Goal: Task Accomplishment & Management: Manage account settings

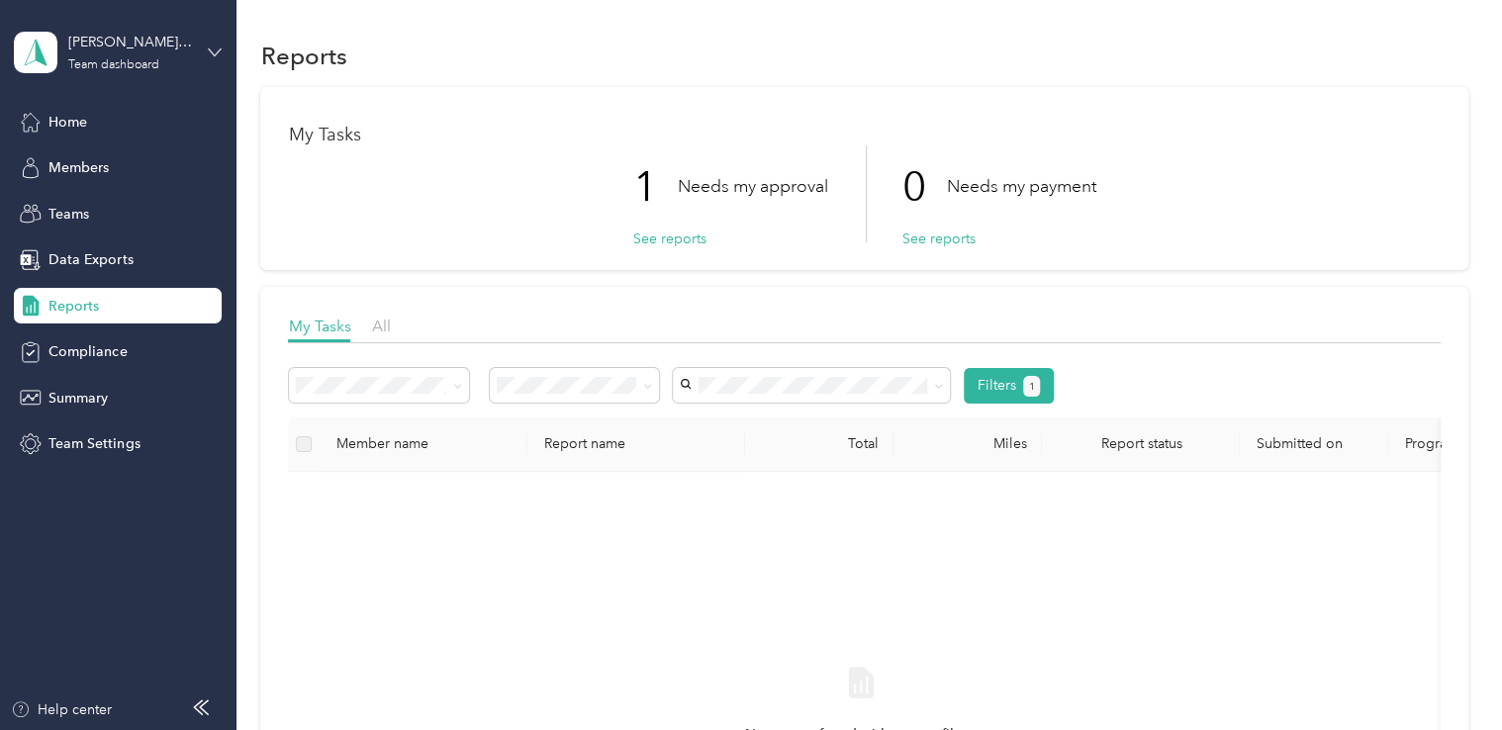
click at [210, 48] on icon at bounding box center [215, 53] width 14 height 14
click at [130, 198] on div "Personal dashboard" at bounding box center [94, 207] width 125 height 21
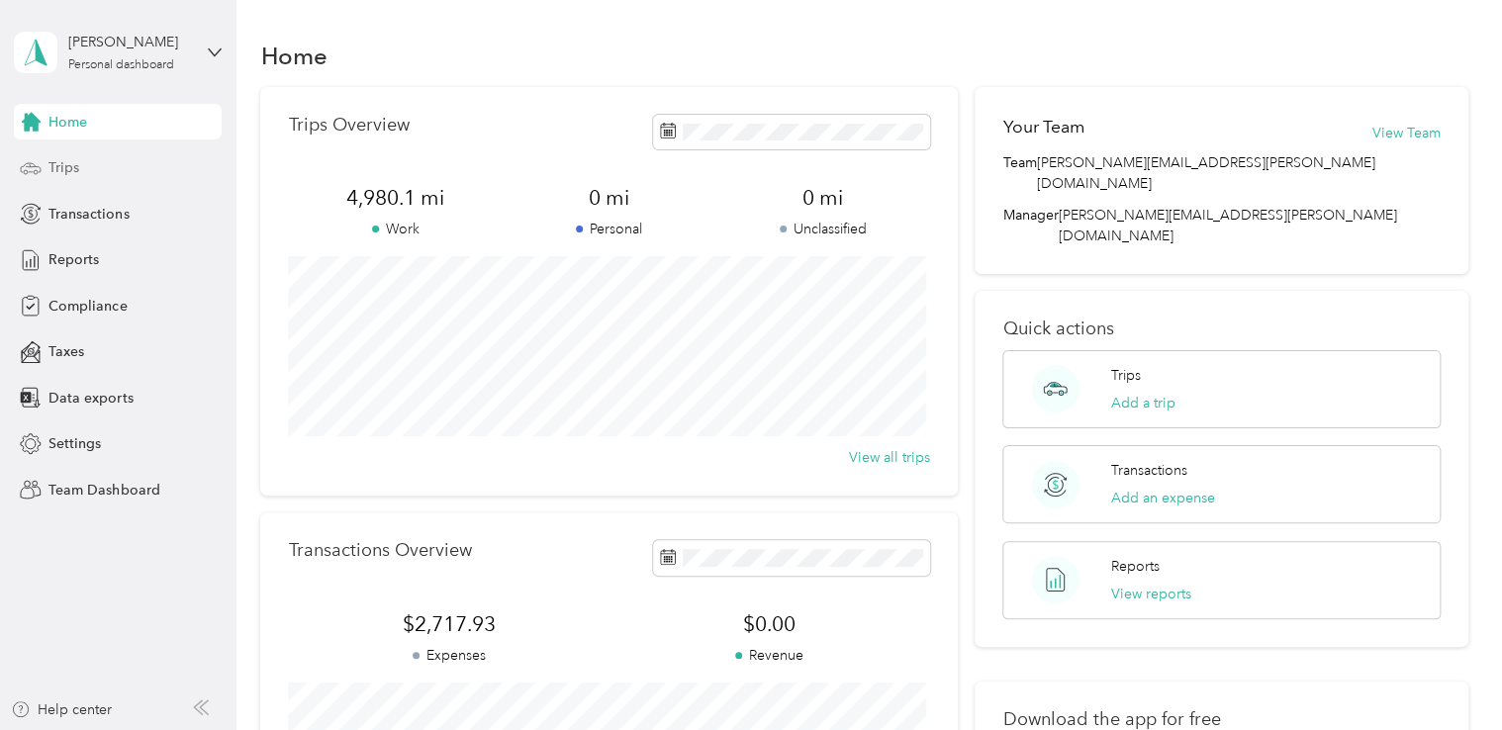
click at [74, 167] on span "Trips" at bounding box center [63, 167] width 31 height 21
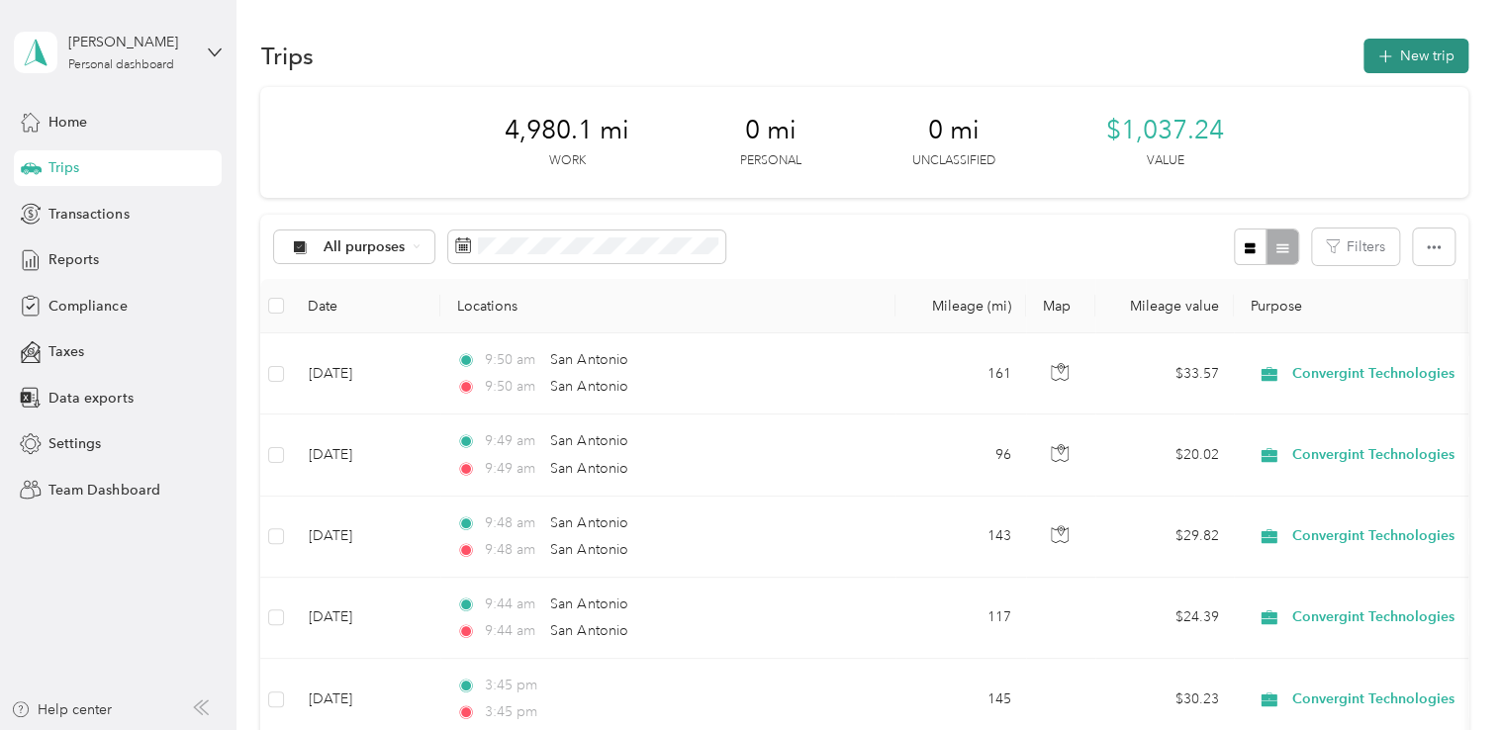
click at [1393, 59] on button "New trip" at bounding box center [1415, 56] width 105 height 35
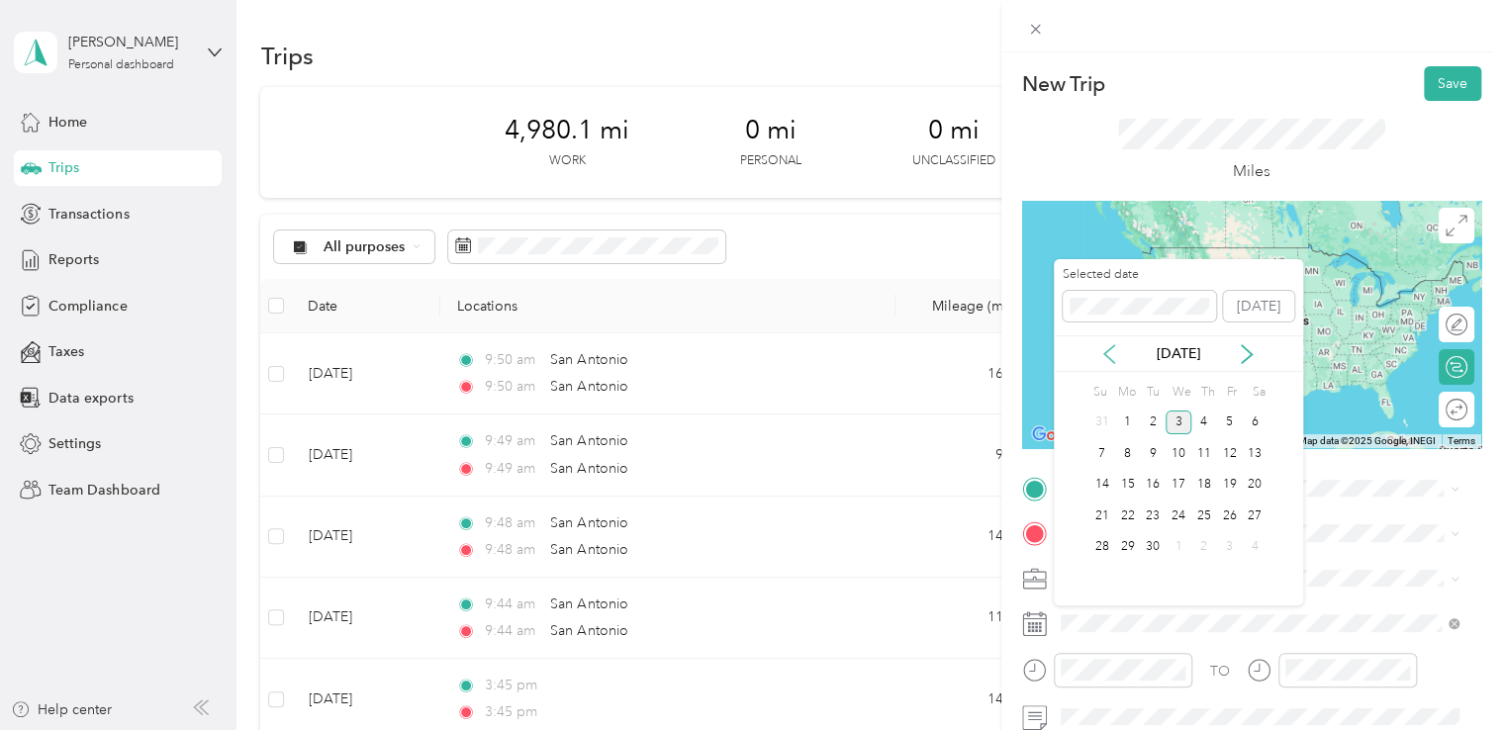
click at [1113, 353] on icon at bounding box center [1109, 354] width 20 height 20
click at [1108, 354] on icon at bounding box center [1109, 354] width 20 height 20
click at [1224, 455] on div "11" at bounding box center [1229, 453] width 26 height 25
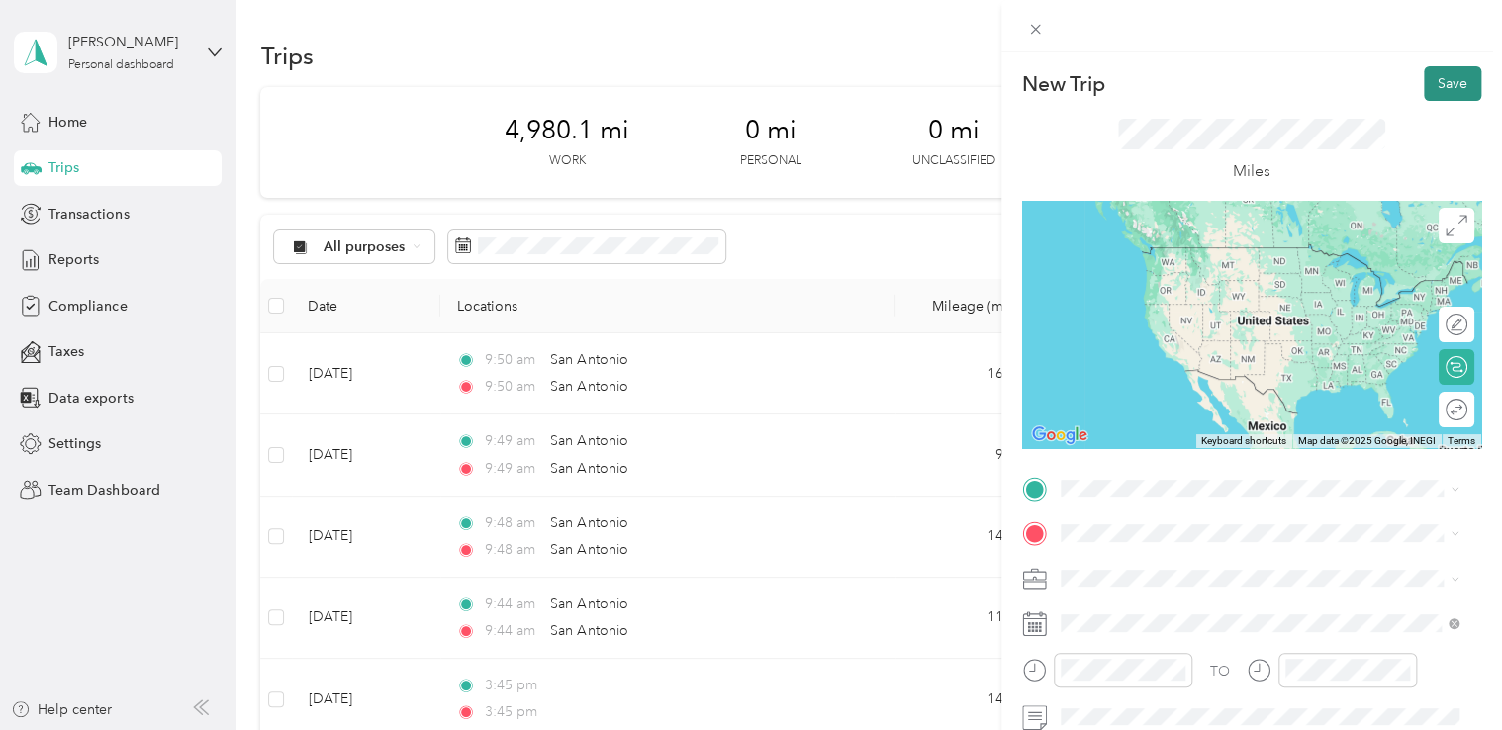
click at [1427, 81] on button "Save" at bounding box center [1452, 83] width 57 height 35
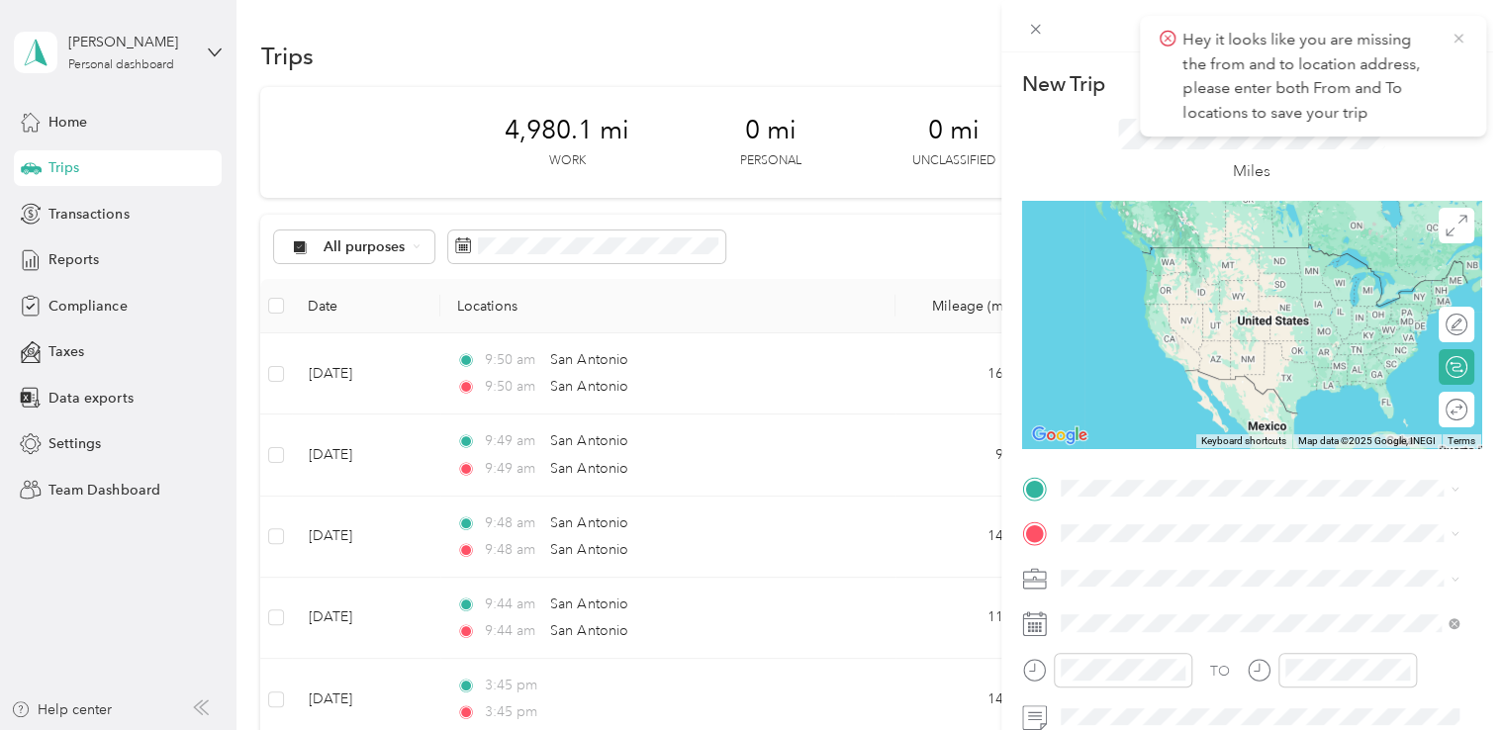
click at [1456, 38] on icon at bounding box center [1458, 39] width 16 height 18
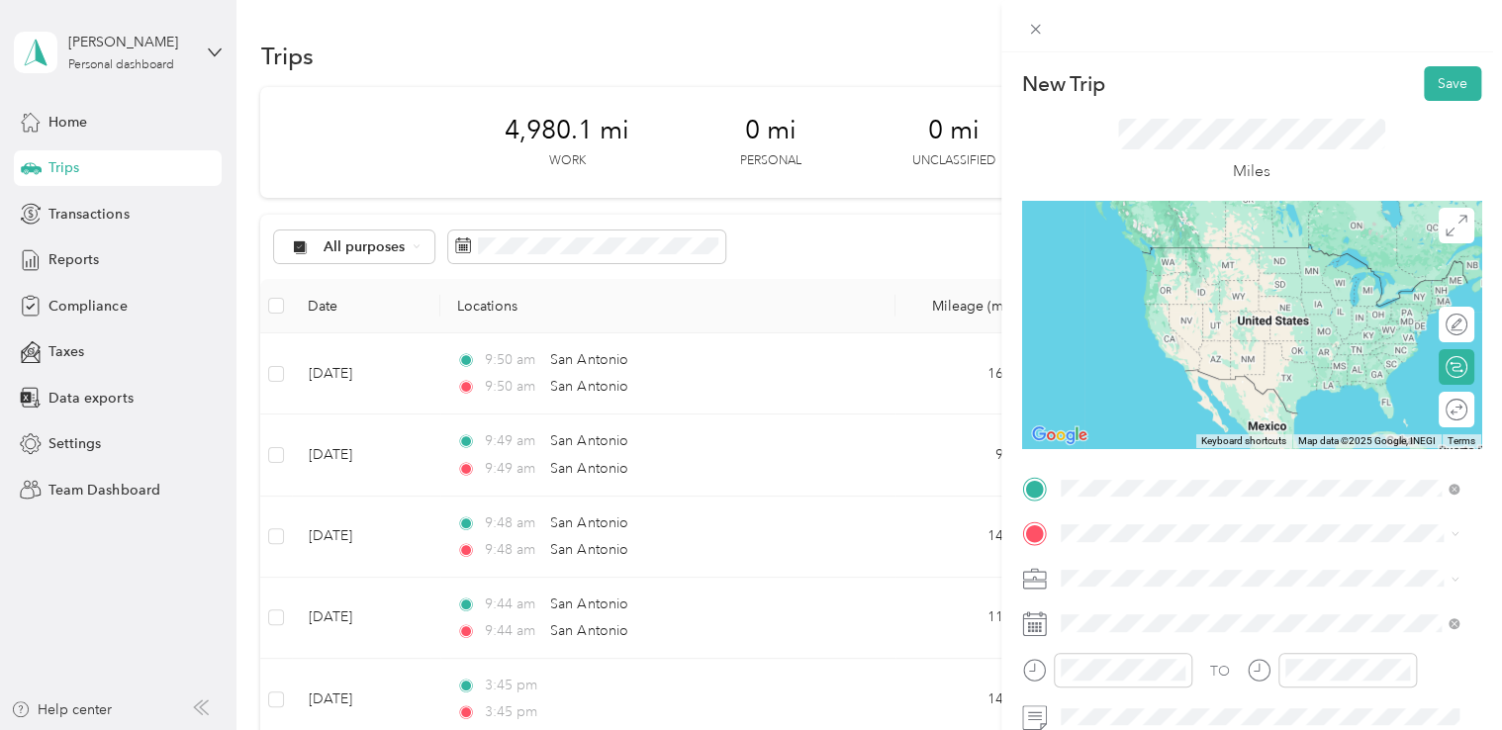
click at [1185, 259] on span "[GEOGRAPHIC_DATA] [US_STATE], [GEOGRAPHIC_DATA]" at bounding box center [1208, 255] width 223 height 35
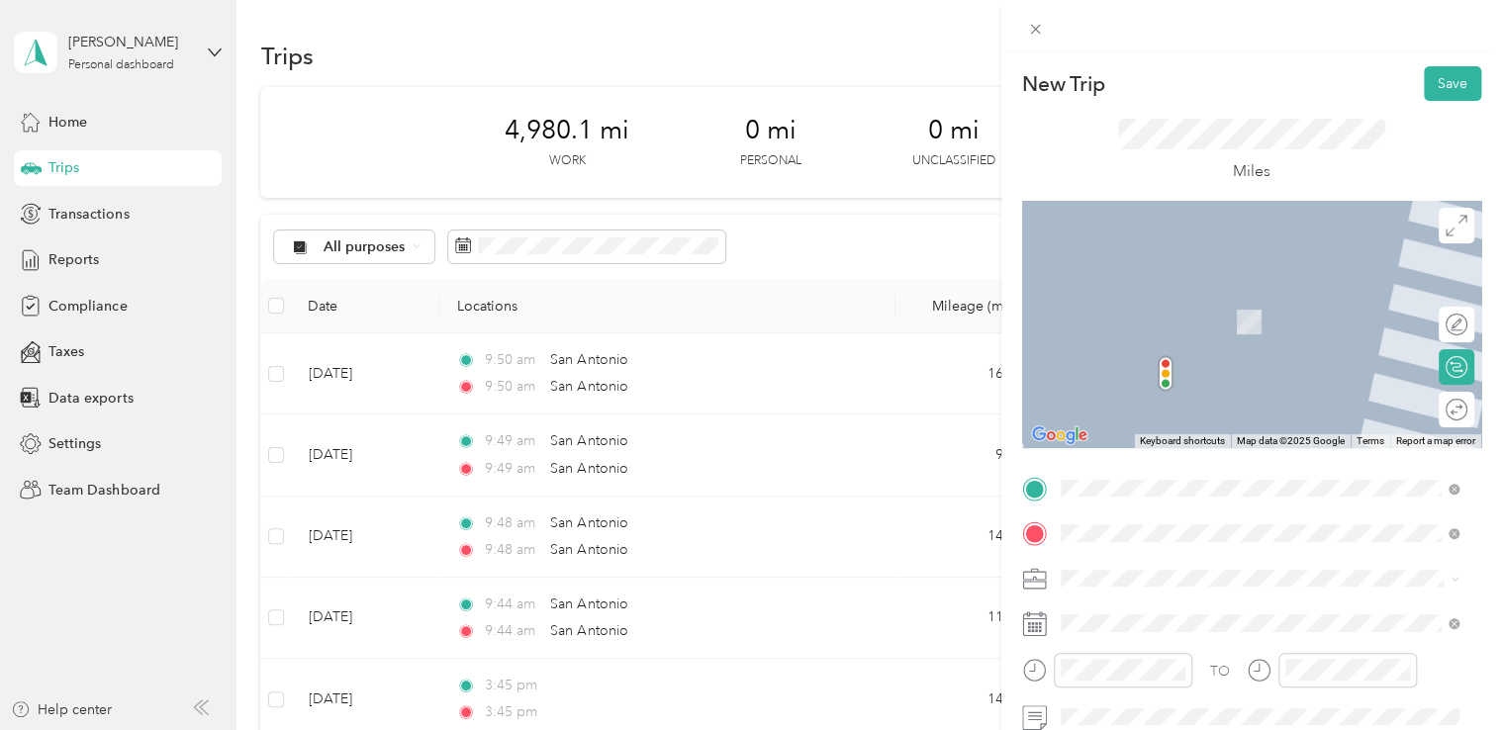
click at [1163, 299] on span "[GEOGRAPHIC_DATA] [US_STATE], [GEOGRAPHIC_DATA]" at bounding box center [1208, 301] width 223 height 35
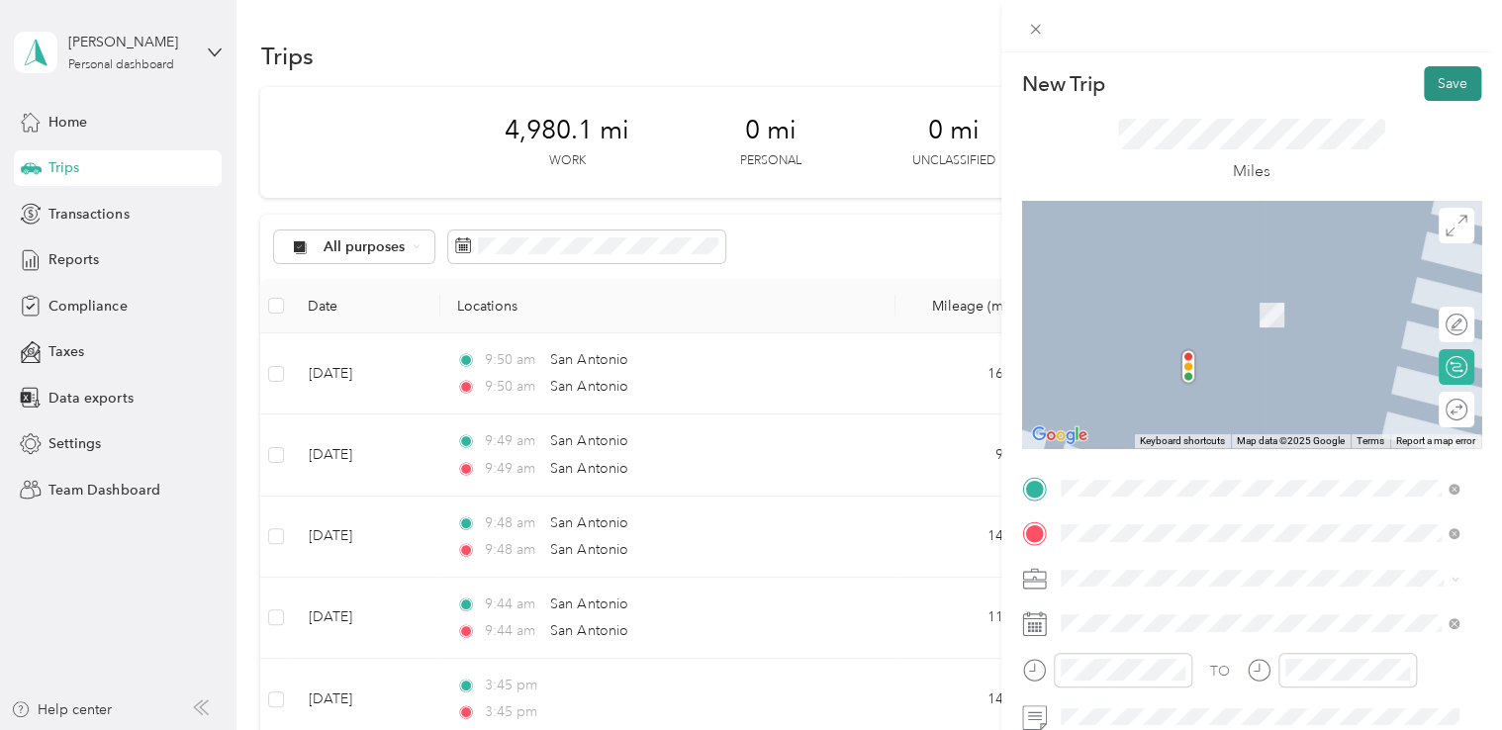
click at [1436, 81] on button "Save" at bounding box center [1452, 83] width 57 height 35
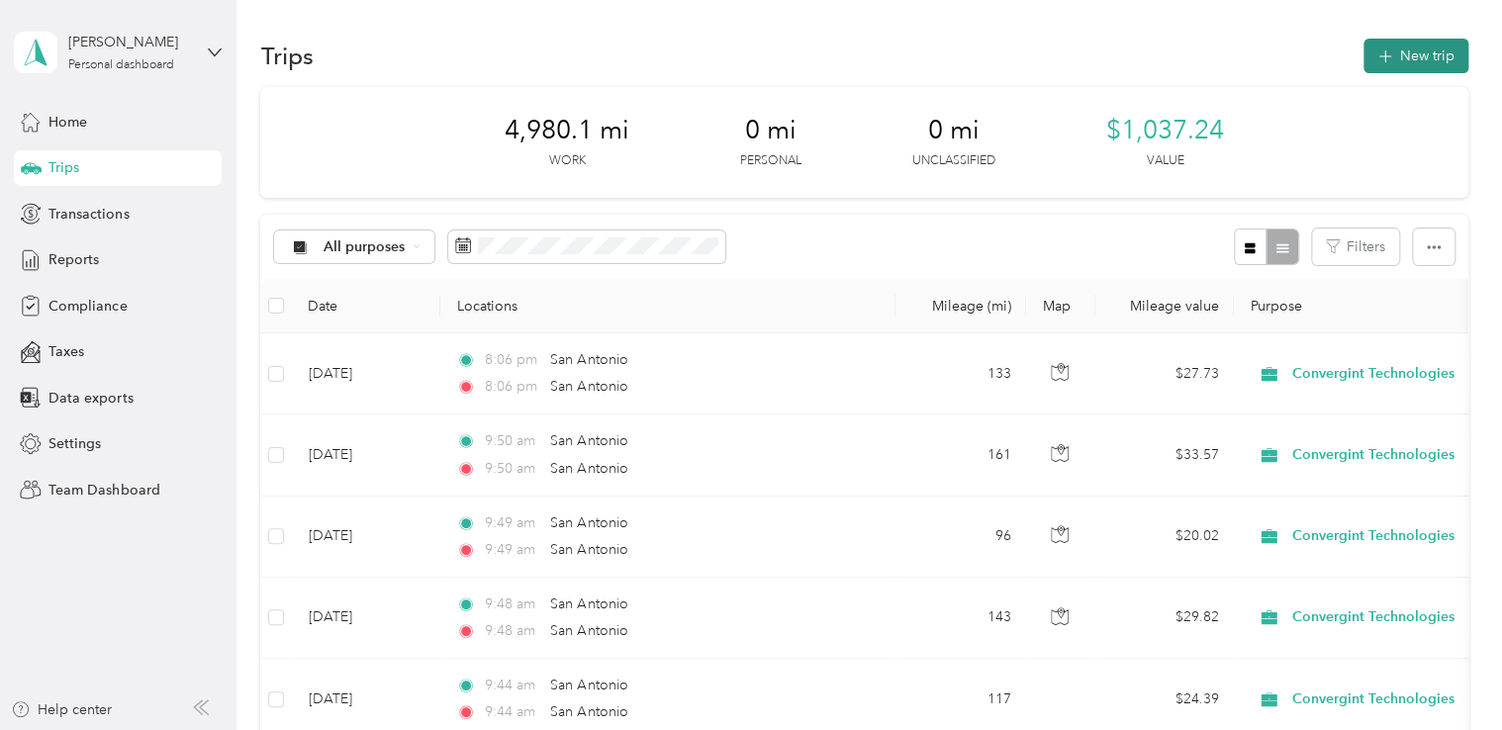
click at [1378, 55] on icon "button" at bounding box center [1384, 57] width 23 height 23
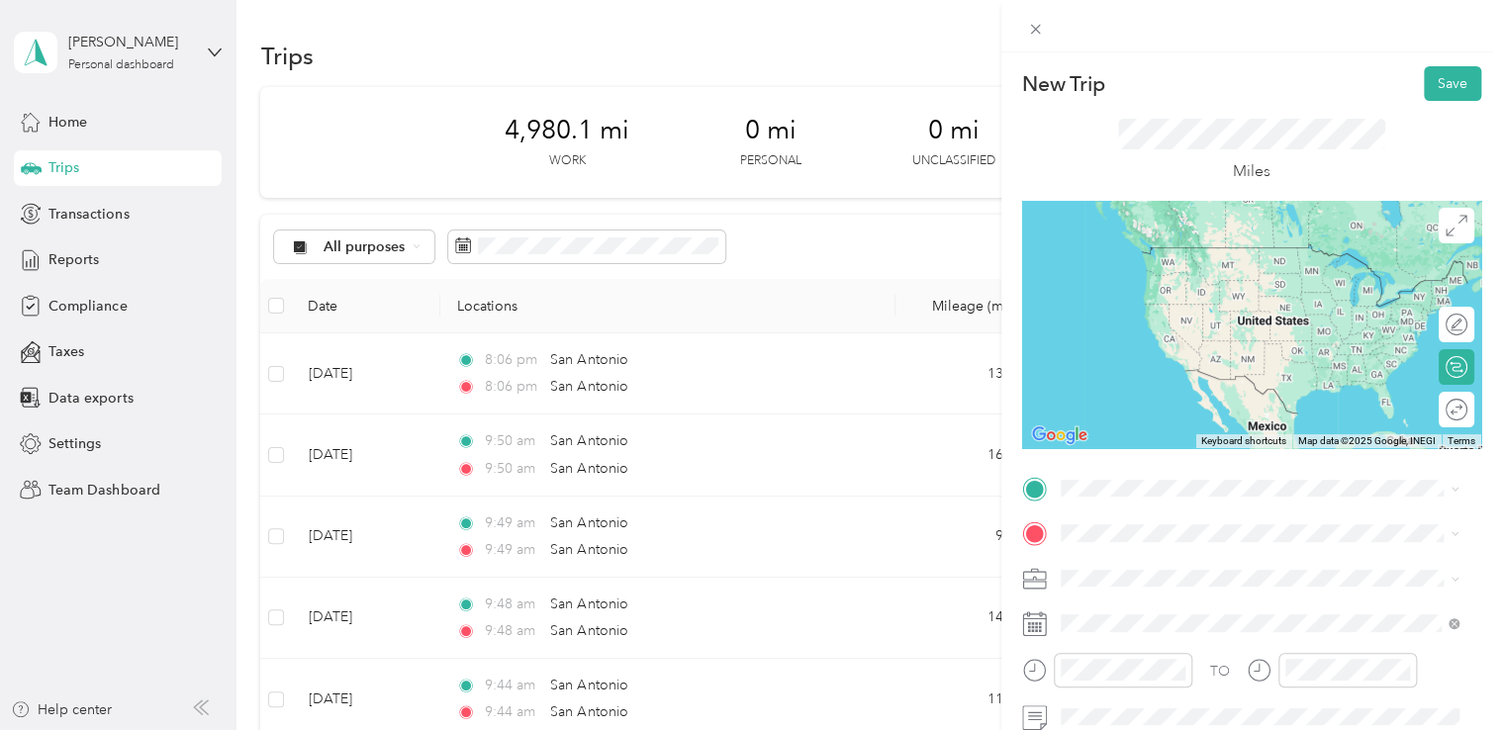
click at [1144, 263] on span "[GEOGRAPHIC_DATA] [US_STATE], [GEOGRAPHIC_DATA]" at bounding box center [1208, 253] width 223 height 35
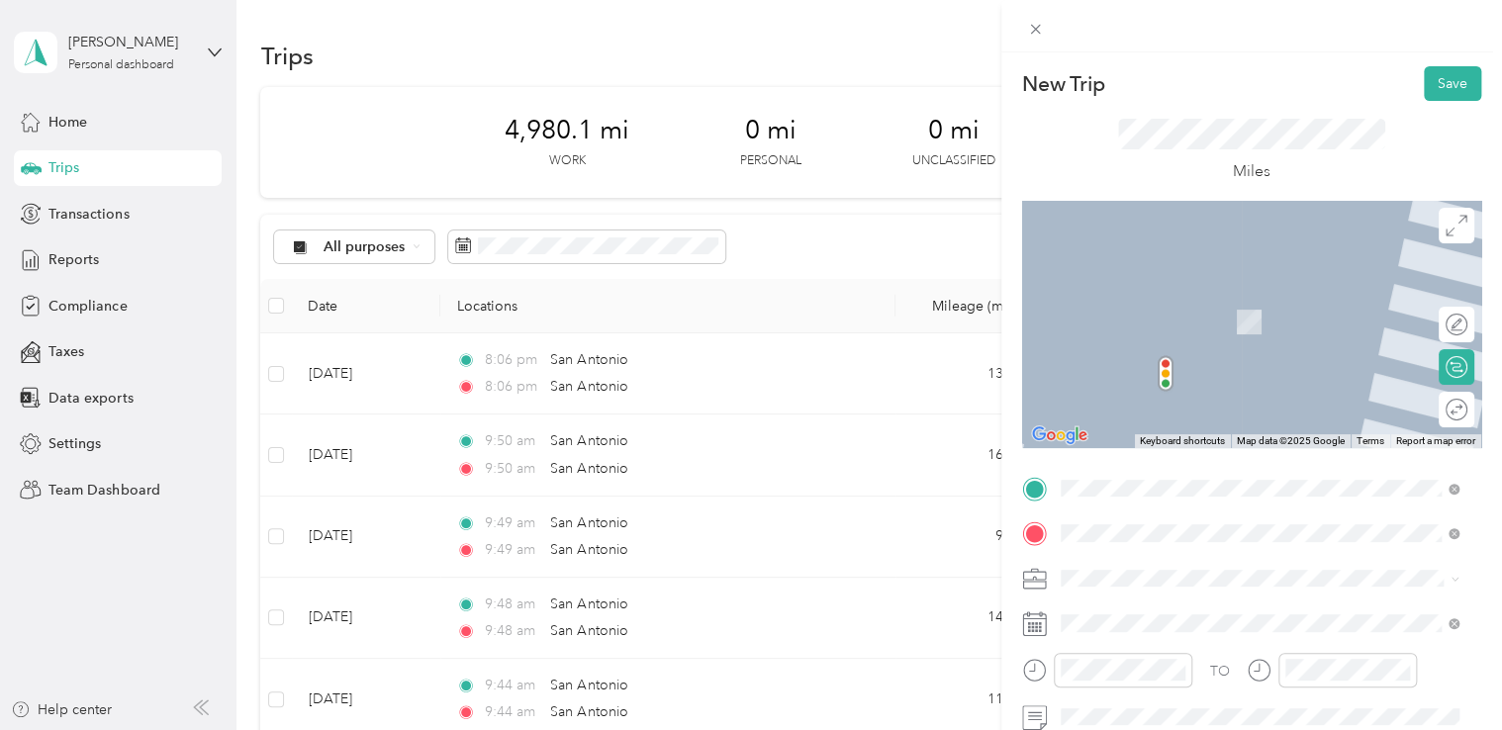
click at [1200, 315] on span "[GEOGRAPHIC_DATA] [US_STATE], [GEOGRAPHIC_DATA]" at bounding box center [1208, 301] width 223 height 35
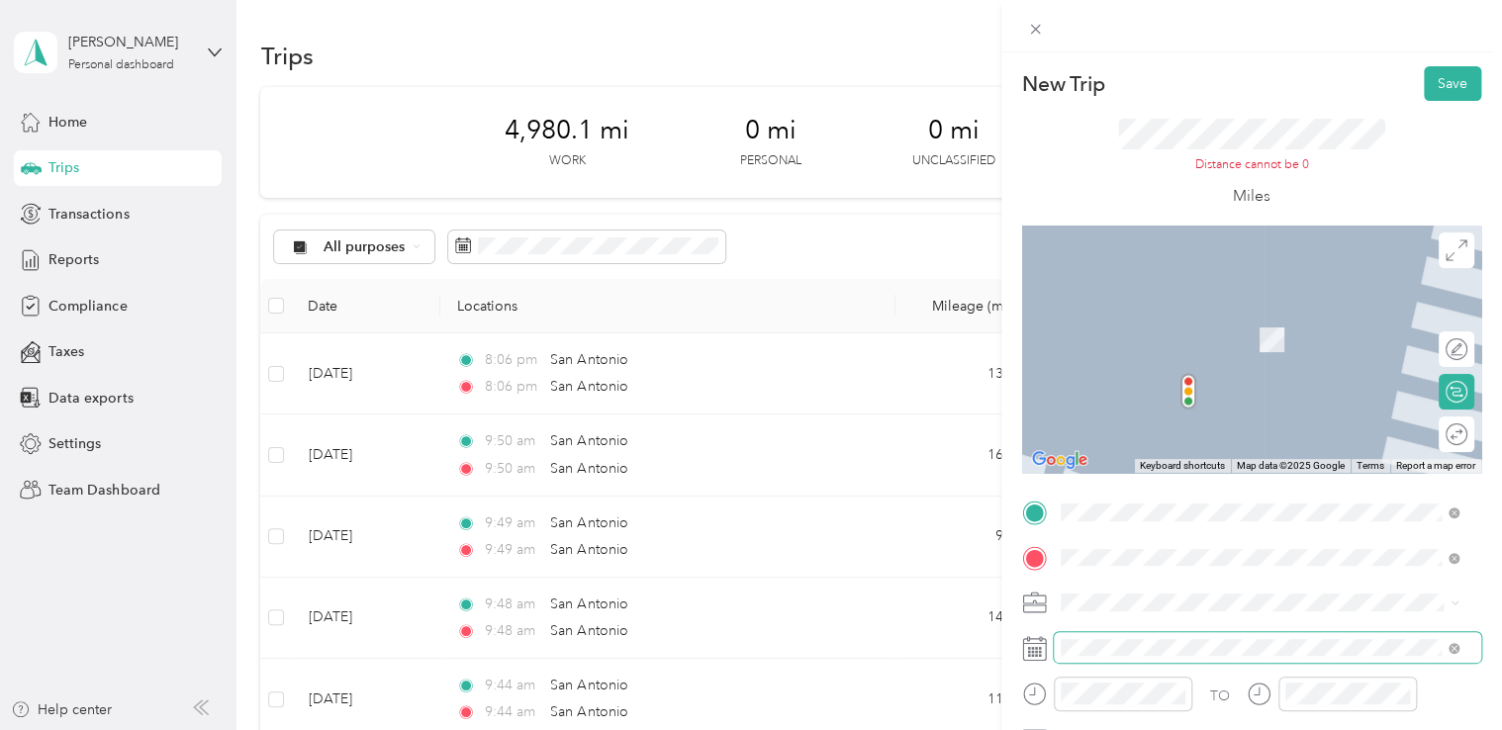
click at [1113, 658] on span at bounding box center [1267, 648] width 427 height 32
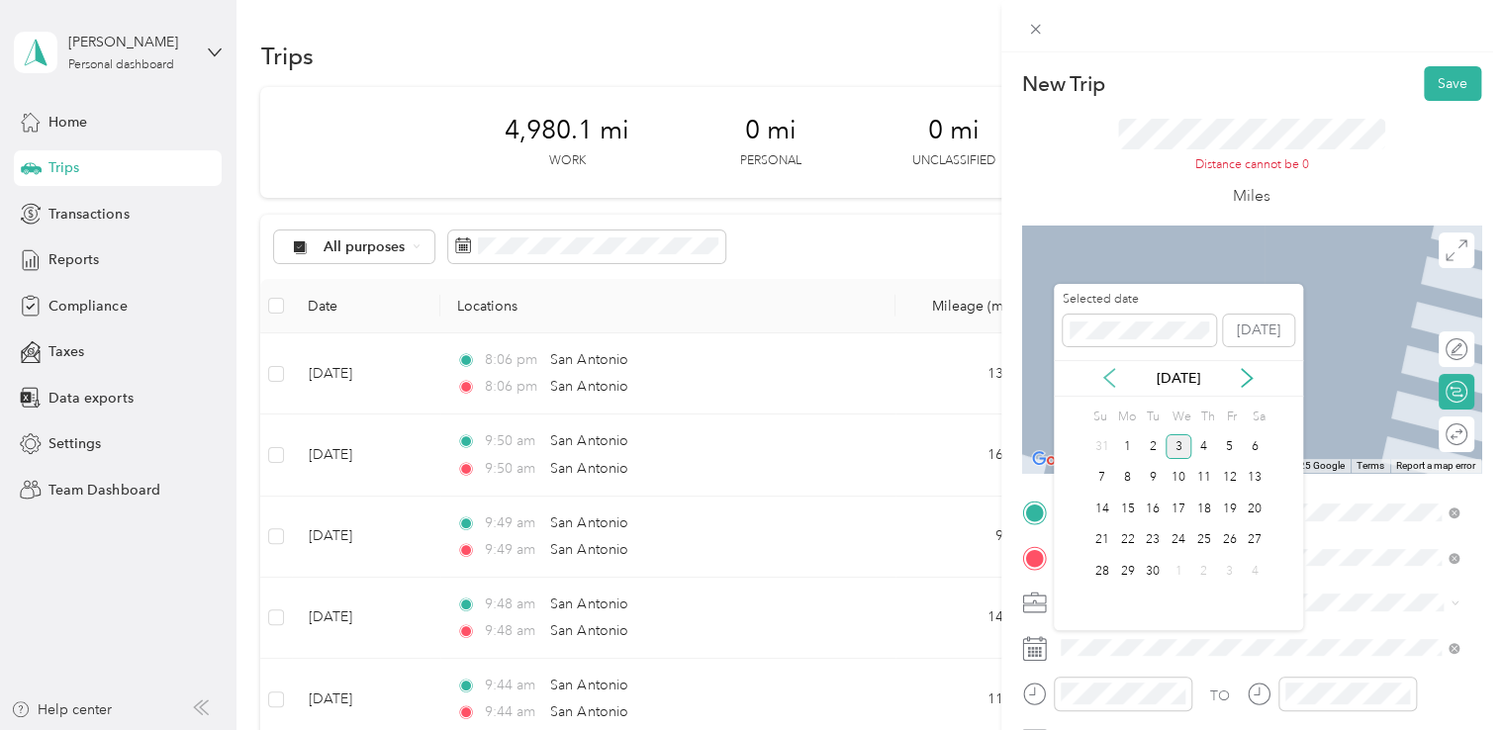
click at [1115, 379] on icon at bounding box center [1109, 378] width 20 height 20
click at [1247, 376] on icon at bounding box center [1247, 378] width 20 height 20
click at [1171, 508] on div "16" at bounding box center [1178, 509] width 26 height 25
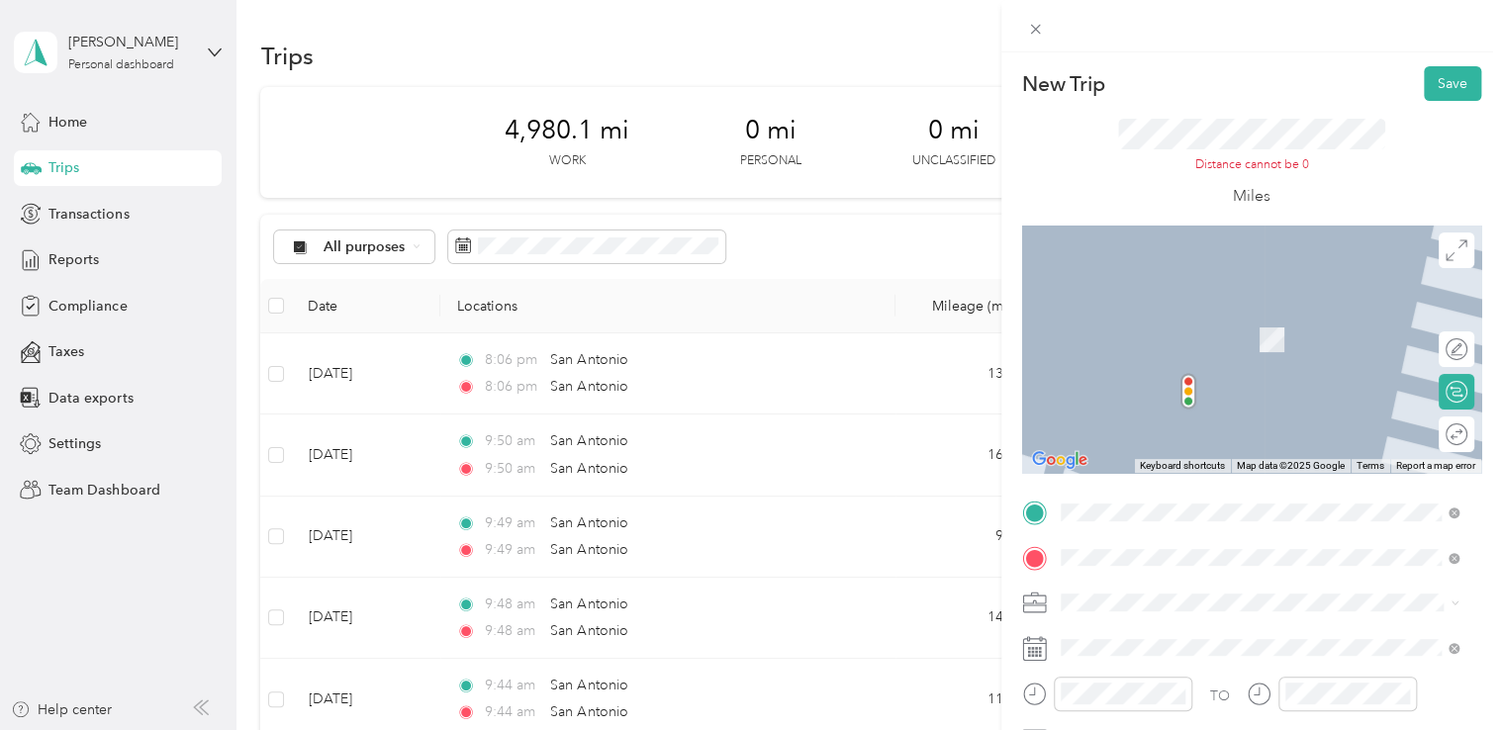
click at [1329, 179] on div "Distance cannot be 0 Miles" at bounding box center [1251, 164] width 267 height 90
click at [1432, 88] on button "Save" at bounding box center [1452, 83] width 57 height 35
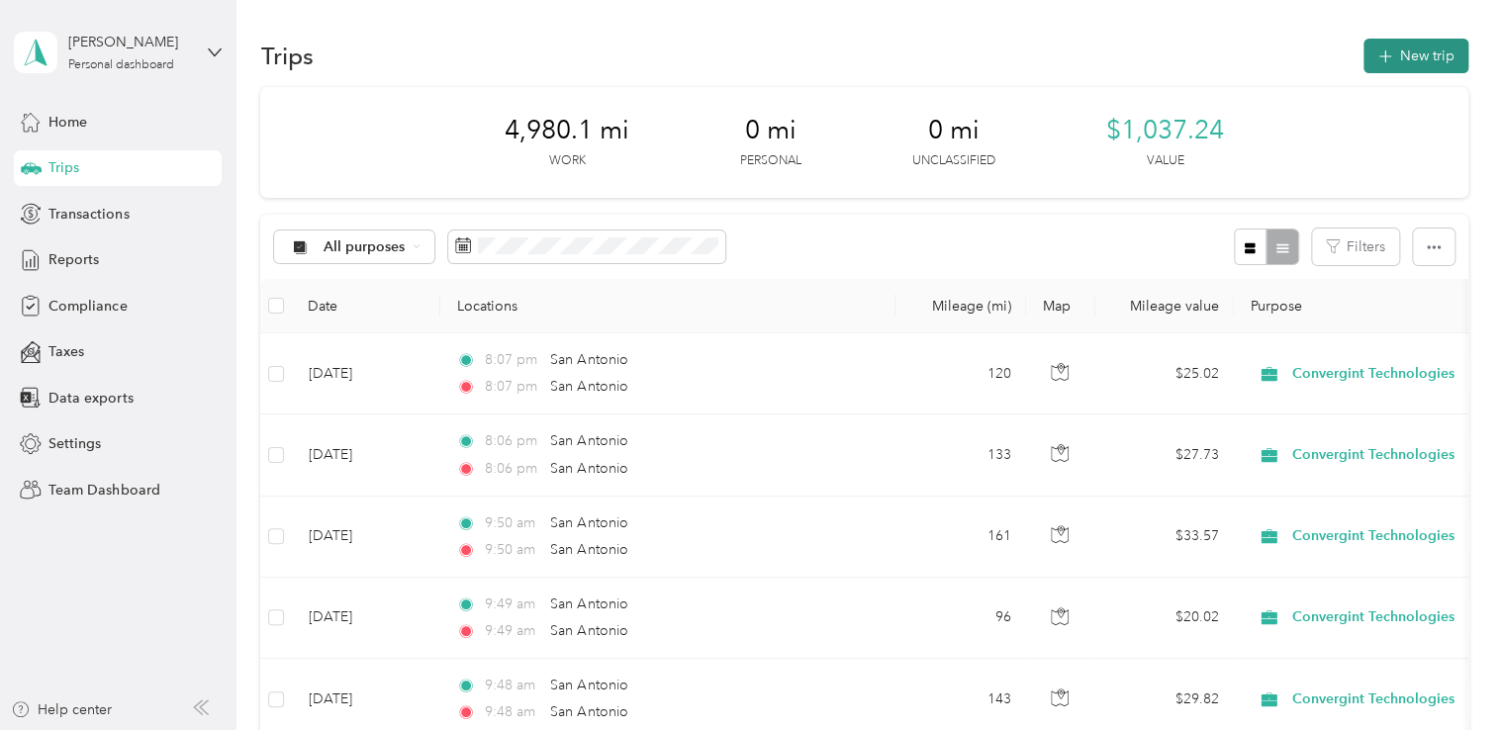
click at [1385, 56] on icon "button" at bounding box center [1384, 56] width 13 height 13
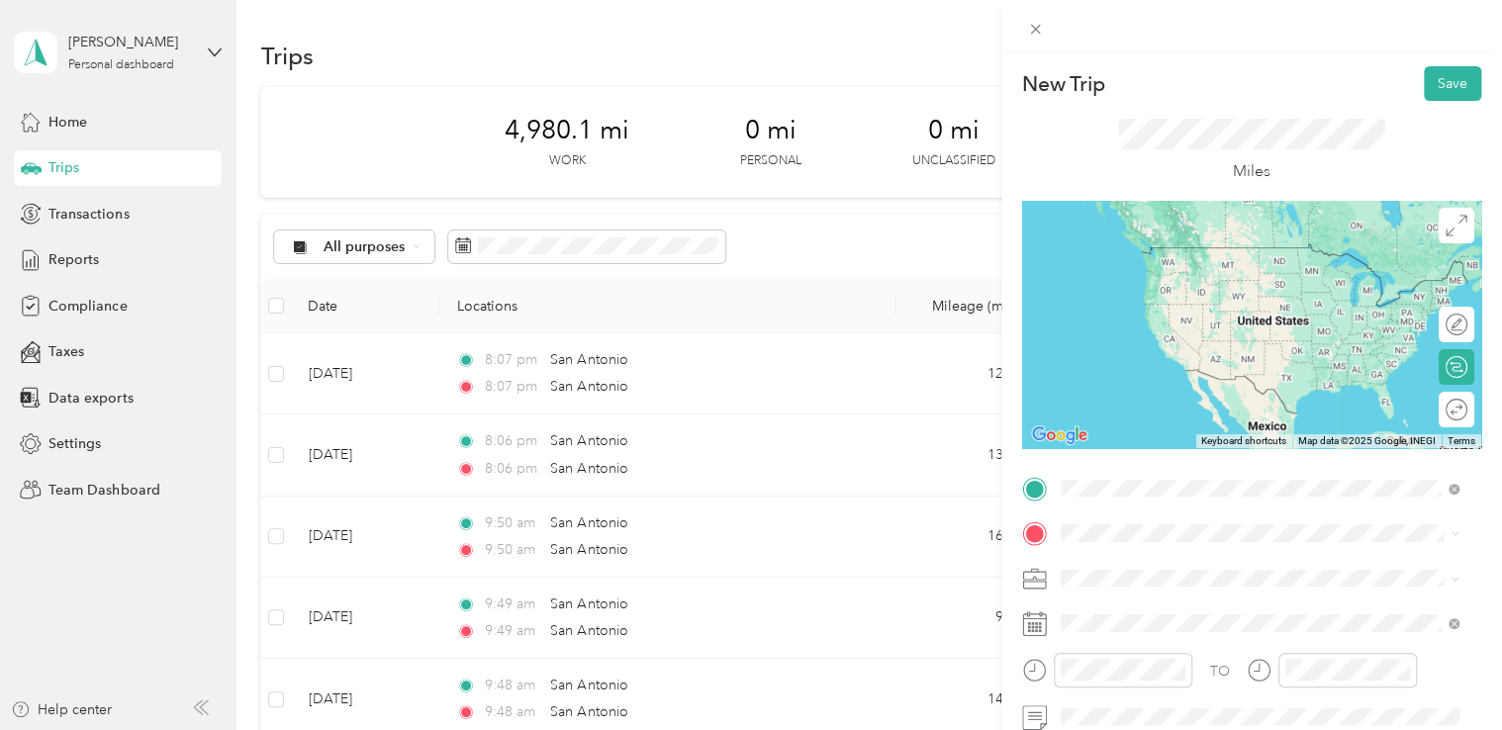
click at [1171, 262] on span "[GEOGRAPHIC_DATA] [US_STATE], [GEOGRAPHIC_DATA]" at bounding box center [1208, 255] width 223 height 35
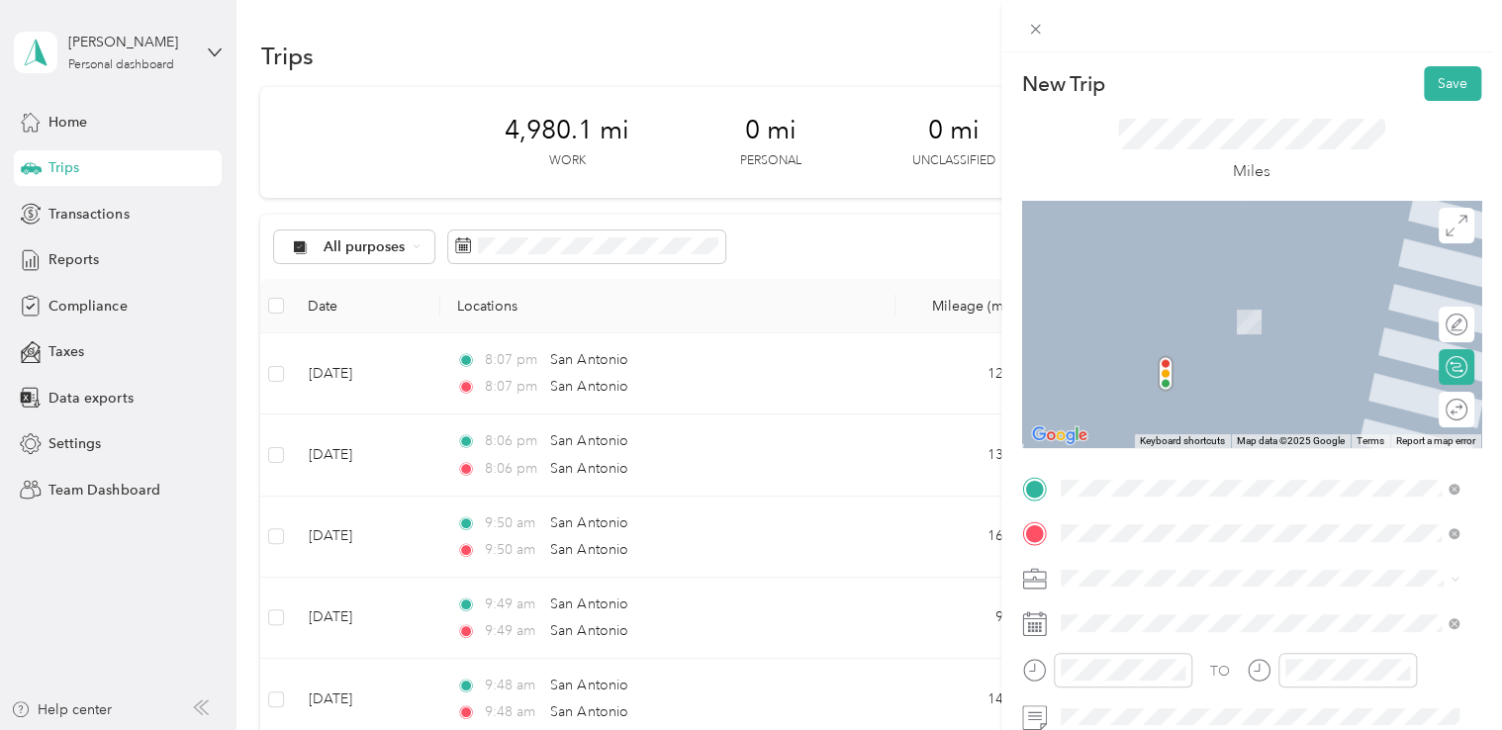
click at [1151, 308] on span "[GEOGRAPHIC_DATA] [US_STATE], [GEOGRAPHIC_DATA]" at bounding box center [1208, 301] width 223 height 35
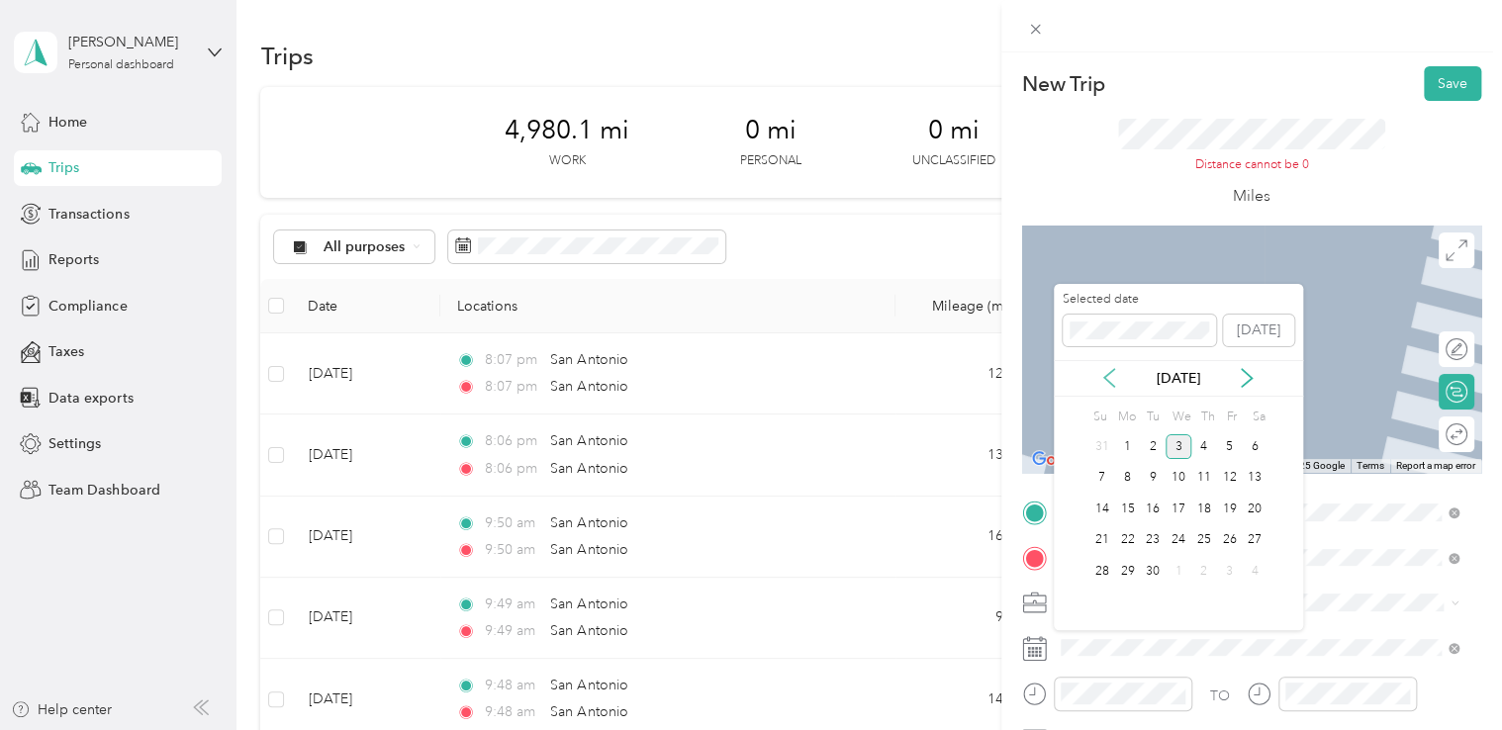
click at [1104, 377] on icon at bounding box center [1109, 378] width 10 height 18
click at [1207, 514] on div "17" at bounding box center [1204, 509] width 26 height 25
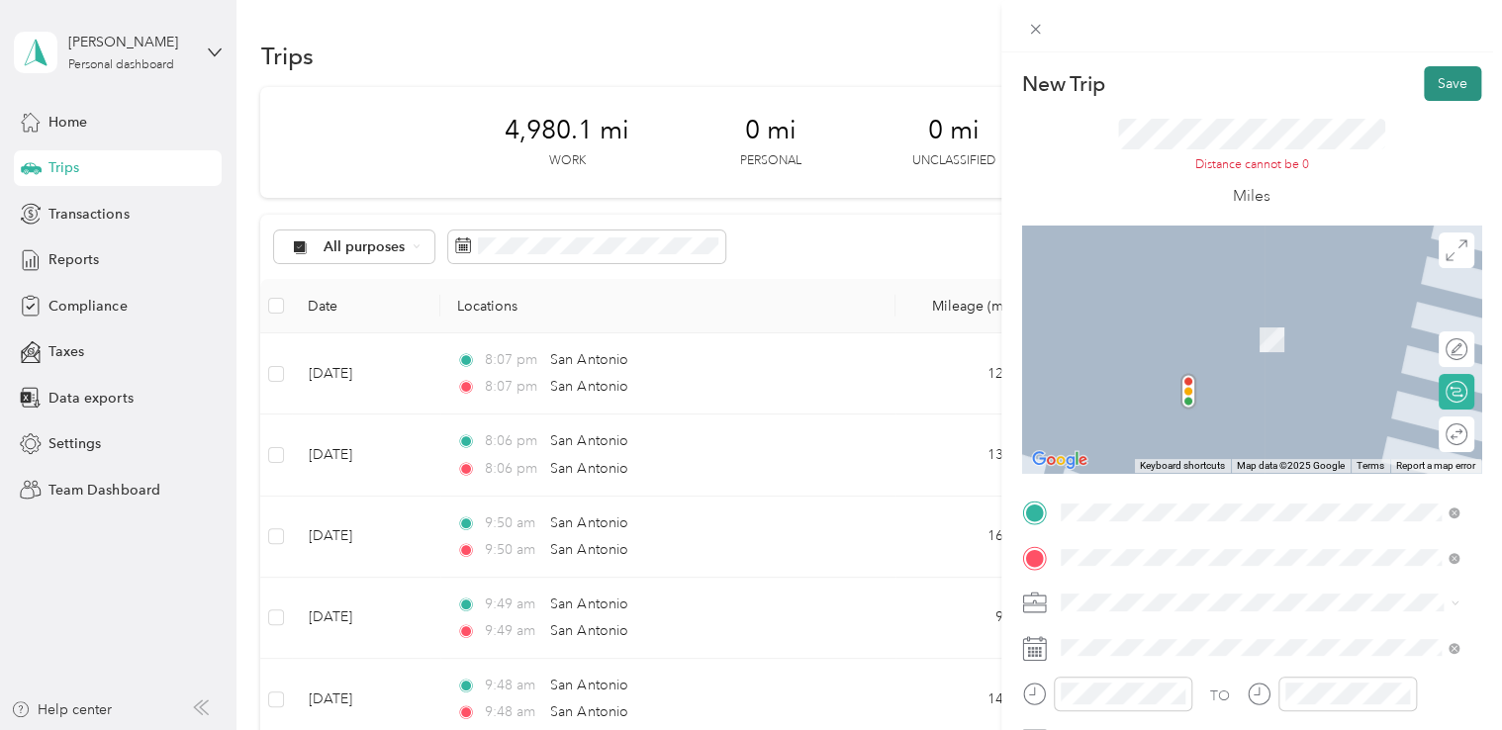
click at [1432, 87] on button "Save" at bounding box center [1452, 83] width 57 height 35
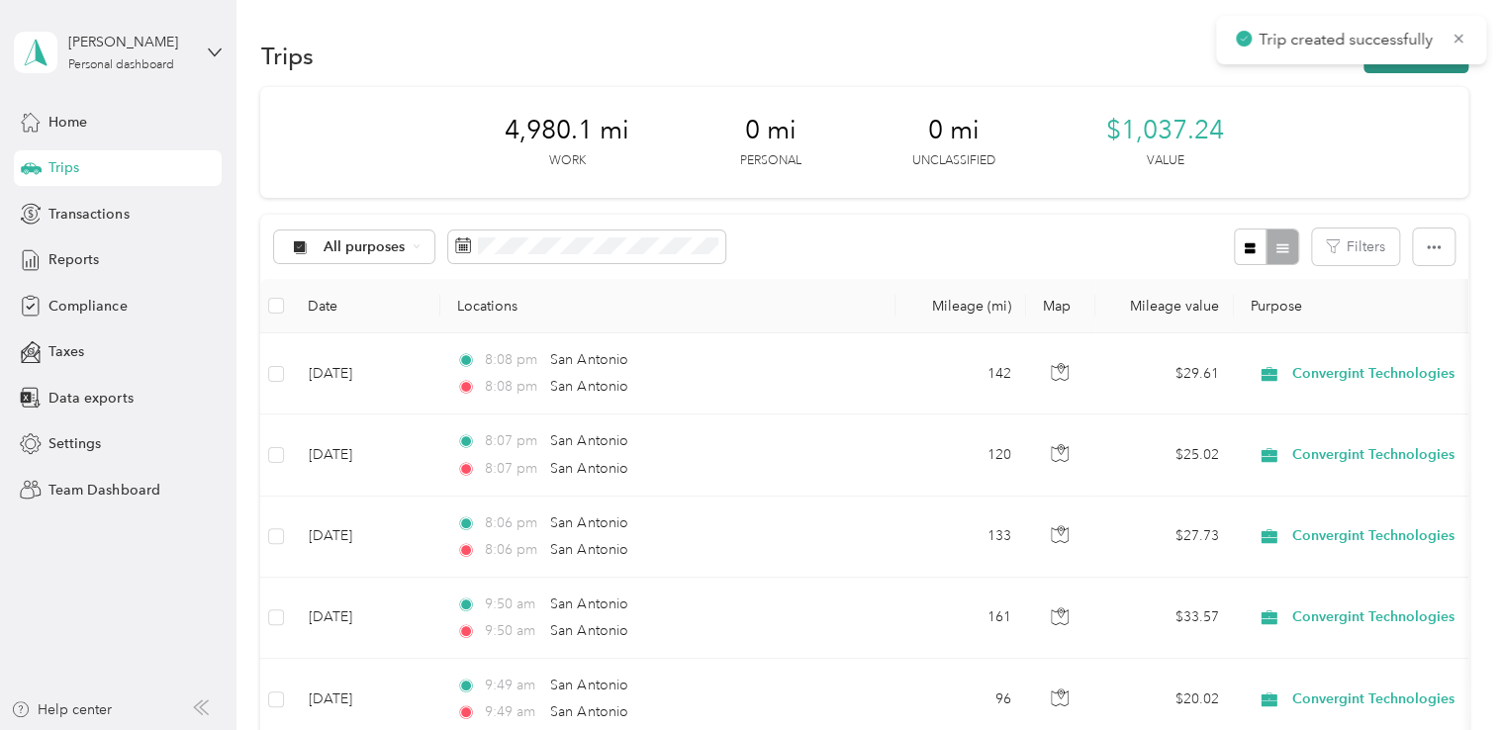
click at [1409, 68] on button "New trip" at bounding box center [1415, 56] width 105 height 35
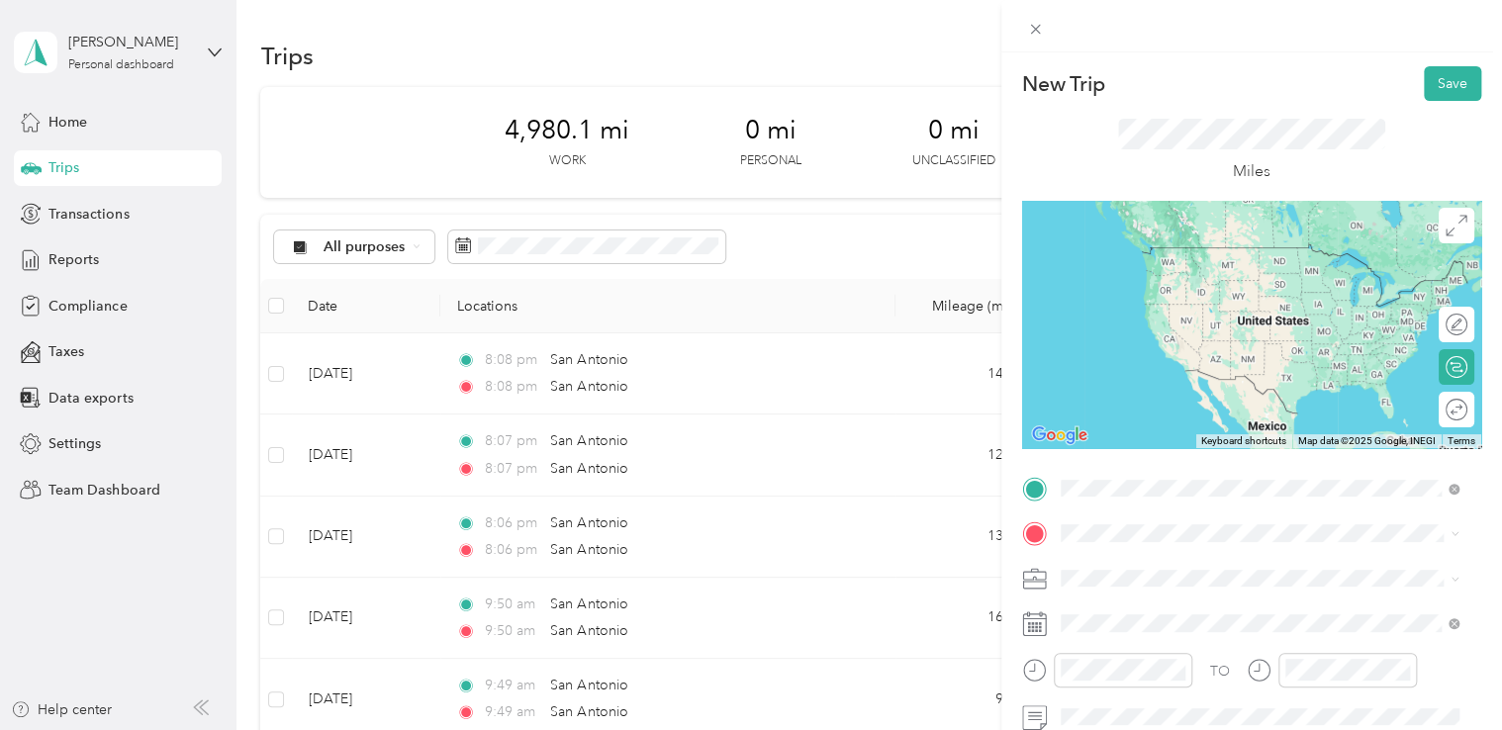
click at [1155, 267] on span "[GEOGRAPHIC_DATA] [US_STATE], [GEOGRAPHIC_DATA]" at bounding box center [1208, 255] width 223 height 35
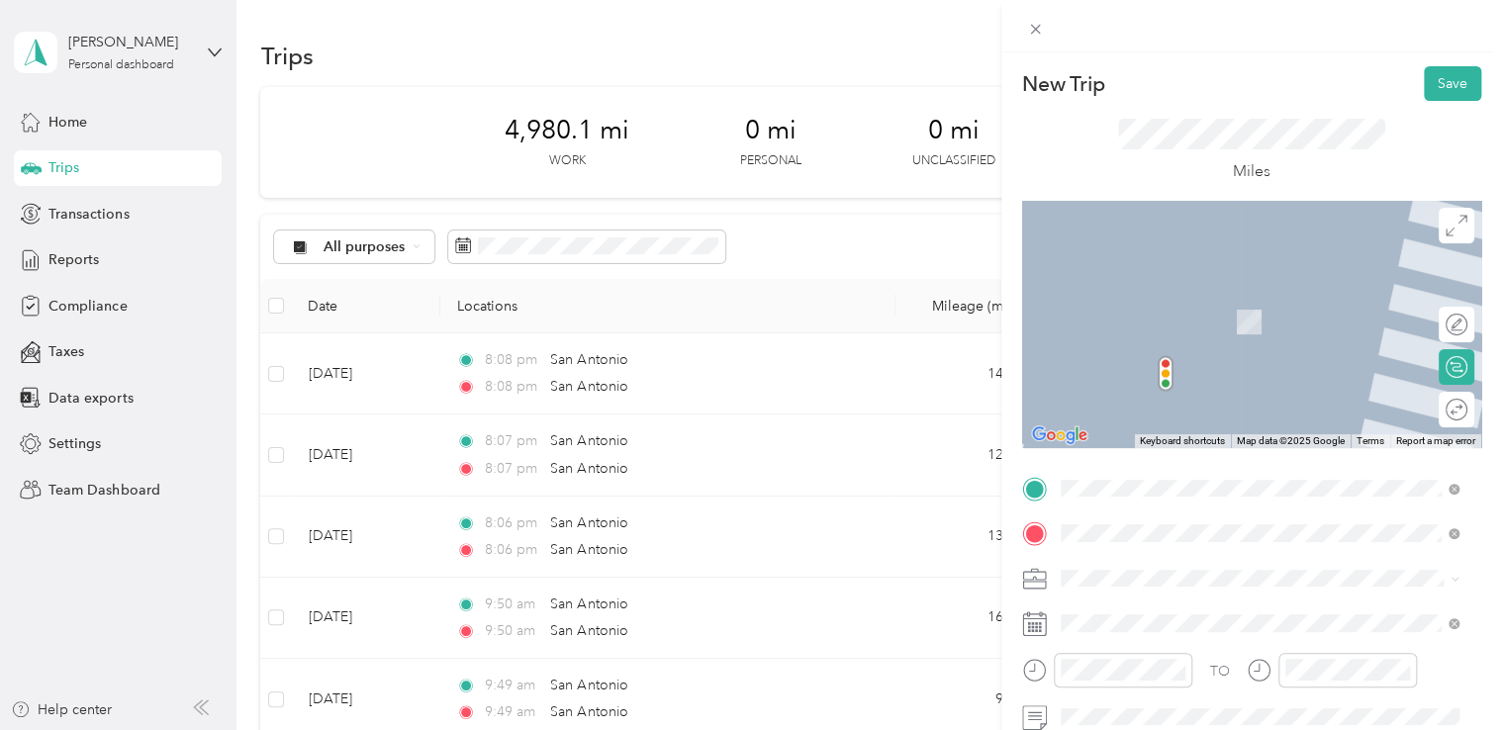
click at [1173, 323] on li "[GEOGRAPHIC_DATA] [US_STATE], [GEOGRAPHIC_DATA]" at bounding box center [1260, 300] width 413 height 55
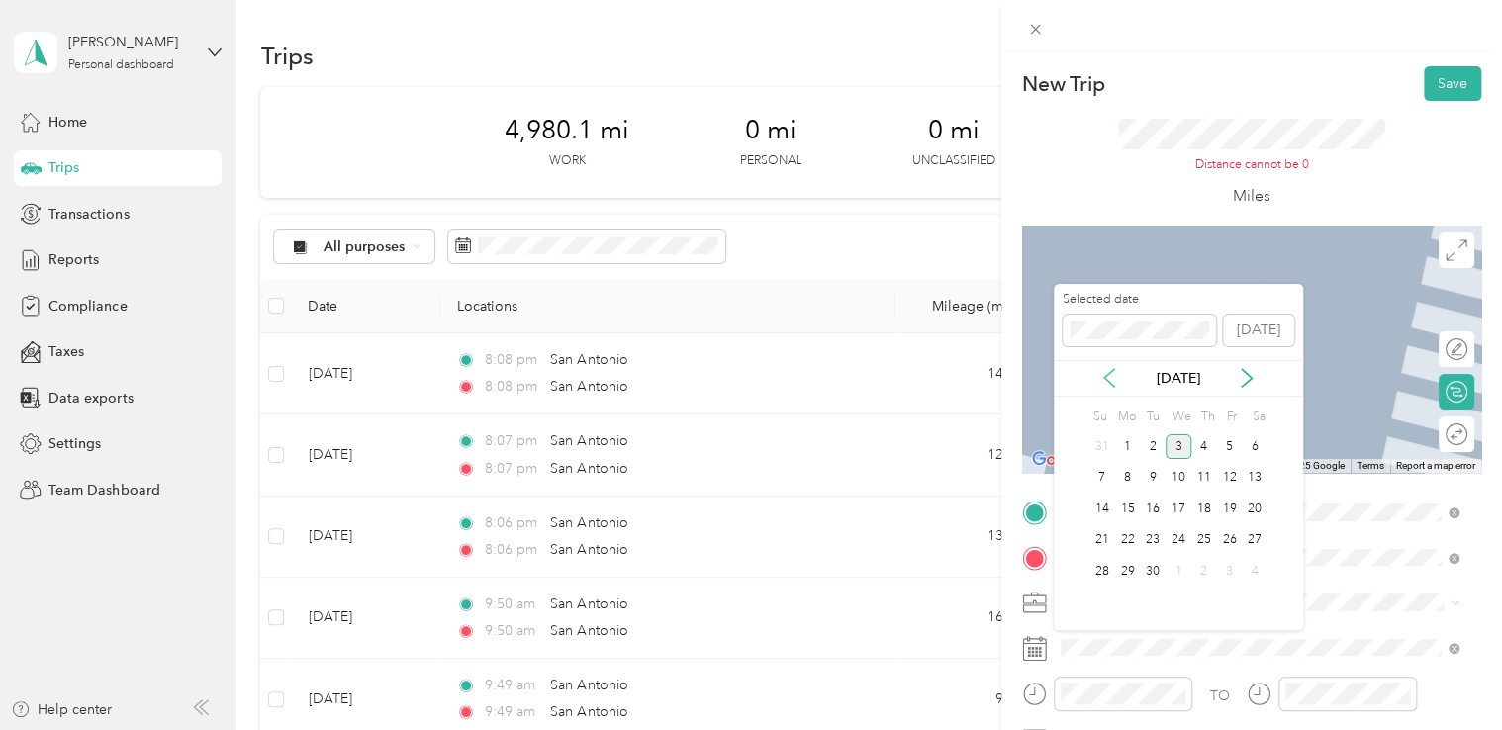
click at [1112, 372] on icon at bounding box center [1109, 378] width 20 height 20
click at [1224, 512] on div "18" at bounding box center [1229, 509] width 26 height 25
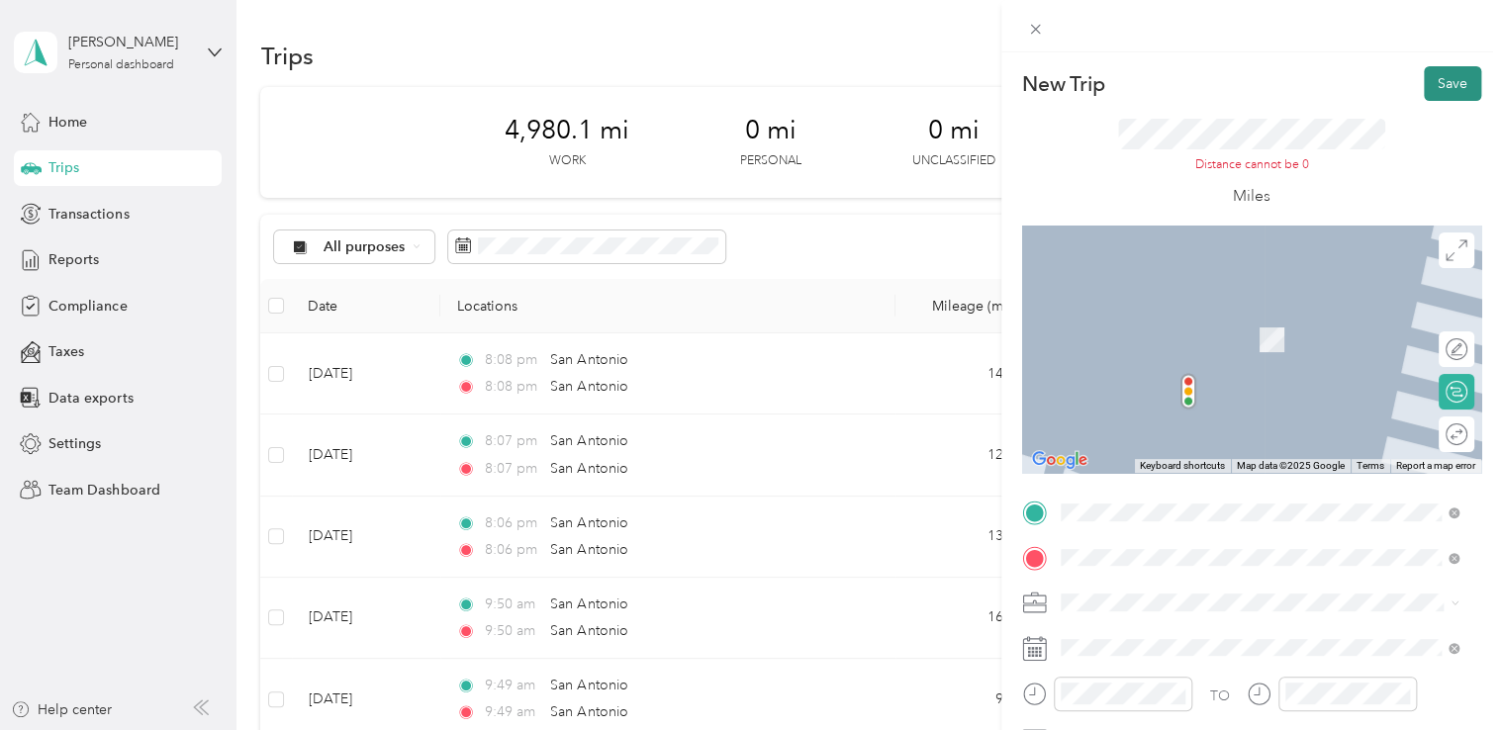
click at [1447, 79] on button "Save" at bounding box center [1452, 83] width 57 height 35
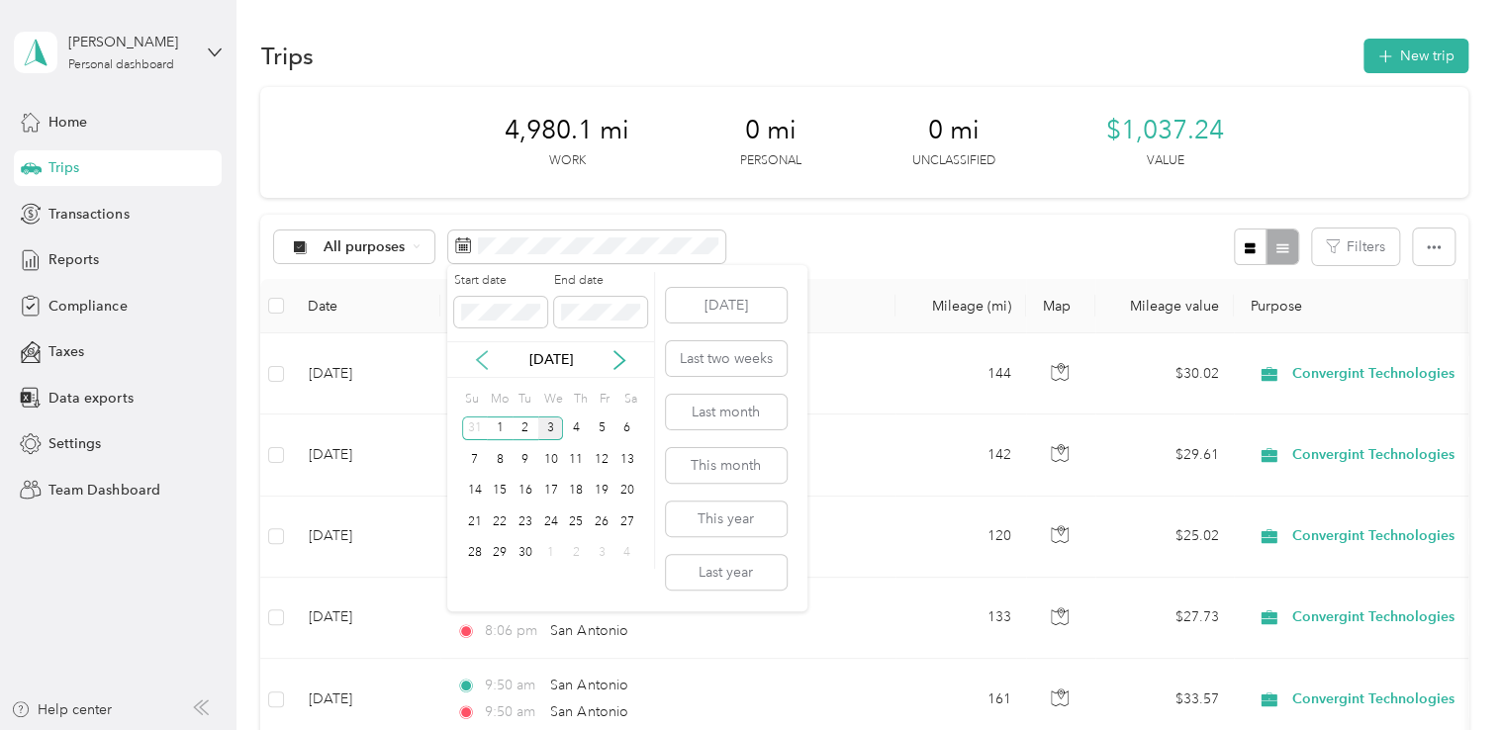
click at [480, 358] on icon at bounding box center [482, 360] width 20 height 20
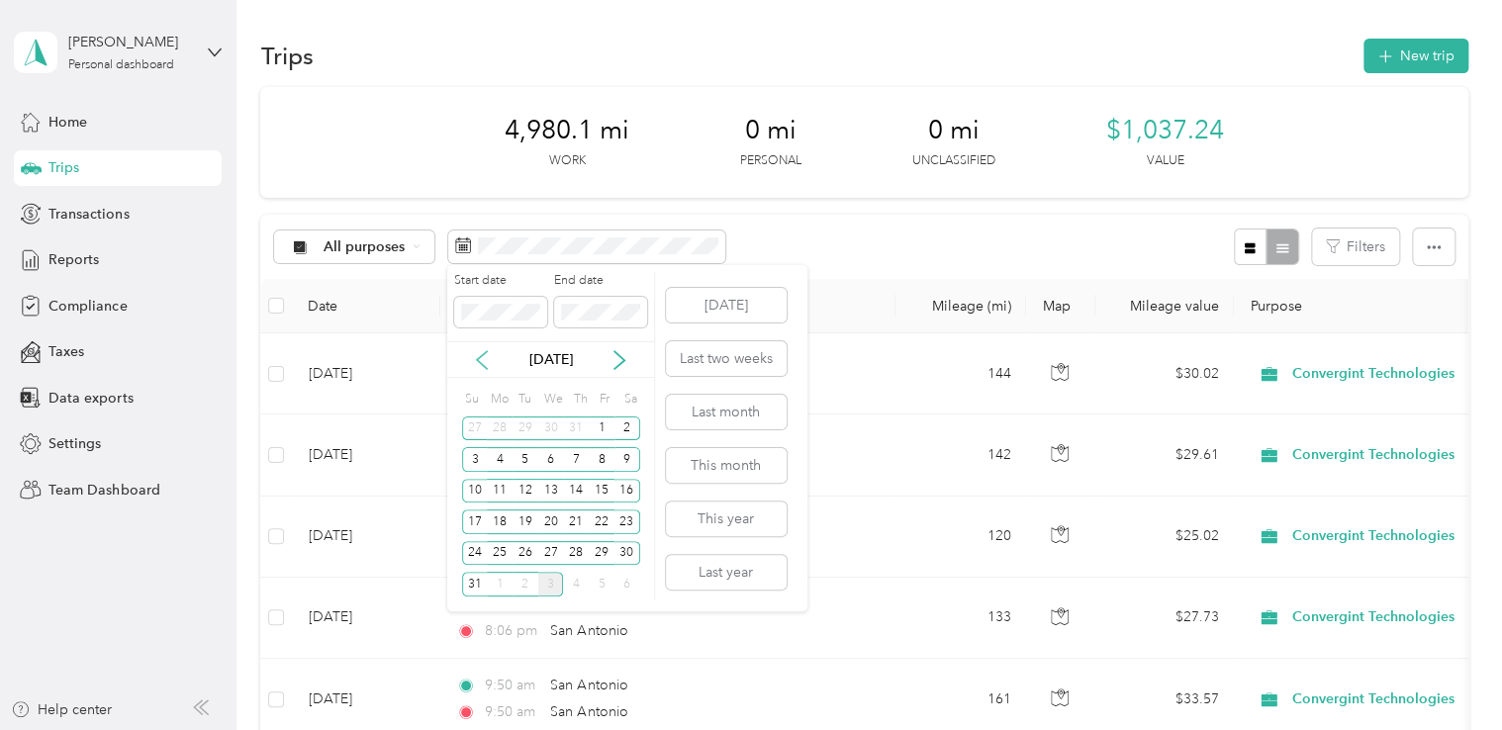
click at [480, 358] on icon at bounding box center [482, 360] width 20 height 20
click at [526, 425] on div "1" at bounding box center [525, 428] width 26 height 25
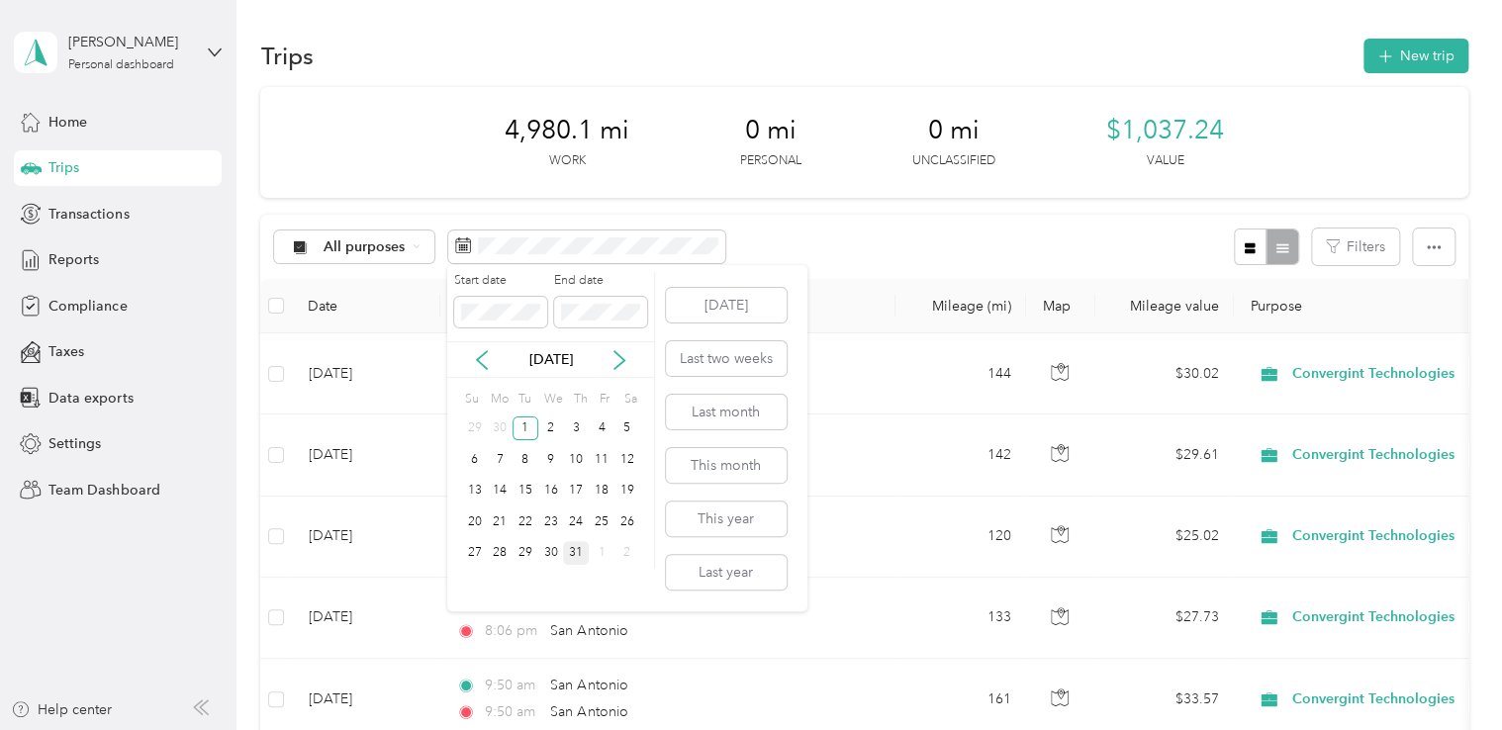
click at [572, 553] on div "31" at bounding box center [576, 553] width 26 height 25
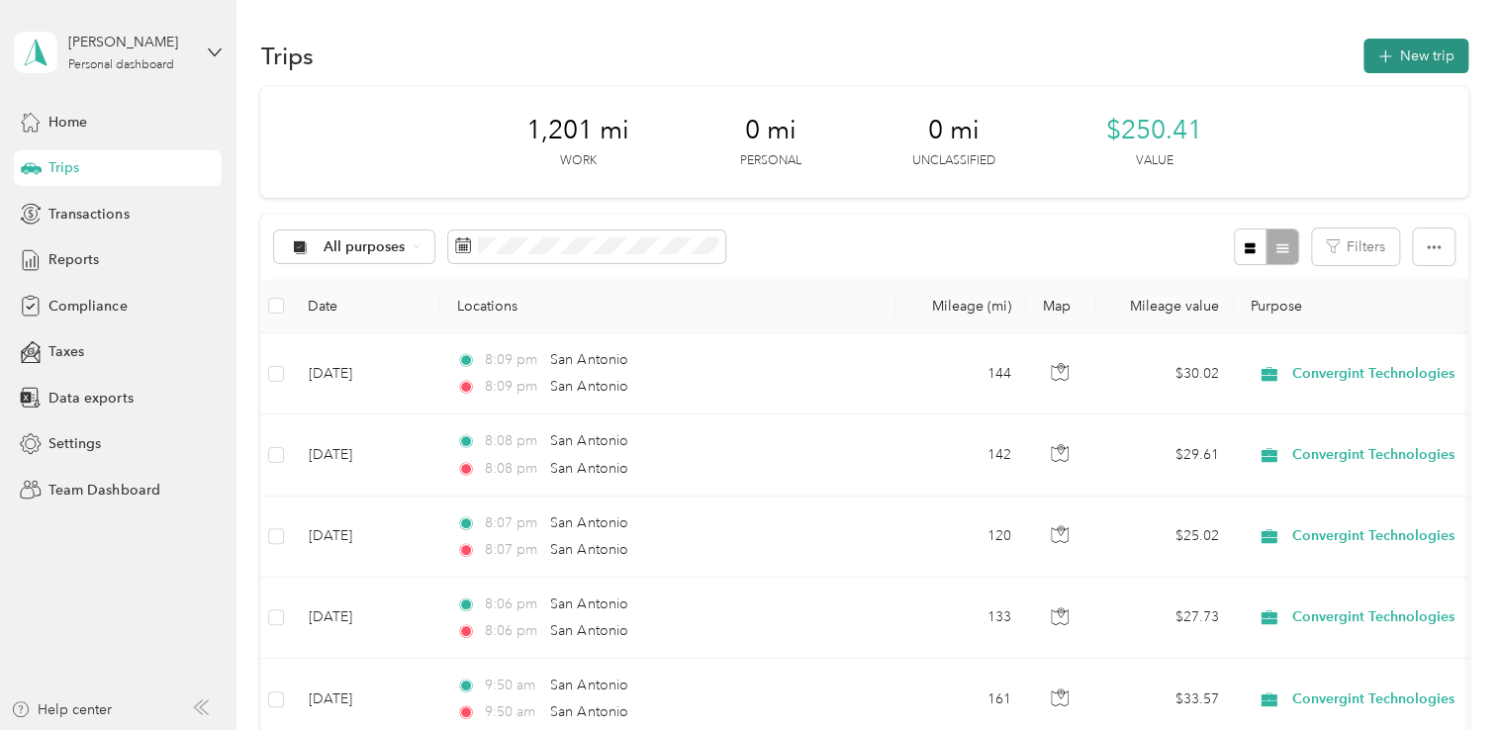
click at [1389, 59] on button "New trip" at bounding box center [1415, 56] width 105 height 35
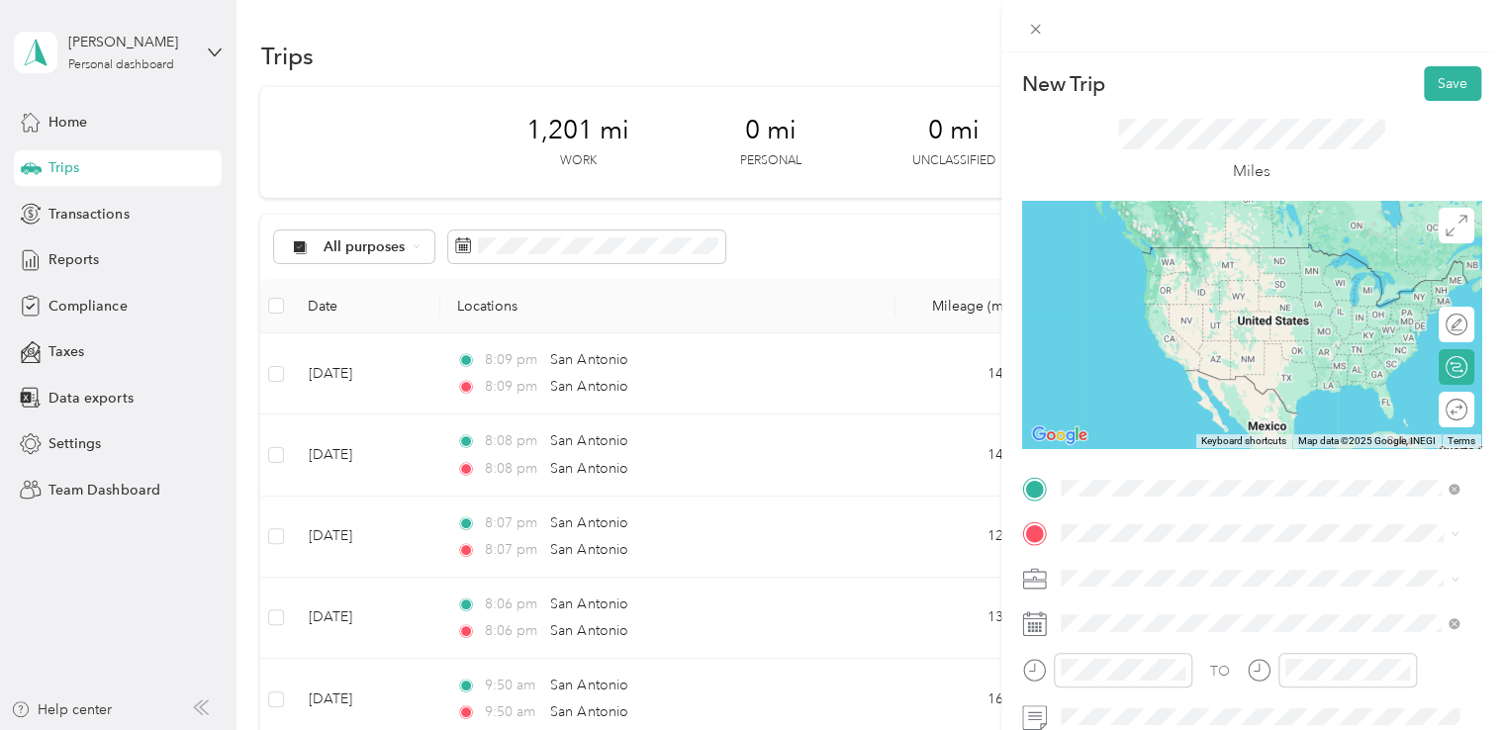
click at [1158, 248] on span "San Antonio Texas, United States" at bounding box center [1208, 255] width 223 height 35
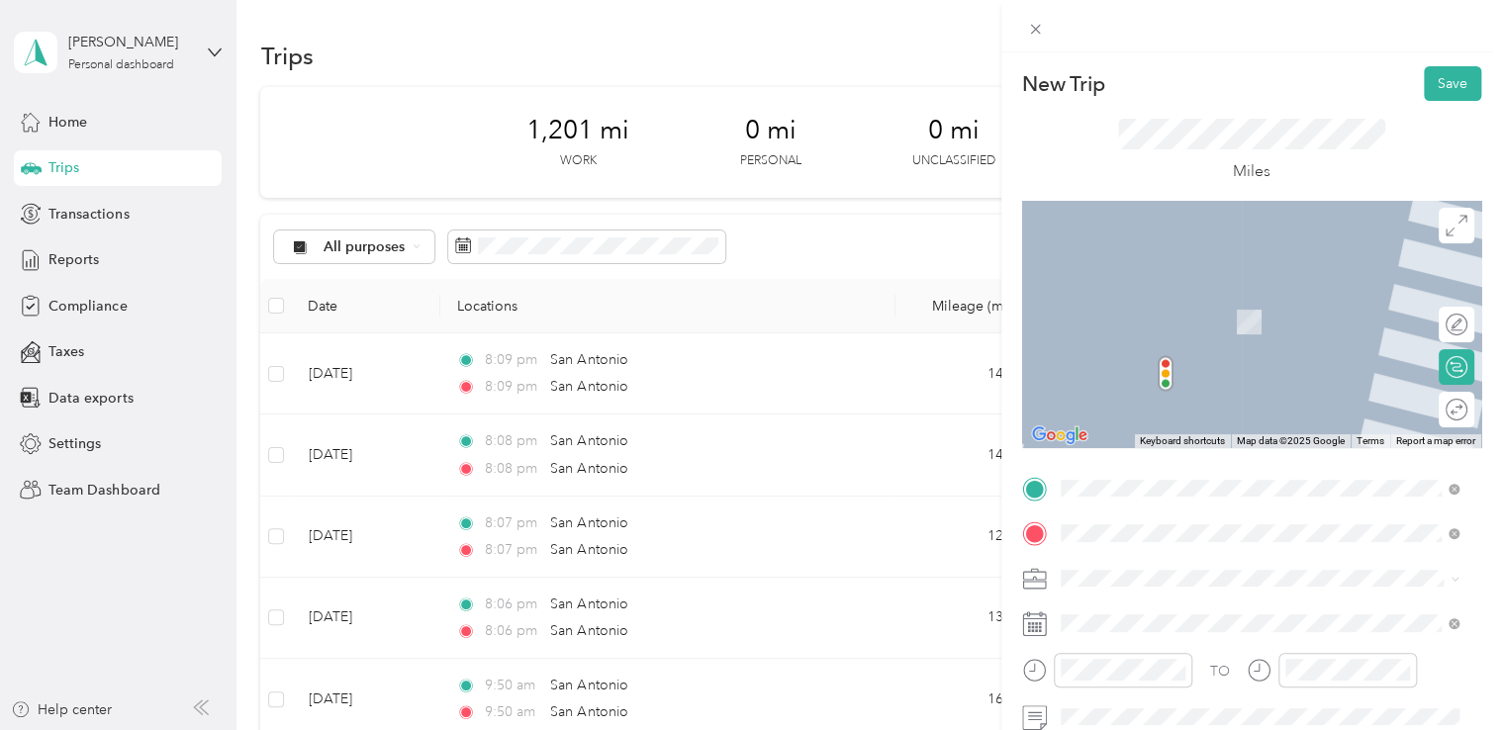
click at [1147, 293] on span "San Antonio Texas, United States" at bounding box center [1208, 301] width 223 height 35
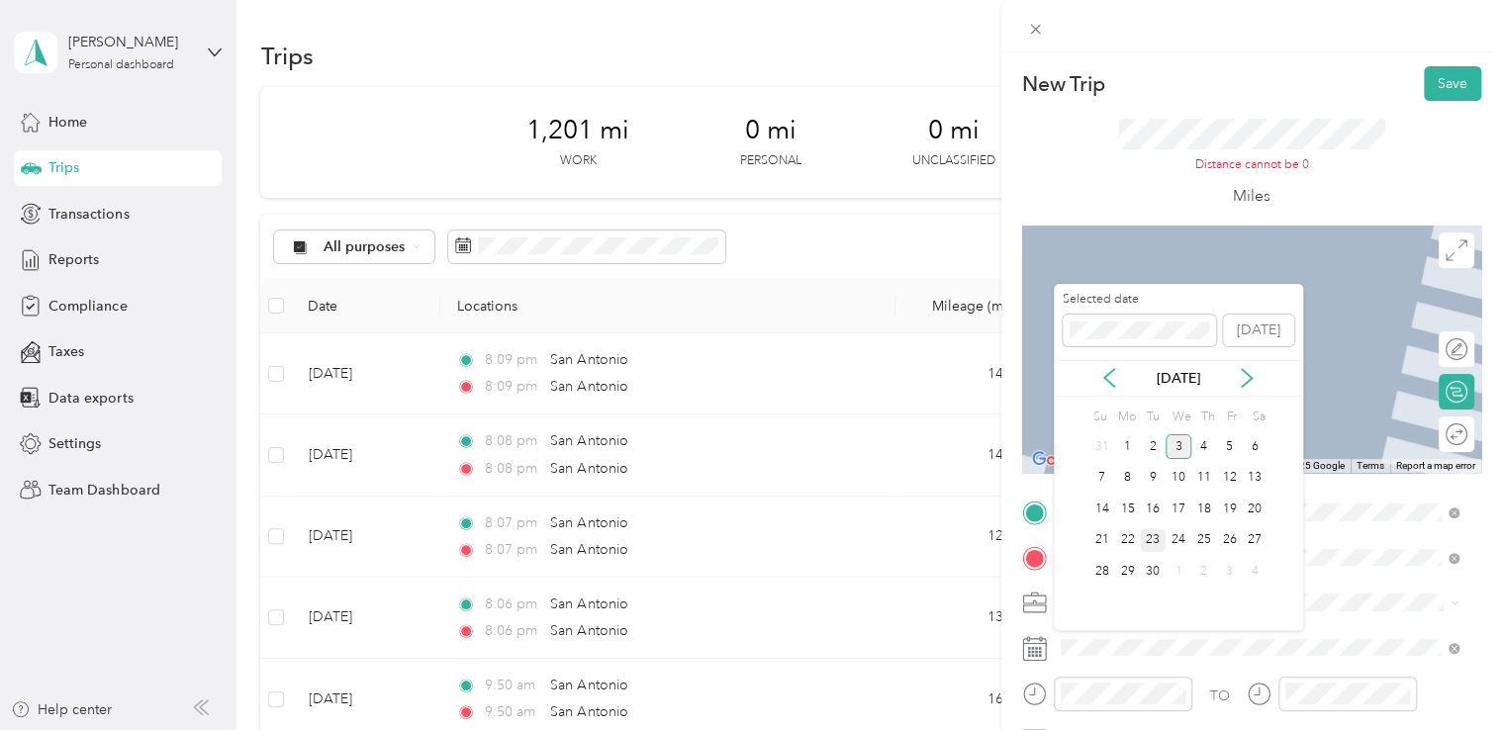
click at [1149, 539] on div "23" at bounding box center [1153, 540] width 26 height 25
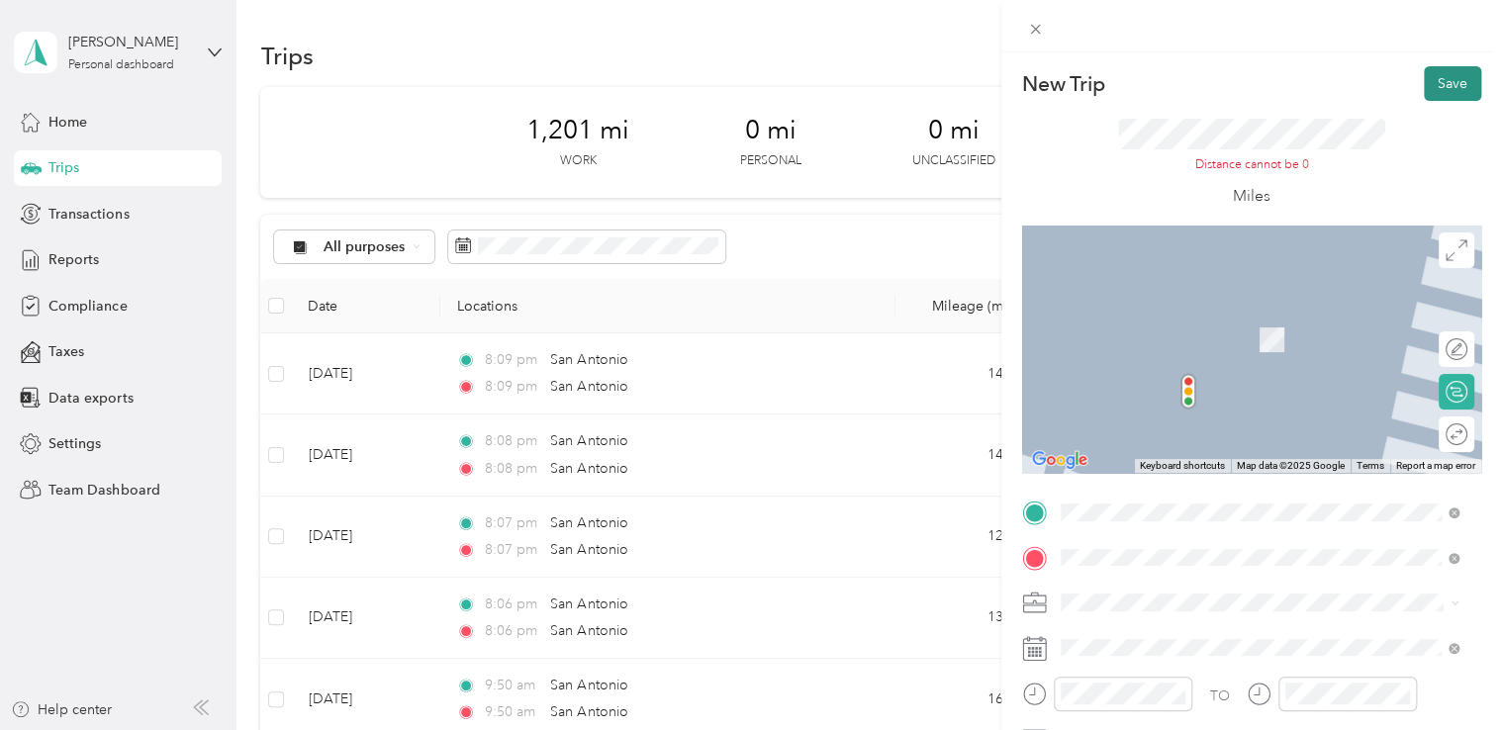
click at [1429, 75] on button "Save" at bounding box center [1452, 83] width 57 height 35
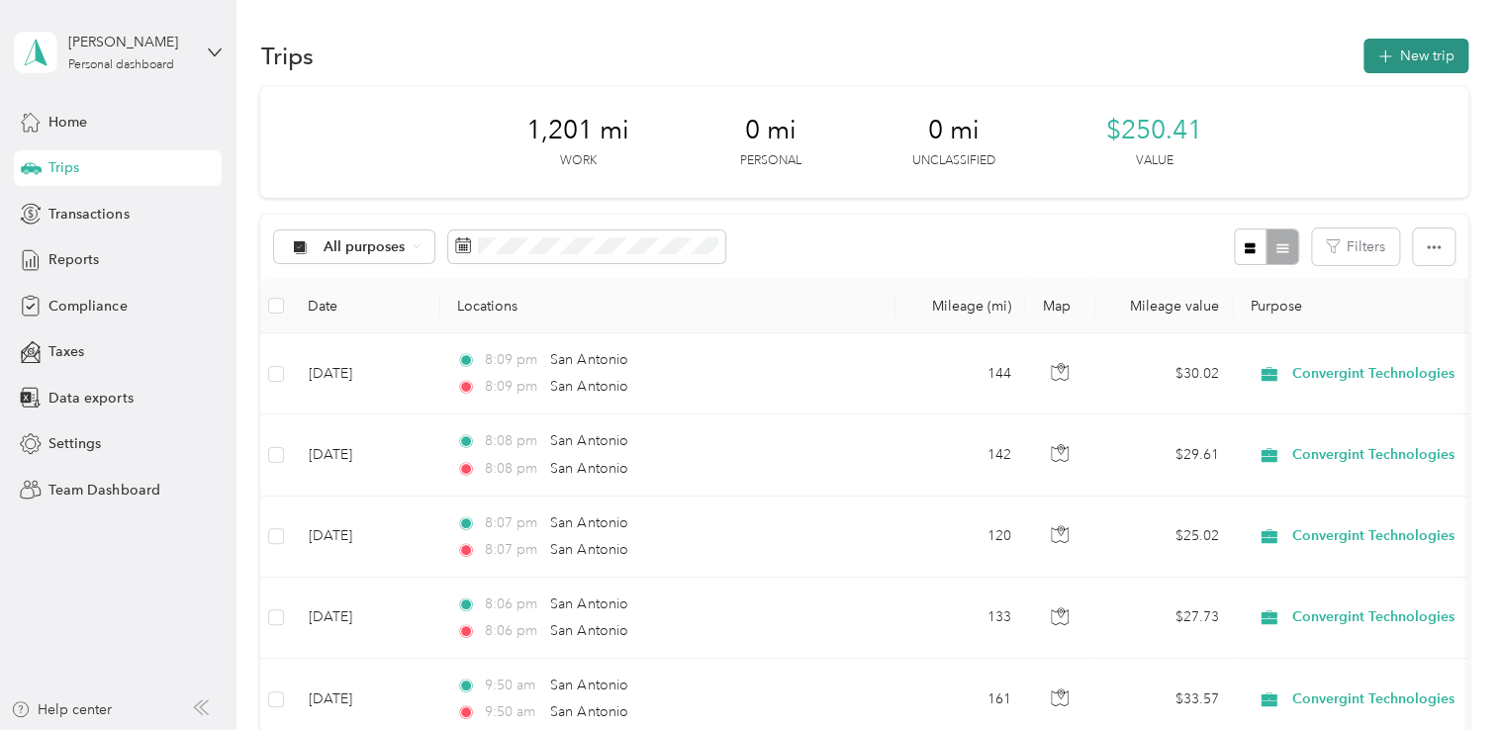
click at [1405, 61] on button "New trip" at bounding box center [1415, 56] width 105 height 35
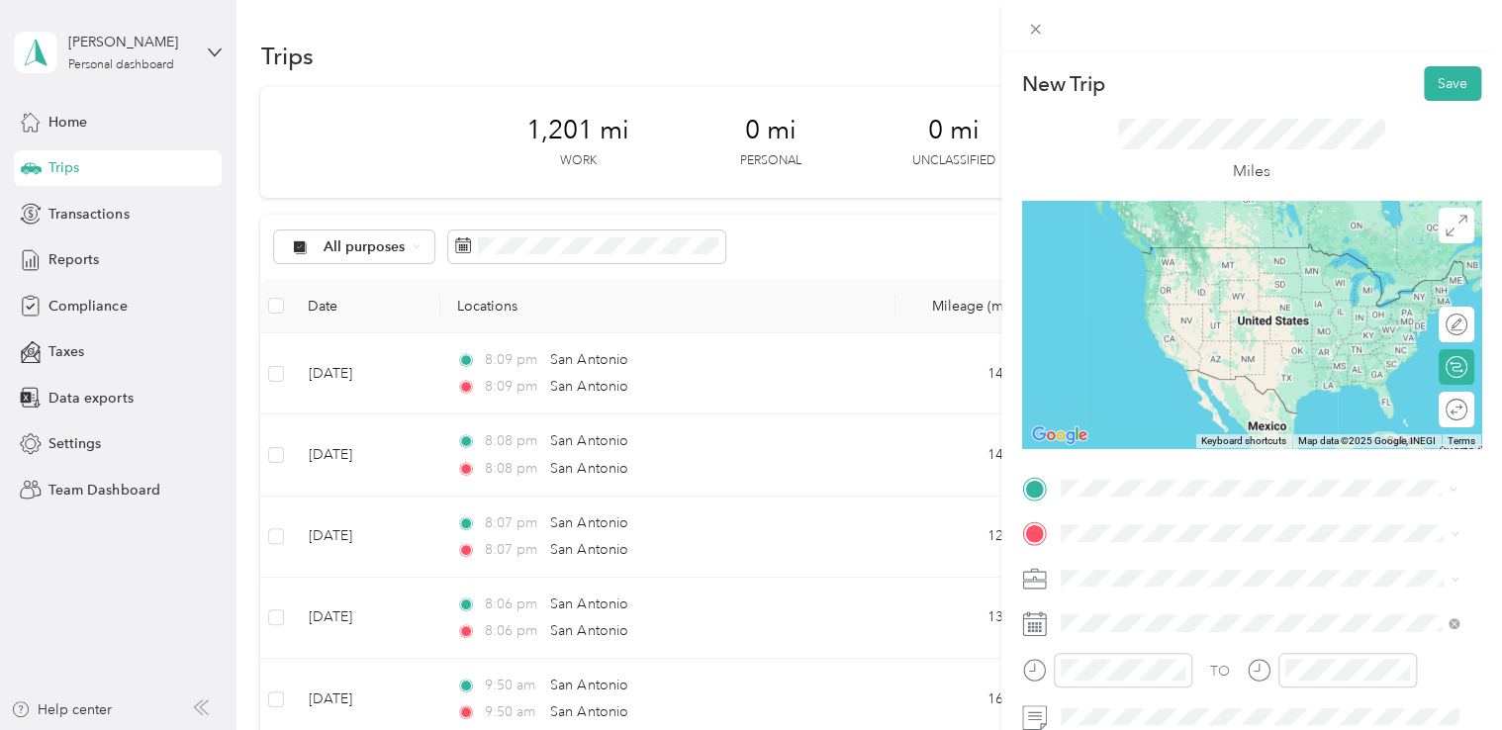
click at [1144, 257] on span "San Antonio Texas, United States" at bounding box center [1208, 255] width 223 height 35
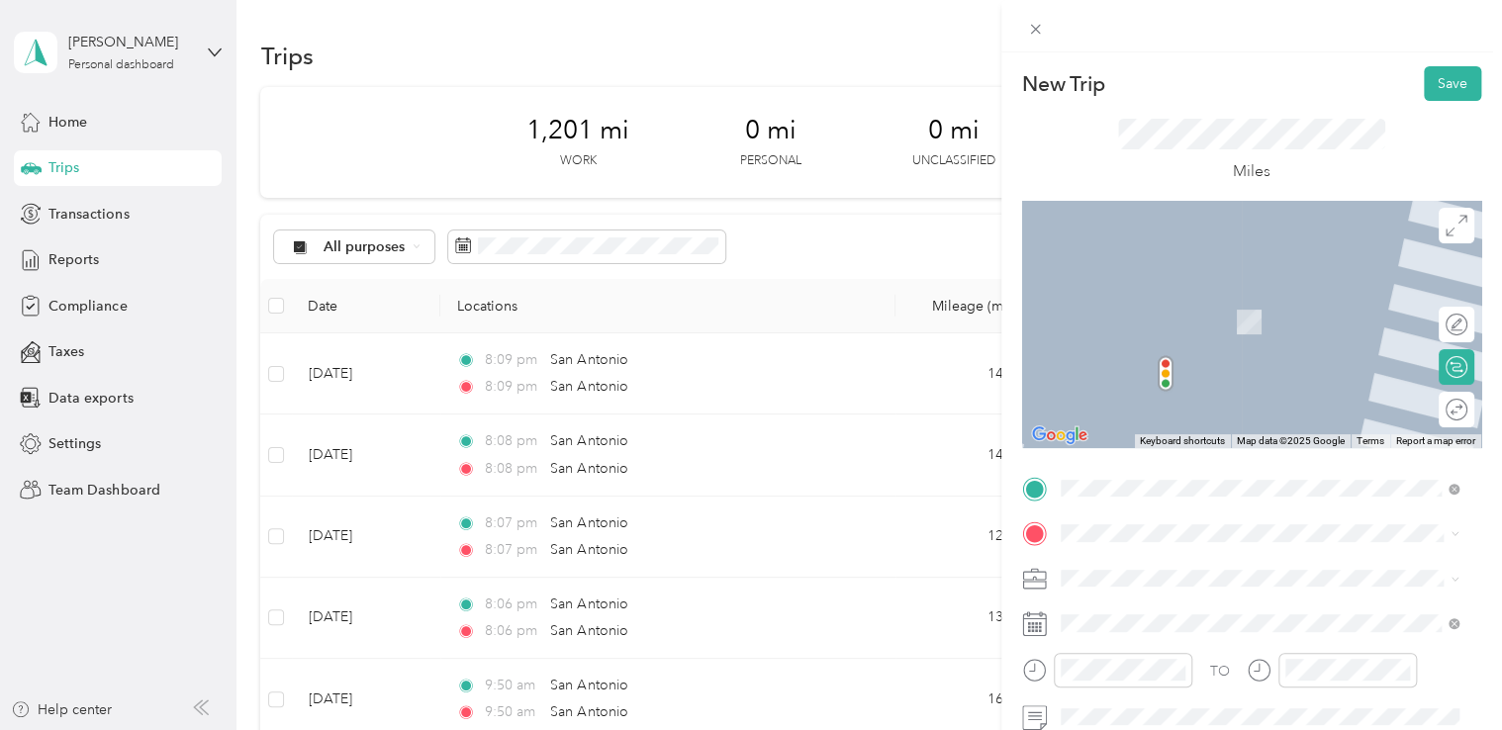
click at [1141, 308] on span "San Antonio Texas, United States" at bounding box center [1208, 300] width 223 height 35
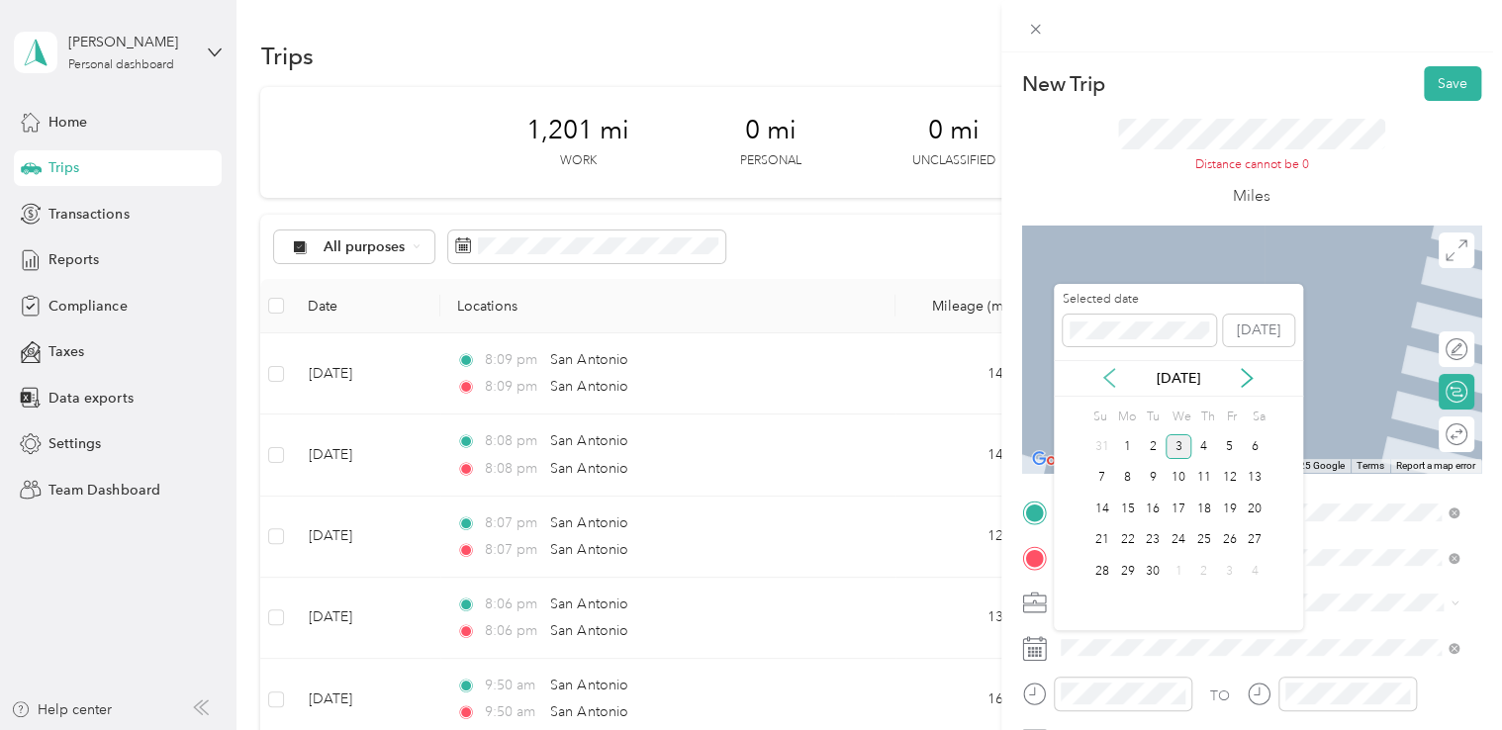
click at [1111, 377] on icon at bounding box center [1109, 378] width 20 height 20
click at [1167, 544] on div "23" at bounding box center [1178, 540] width 26 height 25
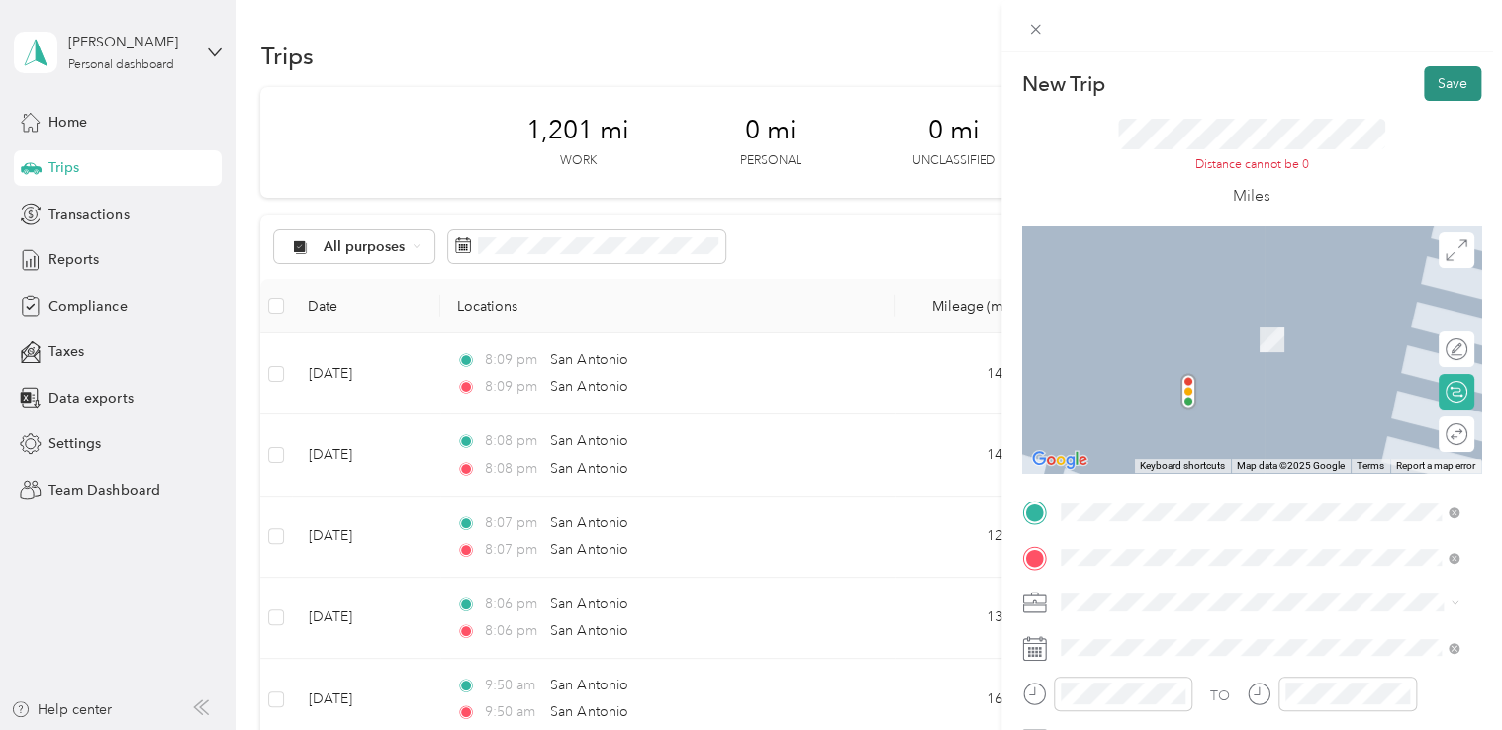
click at [1426, 78] on button "Save" at bounding box center [1452, 83] width 57 height 35
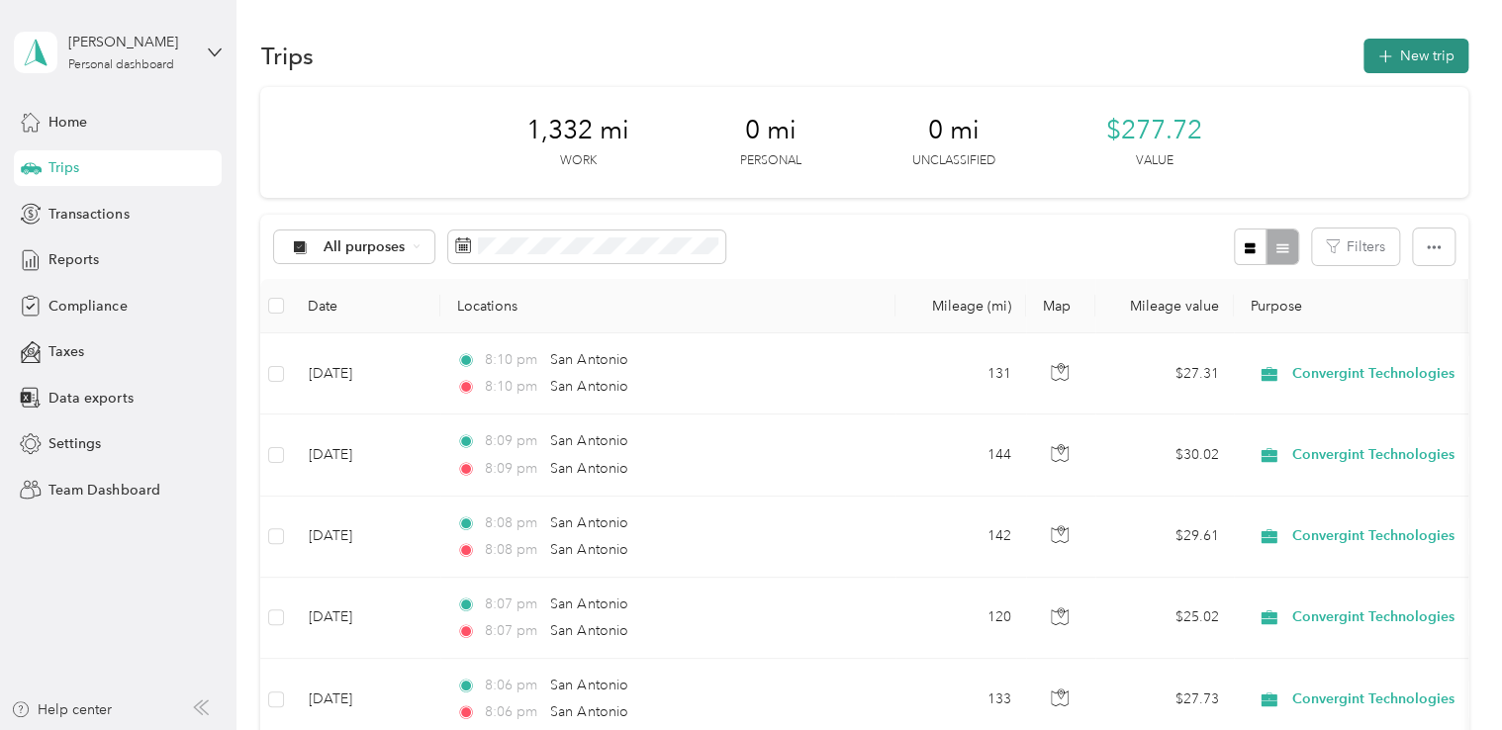
click at [1394, 52] on button "New trip" at bounding box center [1415, 56] width 105 height 35
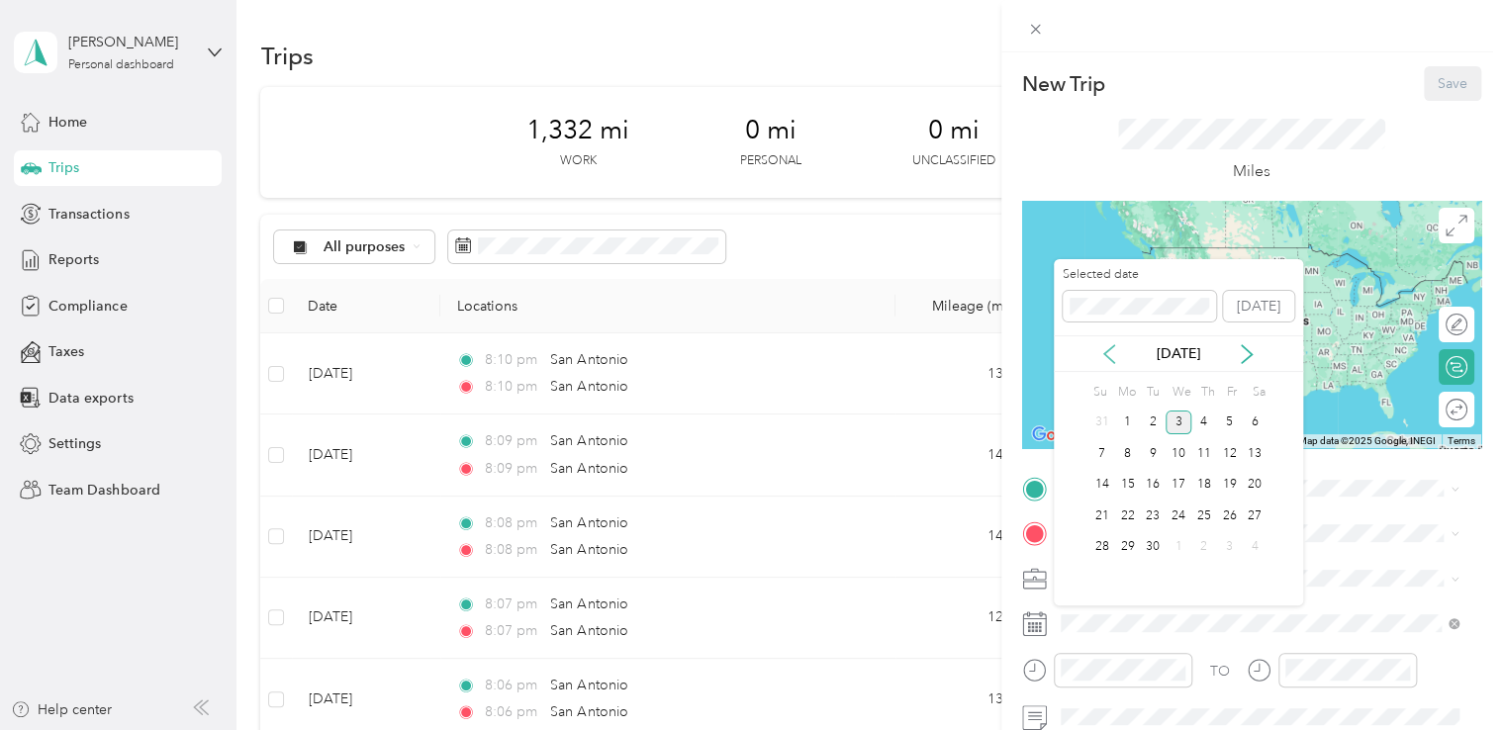
click at [1103, 354] on icon at bounding box center [1109, 354] width 20 height 20
click at [1205, 514] on div "24" at bounding box center [1204, 516] width 26 height 25
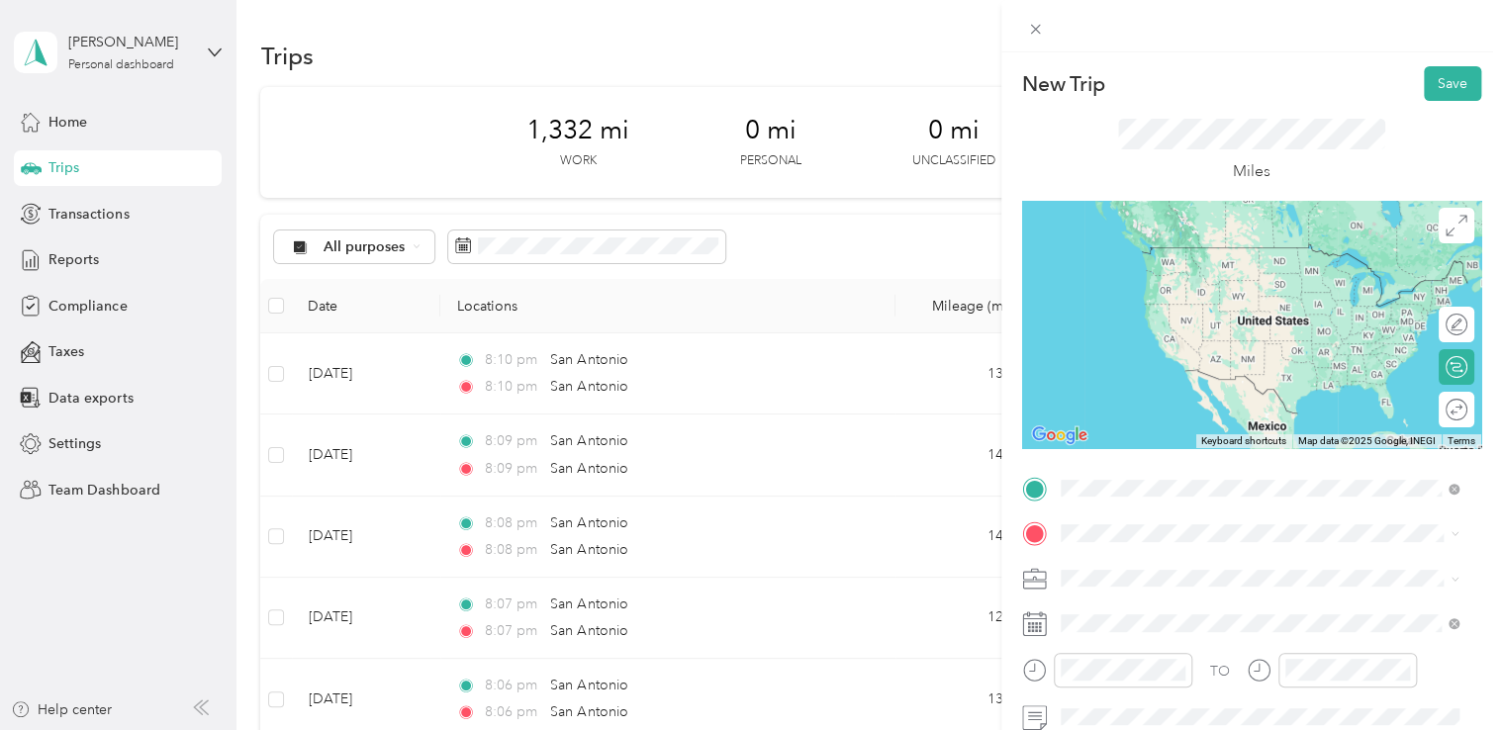
click at [1178, 259] on span "[GEOGRAPHIC_DATA] [US_STATE], [GEOGRAPHIC_DATA]" at bounding box center [1208, 255] width 223 height 35
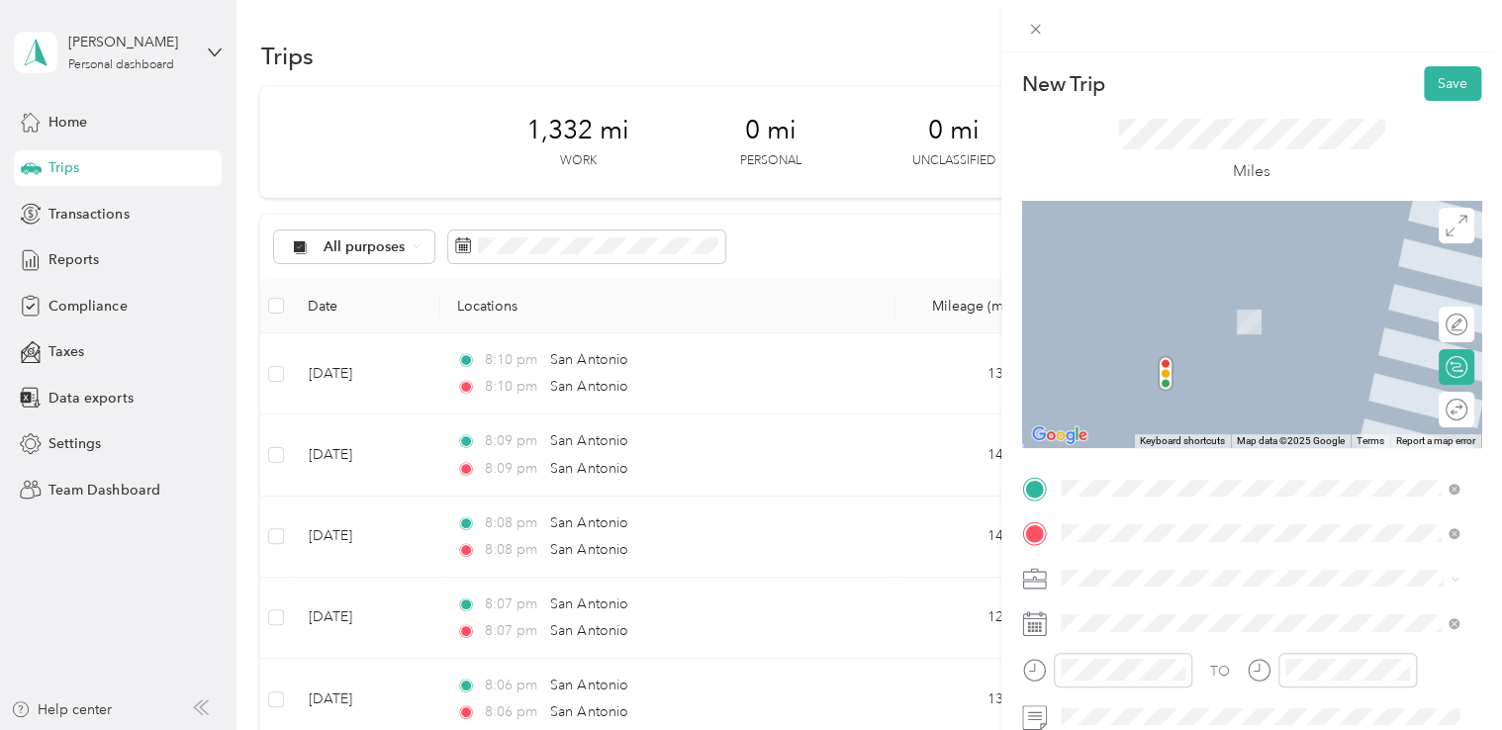
click at [1142, 299] on span "[GEOGRAPHIC_DATA] [US_STATE], [GEOGRAPHIC_DATA]" at bounding box center [1208, 301] width 223 height 35
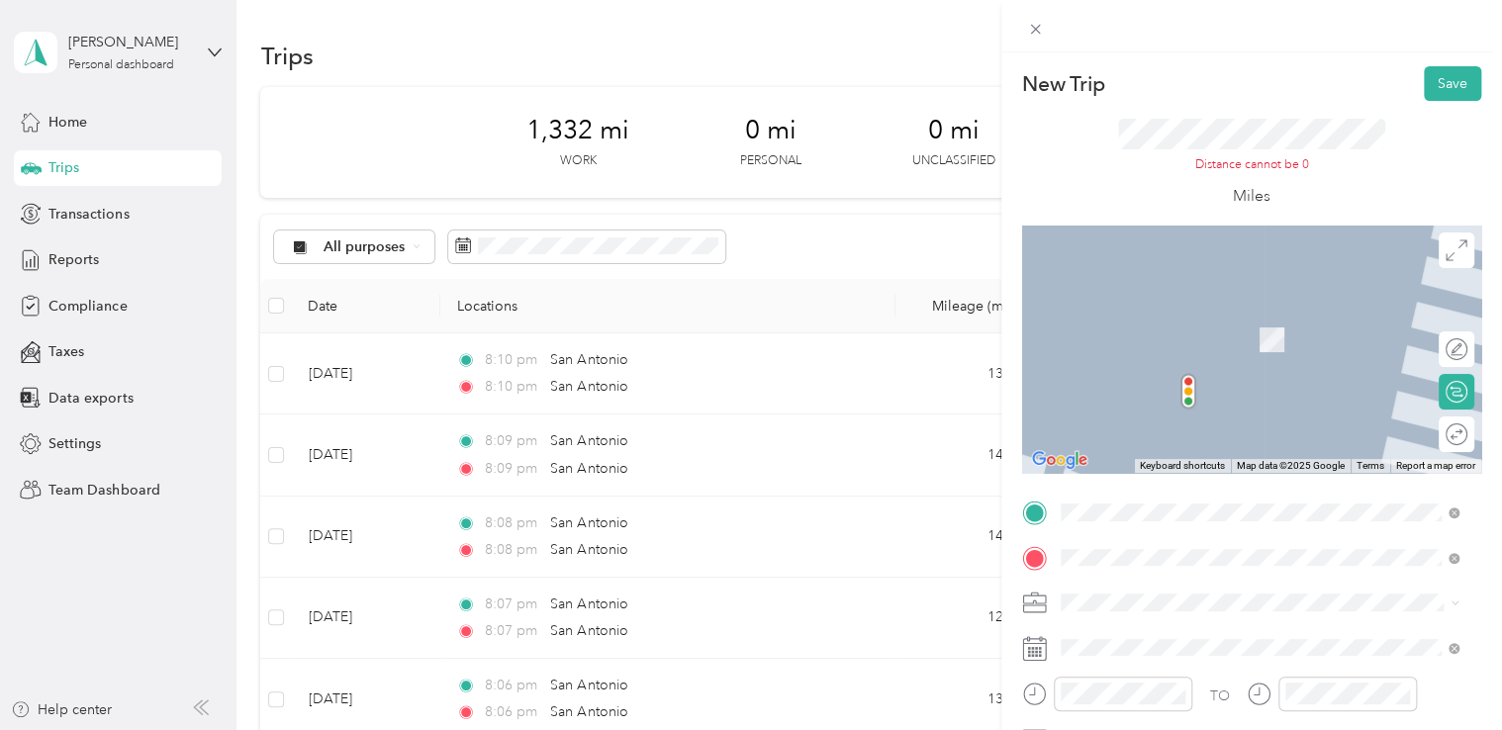
click at [1236, 148] on div "Distance cannot be 0" at bounding box center [1251, 146] width 267 height 55
click at [1440, 88] on button "Save" at bounding box center [1452, 83] width 57 height 35
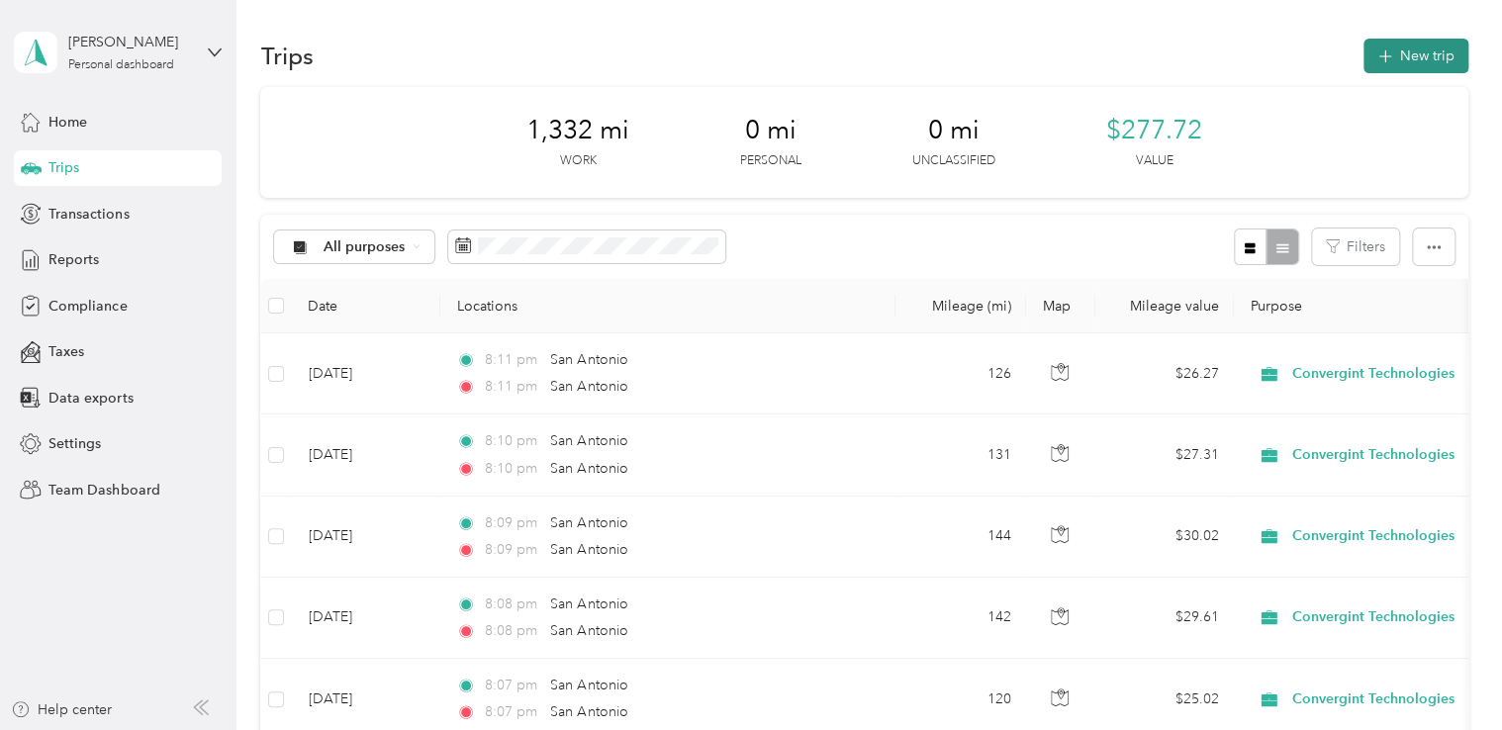
click at [1406, 48] on button "New trip" at bounding box center [1415, 56] width 105 height 35
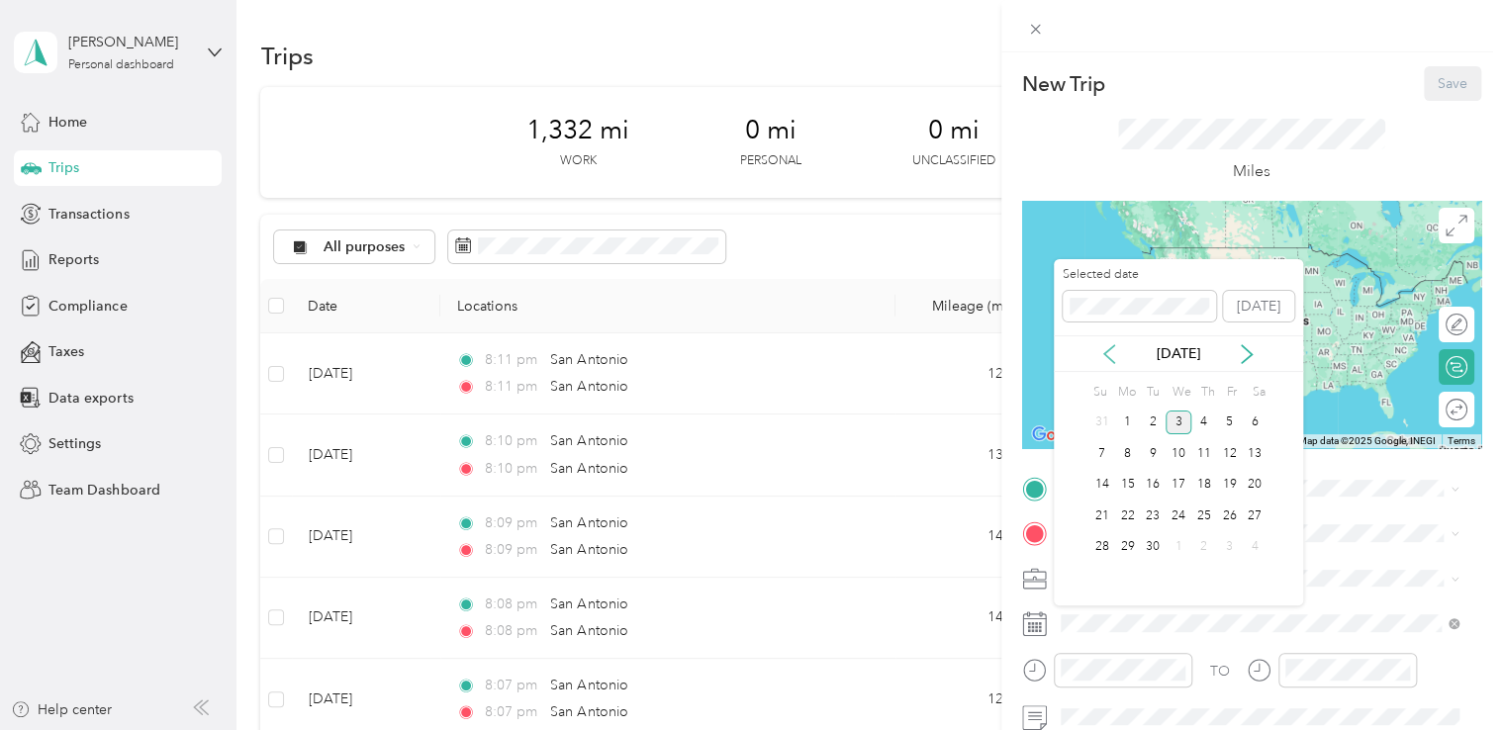
click at [1104, 346] on icon at bounding box center [1109, 354] width 20 height 20
click at [1224, 516] on div "25" at bounding box center [1229, 516] width 26 height 25
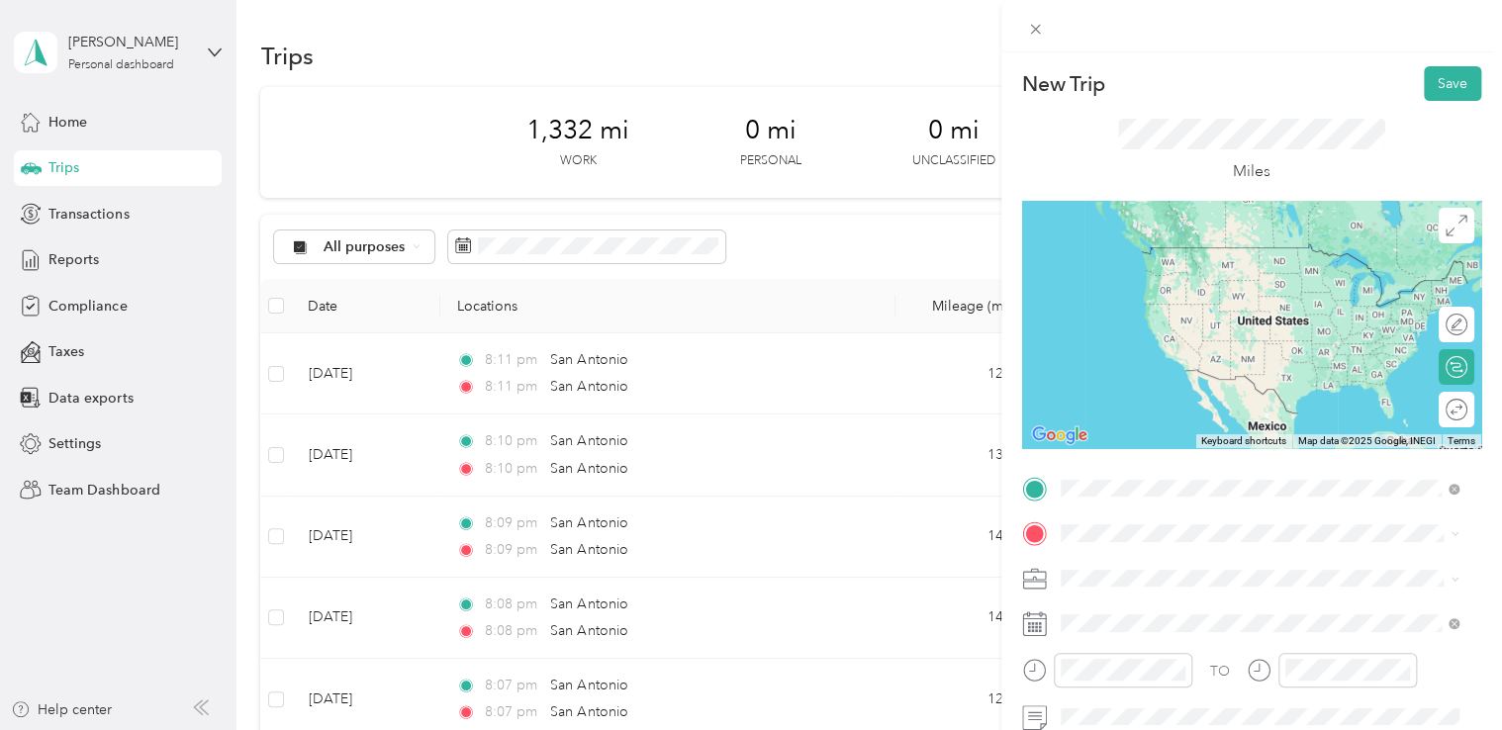
click at [1154, 249] on span "[GEOGRAPHIC_DATA] [US_STATE], [GEOGRAPHIC_DATA]" at bounding box center [1208, 255] width 223 height 35
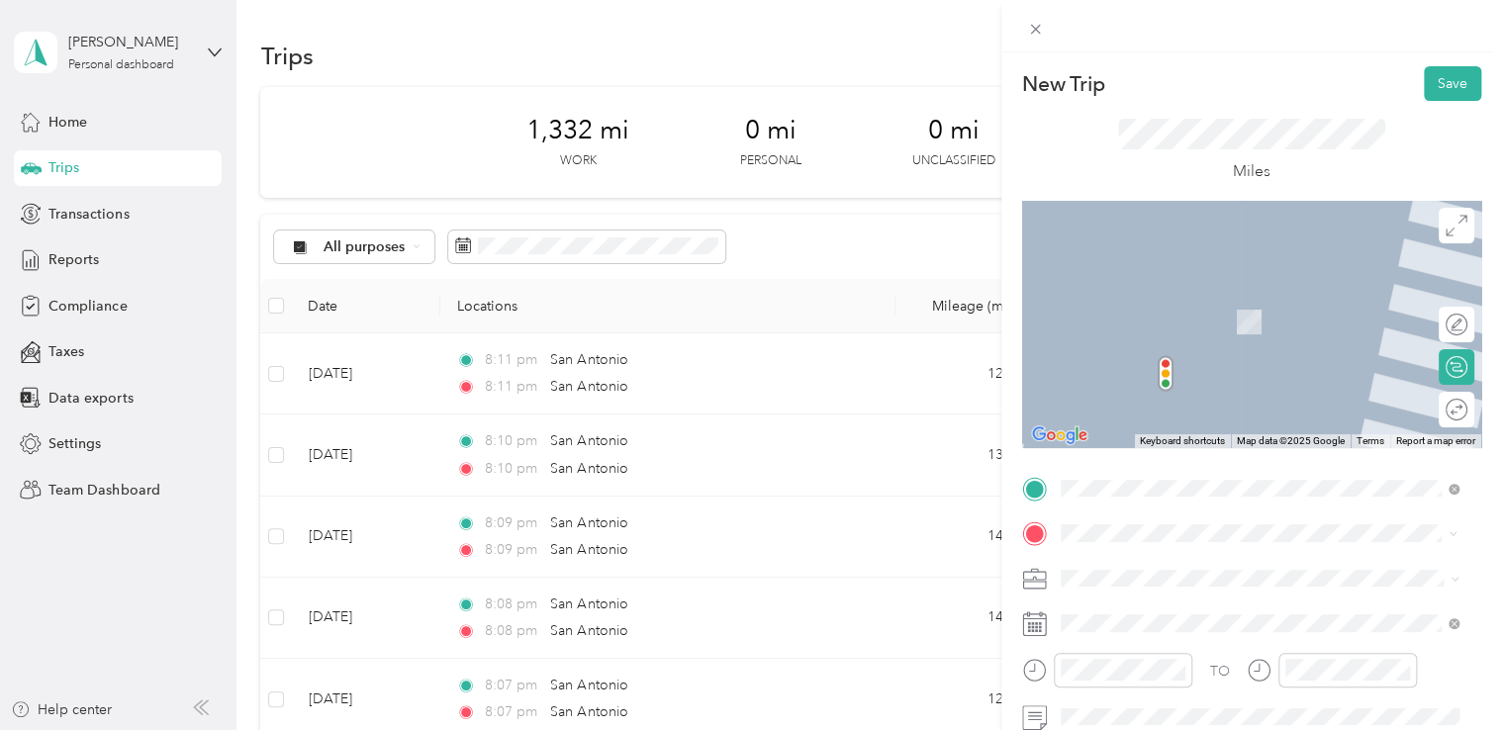
click at [1172, 299] on span "[GEOGRAPHIC_DATA] [US_STATE], [GEOGRAPHIC_DATA]" at bounding box center [1208, 300] width 223 height 35
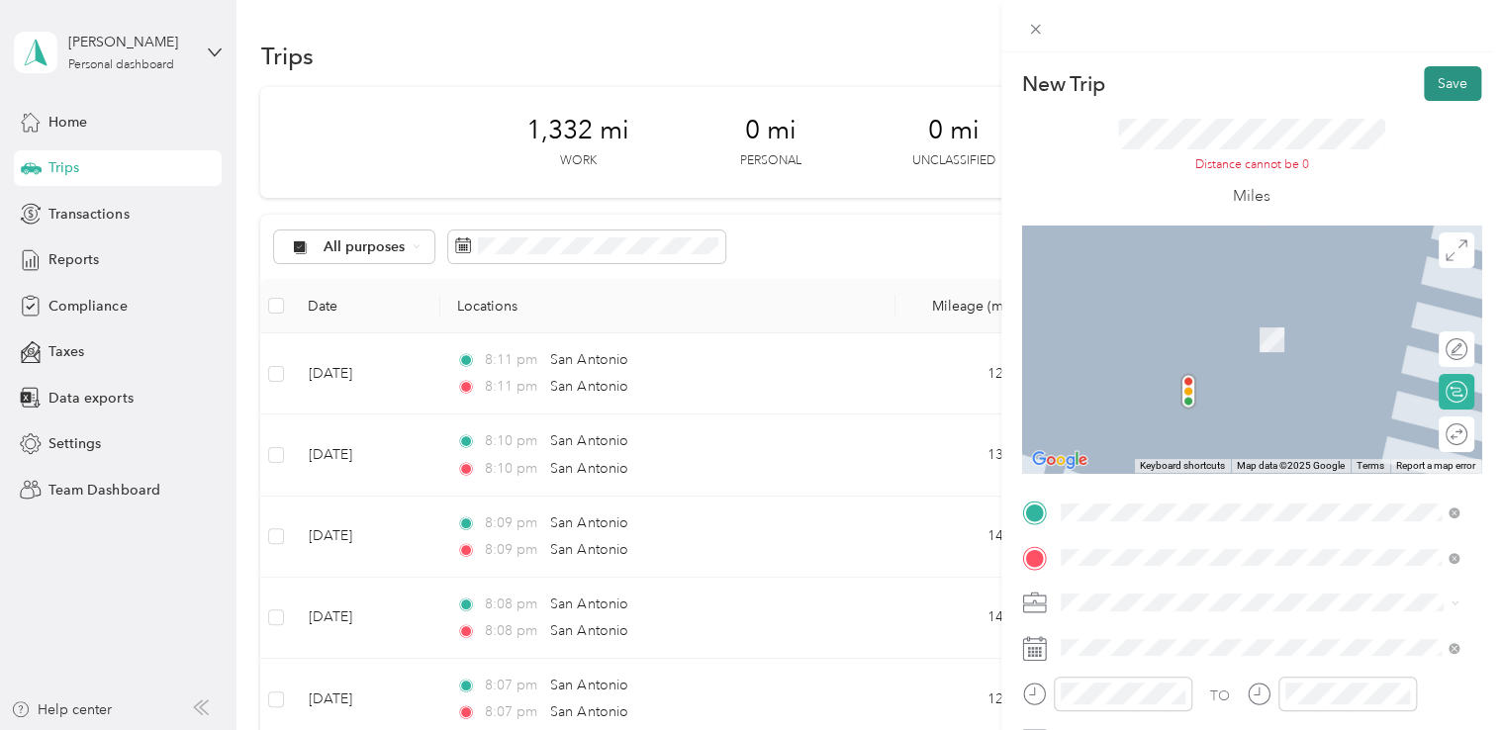
click at [1437, 85] on button "Save" at bounding box center [1452, 83] width 57 height 35
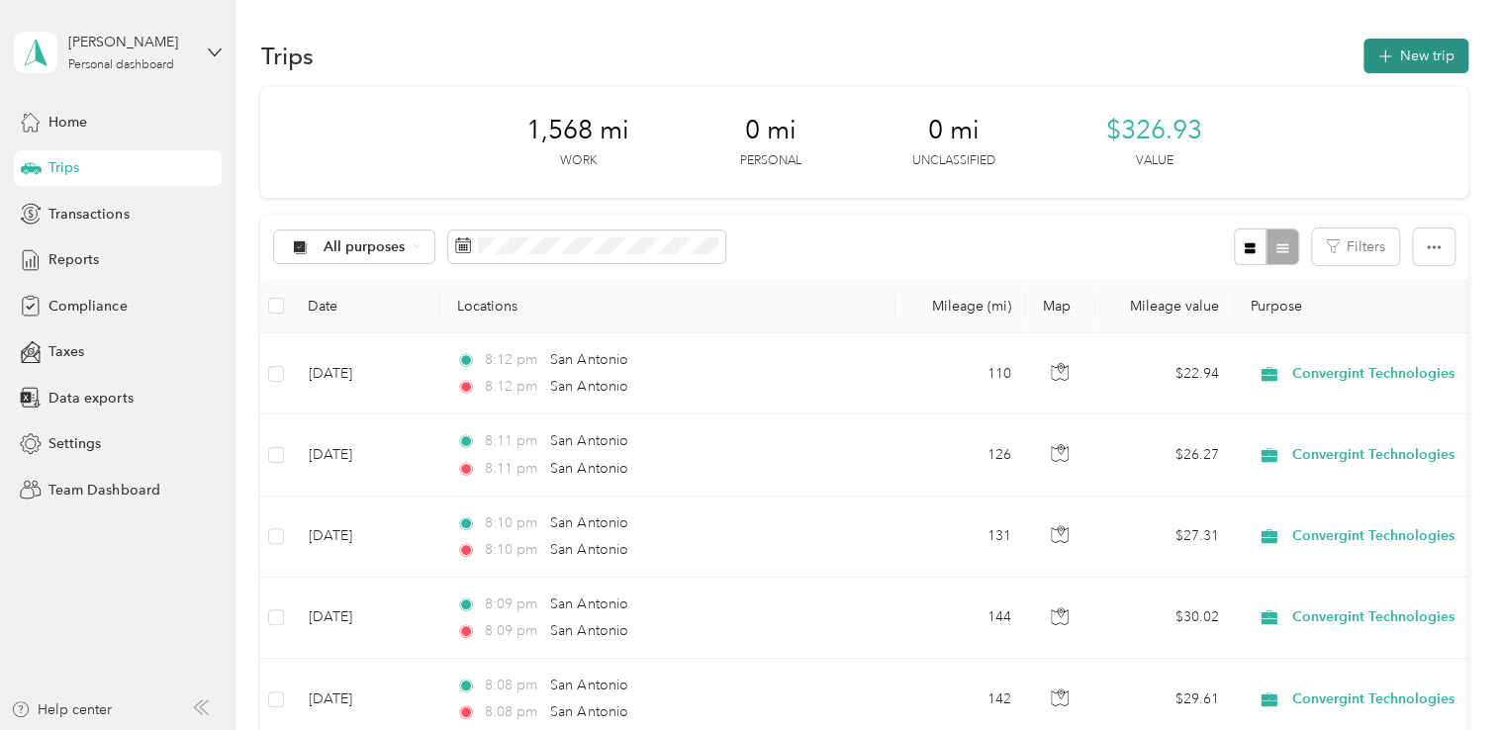
click at [1384, 56] on icon "button" at bounding box center [1384, 56] width 13 height 13
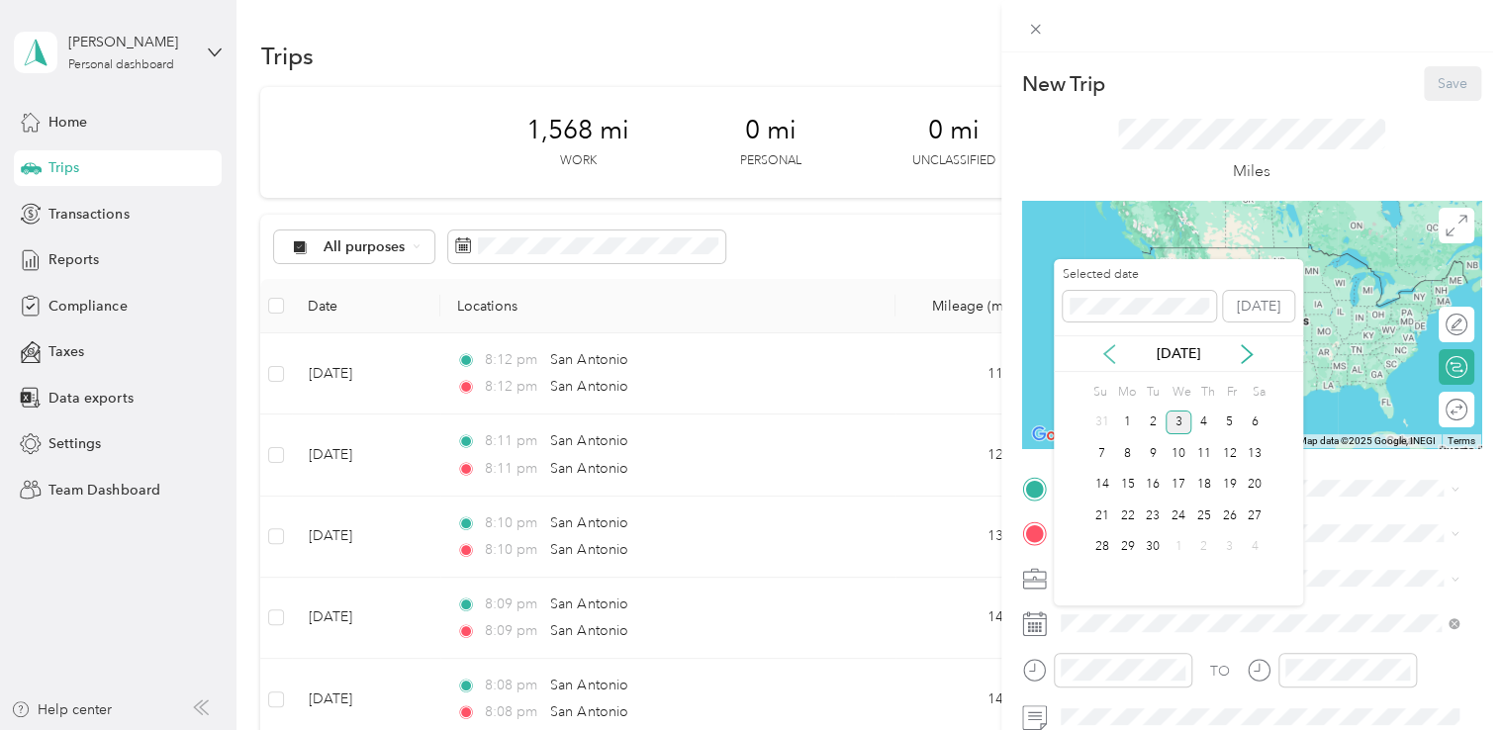
click at [1107, 358] on icon at bounding box center [1109, 354] width 20 height 20
click at [1153, 548] on div "29" at bounding box center [1153, 547] width 26 height 25
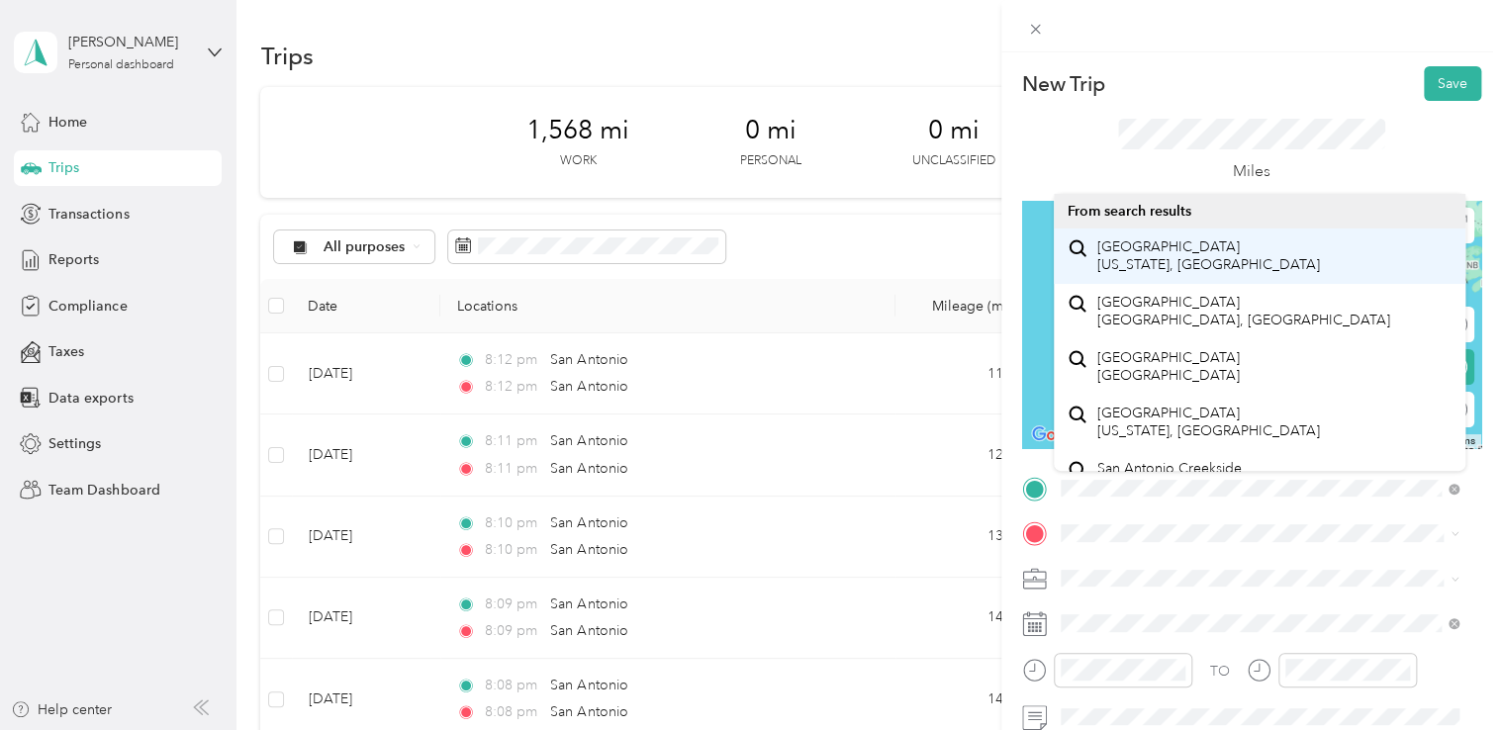
click at [1160, 261] on span "San Antonio Texas, United States" at bounding box center [1208, 255] width 223 height 35
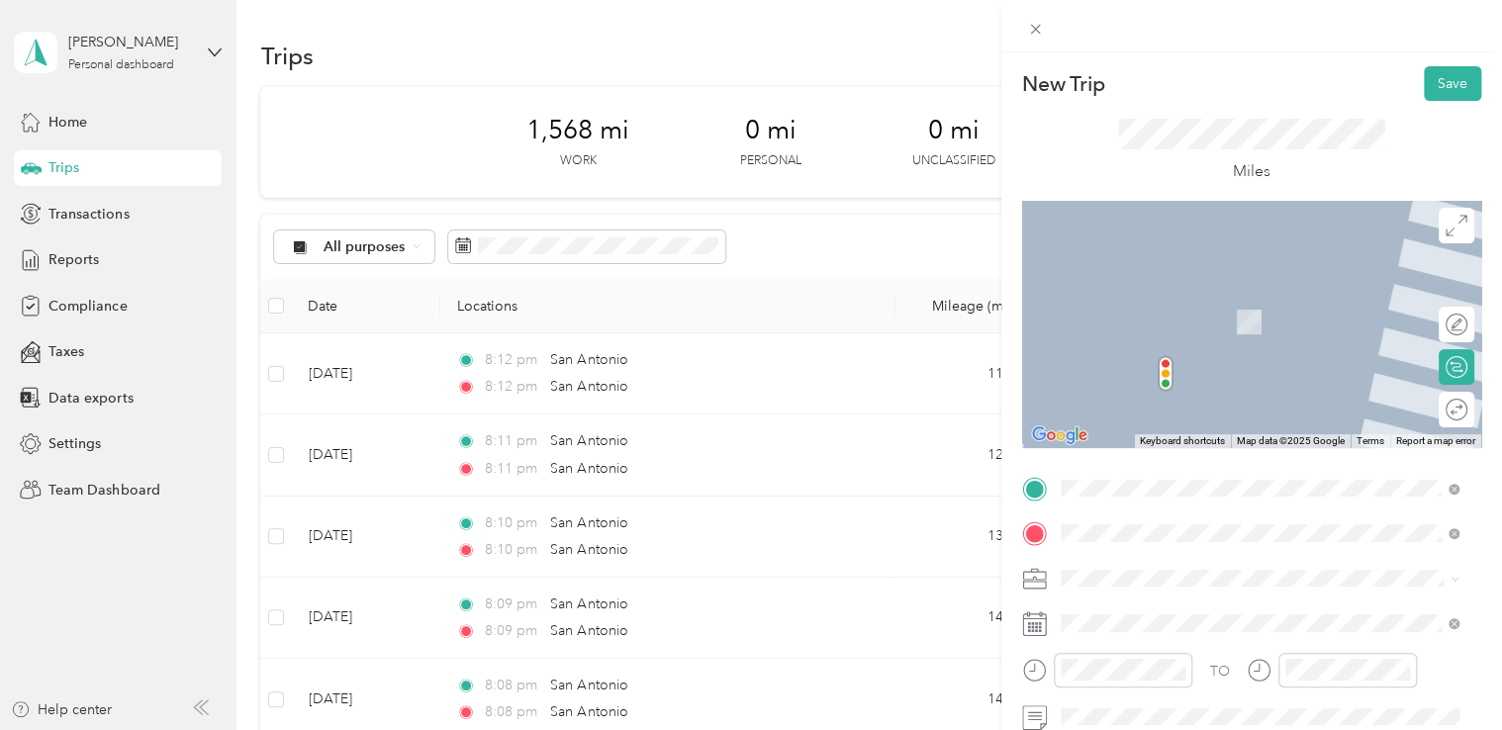
click at [1147, 307] on span "San Antonio Texas, United States" at bounding box center [1208, 301] width 223 height 35
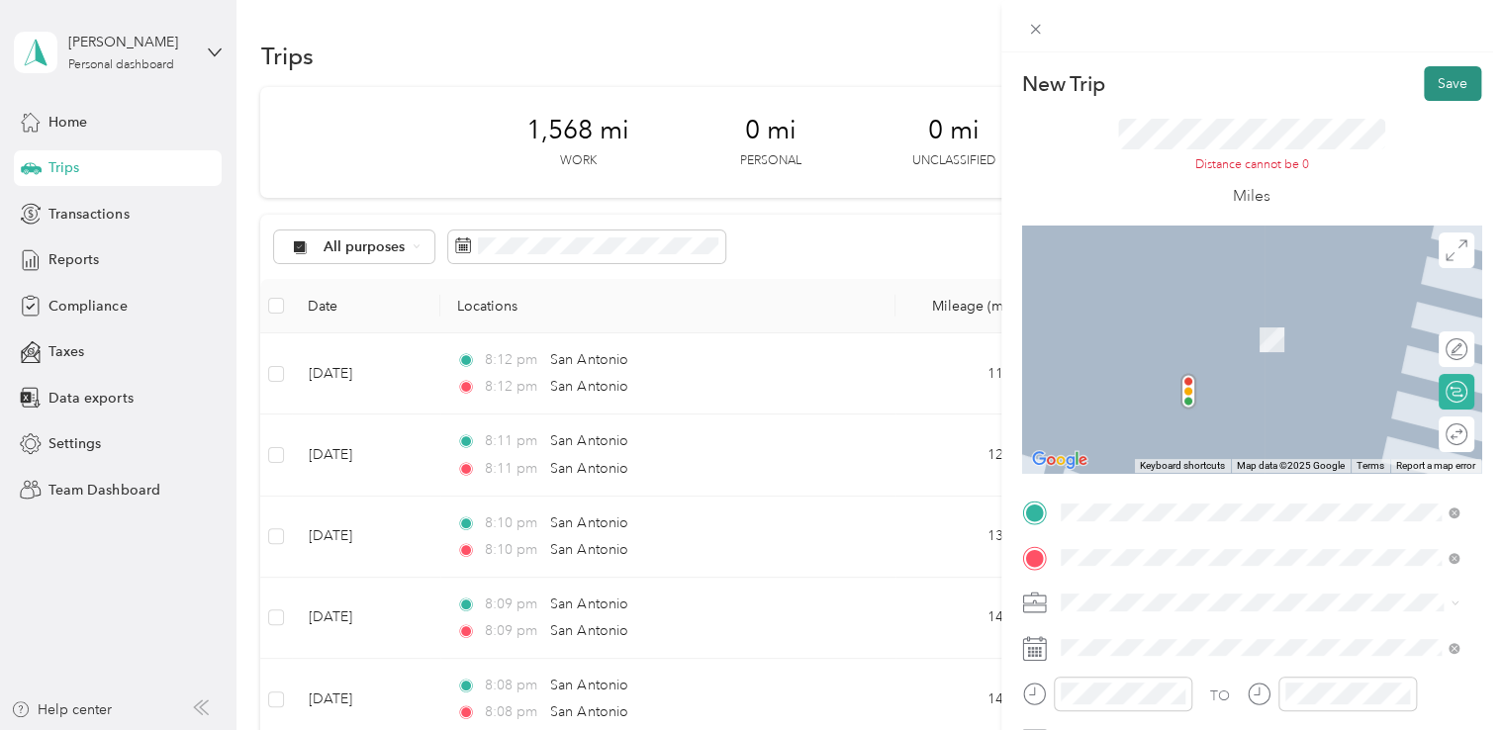
click at [1436, 85] on button "Save" at bounding box center [1452, 83] width 57 height 35
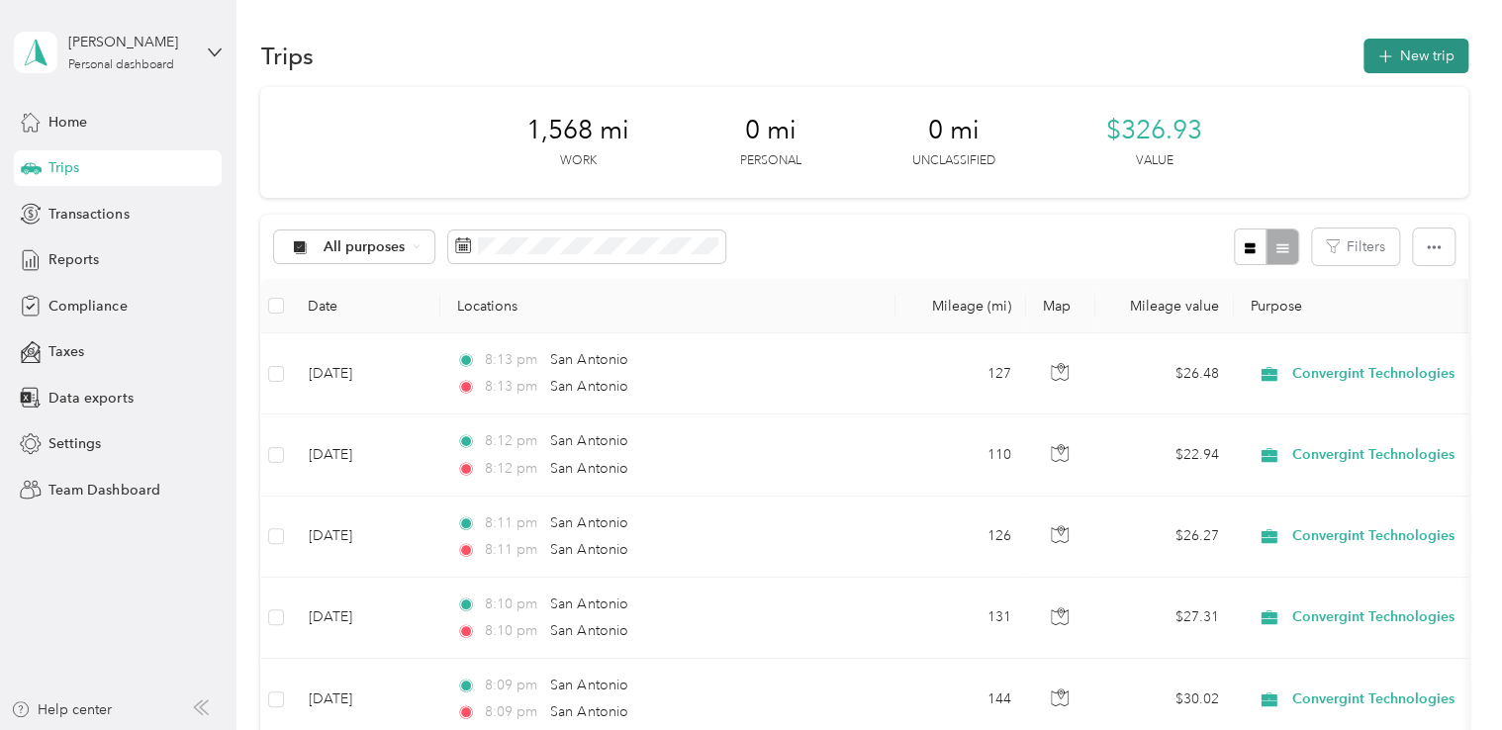
click at [1409, 69] on button "New trip" at bounding box center [1415, 56] width 105 height 35
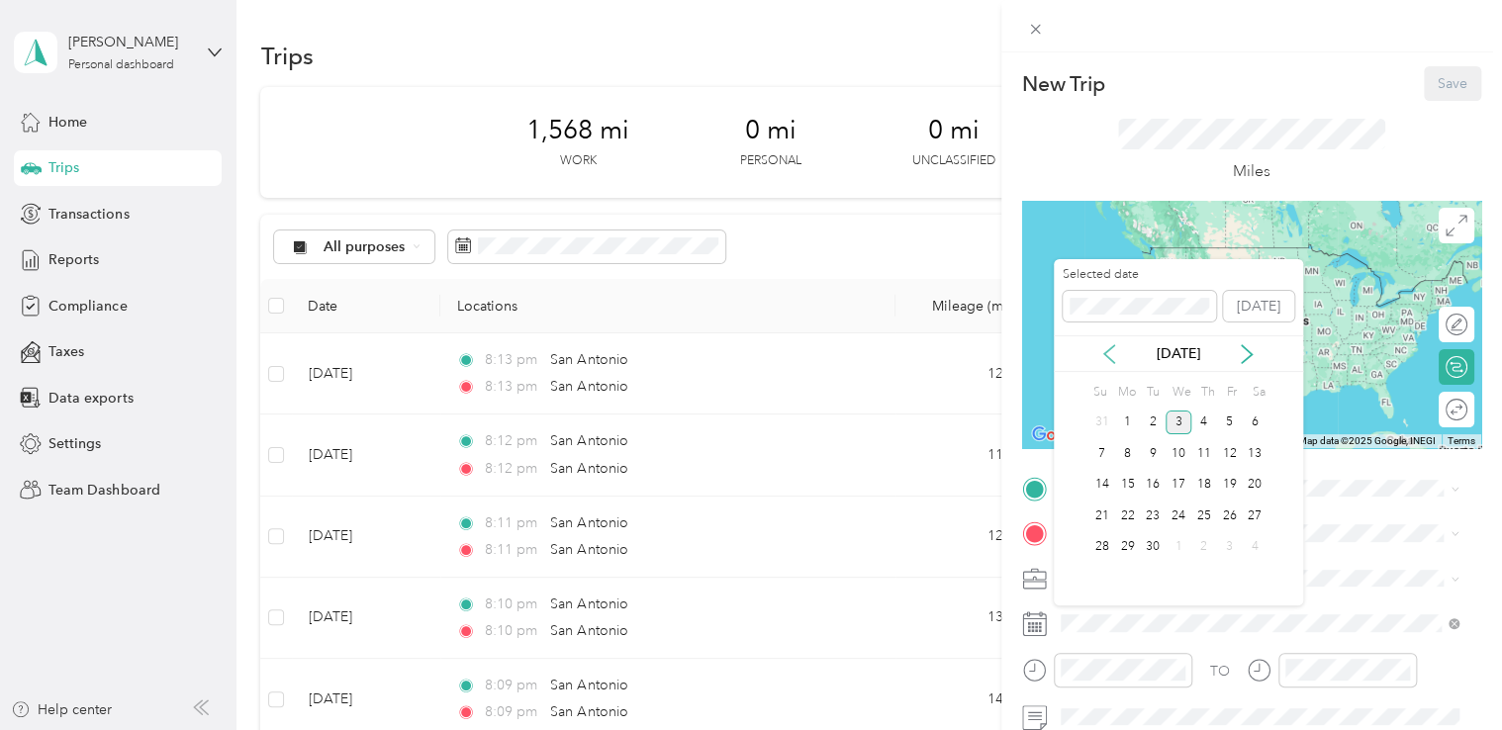
click at [1106, 358] on icon at bounding box center [1109, 354] width 20 height 20
click at [1172, 546] on div "30" at bounding box center [1178, 547] width 26 height 25
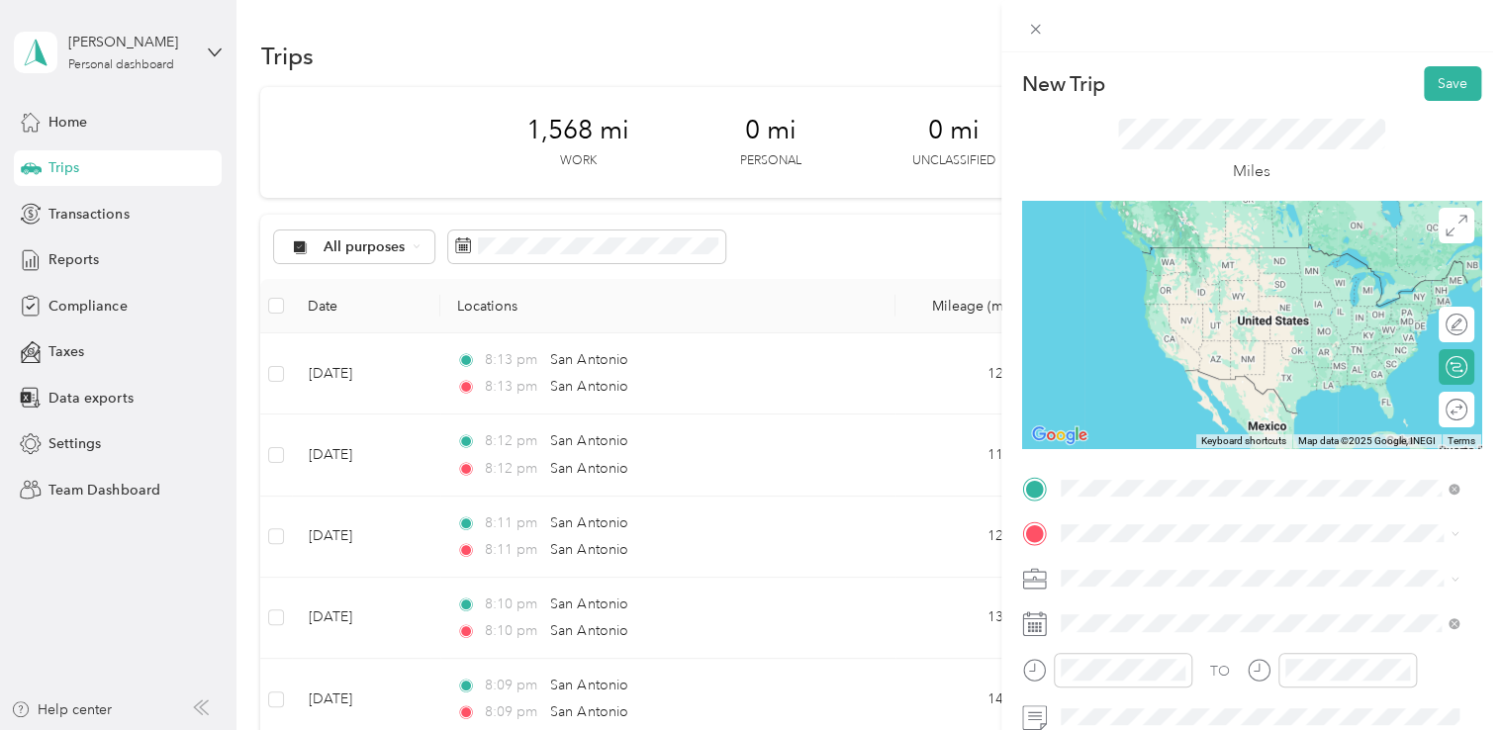
click at [1132, 264] on span "San Antonio Texas, United States" at bounding box center [1208, 255] width 223 height 35
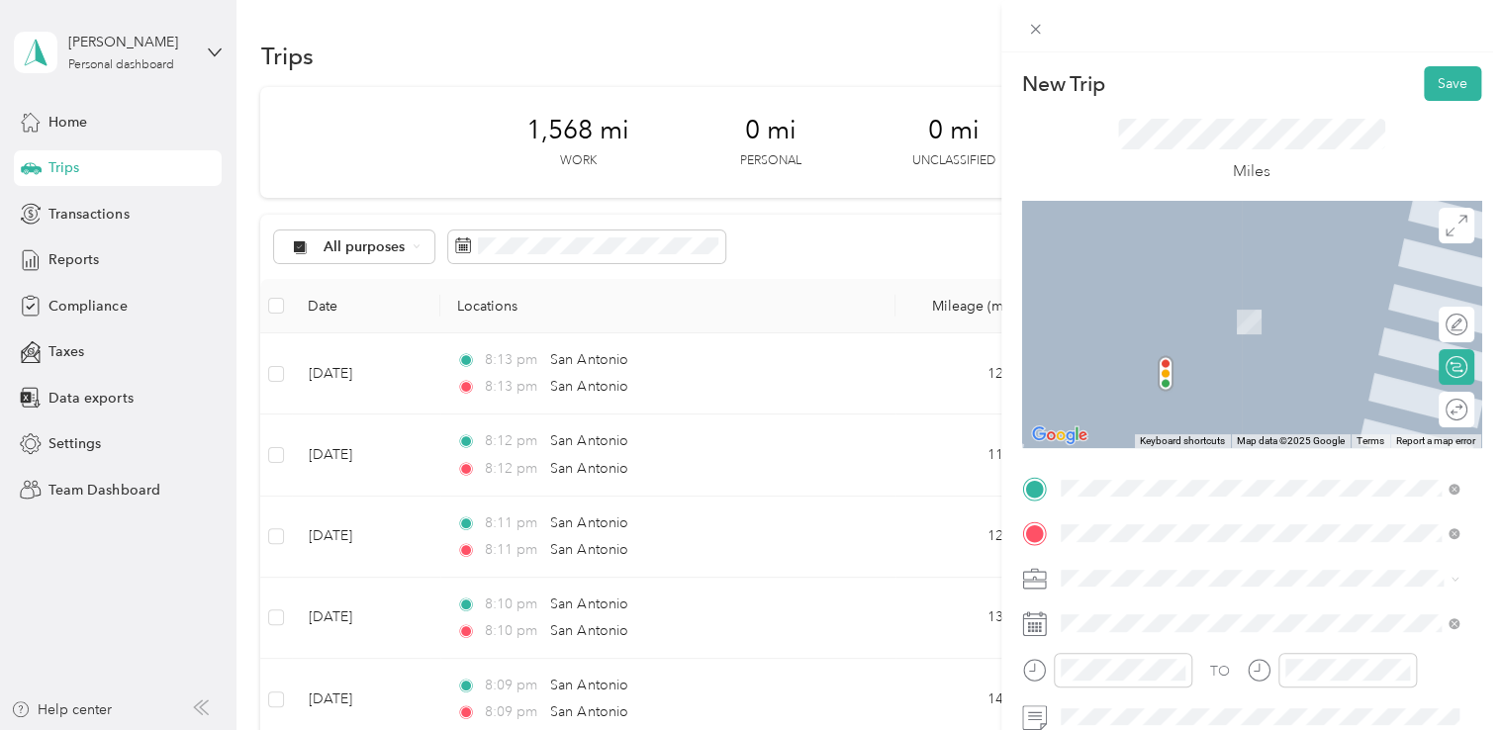
click at [1135, 278] on li "San Antonio Texas, United States" at bounding box center [1260, 300] width 413 height 55
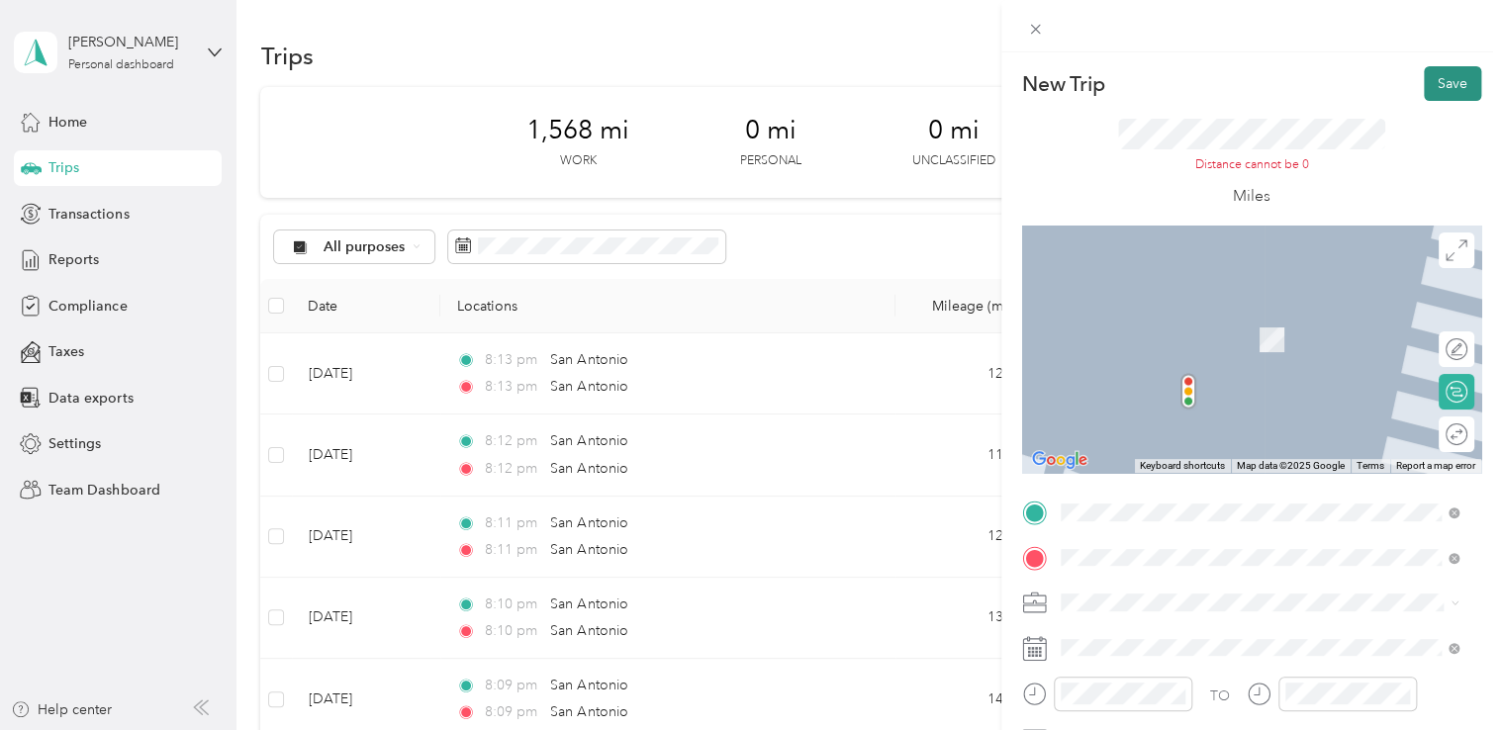
click at [1429, 87] on button "Save" at bounding box center [1452, 83] width 57 height 35
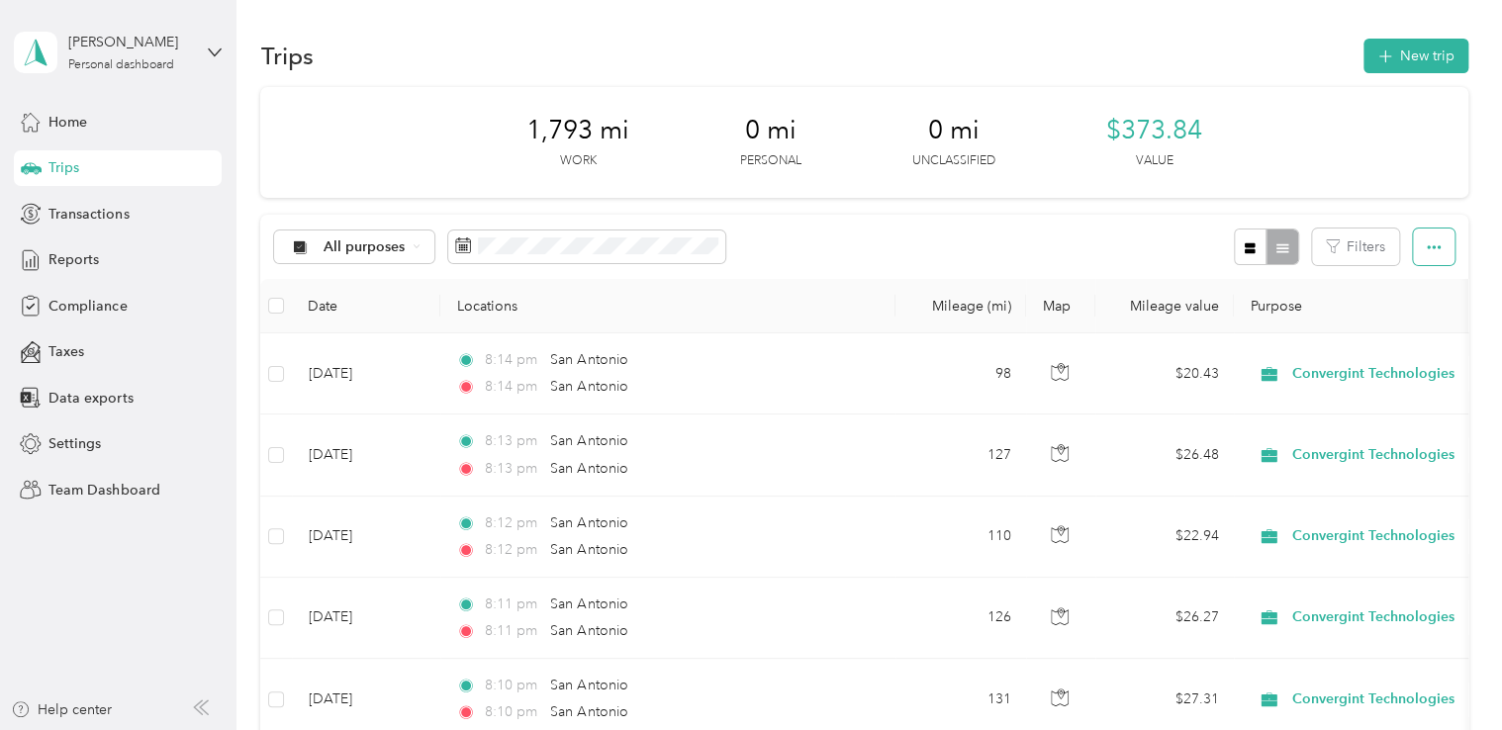
click at [1436, 244] on button "button" at bounding box center [1434, 247] width 42 height 37
click at [71, 161] on span "Trips" at bounding box center [63, 167] width 31 height 21
click at [192, 58] on div "Veronica Holmes Personal dashboard" at bounding box center [118, 52] width 208 height 69
click at [126, 200] on div "Personal dashboard" at bounding box center [96, 207] width 129 height 21
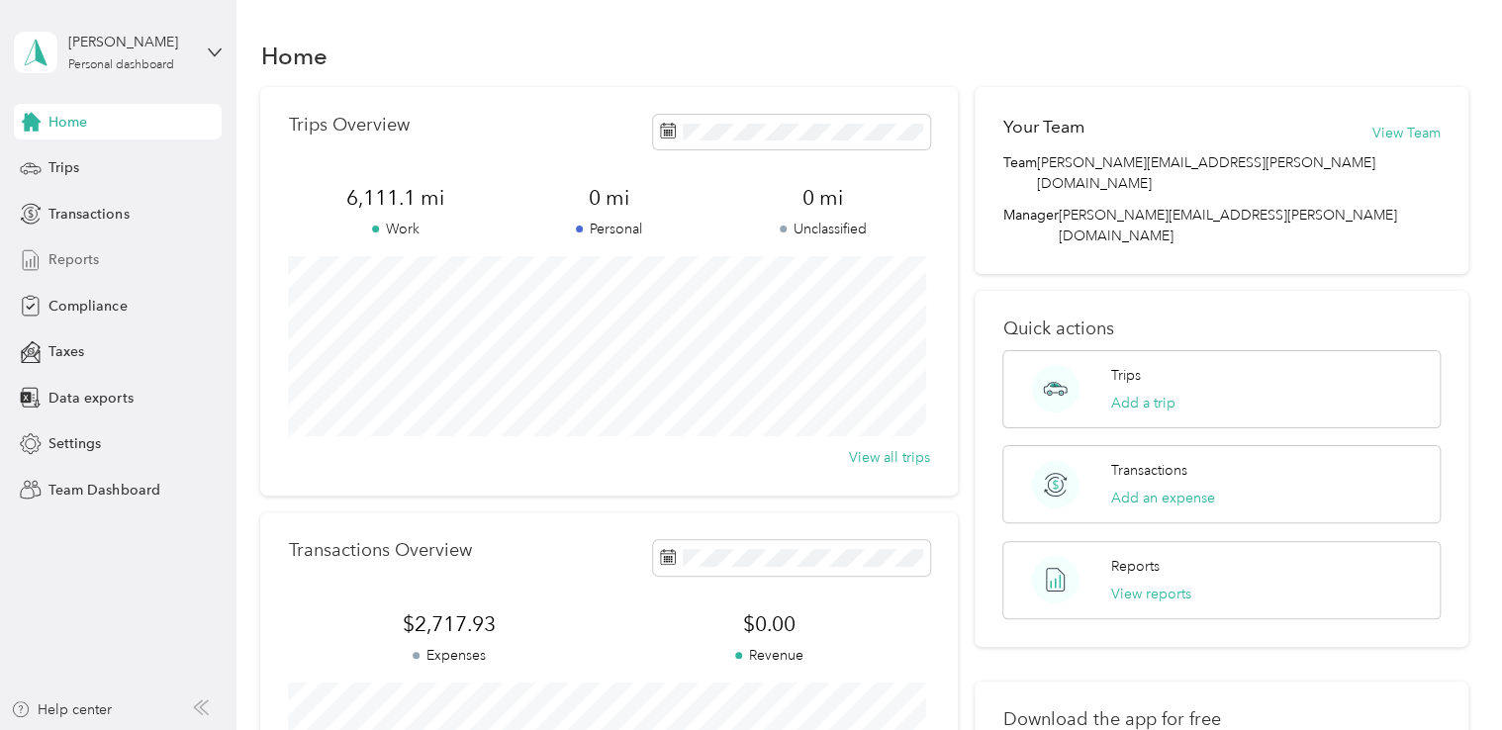
click at [87, 258] on span "Reports" at bounding box center [73, 259] width 50 height 21
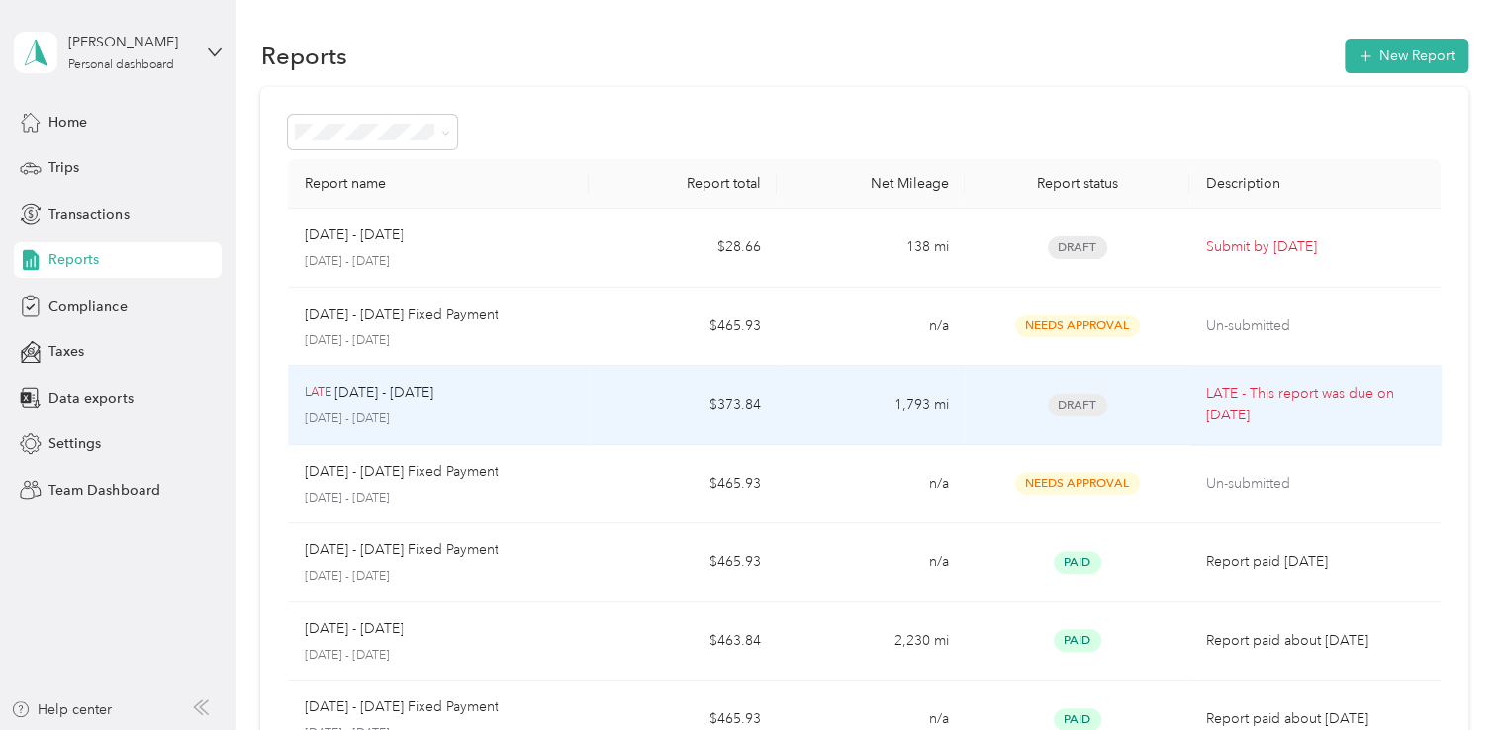
click at [479, 398] on div "LATE Jul 1 - 31, 2025" at bounding box center [438, 393] width 269 height 22
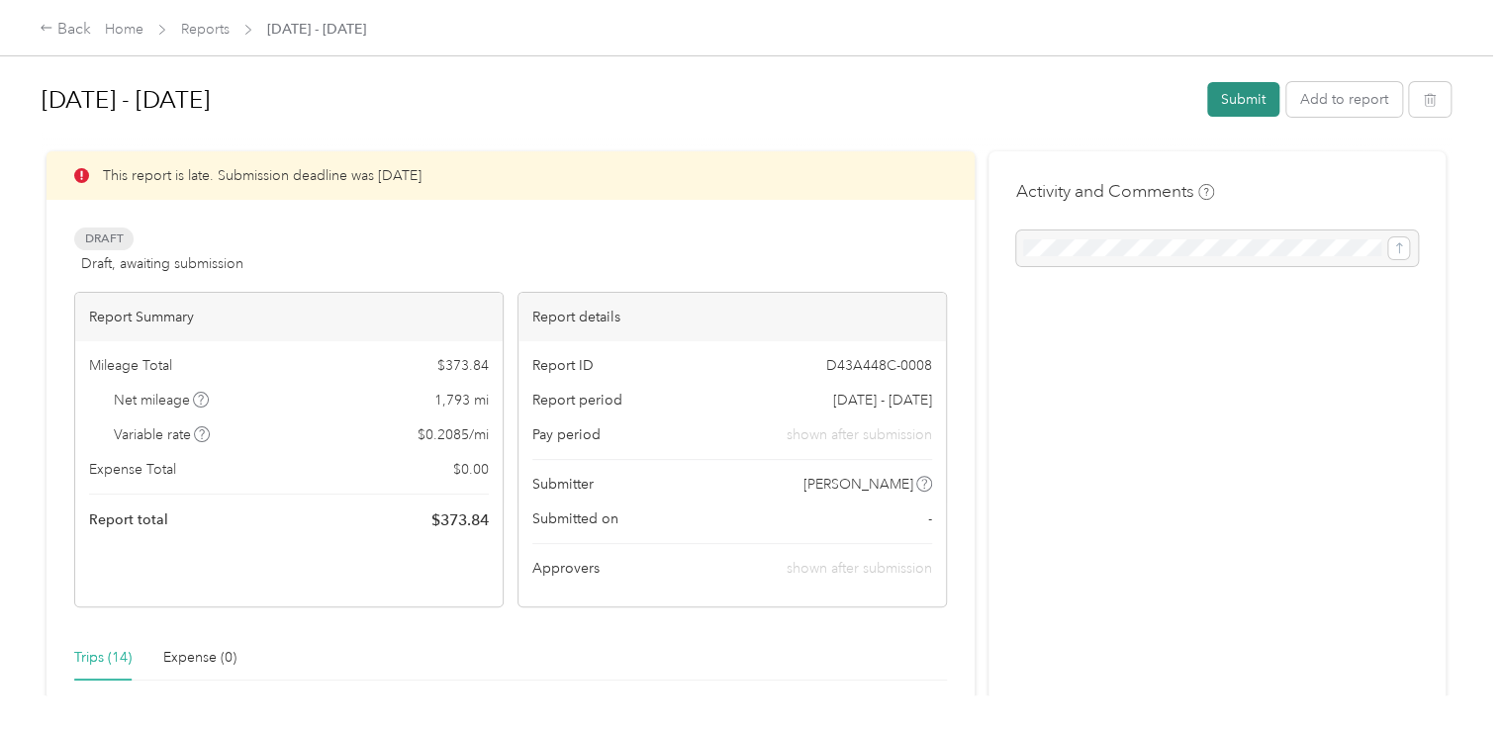
click at [1226, 97] on button "Submit" at bounding box center [1243, 99] width 72 height 35
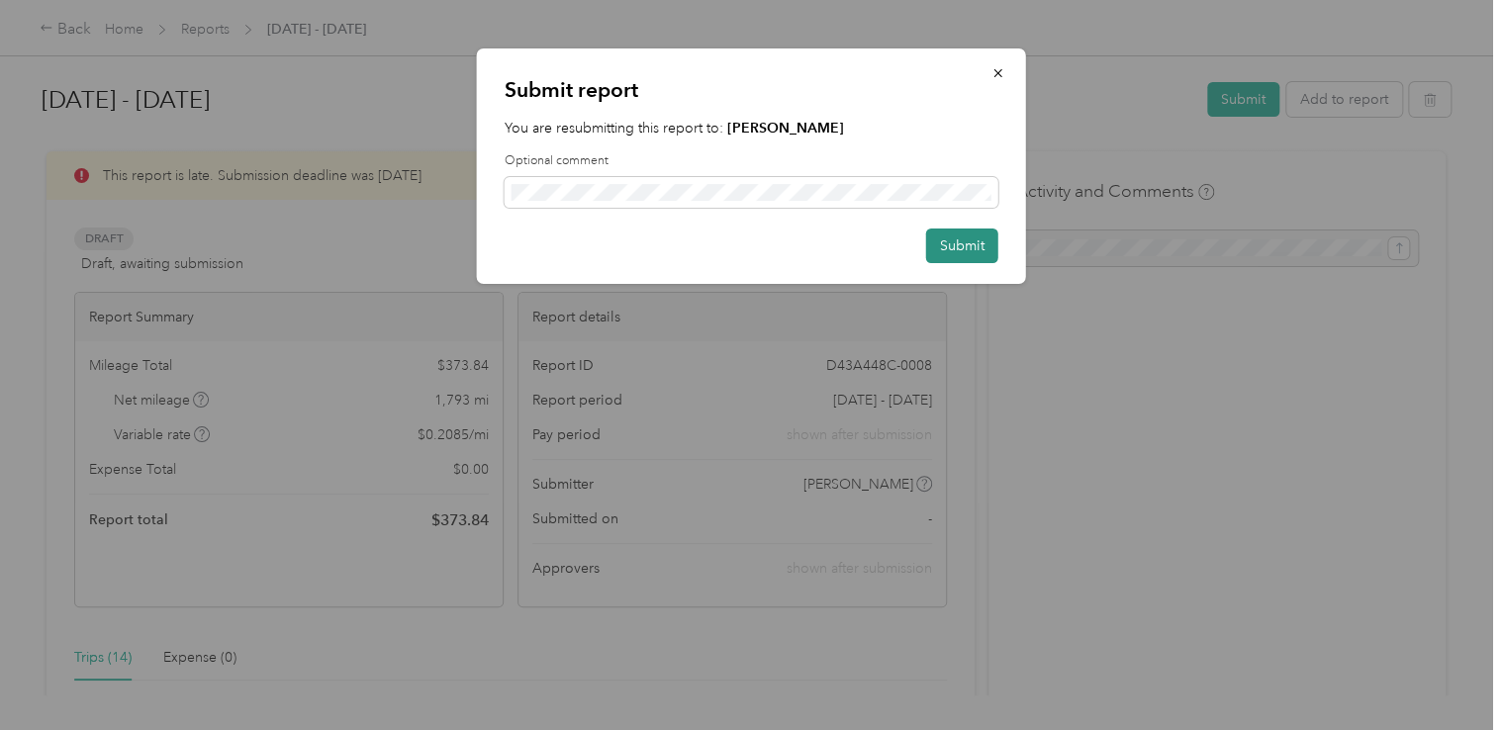
click at [953, 240] on button "Submit" at bounding box center [962, 246] width 72 height 35
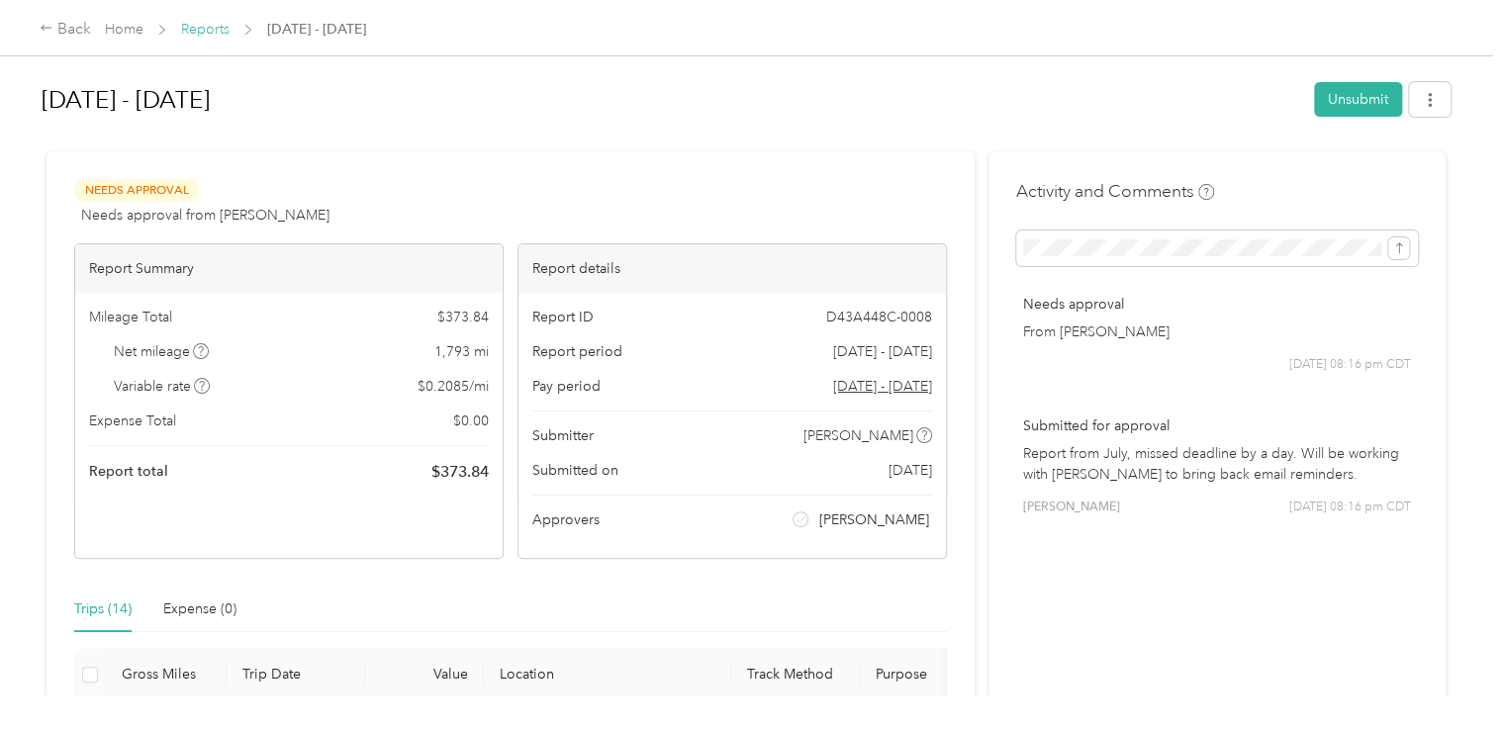
click at [205, 22] on link "Reports" at bounding box center [205, 29] width 48 height 17
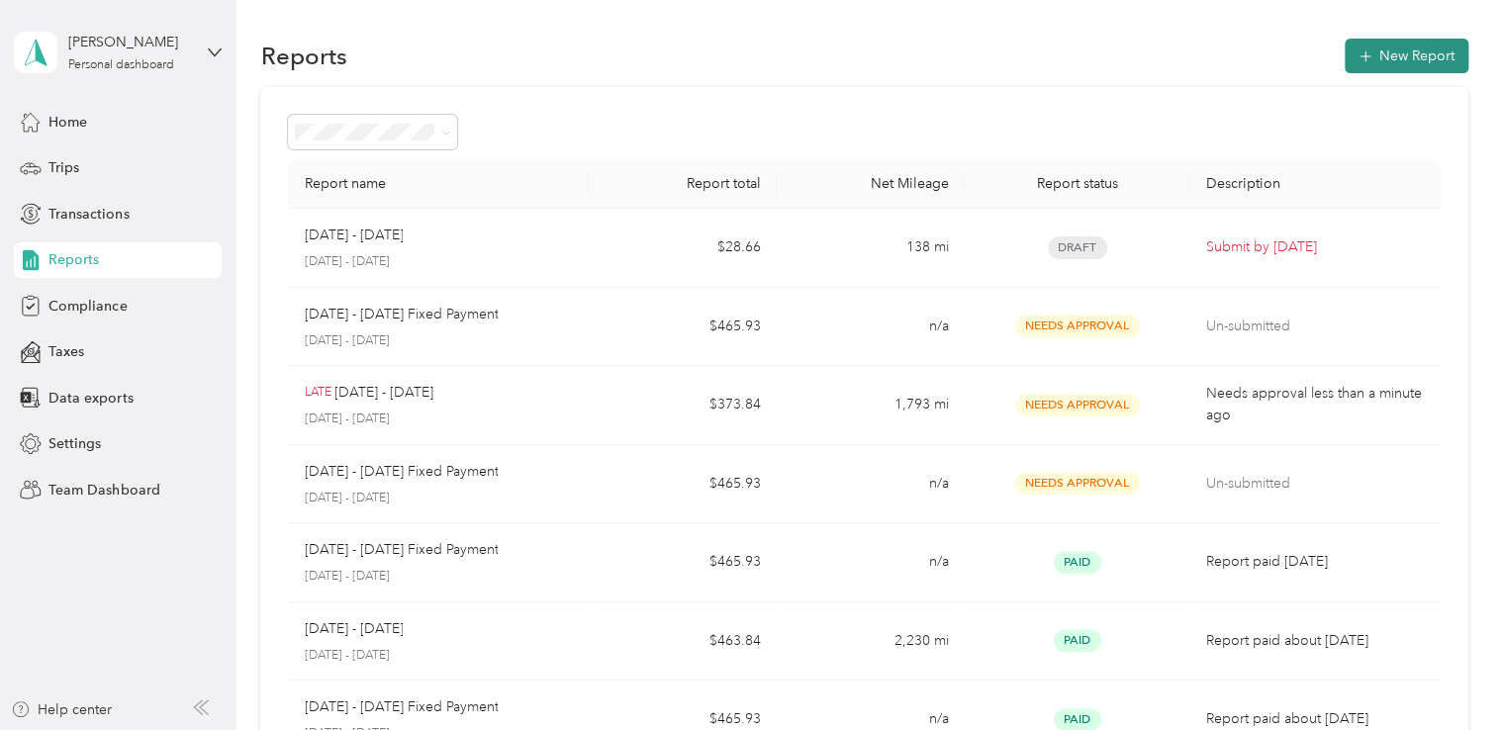
click at [1383, 56] on button "New Report" at bounding box center [1406, 56] width 124 height 35
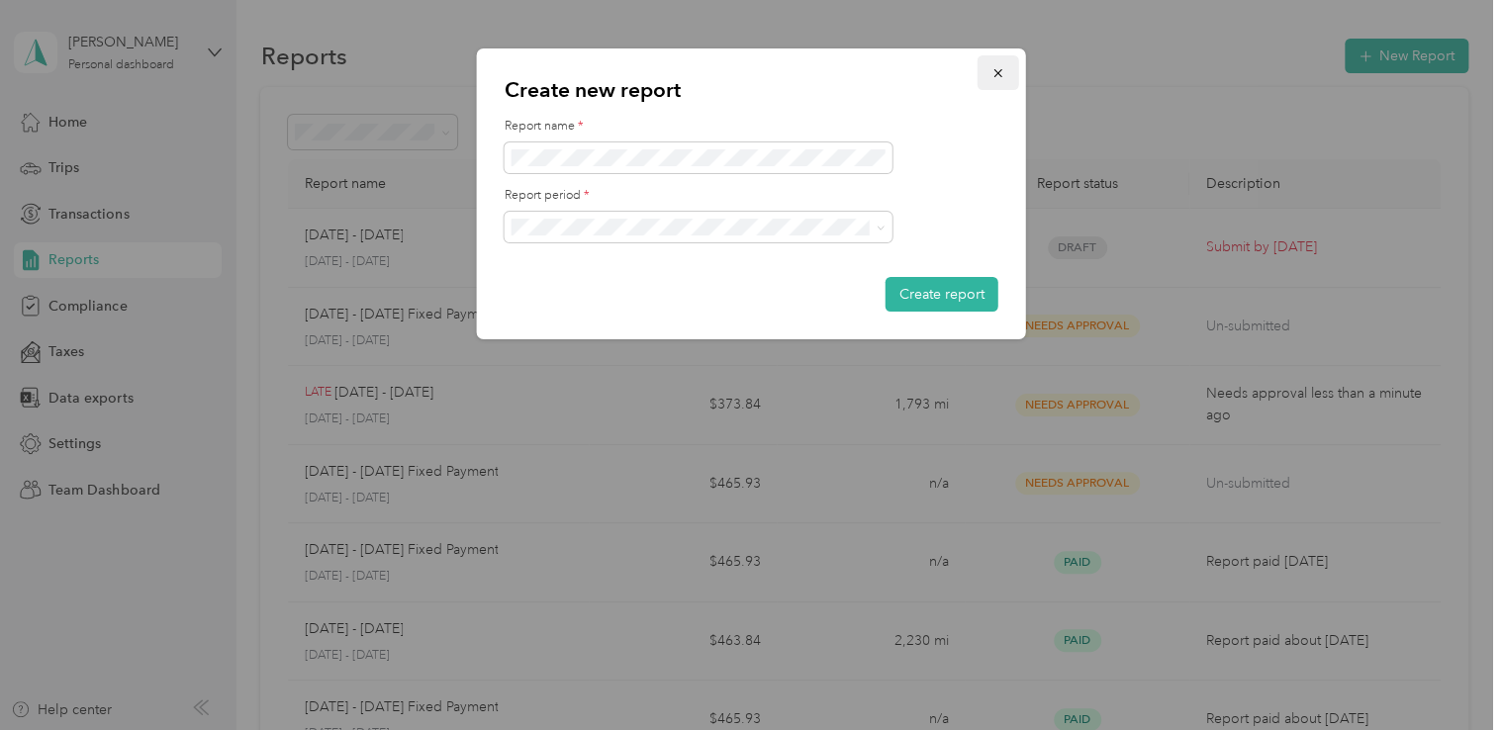
click at [996, 76] on icon "button" at bounding box center [998, 73] width 14 height 14
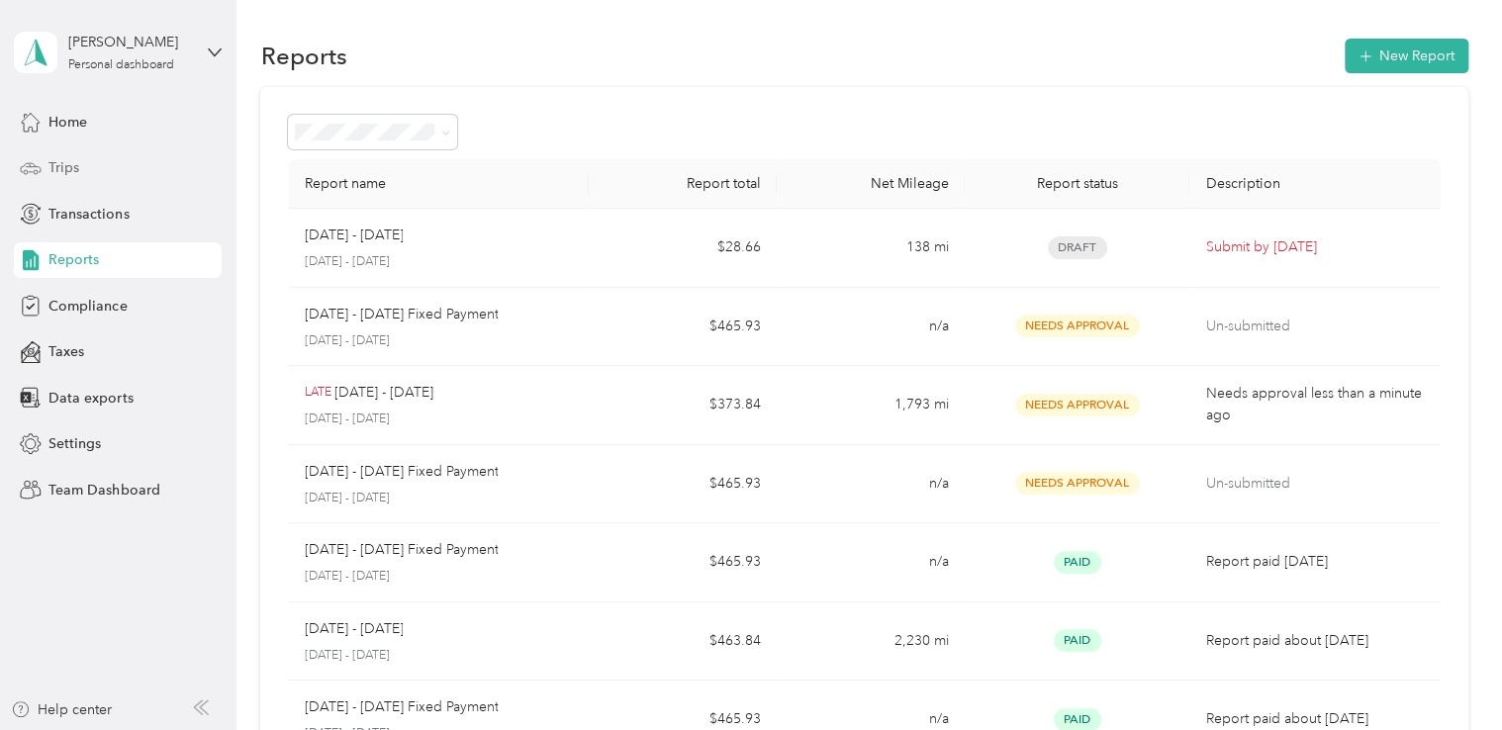
click at [81, 160] on div "Trips" at bounding box center [118, 168] width 208 height 36
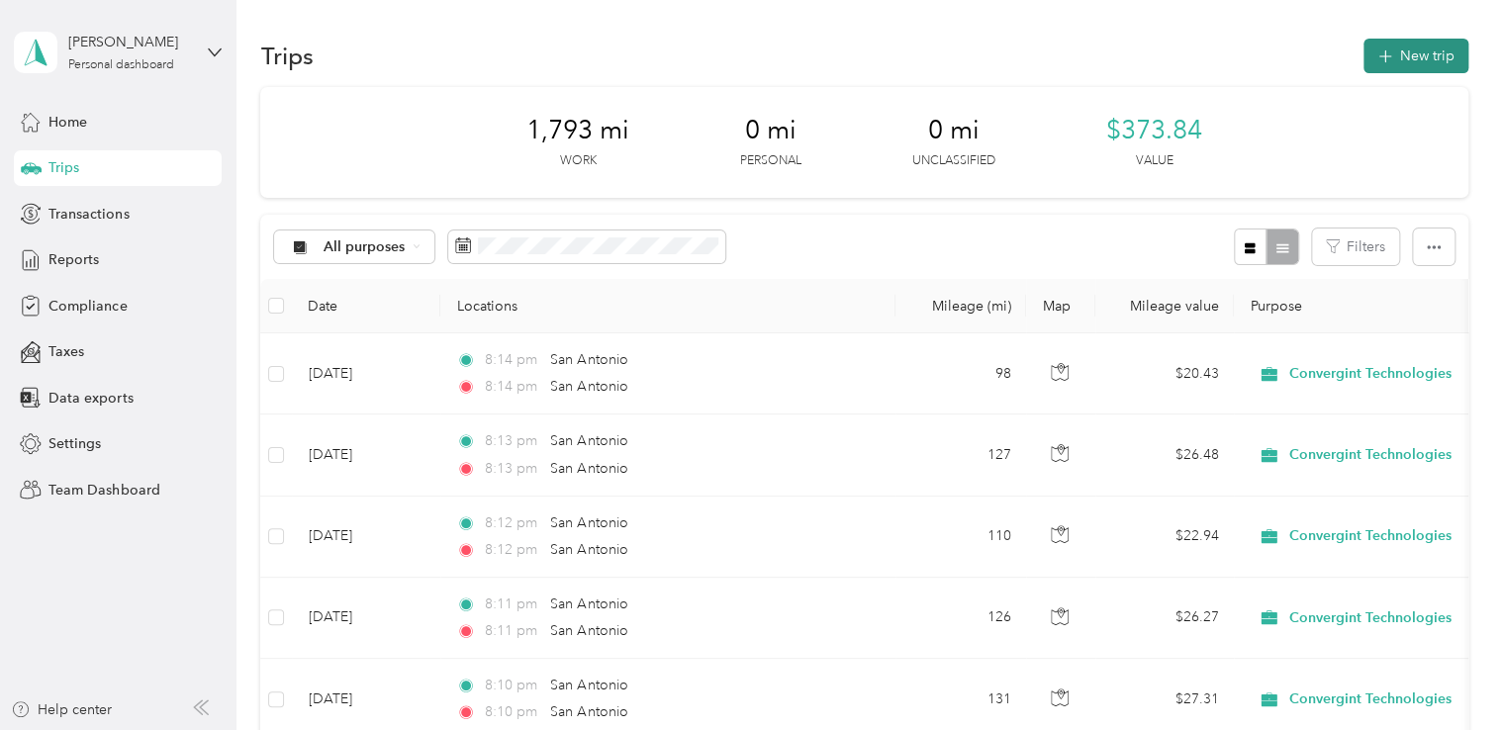
click at [1381, 56] on icon "button" at bounding box center [1384, 56] width 13 height 13
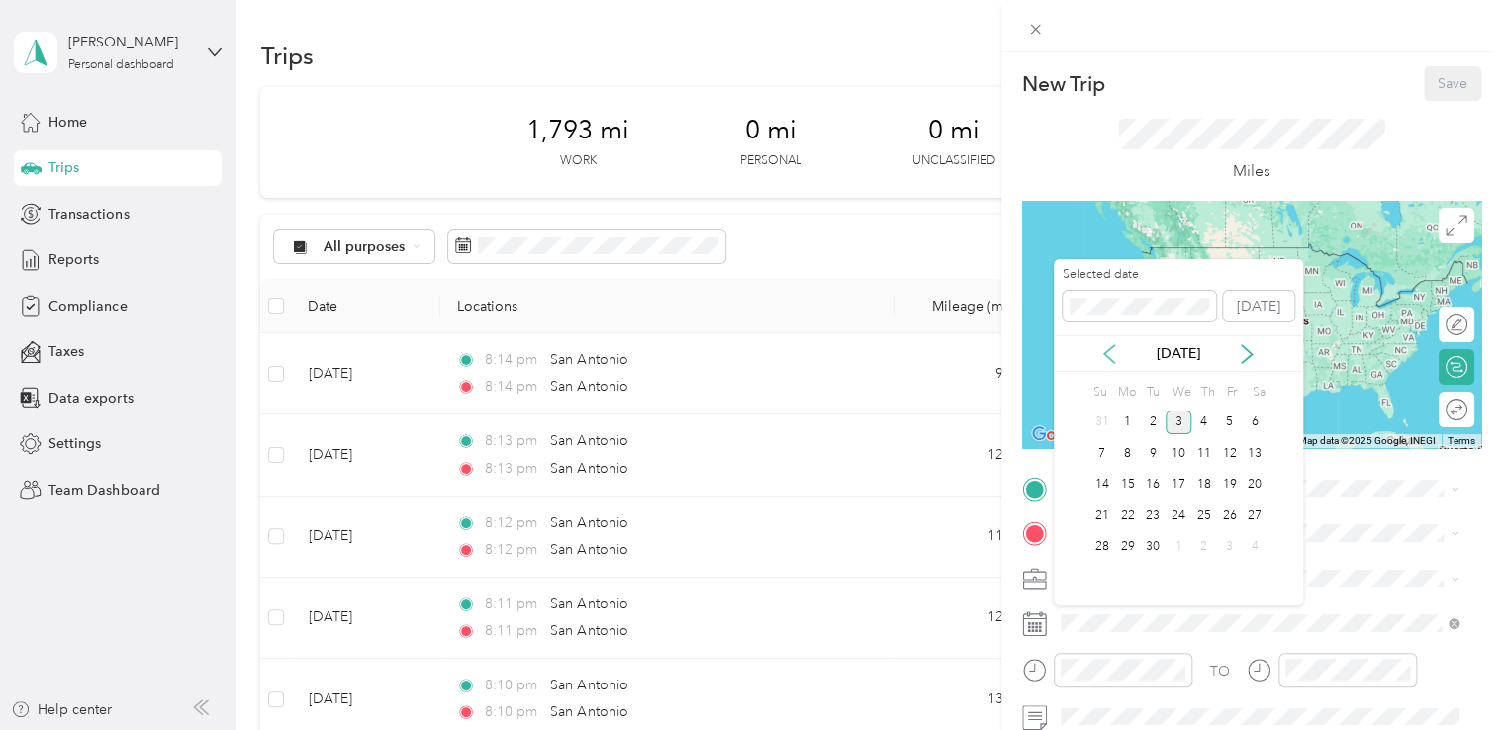
click at [1111, 350] on icon at bounding box center [1109, 354] width 20 height 20
click at [1124, 453] on div "4" at bounding box center [1127, 453] width 26 height 25
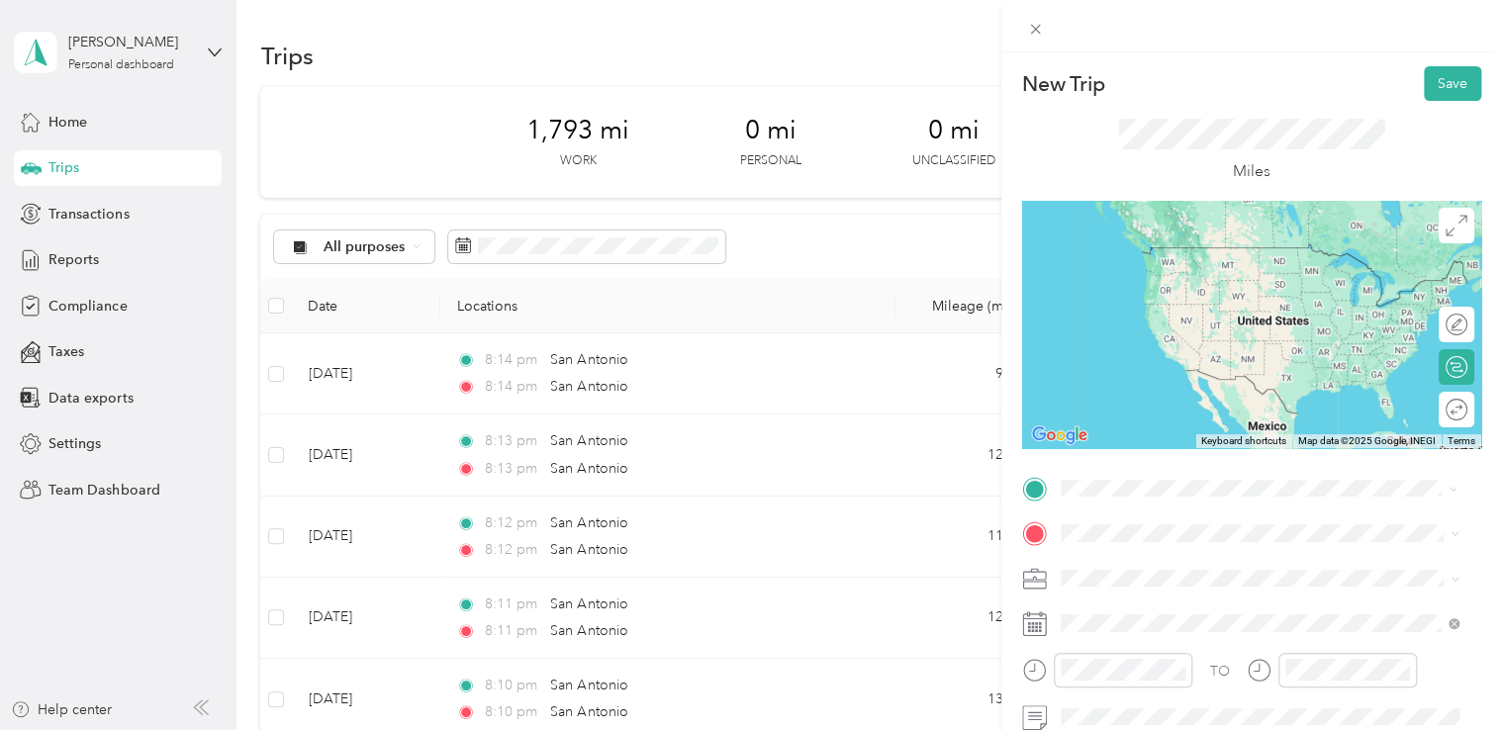
click at [1168, 259] on span "[GEOGRAPHIC_DATA] [US_STATE], [GEOGRAPHIC_DATA]" at bounding box center [1208, 255] width 223 height 35
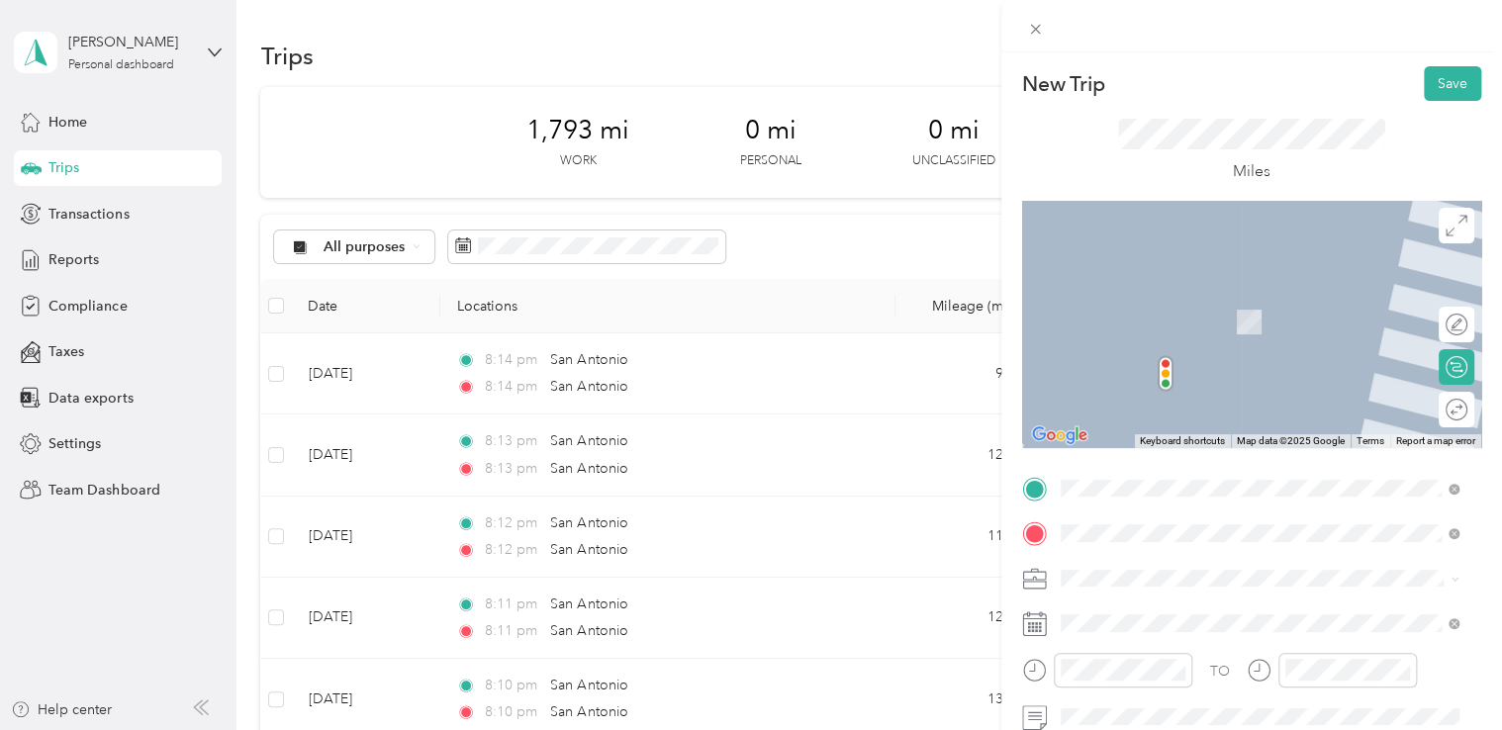
click at [1145, 299] on span "San Antonio Texas, United States" at bounding box center [1208, 301] width 223 height 35
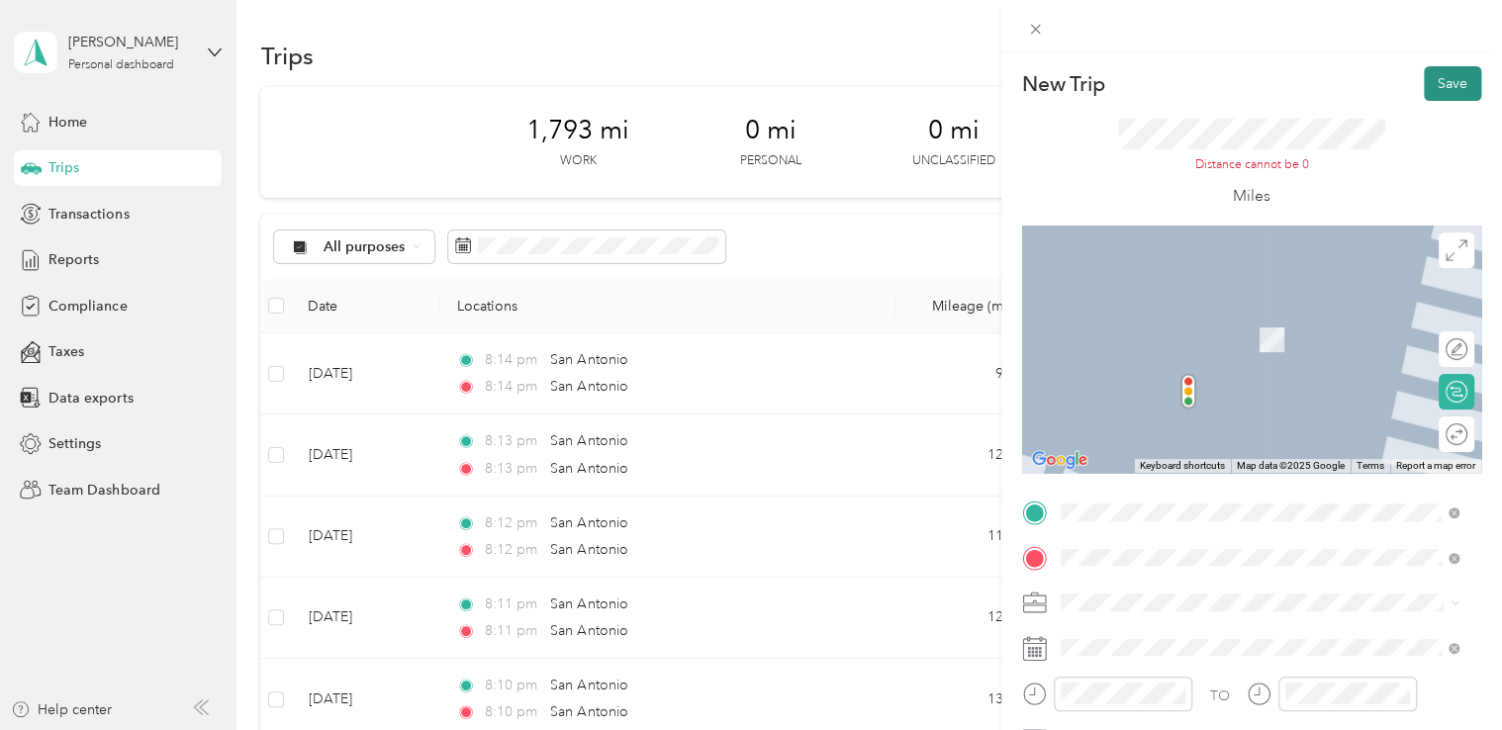
click at [1436, 92] on button "Save" at bounding box center [1452, 83] width 57 height 35
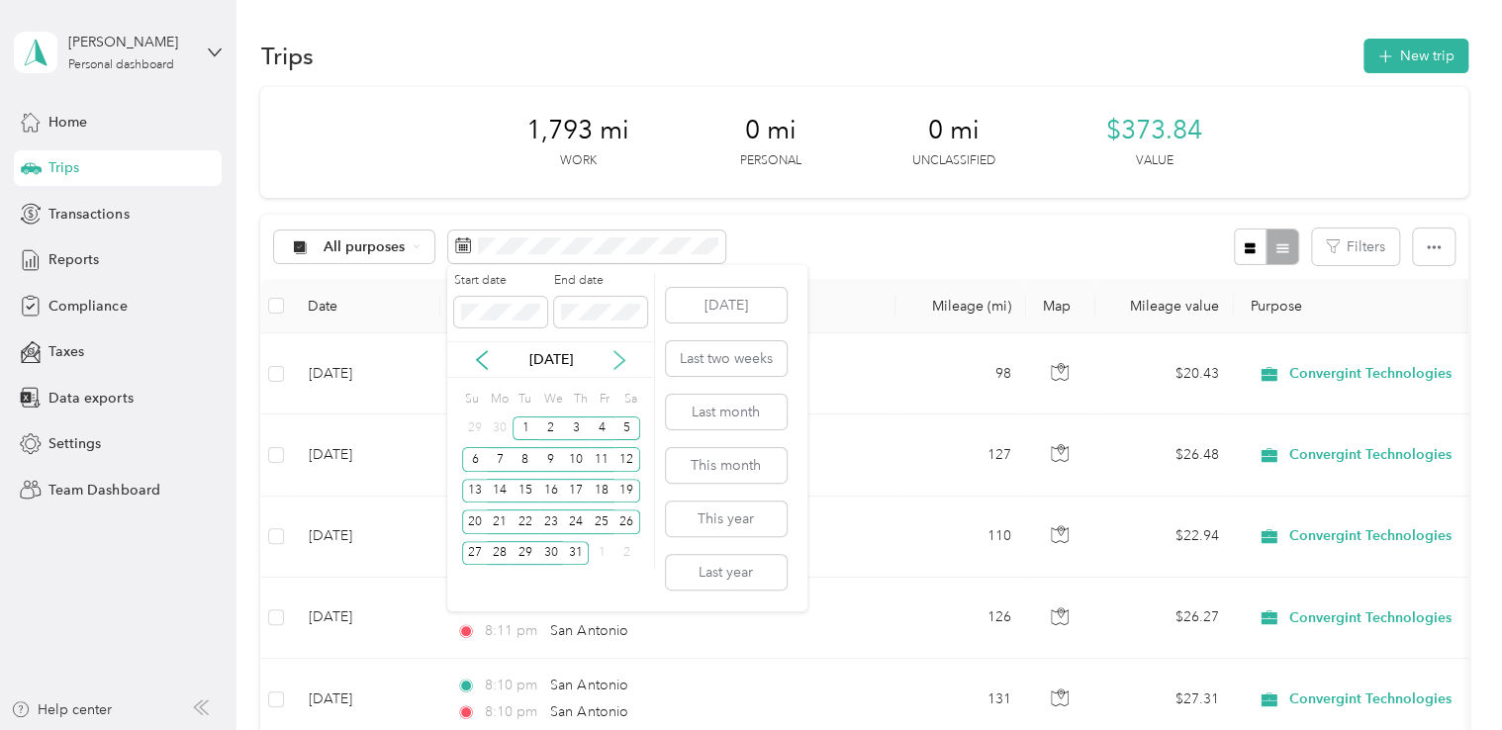
click at [615, 358] on icon at bounding box center [619, 360] width 20 height 20
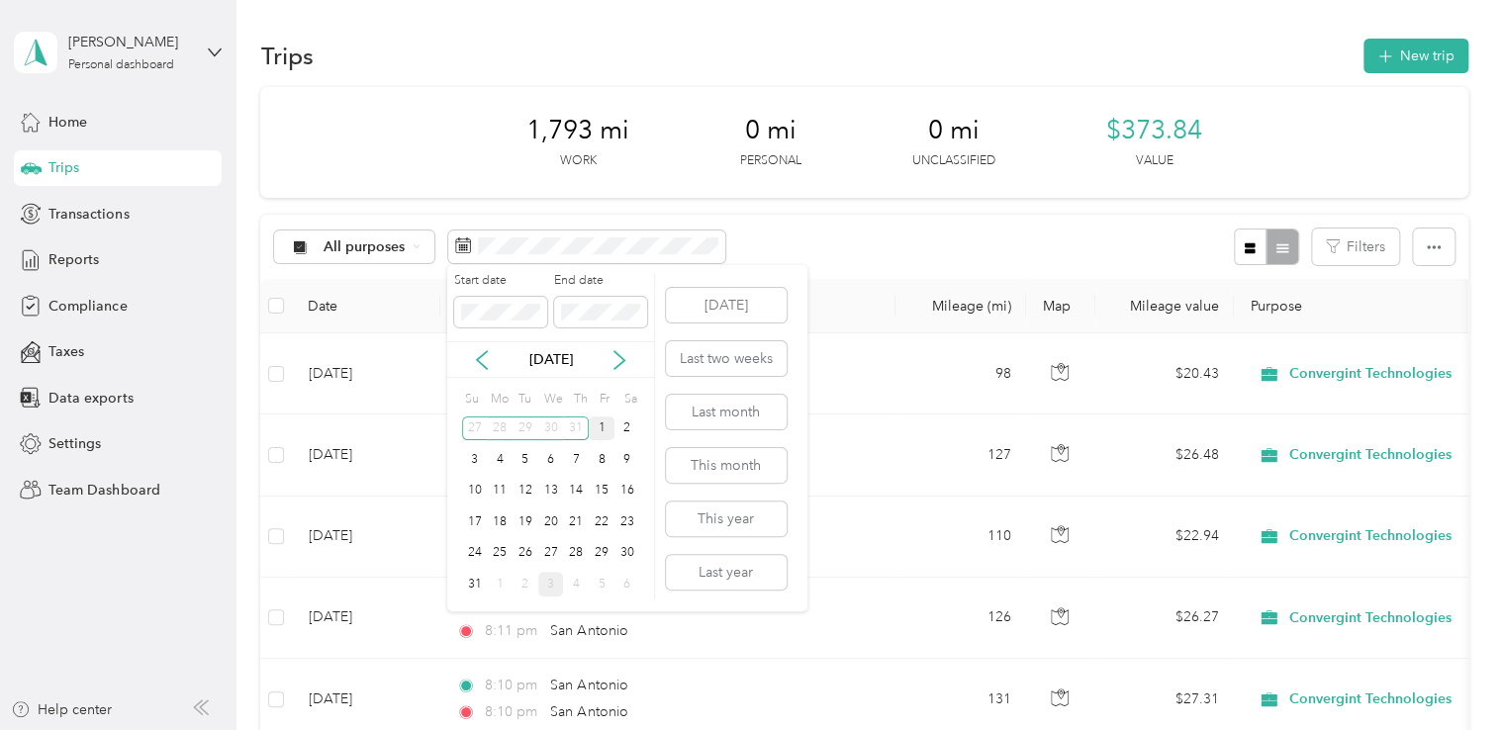
click at [597, 438] on div "1" at bounding box center [602, 428] width 26 height 25
click at [605, 552] on div "29" at bounding box center [602, 553] width 26 height 25
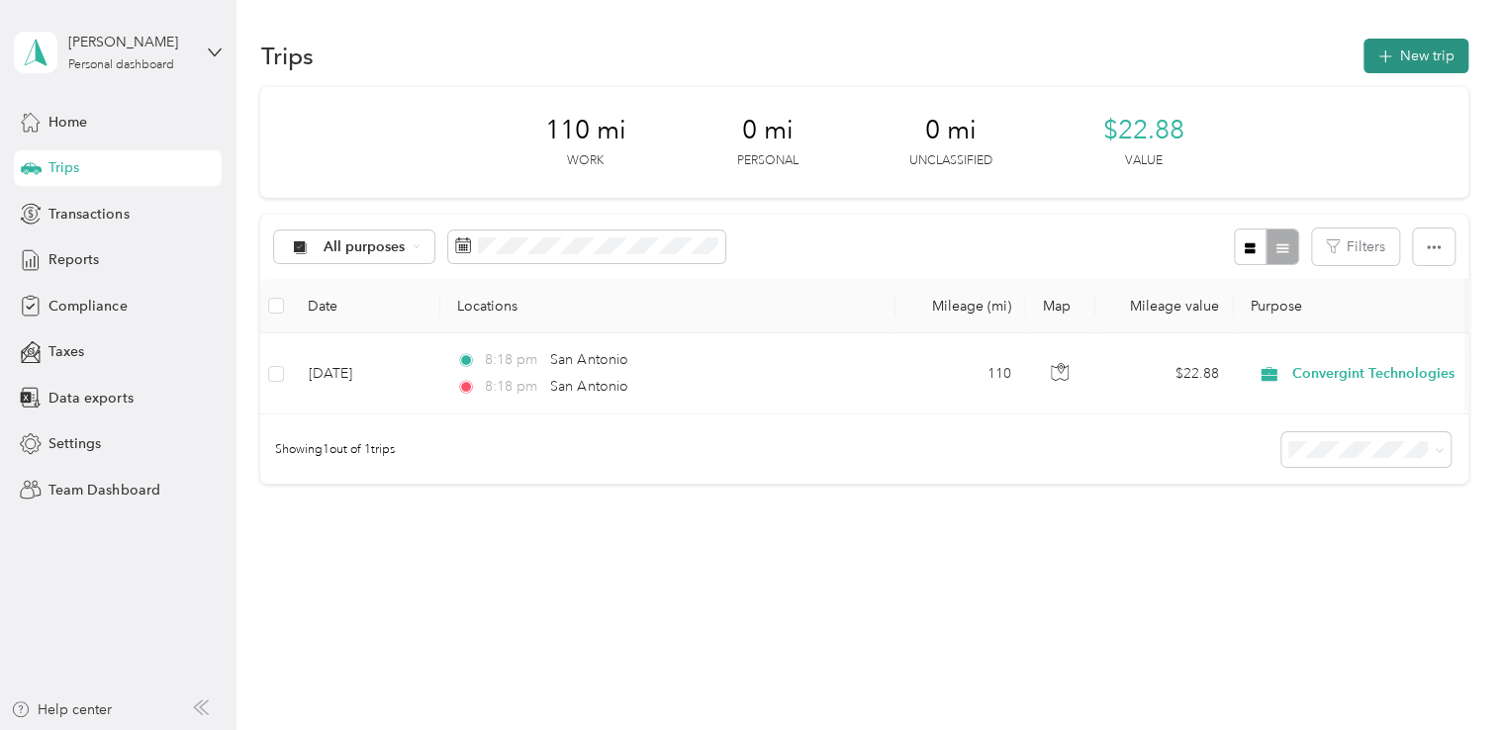
click at [1405, 61] on button "New trip" at bounding box center [1415, 56] width 105 height 35
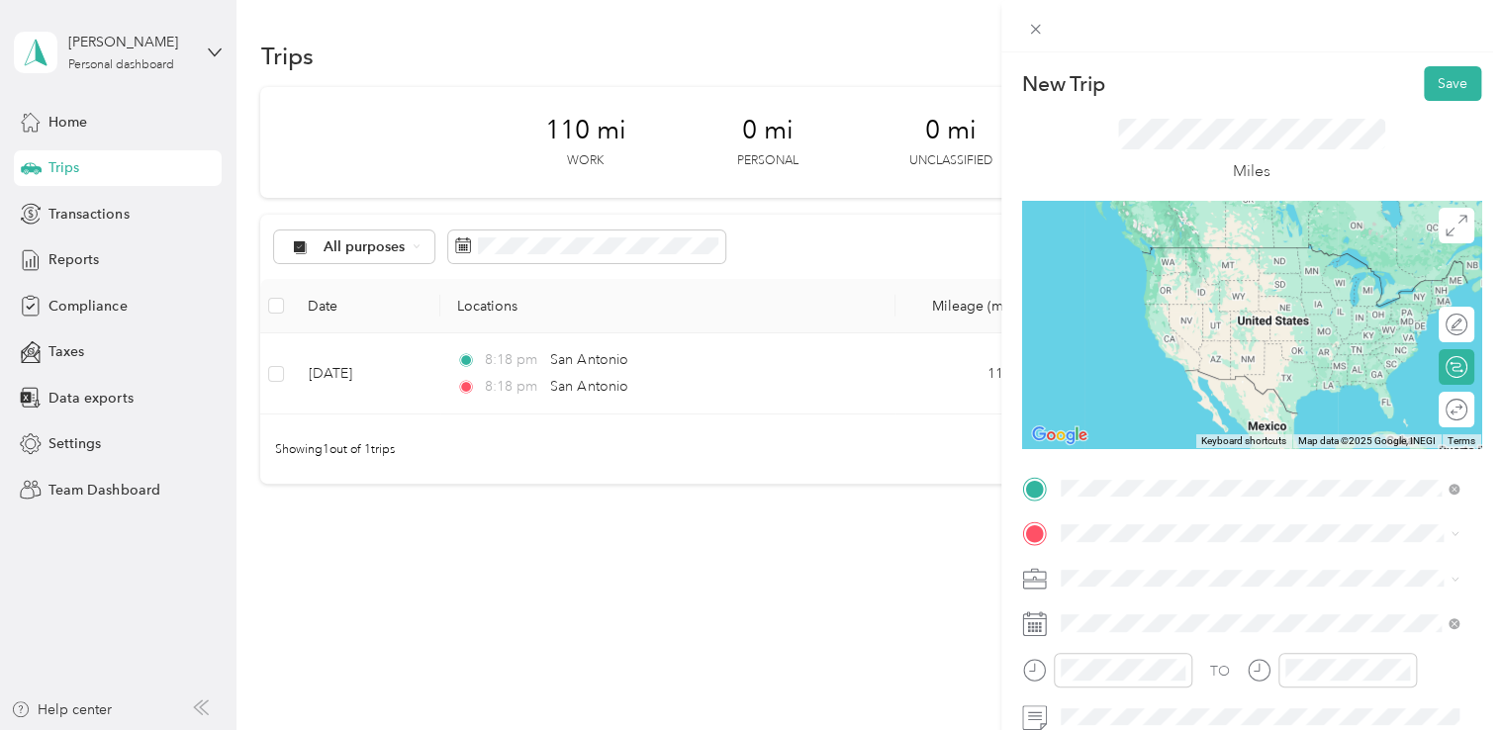
click at [1175, 268] on span "San Antonio Texas, United States" at bounding box center [1208, 255] width 223 height 35
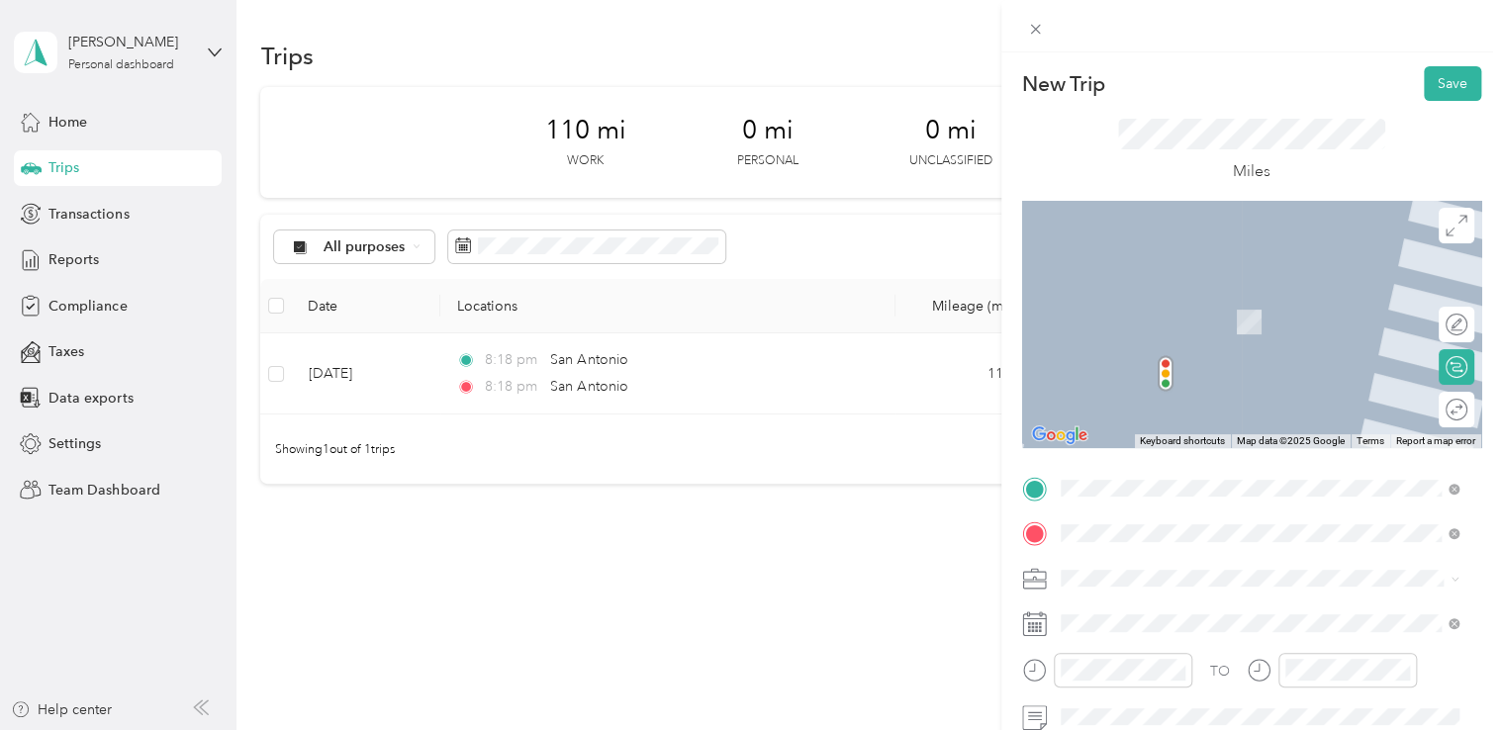
click at [1179, 306] on span "San Antonio Texas, United States" at bounding box center [1208, 301] width 223 height 35
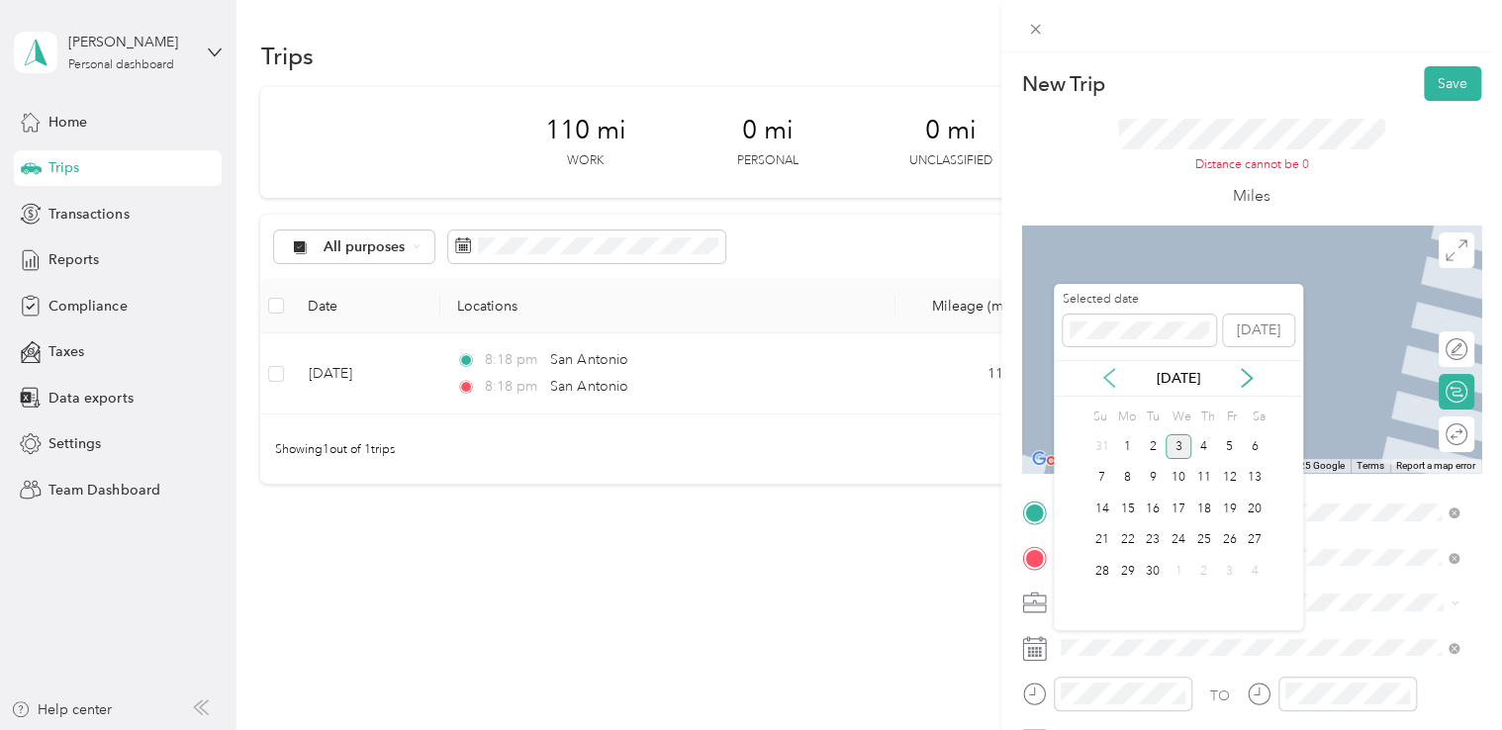
click at [1113, 374] on icon at bounding box center [1109, 378] width 20 height 20
click at [1158, 478] on div "5" at bounding box center [1153, 478] width 26 height 25
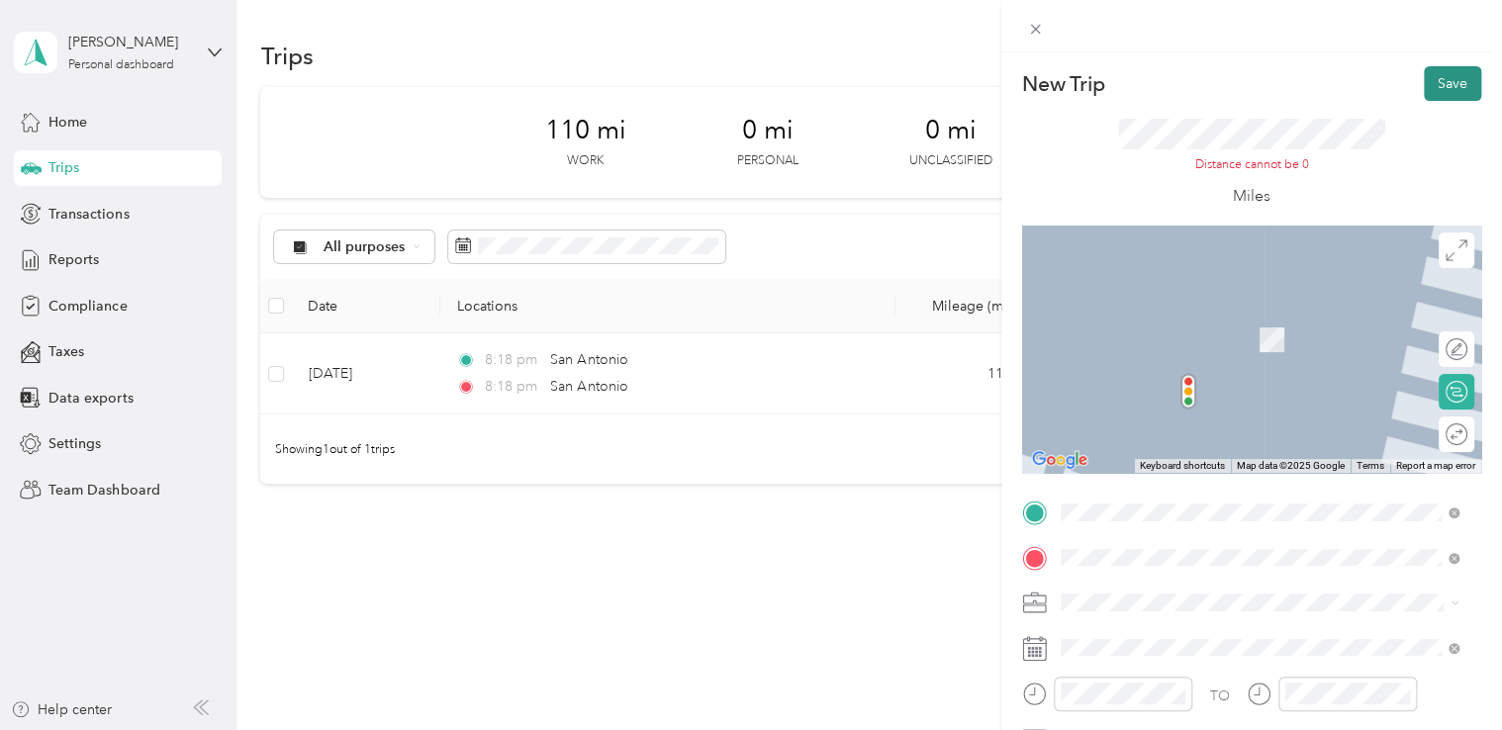
click at [1446, 76] on button "Save" at bounding box center [1452, 83] width 57 height 35
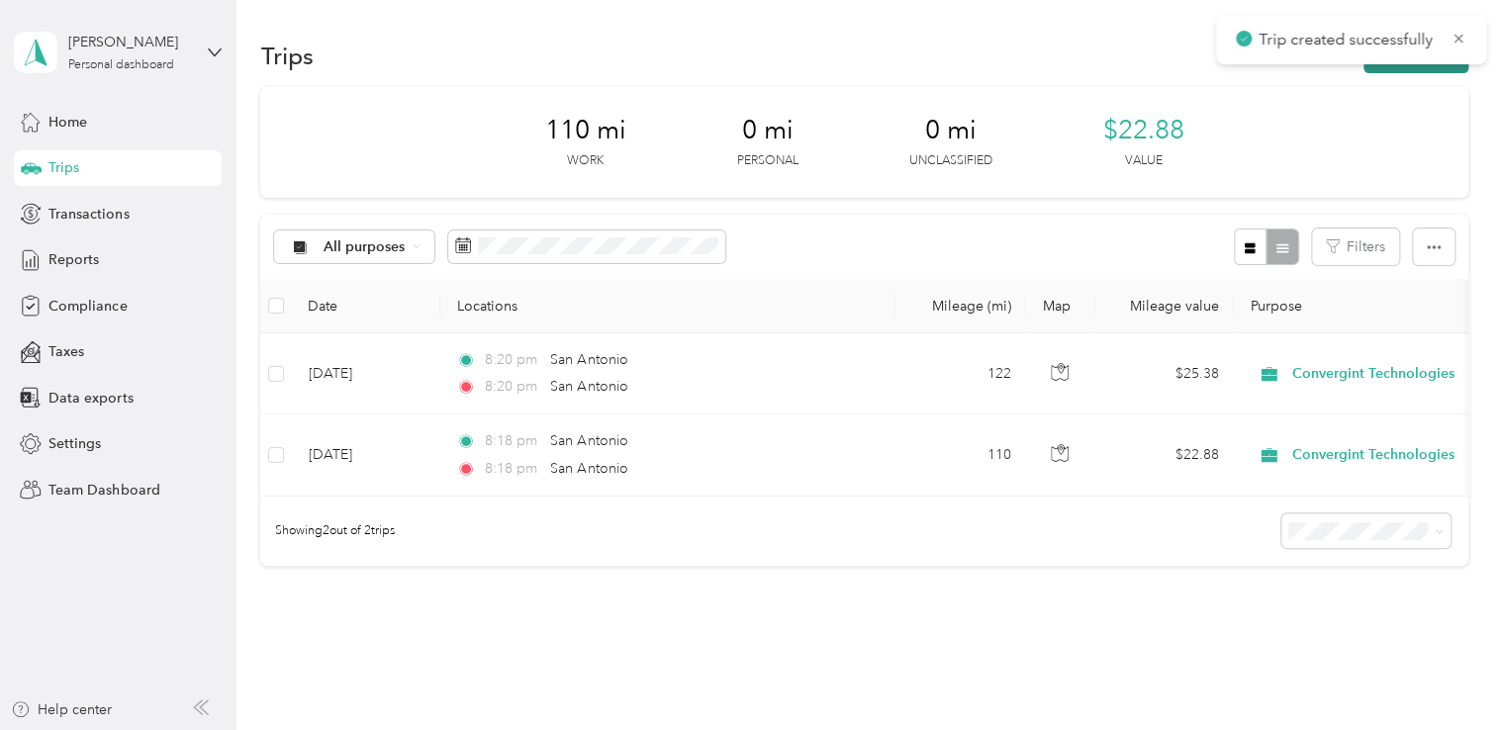
click at [1387, 69] on button "New trip" at bounding box center [1415, 56] width 105 height 35
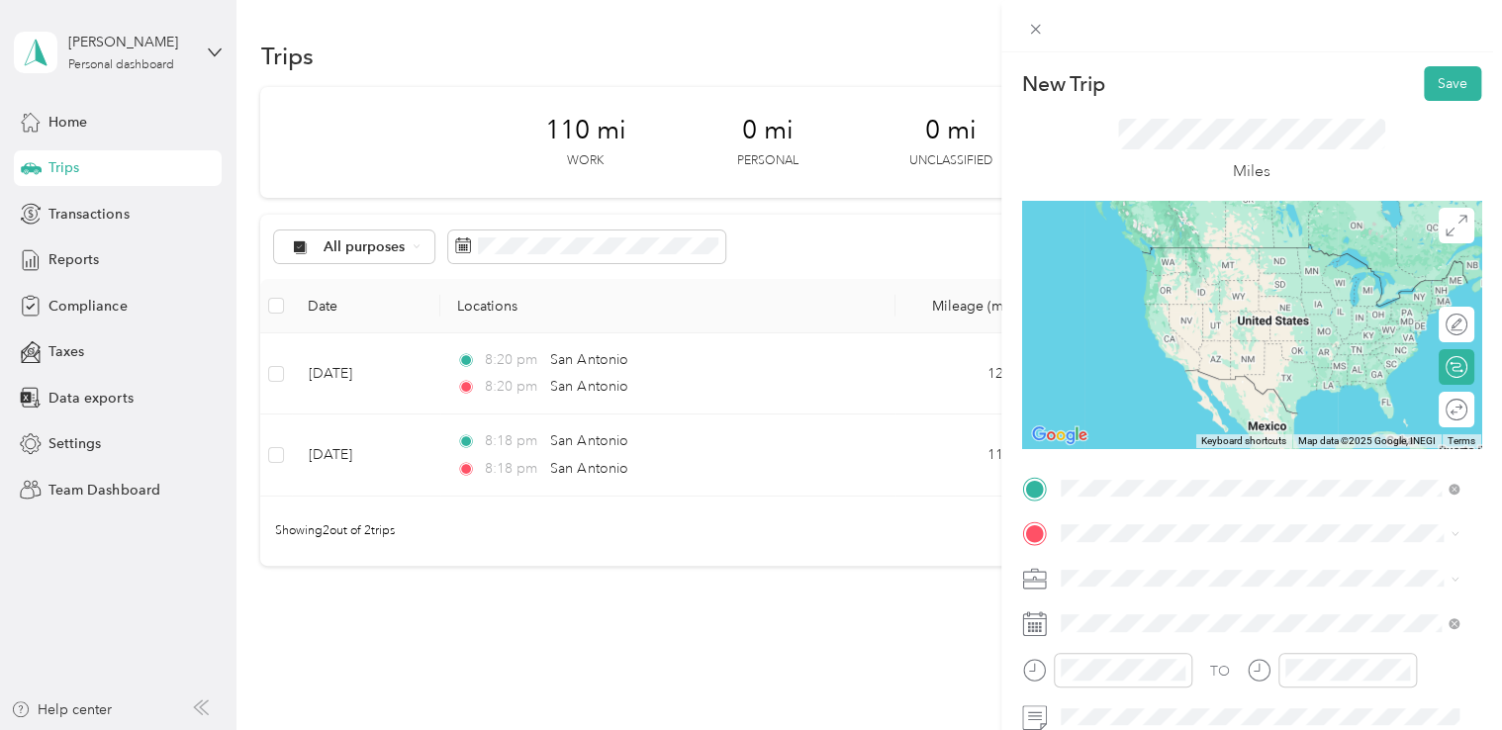
click at [1167, 255] on span "San Antonio Texas, United States" at bounding box center [1208, 255] width 223 height 35
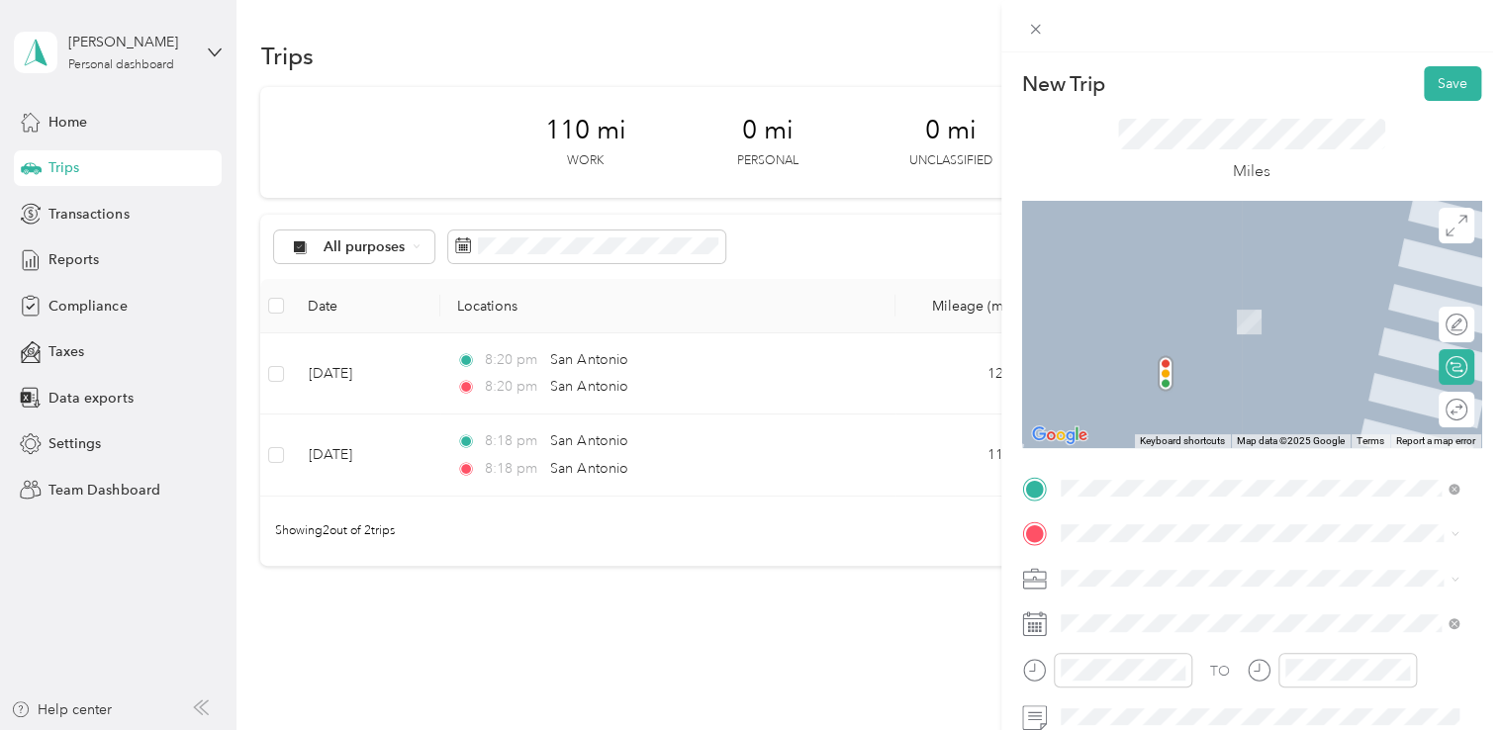
click at [1171, 321] on li "San Antonio Texas, United States" at bounding box center [1260, 300] width 413 height 55
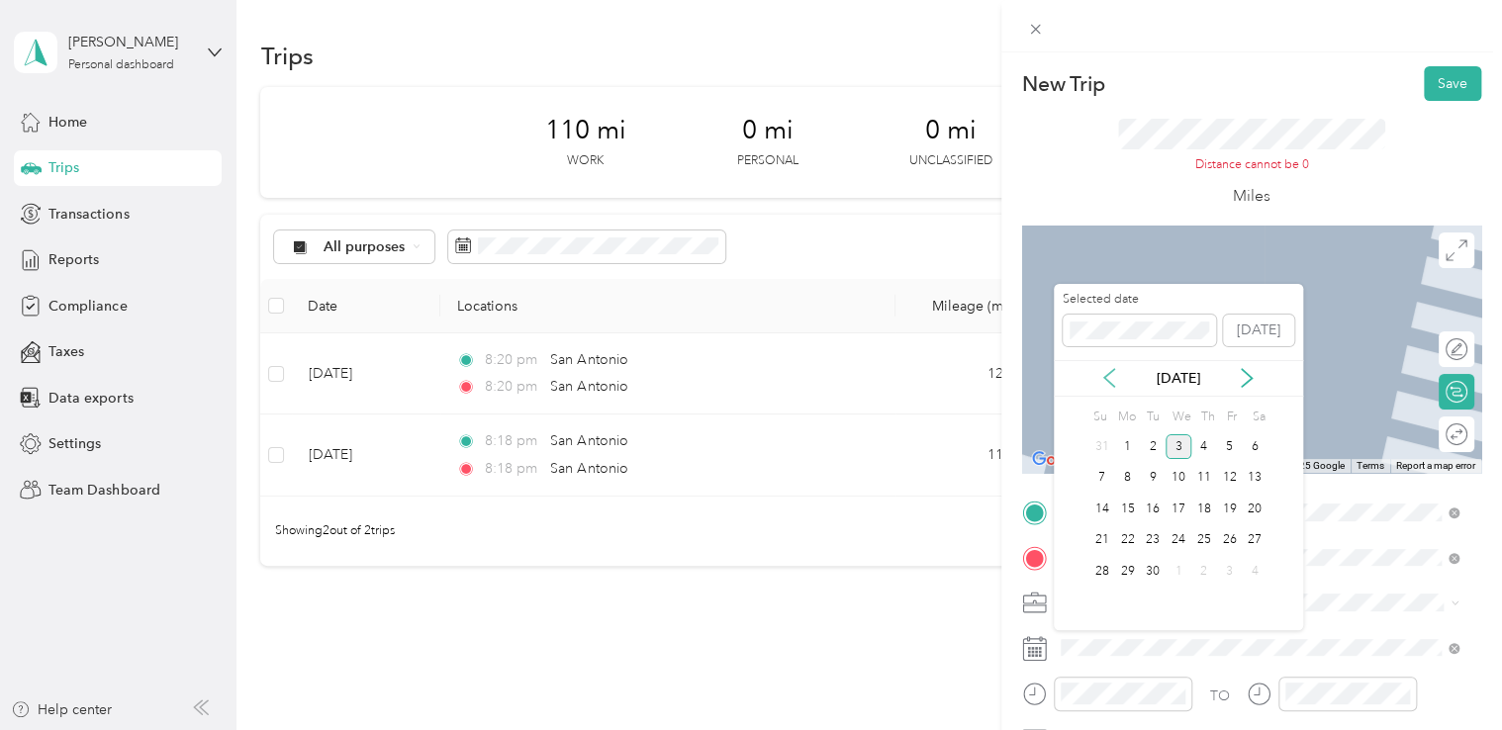
click at [1107, 382] on icon at bounding box center [1109, 378] width 20 height 20
click at [1178, 479] on div "6" at bounding box center [1178, 478] width 26 height 25
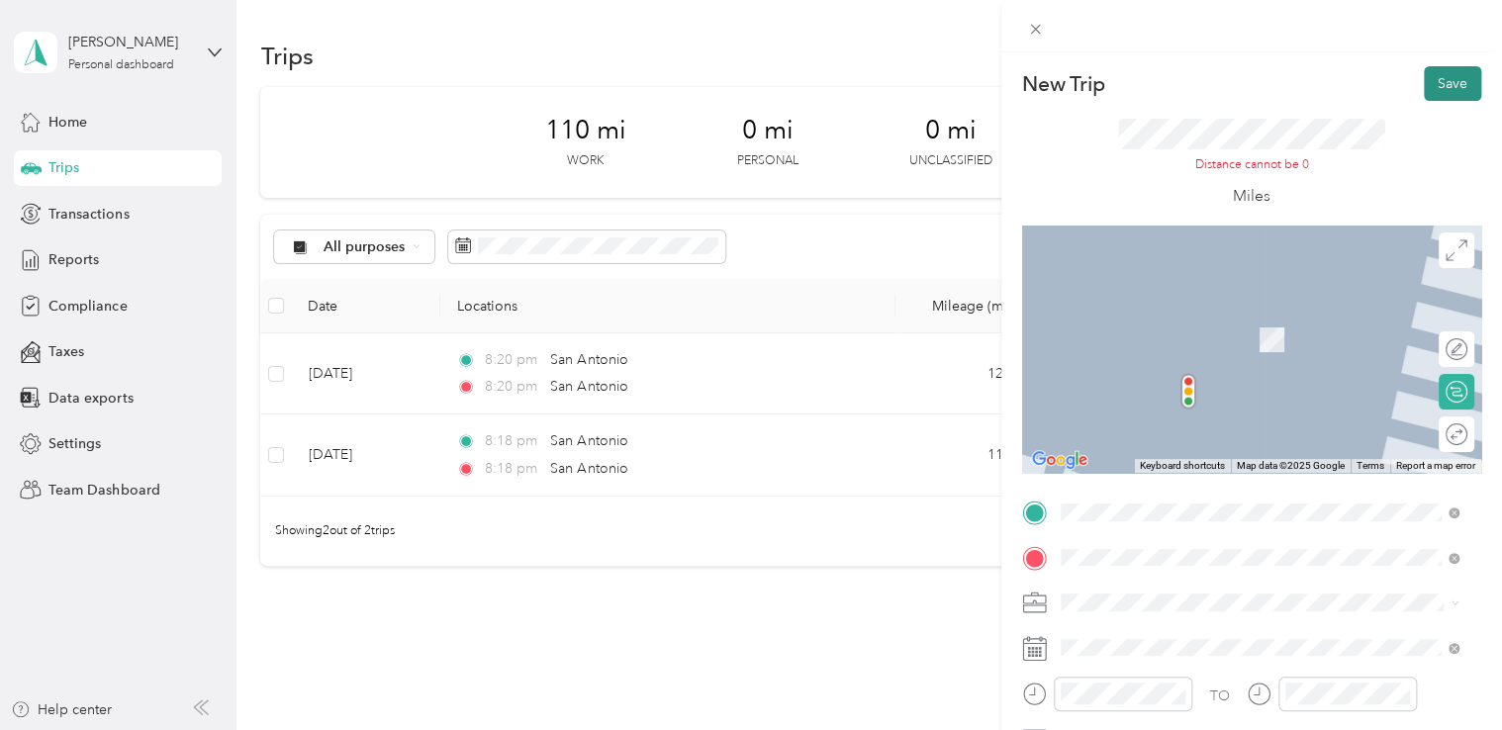
click at [1442, 74] on button "Save" at bounding box center [1452, 83] width 57 height 35
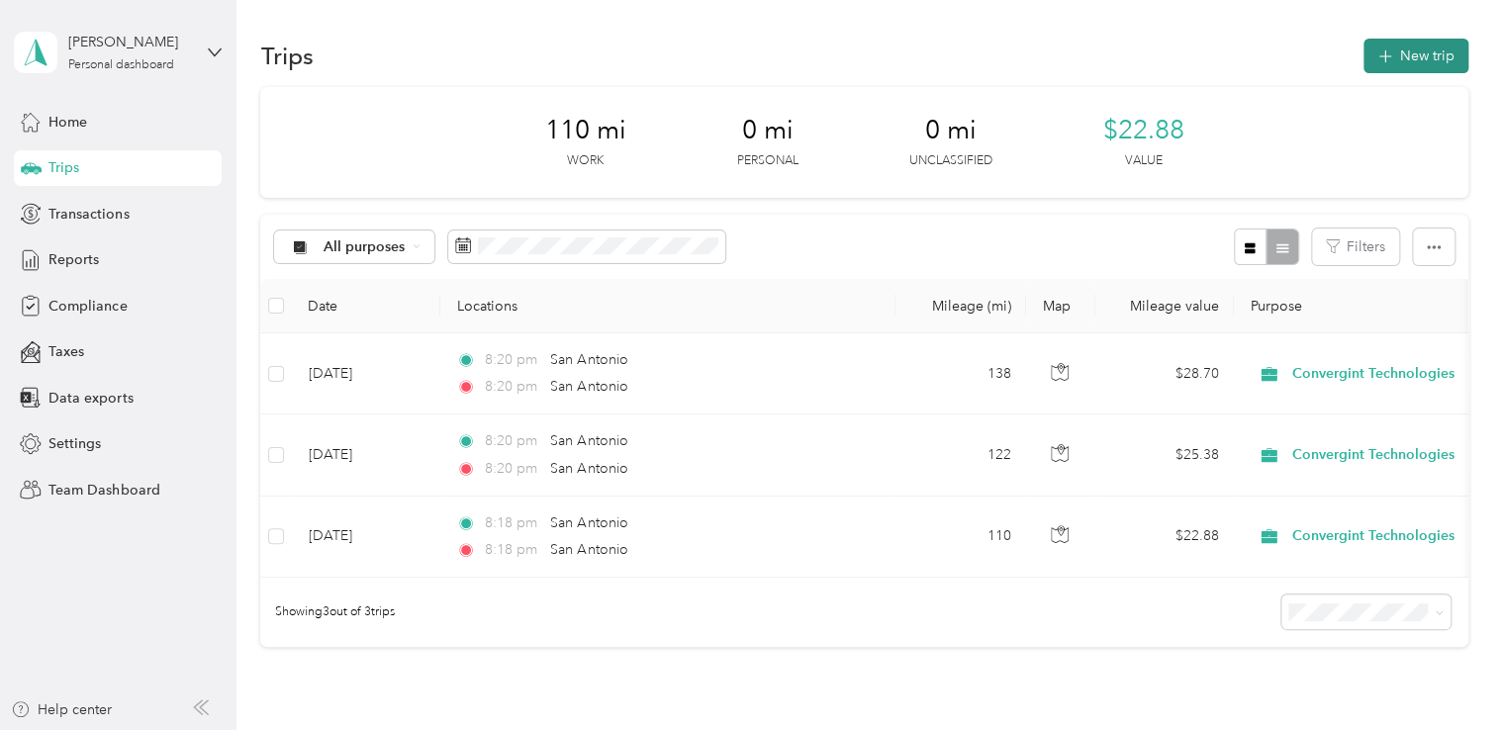
click at [1409, 55] on button "New trip" at bounding box center [1415, 56] width 105 height 35
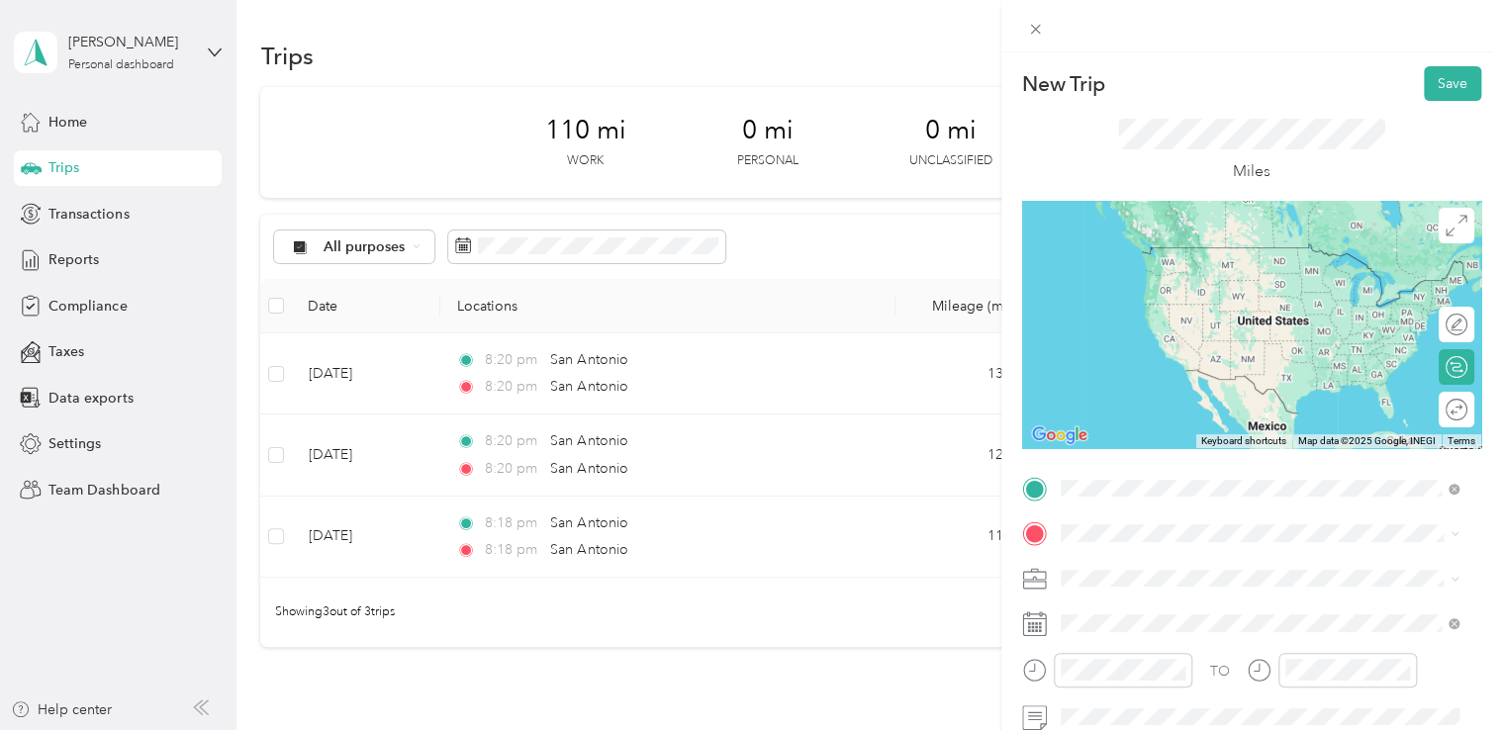
click at [1160, 262] on span "San Antonio Texas, United States" at bounding box center [1208, 255] width 223 height 35
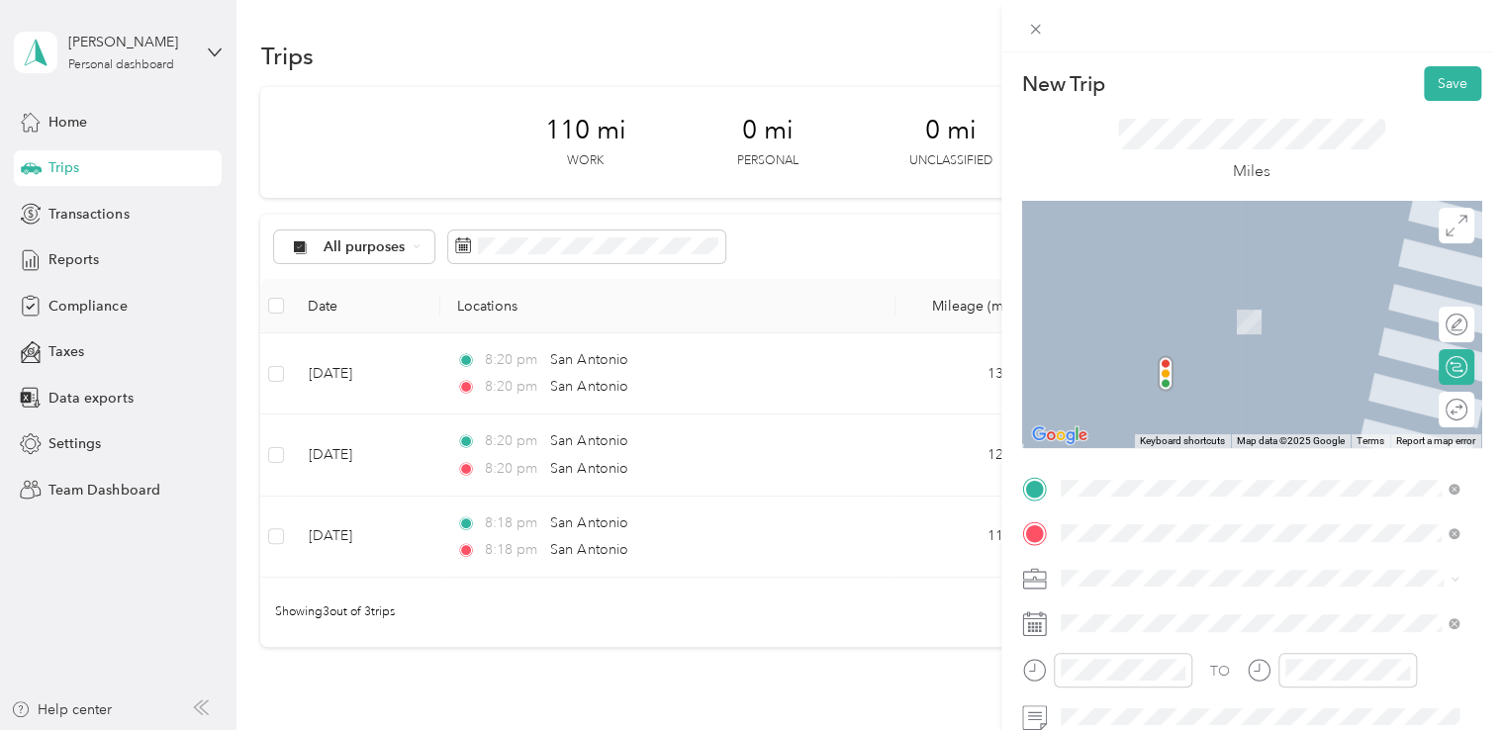
click at [1179, 300] on span "San Antonio Texas, United States" at bounding box center [1208, 301] width 223 height 35
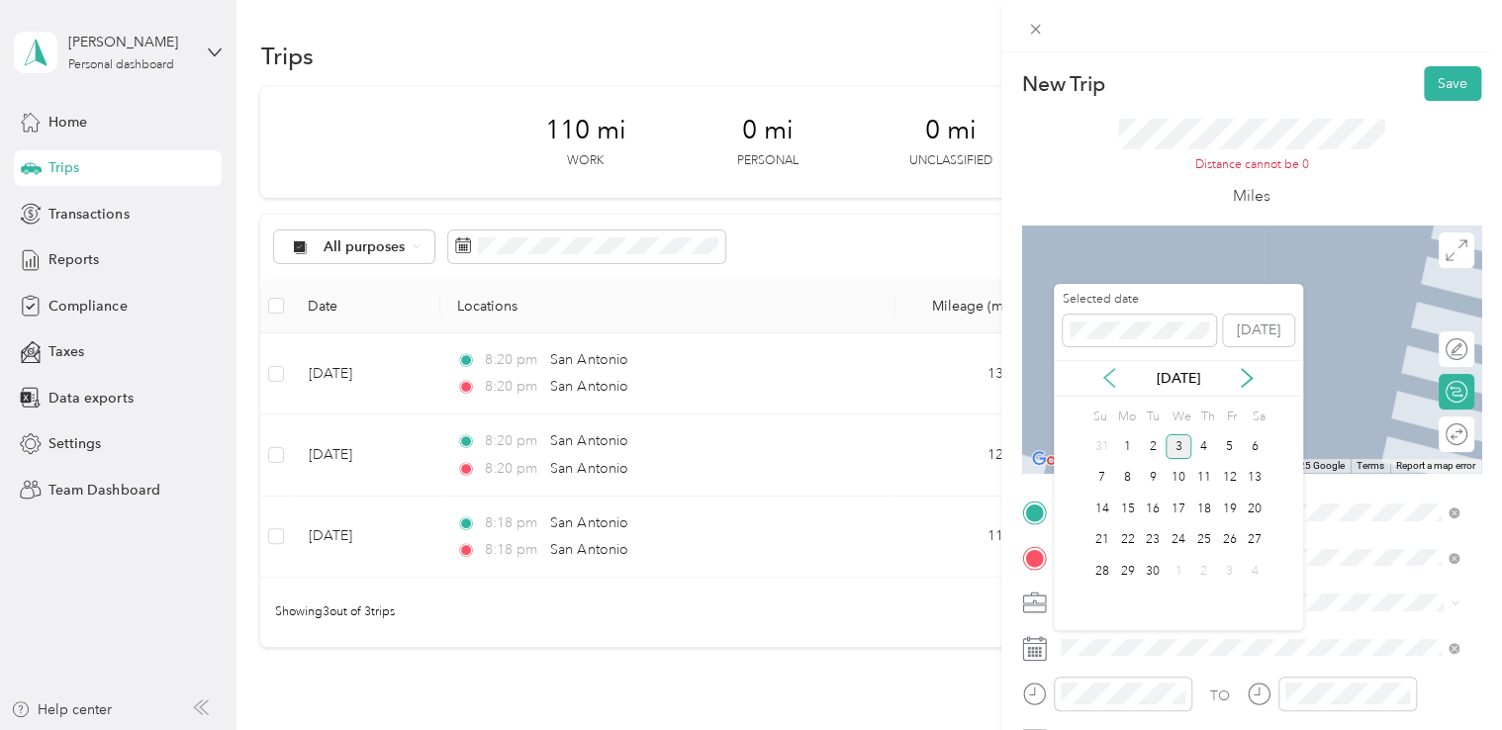
click at [1116, 372] on icon at bounding box center [1109, 378] width 20 height 20
click at [1210, 476] on div "7" at bounding box center [1204, 478] width 26 height 25
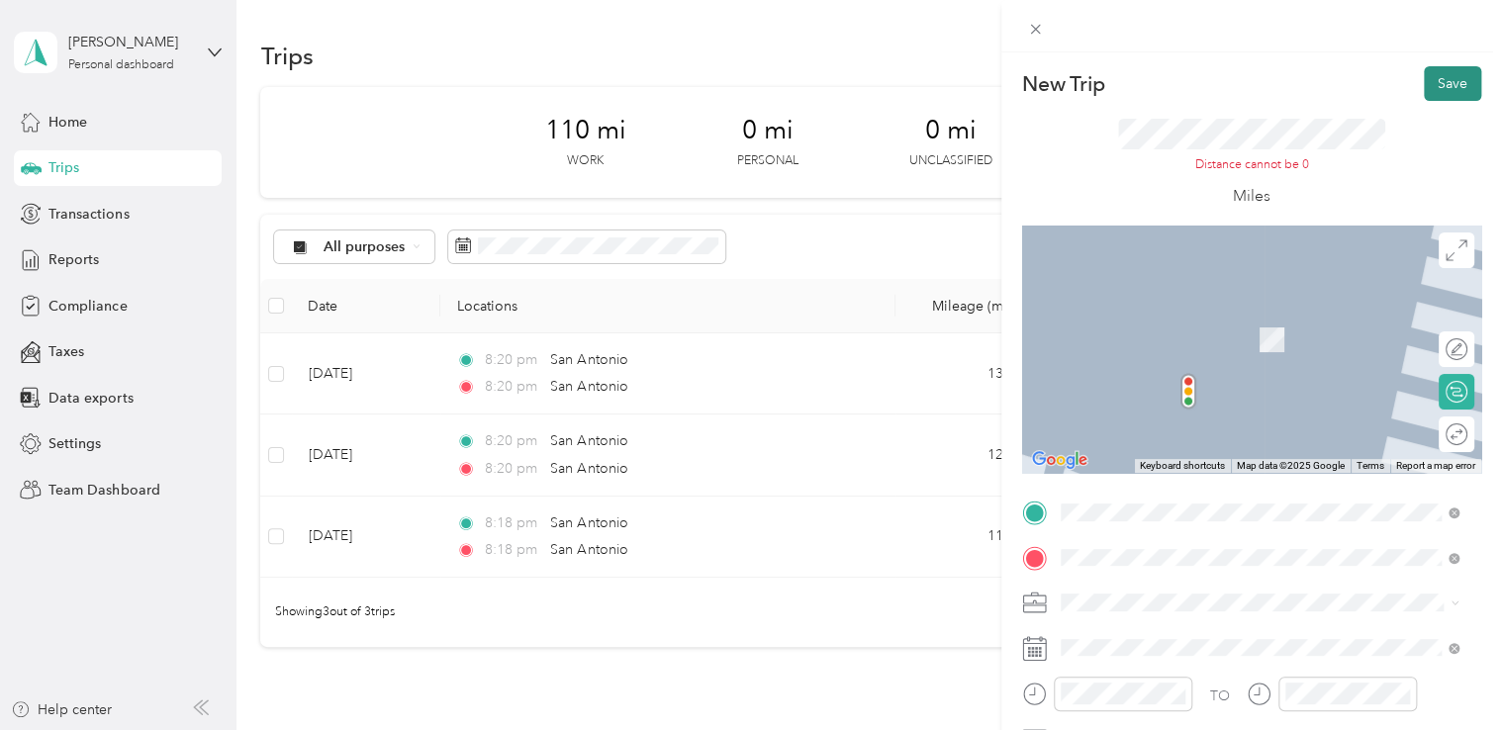
click at [1432, 93] on button "Save" at bounding box center [1452, 83] width 57 height 35
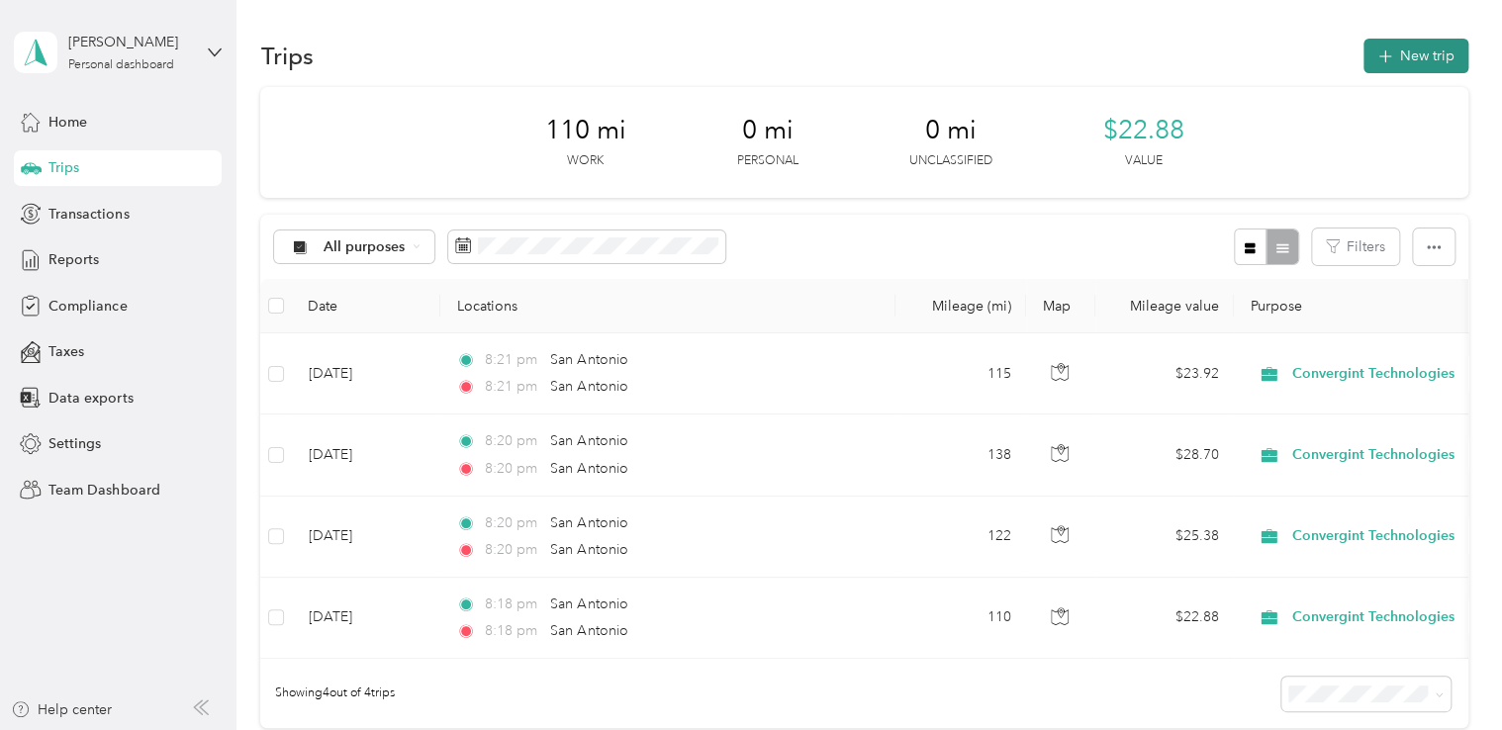
click at [1372, 71] on button "New trip" at bounding box center [1415, 56] width 105 height 35
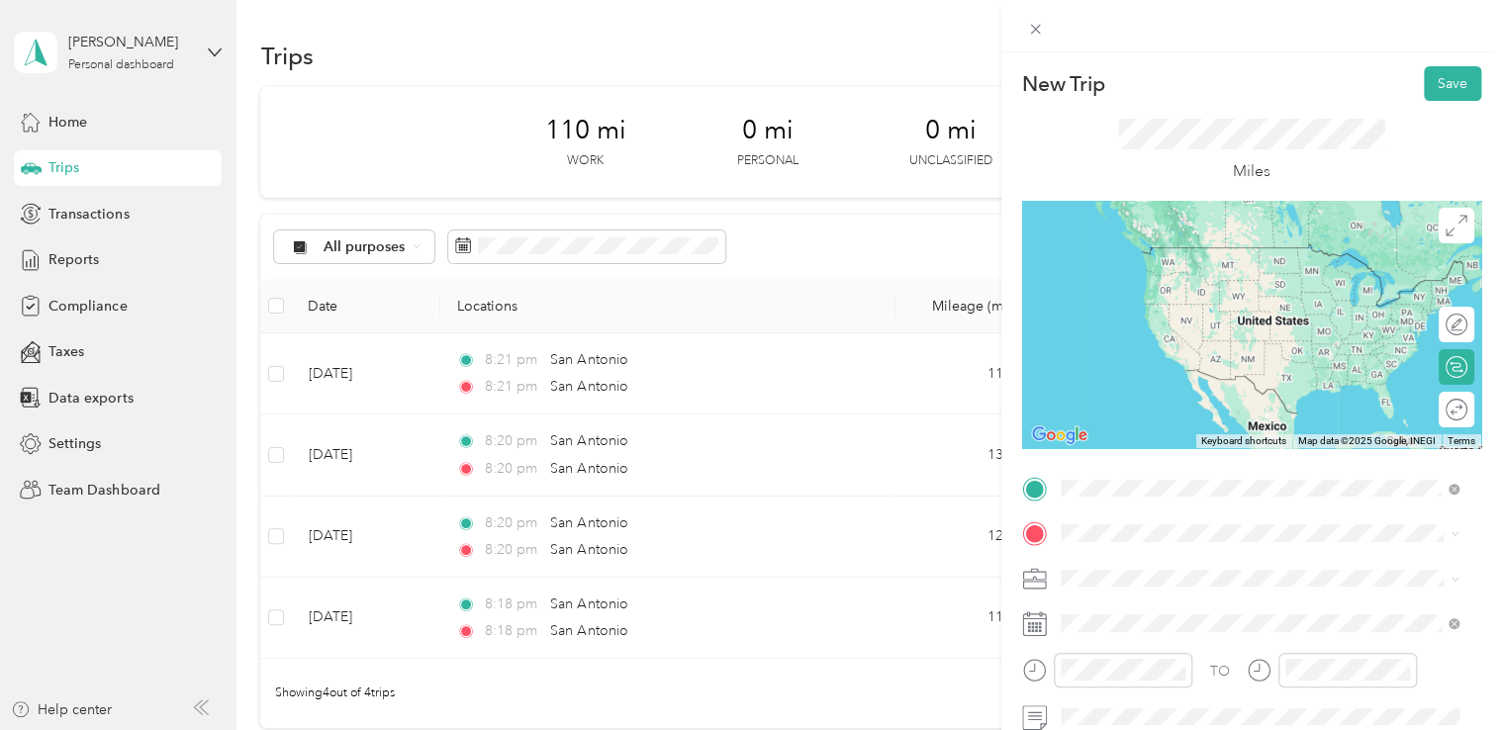
click at [1194, 259] on span "San Antonio Texas, United States" at bounding box center [1208, 255] width 223 height 35
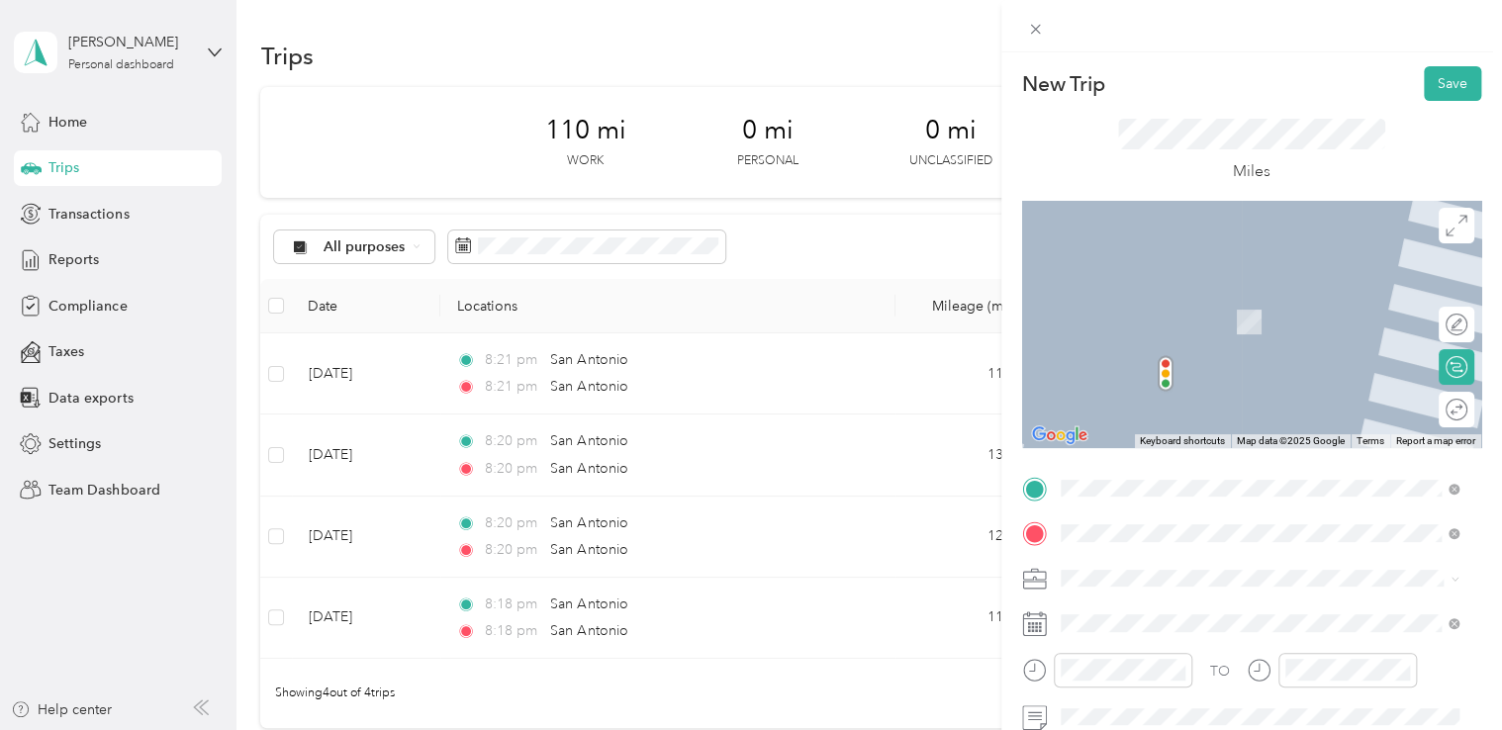
click at [1184, 321] on li "San Antonio Texas, United States" at bounding box center [1260, 300] width 413 height 55
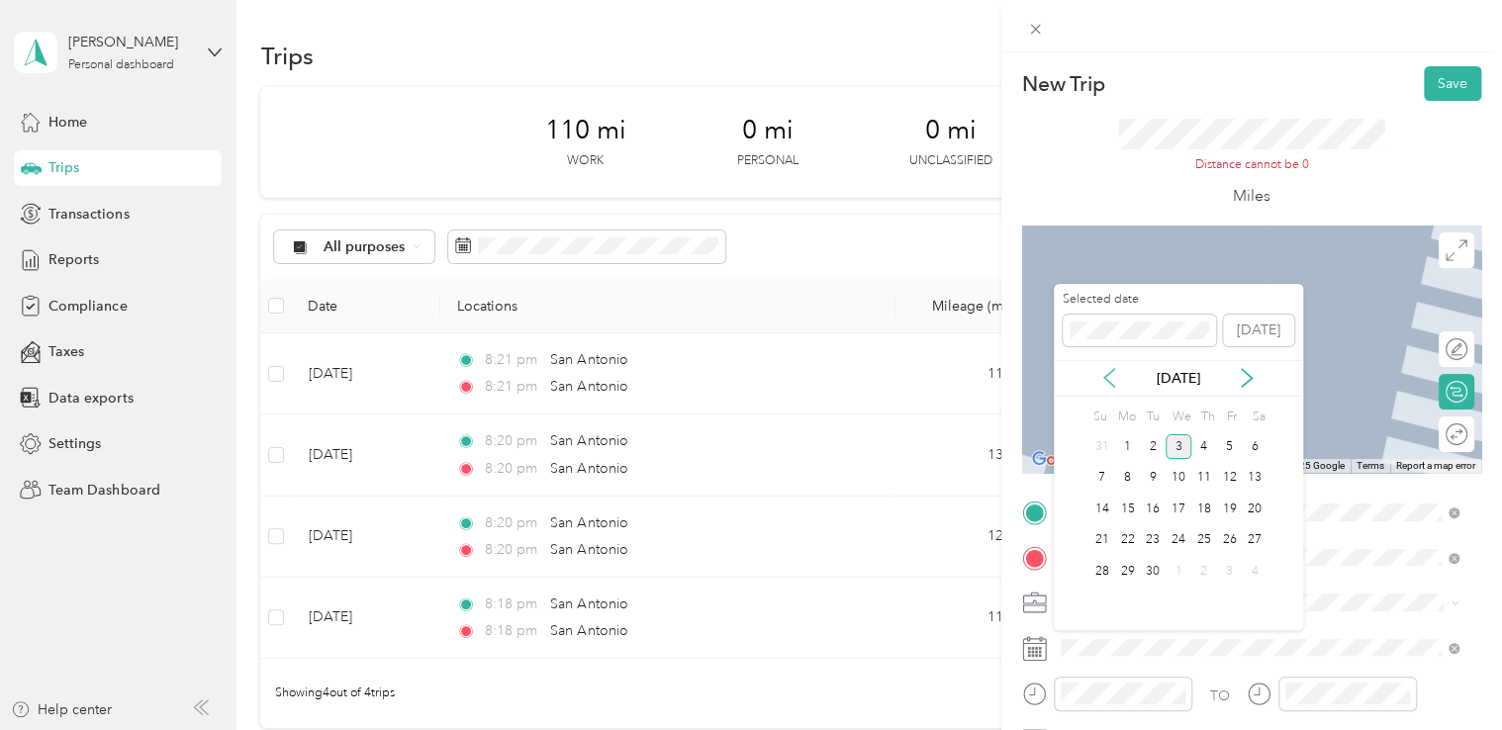
click at [1112, 377] on icon at bounding box center [1109, 378] width 20 height 20
click at [1126, 506] on div "11" at bounding box center [1127, 509] width 26 height 25
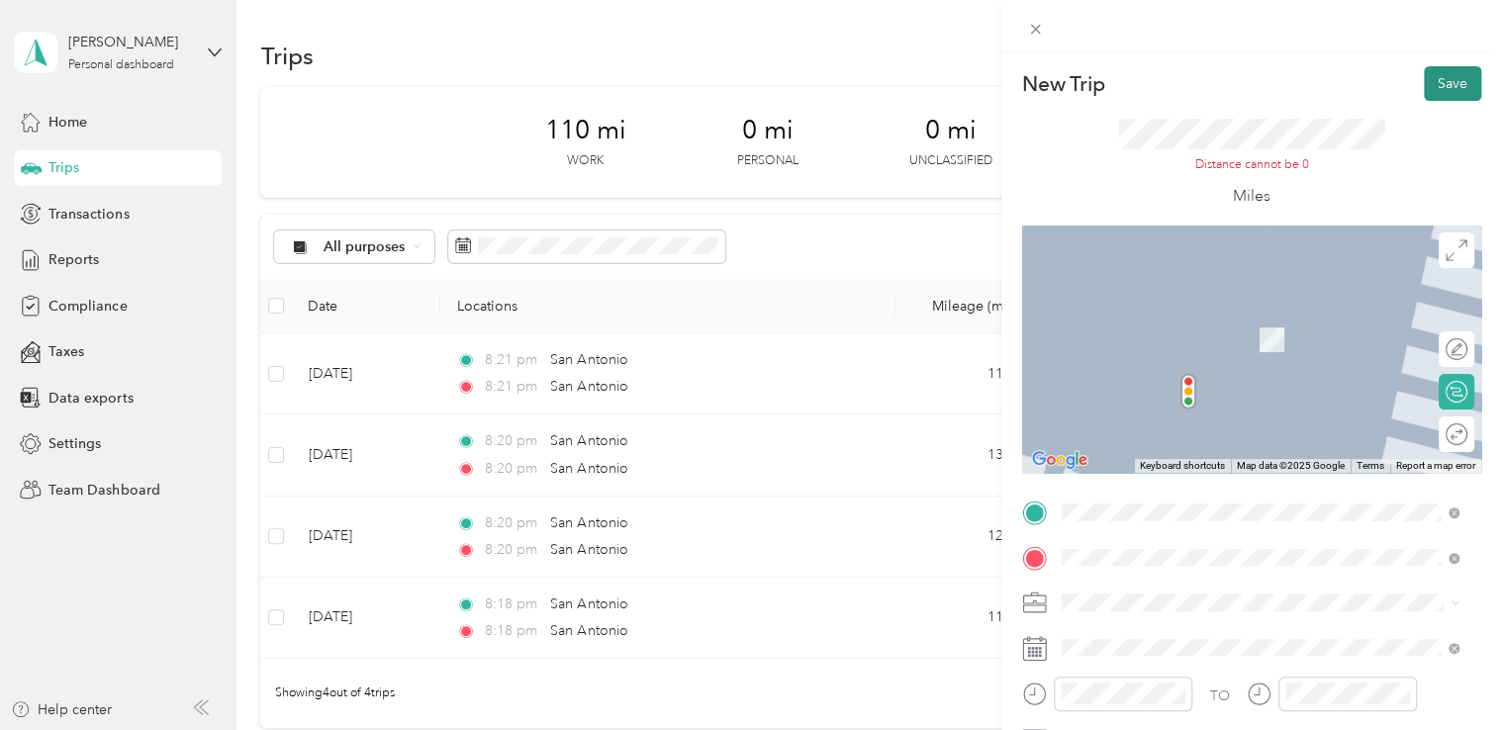
click at [1444, 88] on button "Save" at bounding box center [1452, 83] width 57 height 35
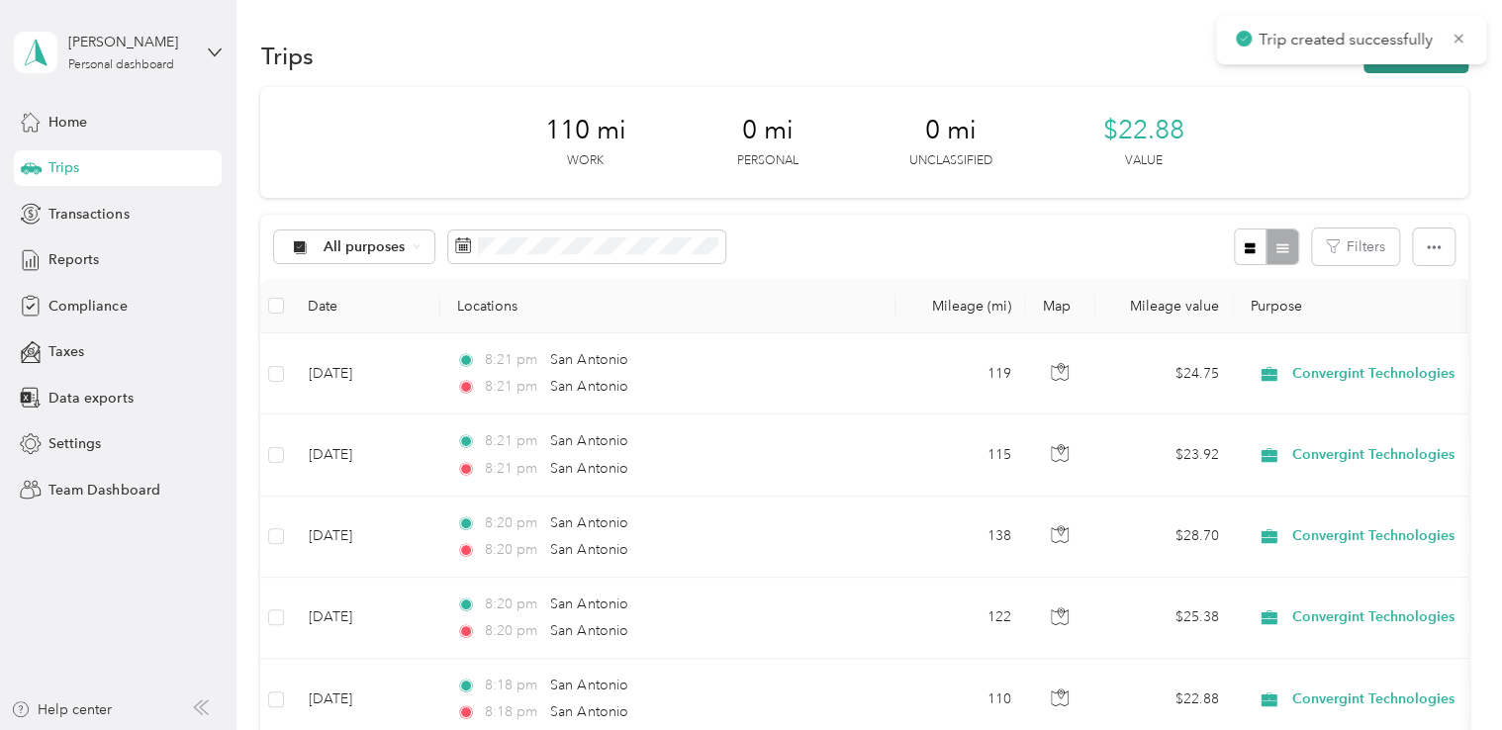
click at [1405, 64] on button "New trip" at bounding box center [1415, 56] width 105 height 35
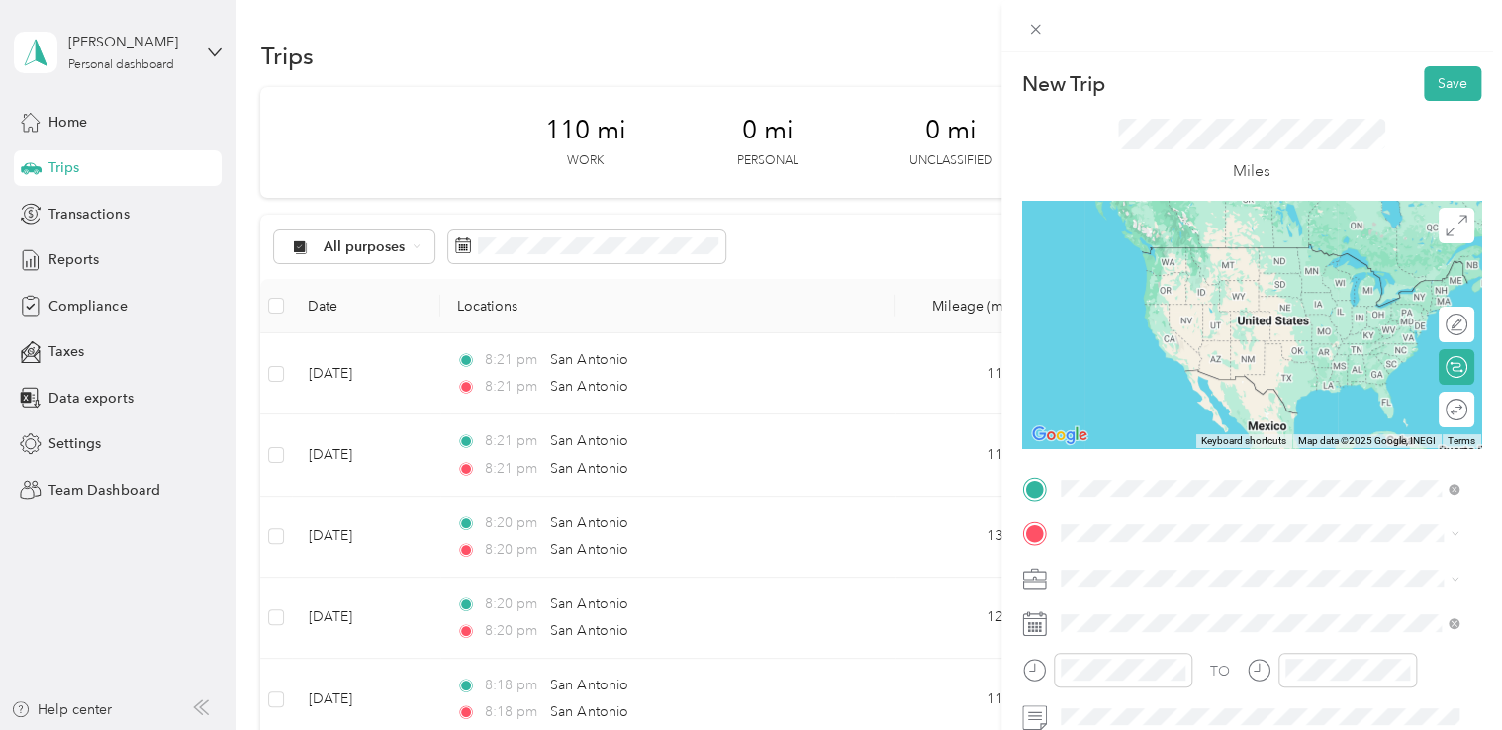
click at [1175, 274] on div "San Antonio Texas, United States" at bounding box center [1259, 256] width 385 height 42
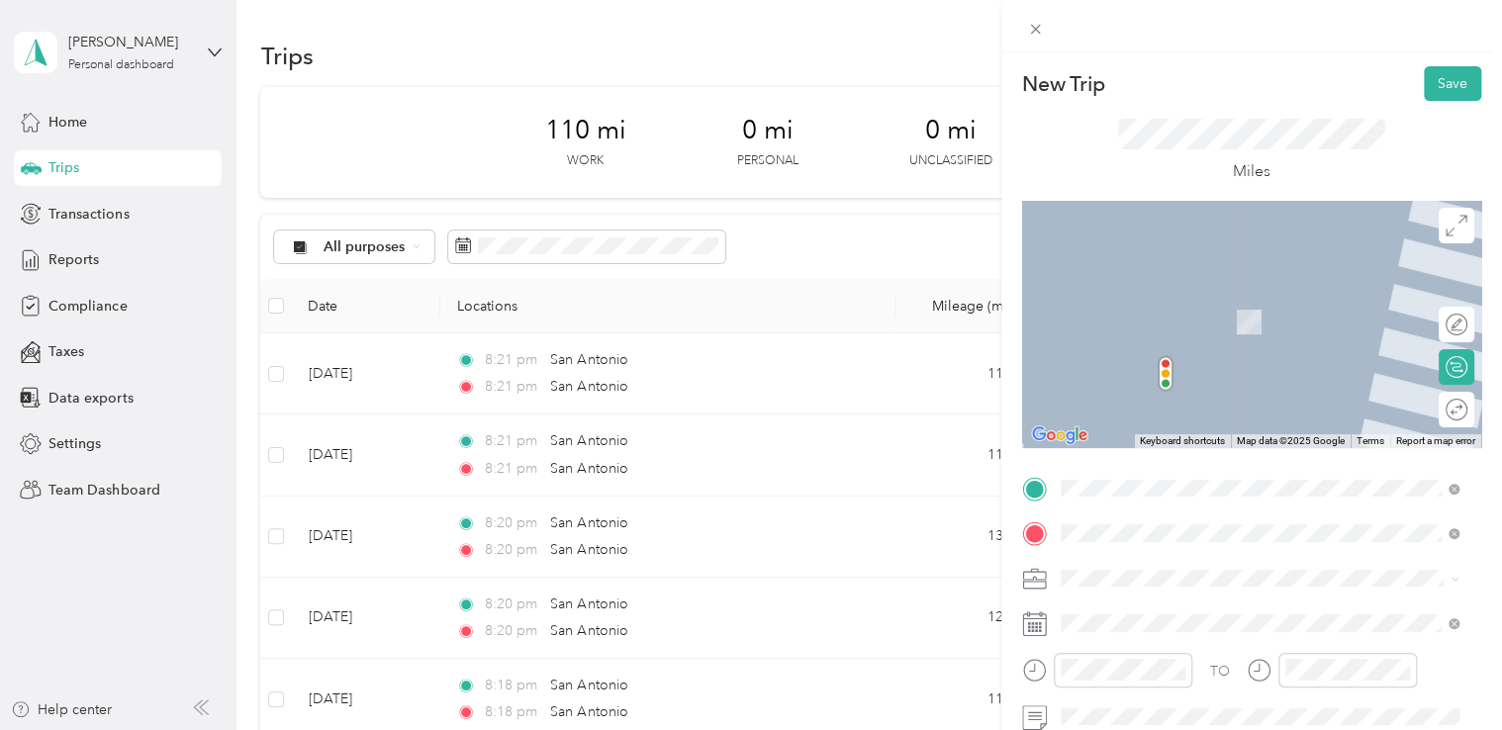
click at [1148, 301] on span "San Antonio Texas, United States" at bounding box center [1208, 301] width 223 height 35
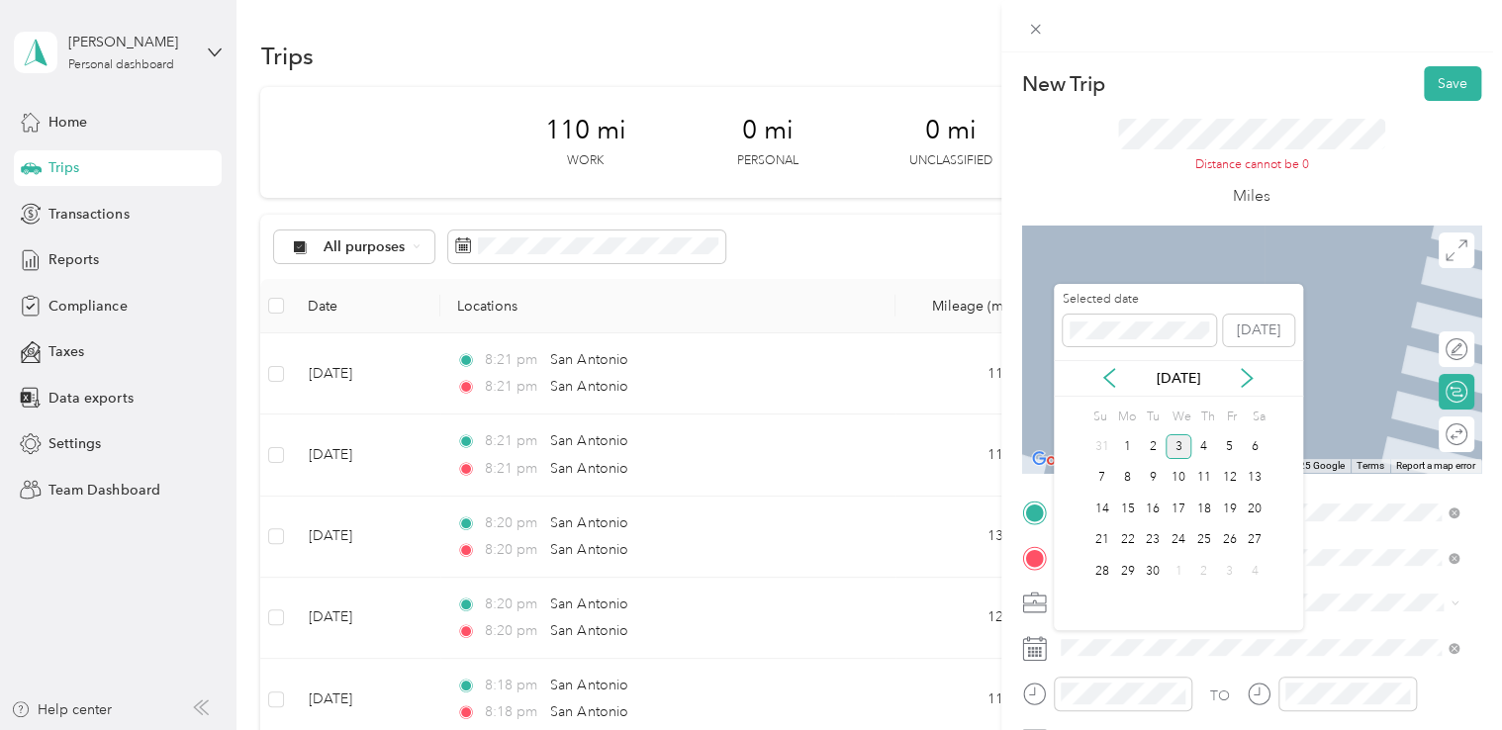
click at [1108, 368] on div "Sep 2025" at bounding box center [1178, 378] width 249 height 21
click at [1109, 372] on icon at bounding box center [1109, 378] width 10 height 18
click at [1148, 507] on div "12" at bounding box center [1153, 509] width 26 height 25
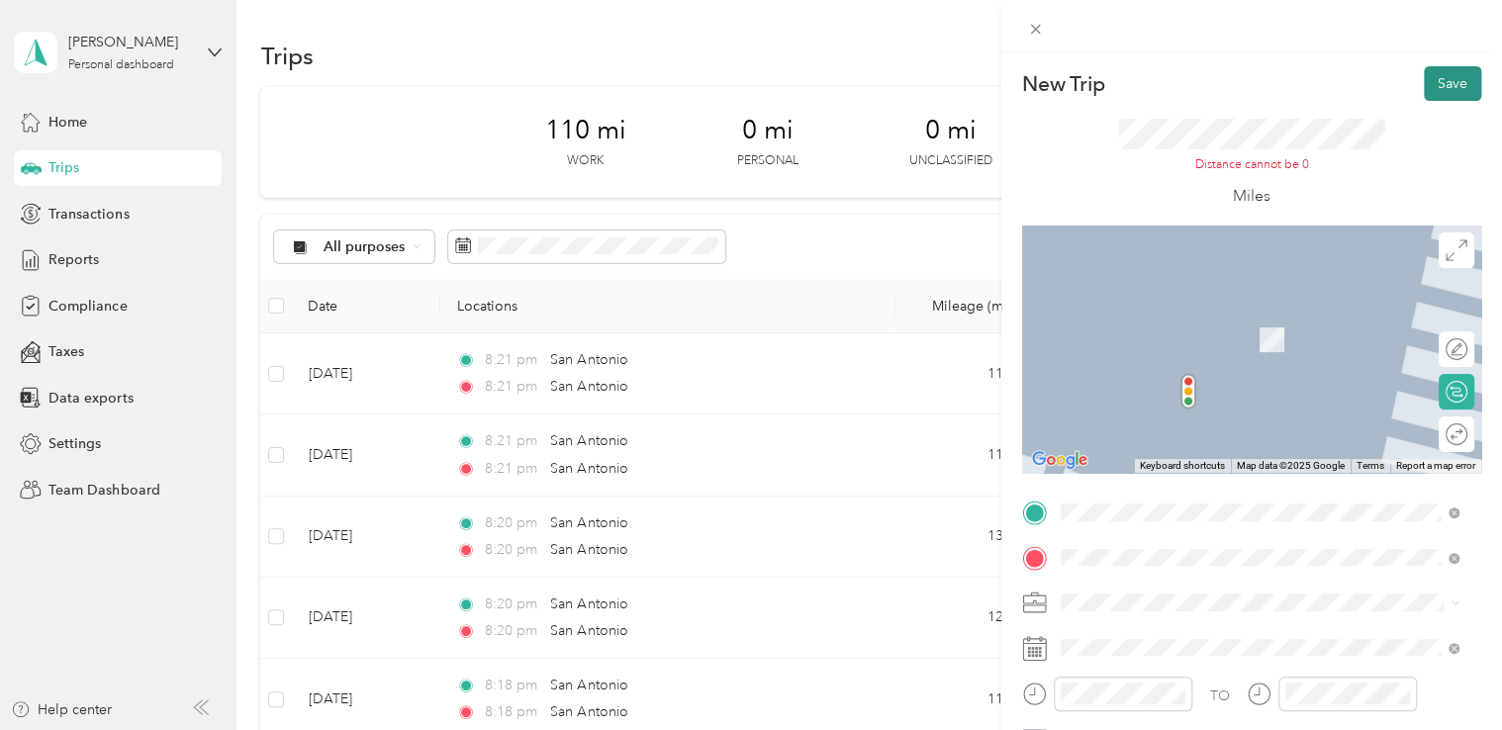
click at [1435, 91] on button "Save" at bounding box center [1452, 83] width 57 height 35
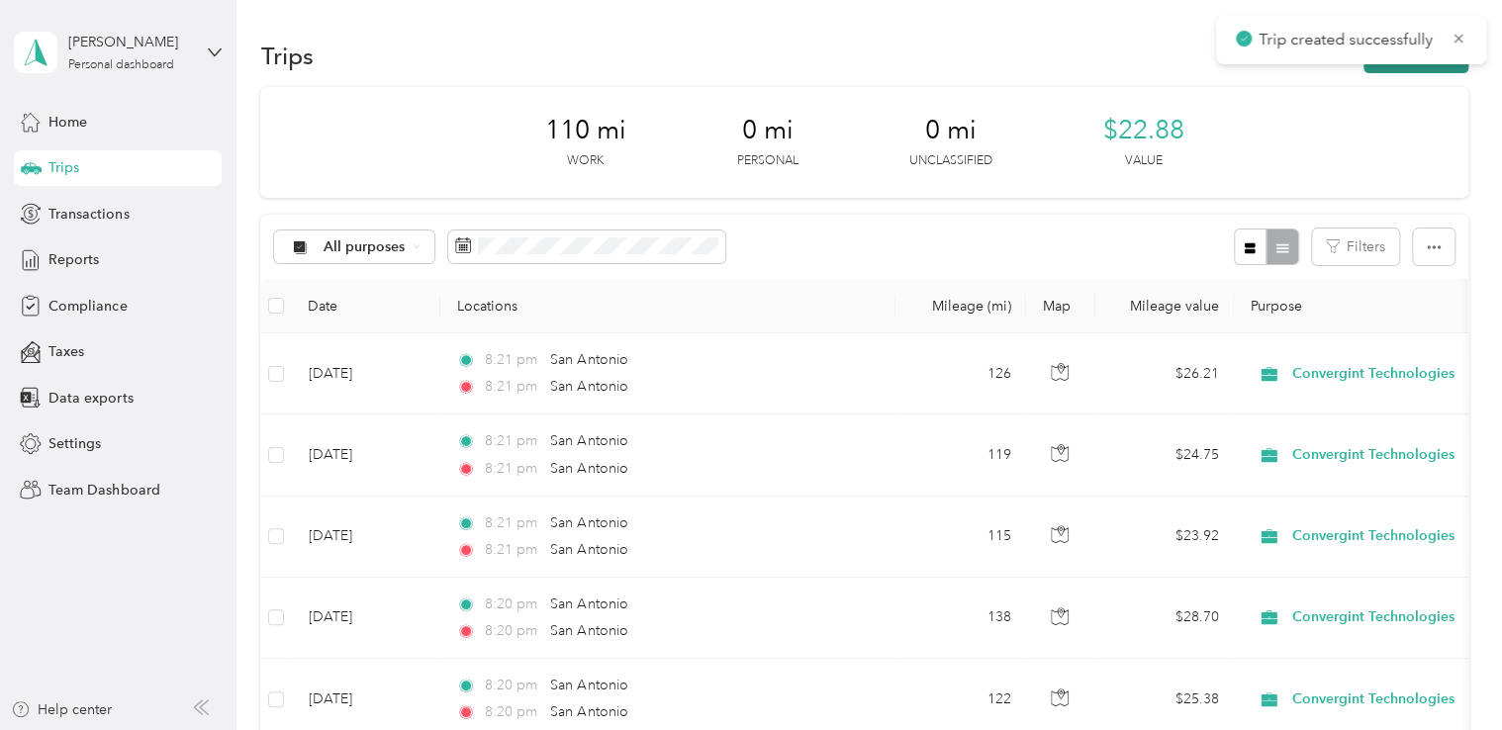
click at [1373, 66] on button "New trip" at bounding box center [1415, 56] width 105 height 35
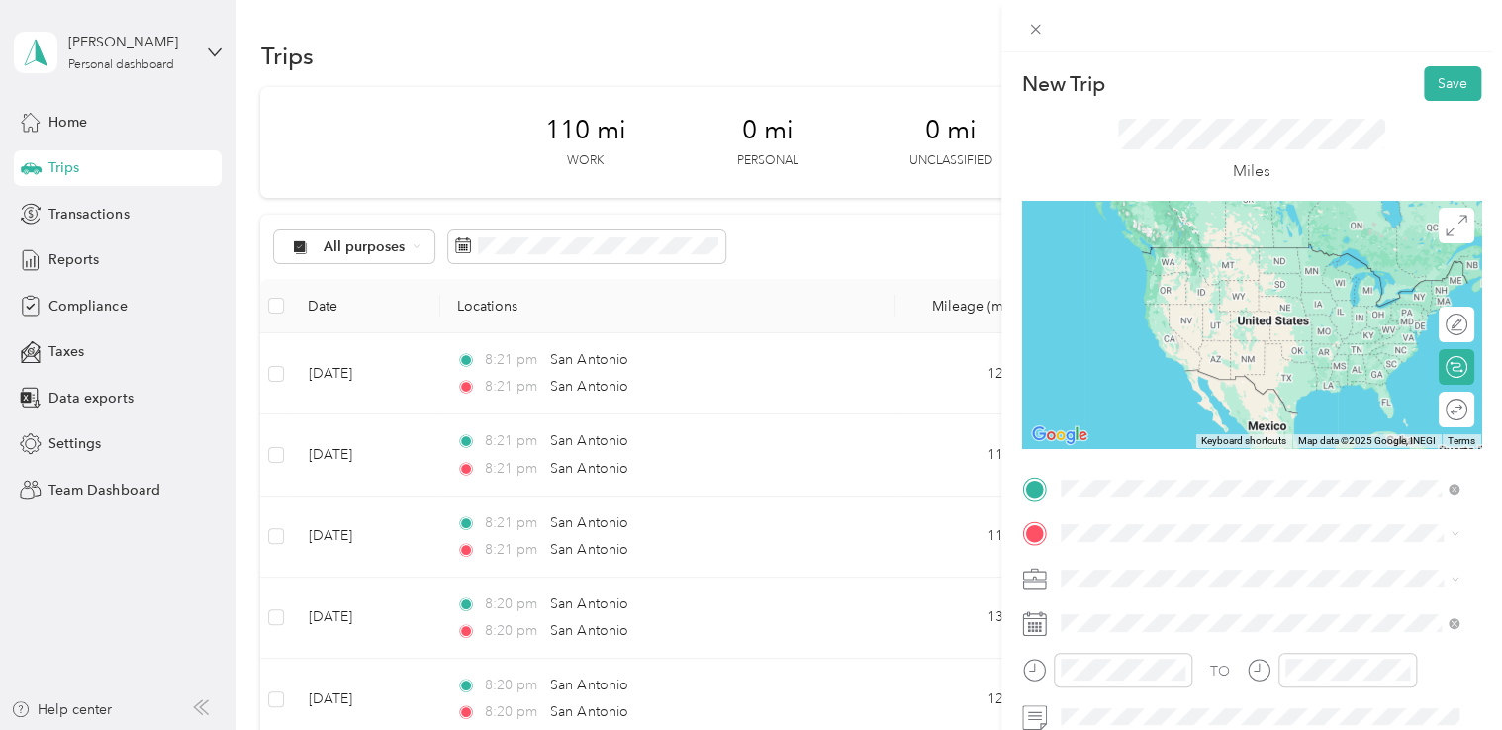
click at [1184, 263] on span "San Antonio Texas, United States" at bounding box center [1208, 255] width 223 height 35
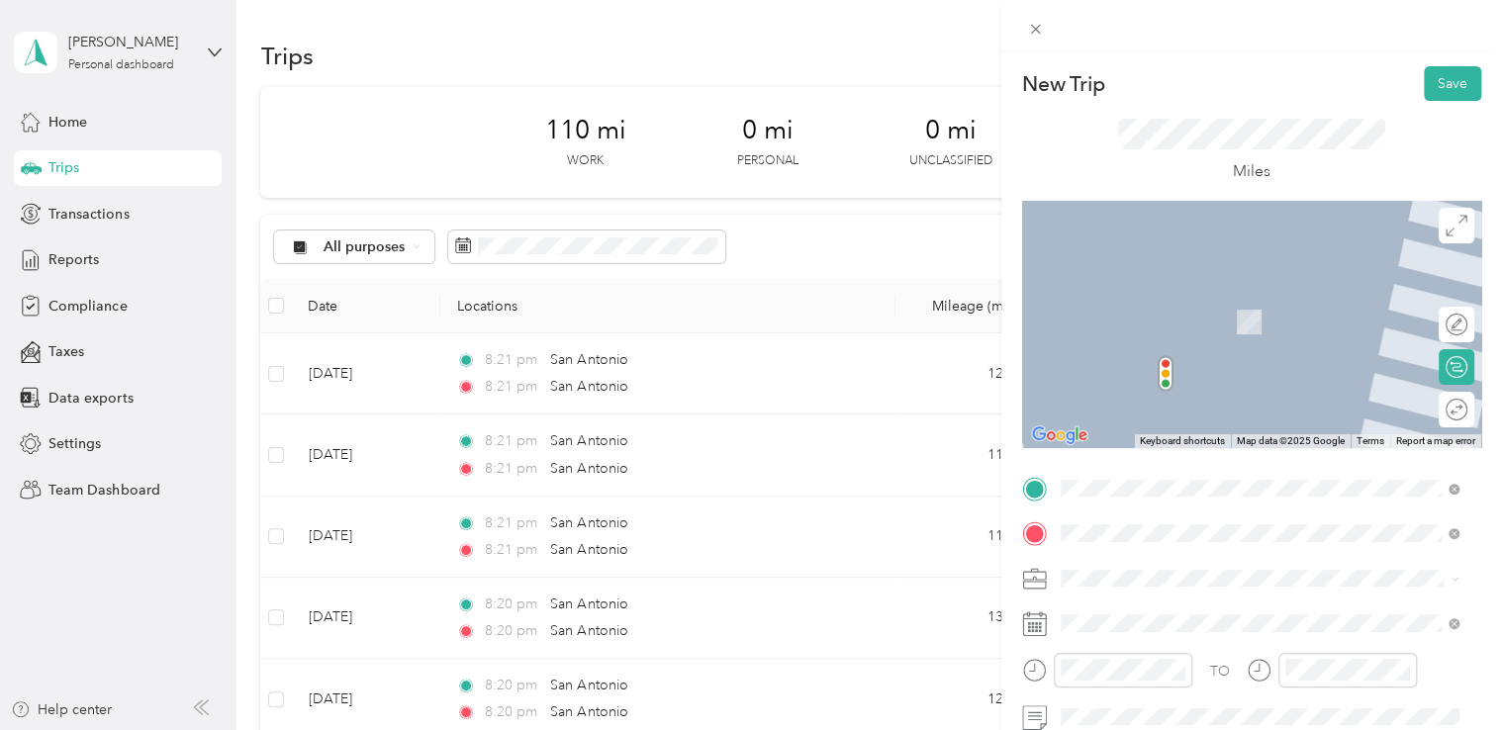
click at [1188, 303] on span "San Antonio Texas, United States" at bounding box center [1208, 301] width 223 height 35
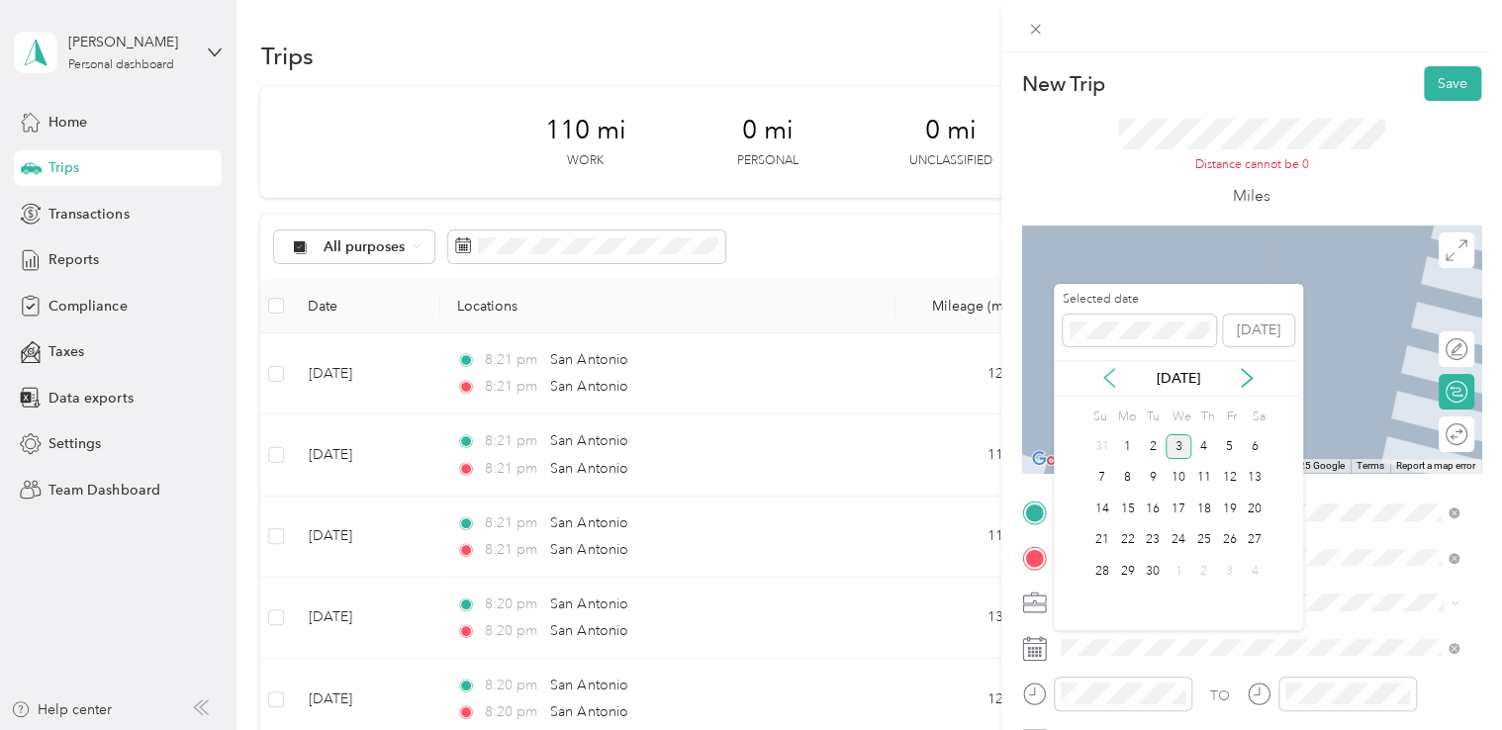
click at [1108, 381] on icon at bounding box center [1109, 378] width 10 height 18
click at [1182, 509] on div "13" at bounding box center [1178, 509] width 26 height 25
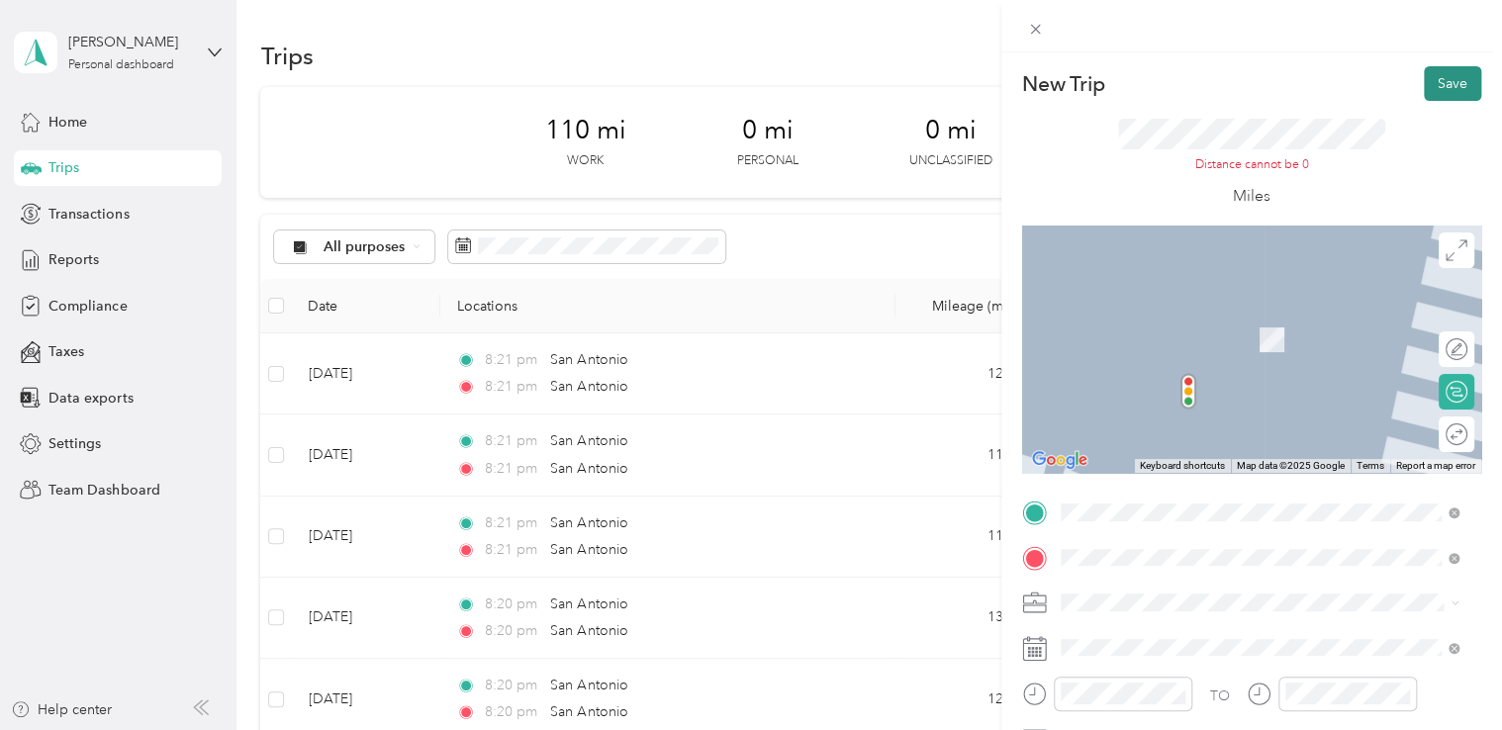
click at [1436, 91] on button "Save" at bounding box center [1452, 83] width 57 height 35
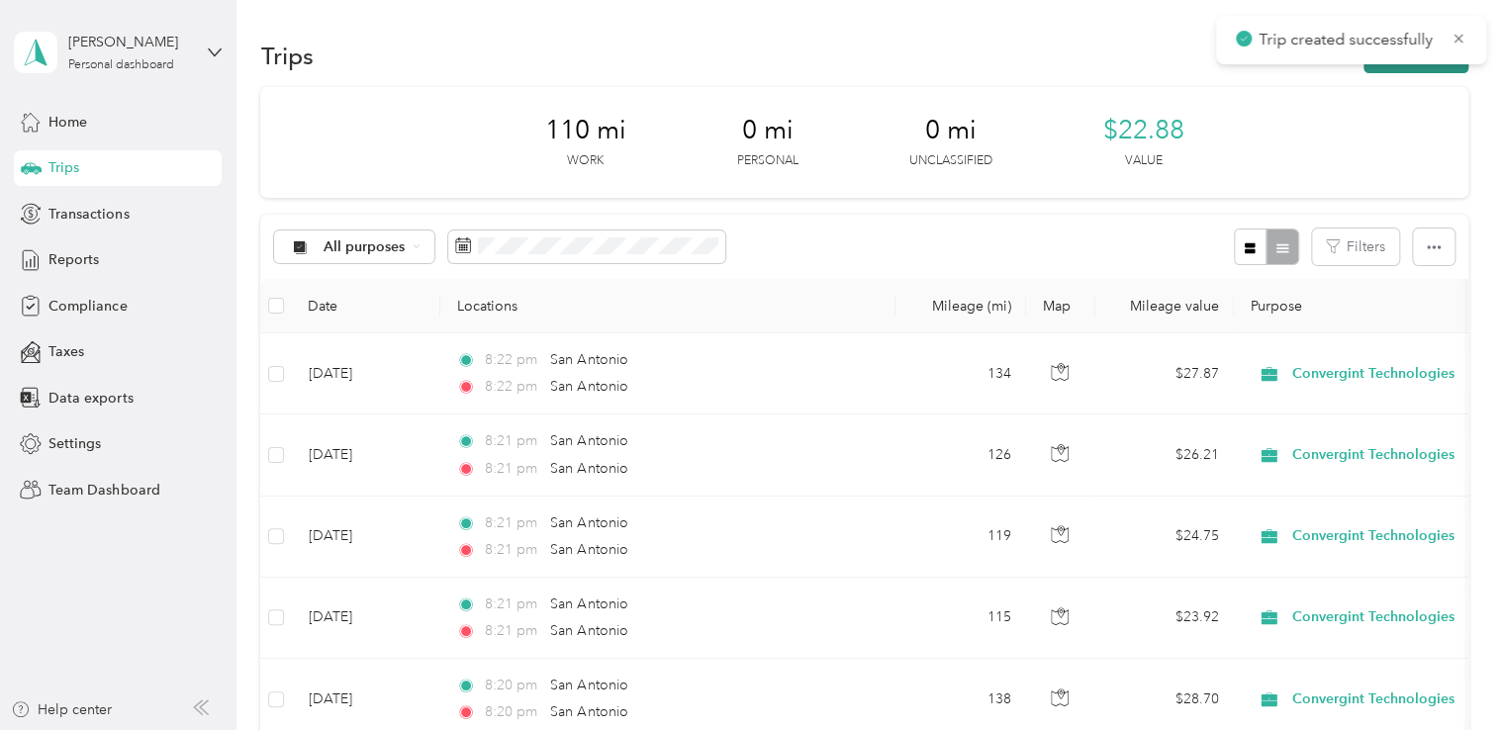
click at [1373, 69] on button "New trip" at bounding box center [1415, 56] width 105 height 35
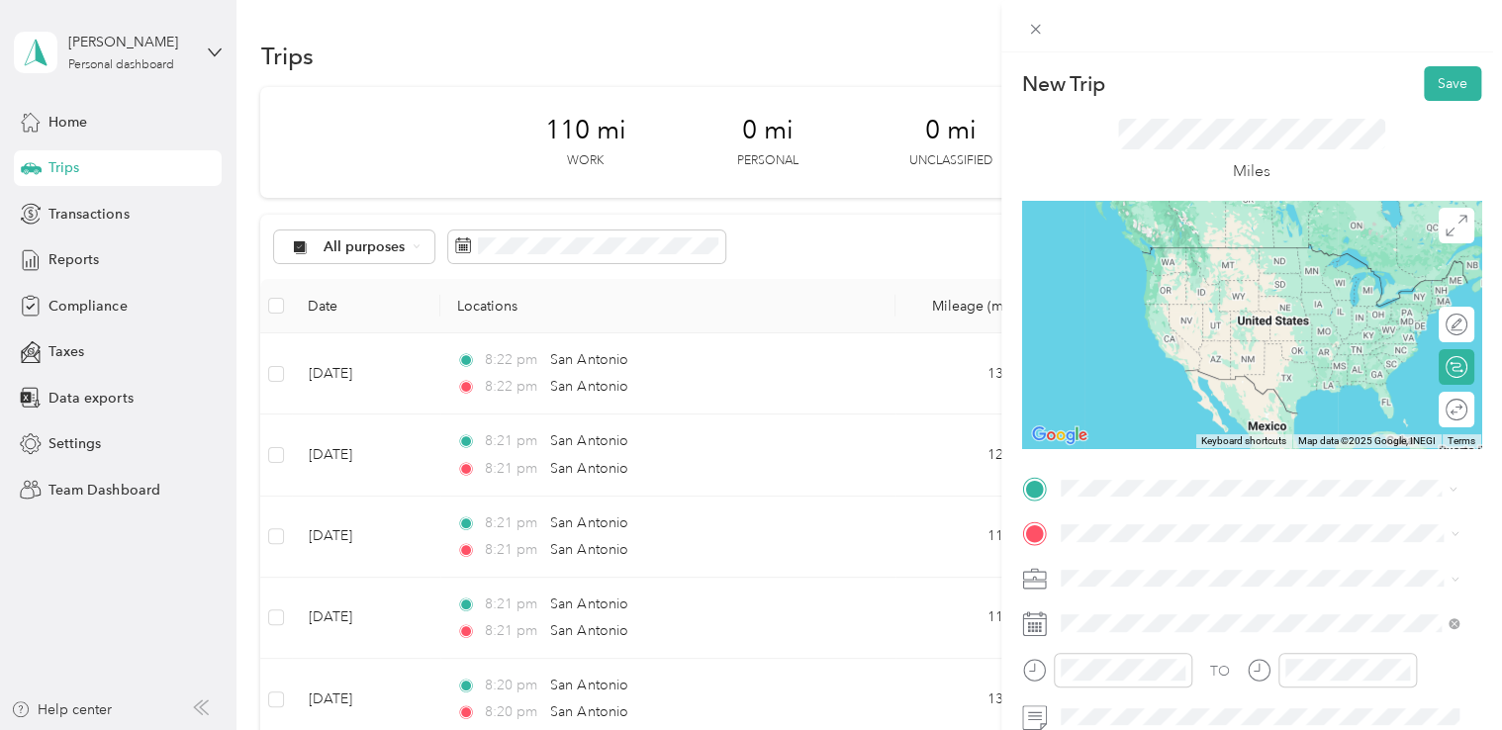
click at [1202, 259] on span "San Antonio Texas, United States" at bounding box center [1208, 255] width 223 height 35
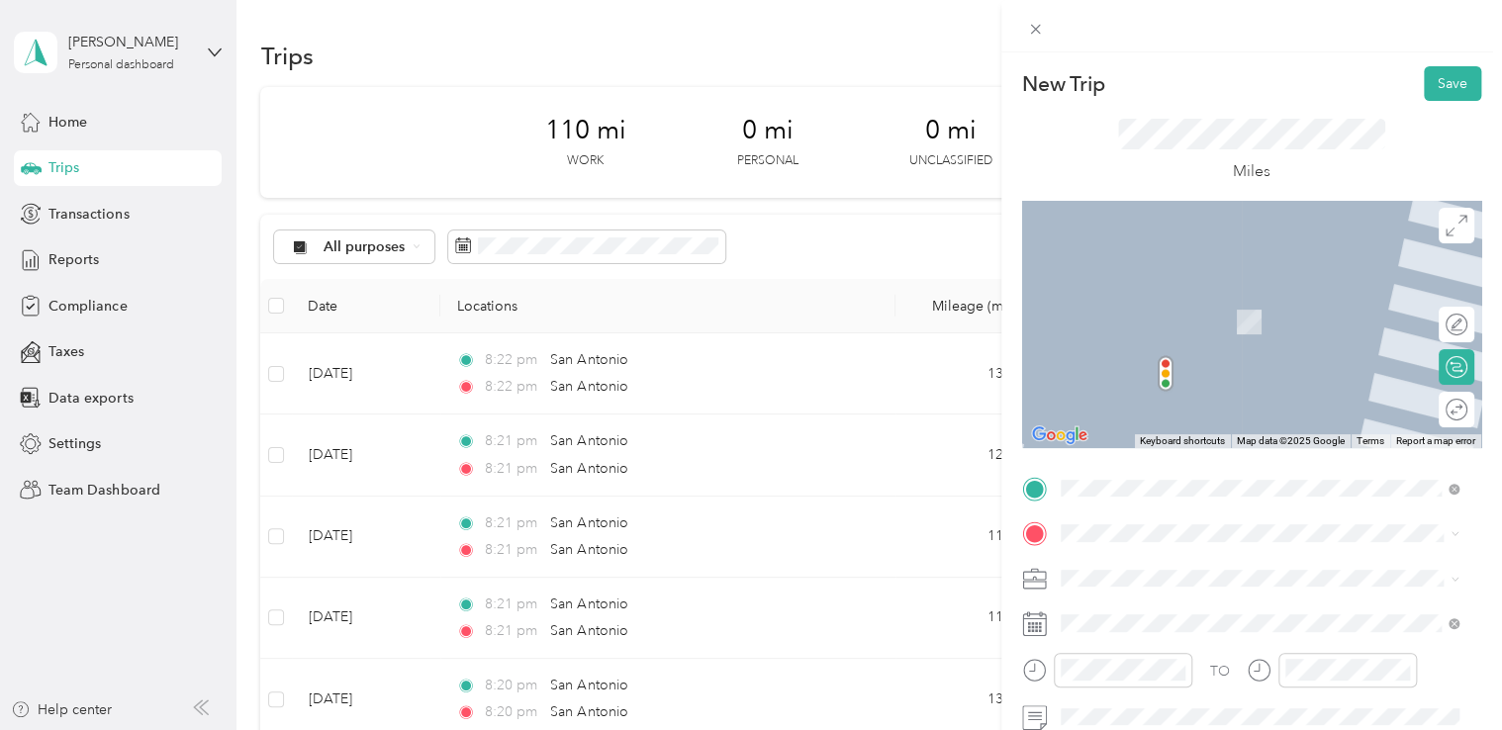
click at [1187, 299] on span "San Antonio Texas, United States" at bounding box center [1208, 300] width 223 height 35
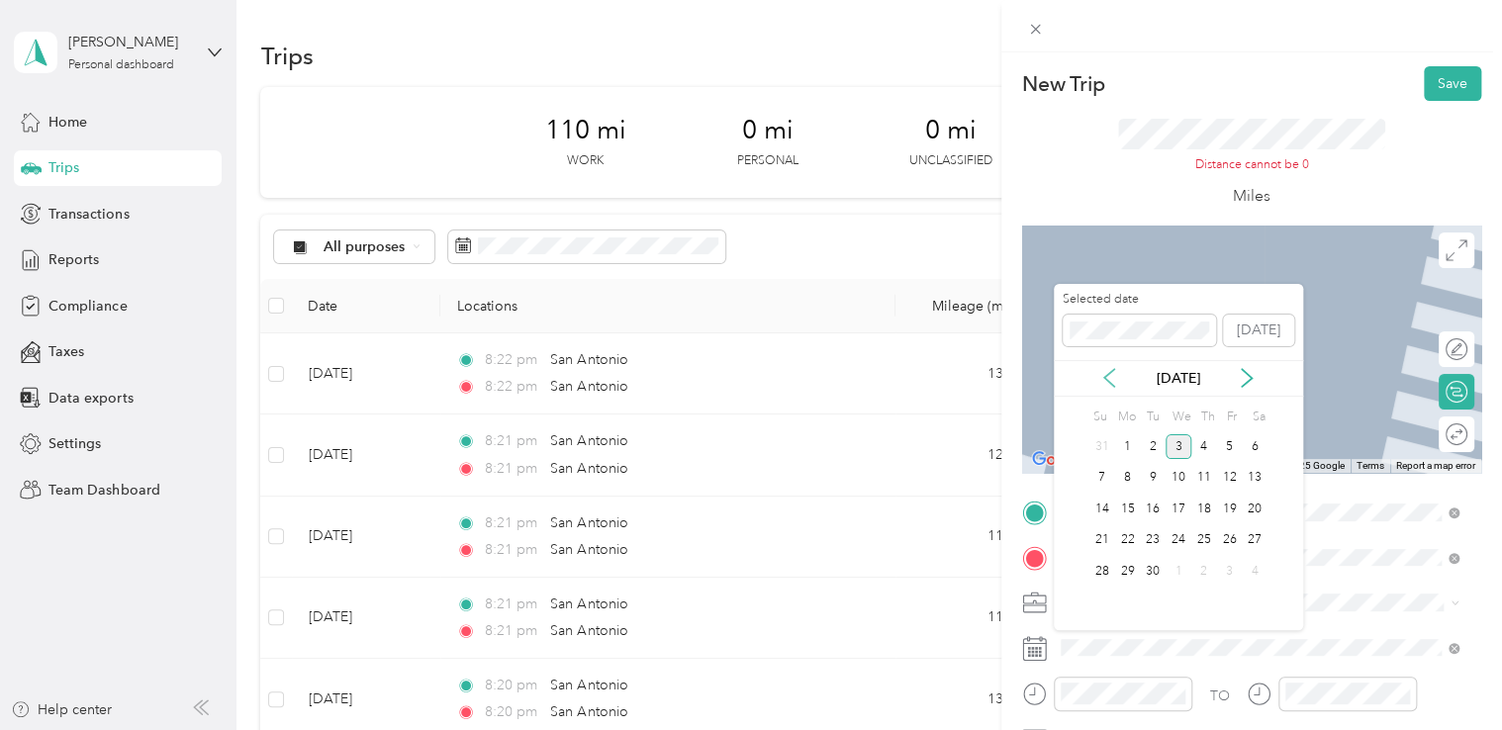
click at [1108, 379] on icon at bounding box center [1109, 378] width 20 height 20
click at [1202, 510] on div "14" at bounding box center [1204, 509] width 26 height 25
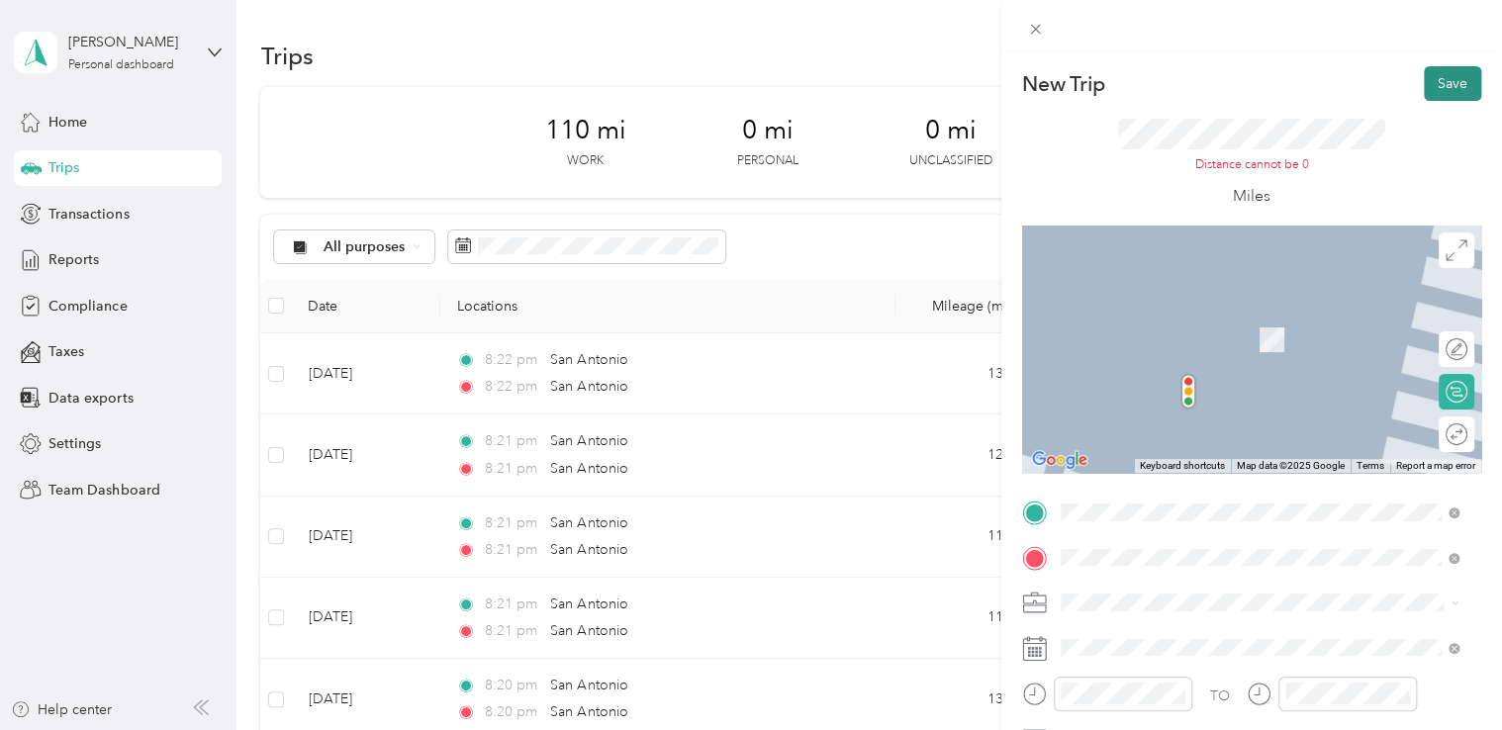
click at [1434, 74] on button "Save" at bounding box center [1452, 83] width 57 height 35
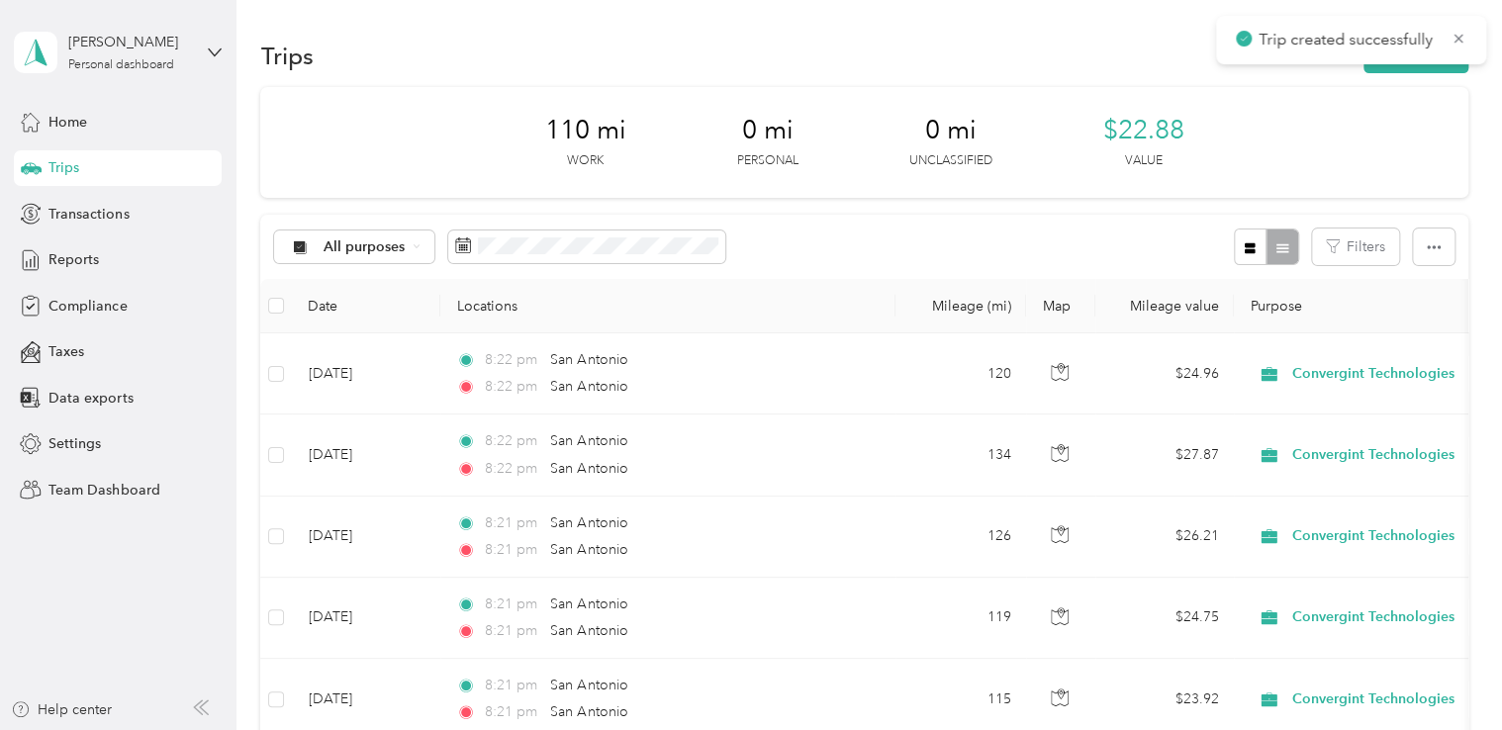
click at [1379, 73] on div "Trips New trip" at bounding box center [863, 56] width 1207 height 42
click at [1389, 66] on button "New trip" at bounding box center [1415, 56] width 105 height 35
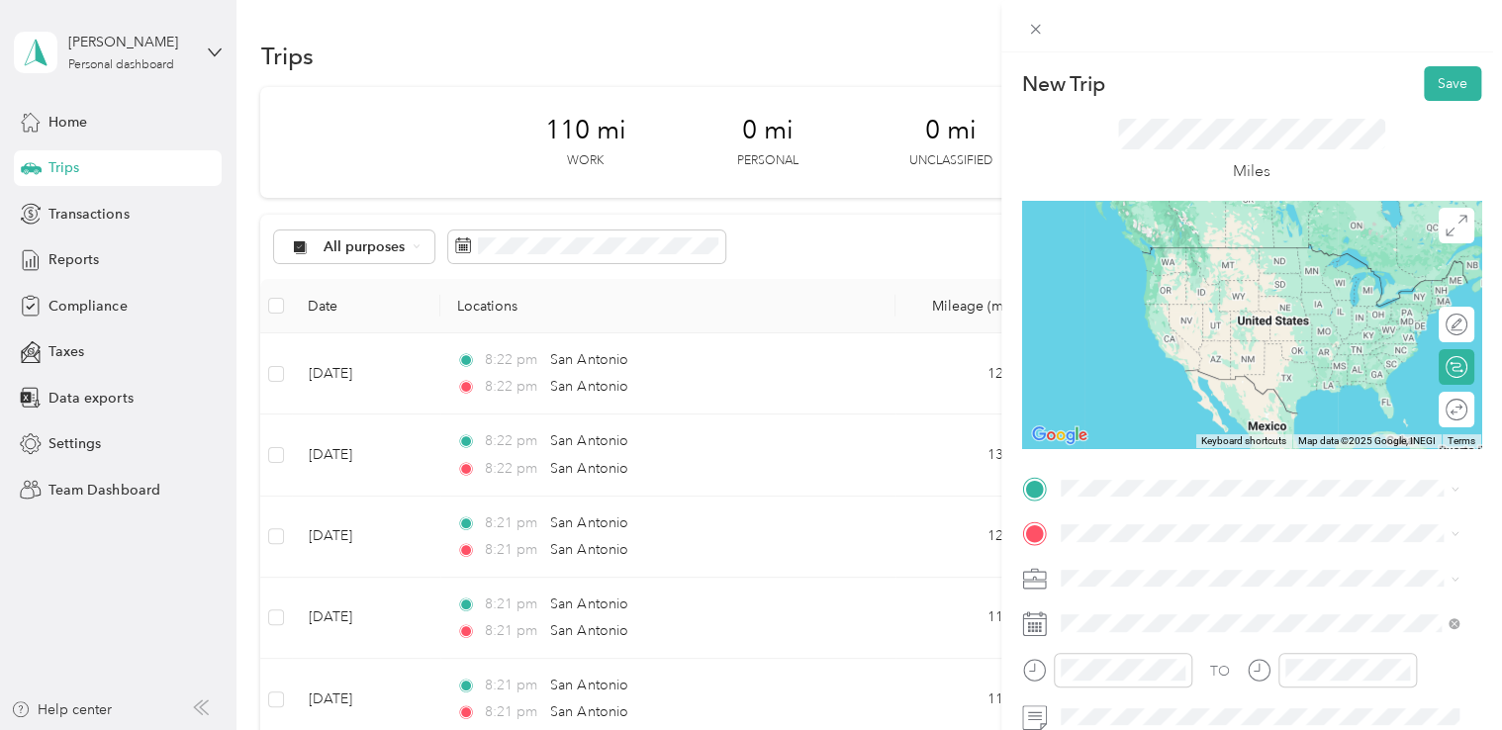
click at [1176, 255] on span "San Antonio Texas, United States" at bounding box center [1208, 253] width 223 height 35
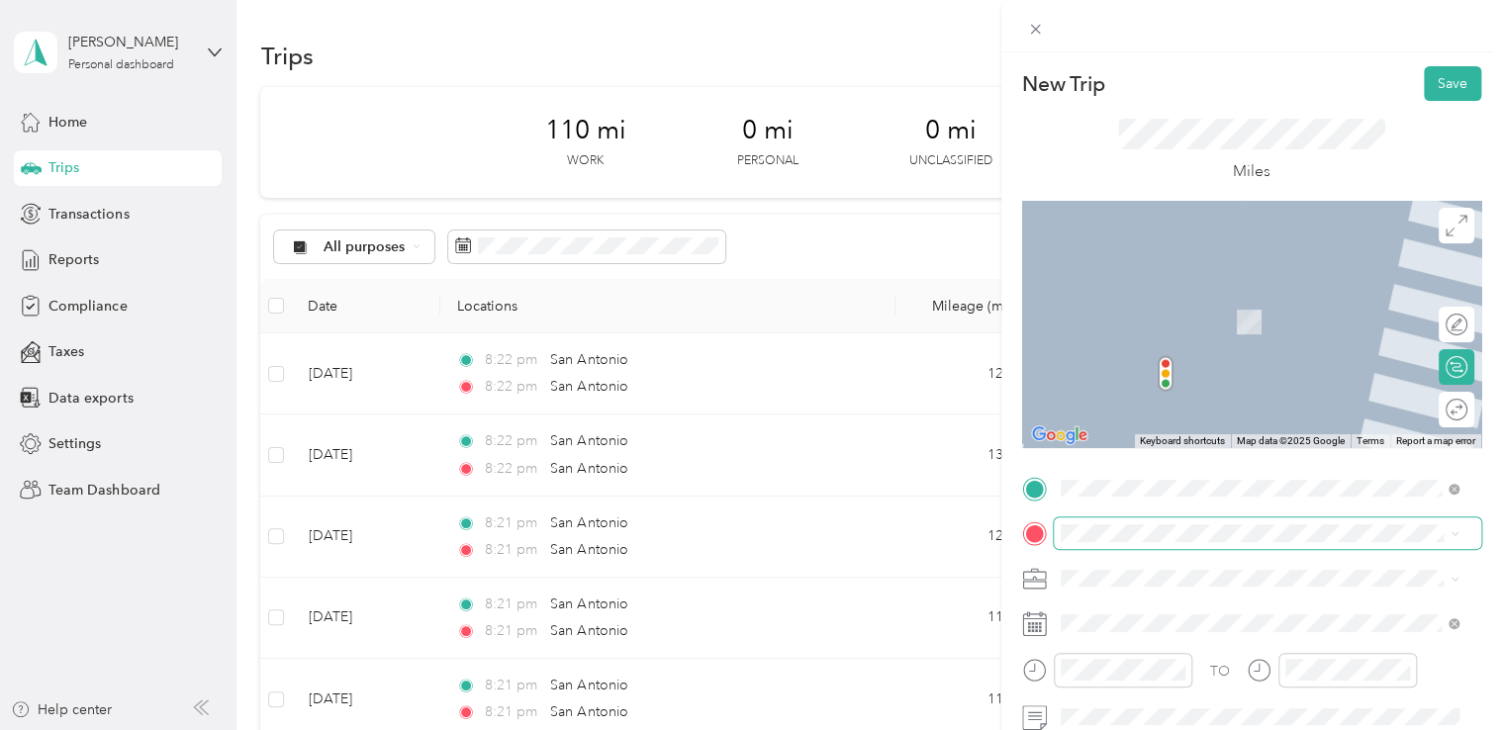
click at [1142, 523] on span at bounding box center [1267, 533] width 427 height 32
click at [1143, 307] on span "San Antonio Texas, United States" at bounding box center [1208, 295] width 223 height 35
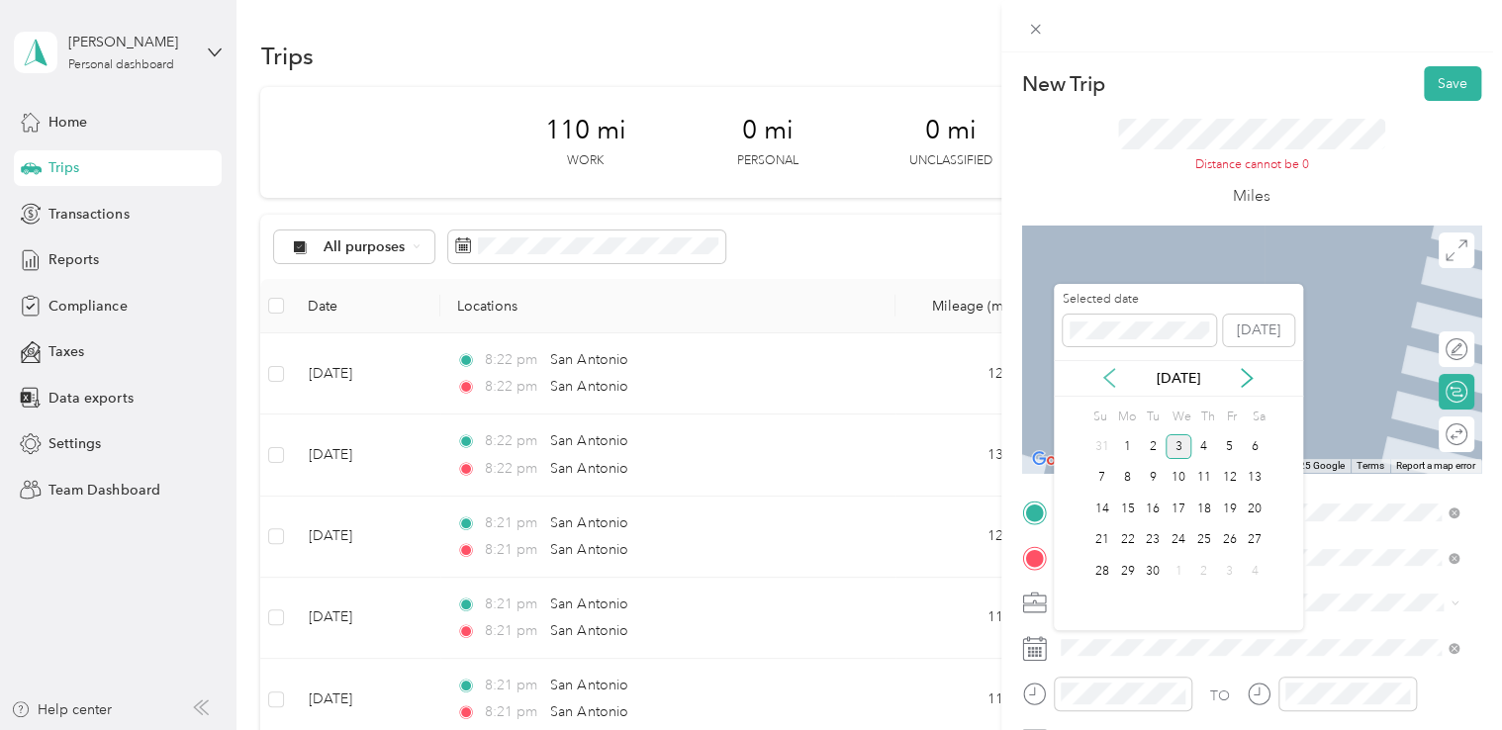
click at [1112, 375] on icon at bounding box center [1109, 378] width 20 height 20
click at [1153, 536] on div "19" at bounding box center [1153, 540] width 26 height 25
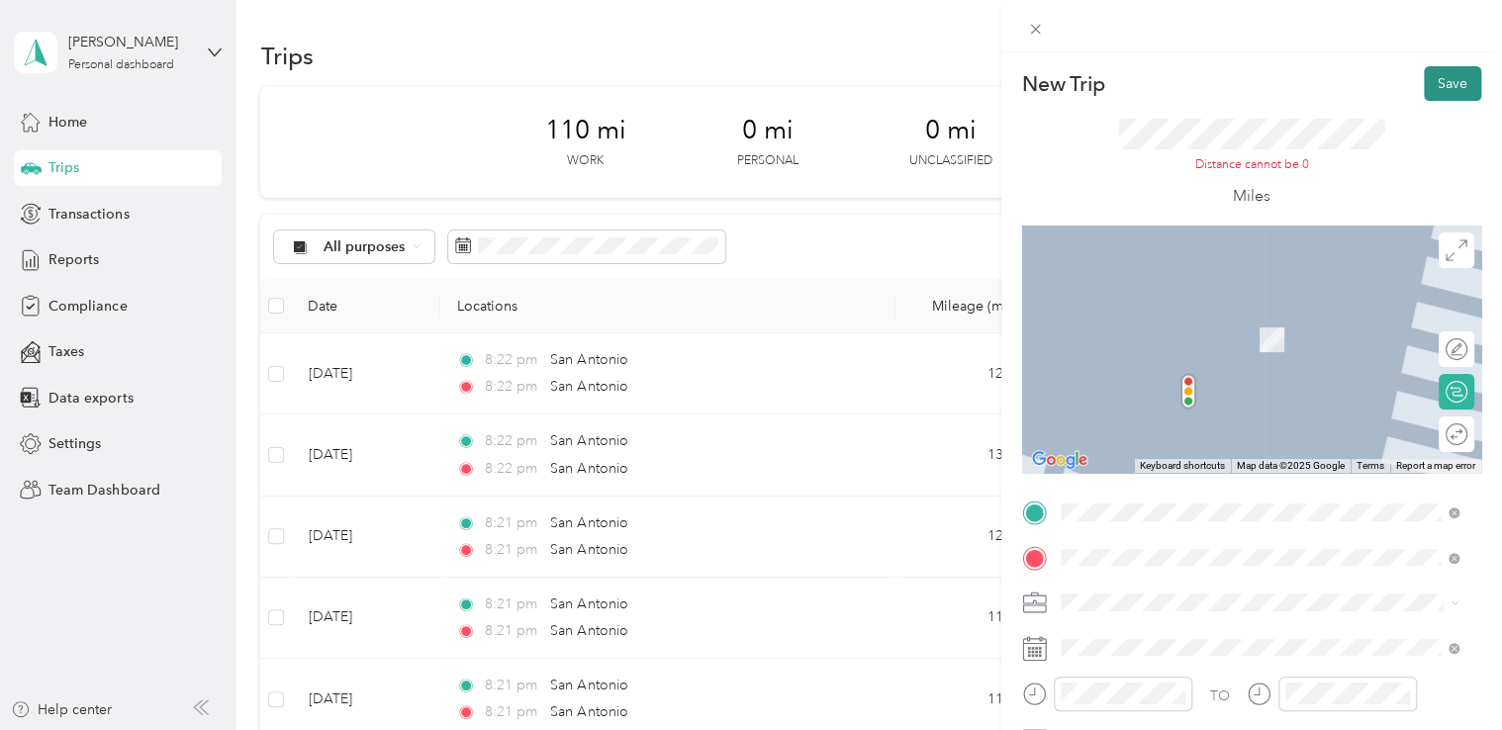
click at [1446, 78] on button "Save" at bounding box center [1452, 83] width 57 height 35
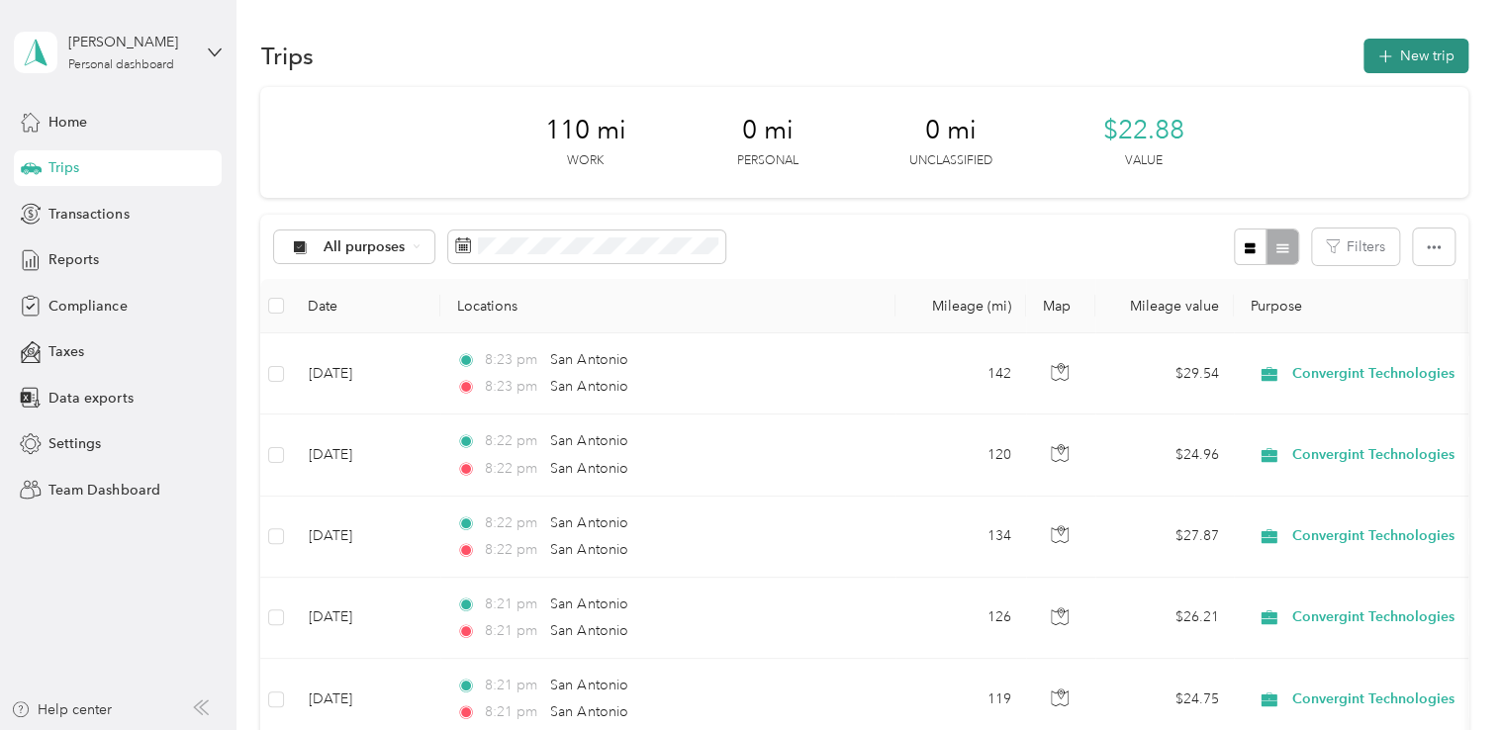
click at [1429, 67] on button "New trip" at bounding box center [1415, 56] width 105 height 35
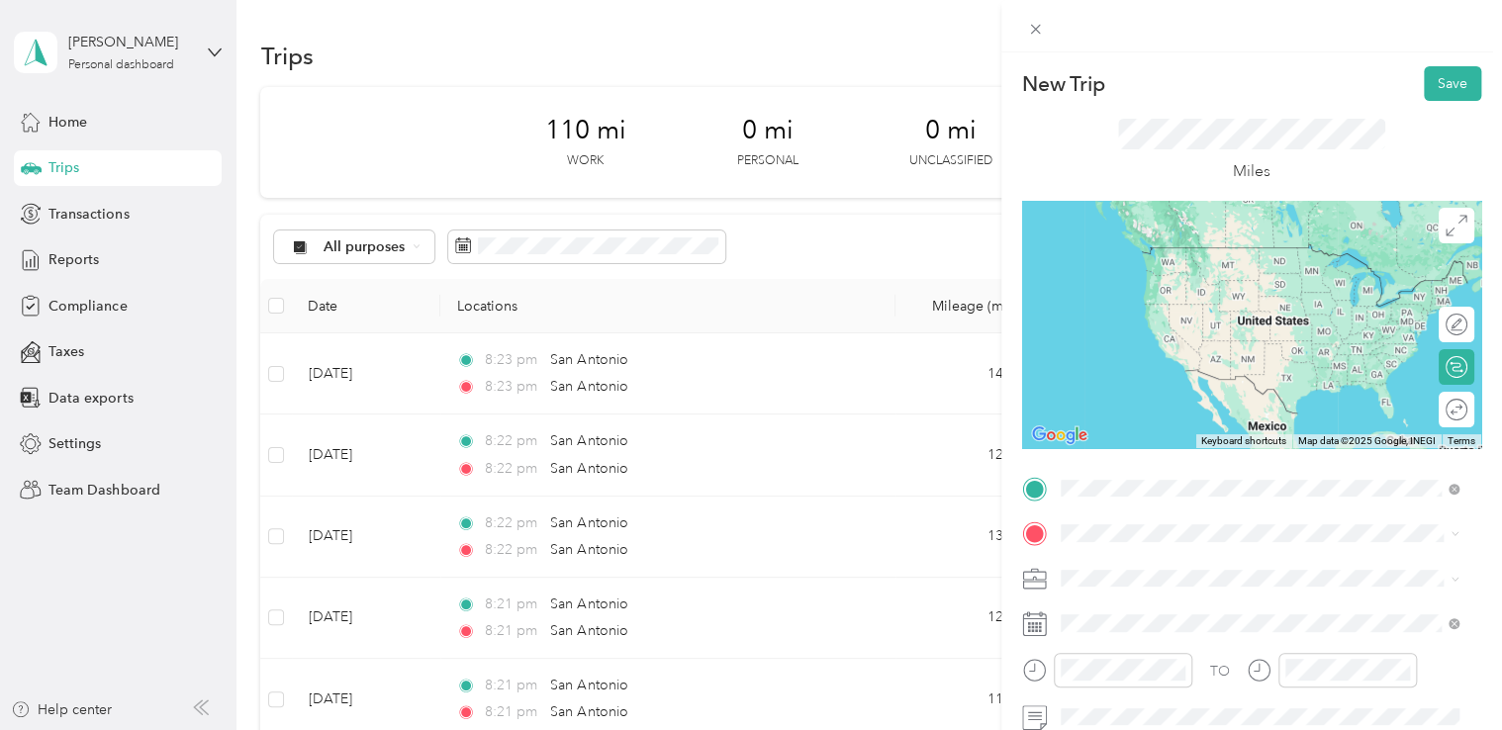
click at [1231, 251] on div "San Antonio Texas, United States" at bounding box center [1259, 256] width 385 height 42
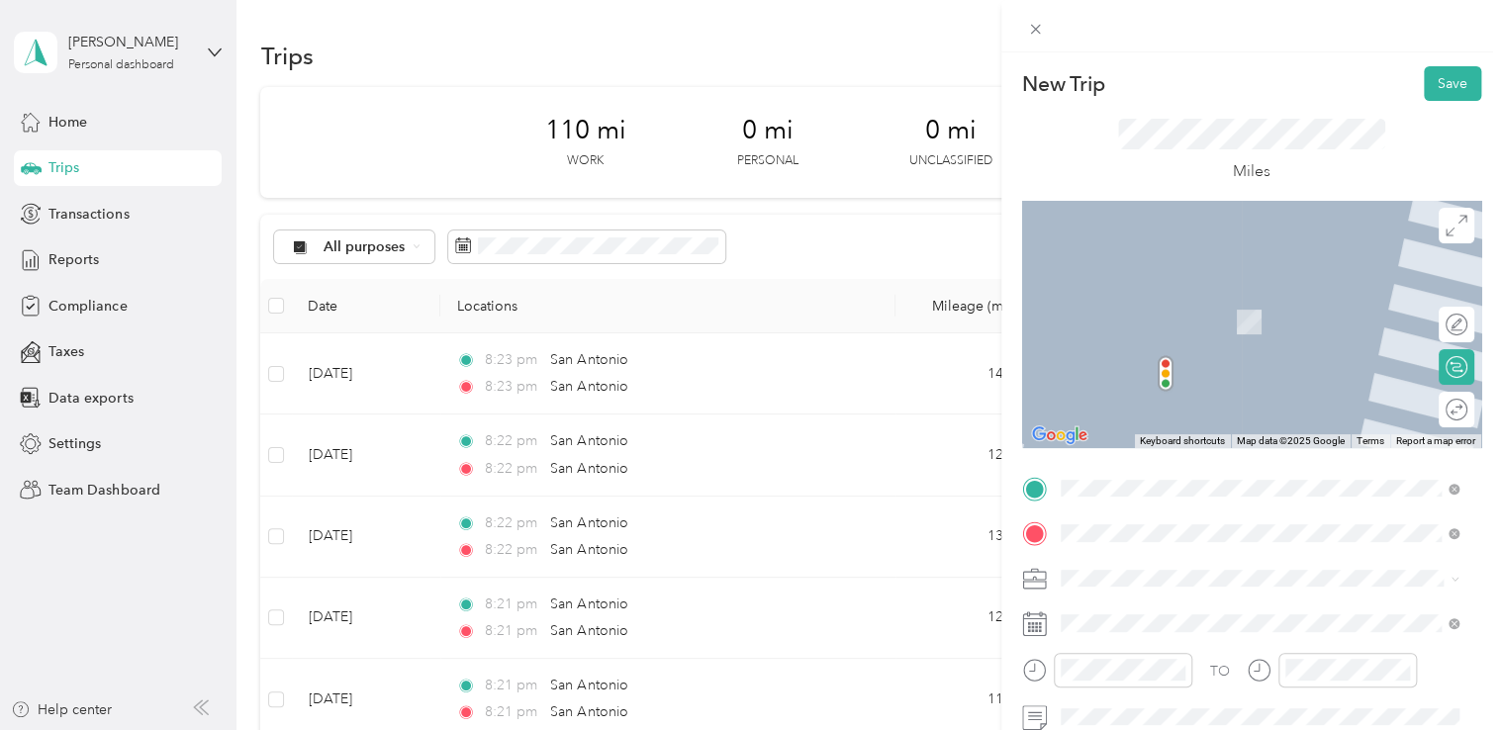
click at [1193, 308] on span "San Antonio Texas, United States" at bounding box center [1208, 301] width 223 height 35
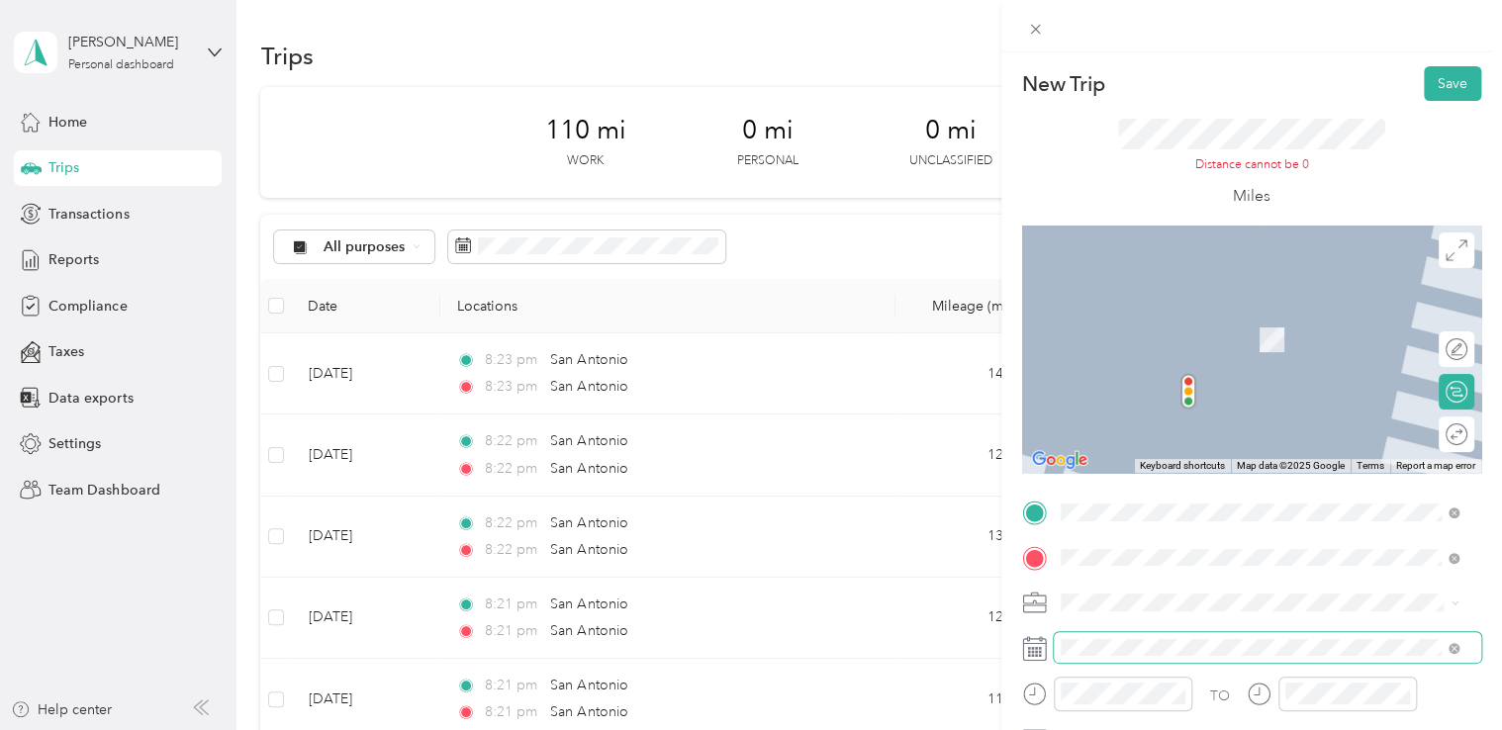
click at [1184, 633] on span at bounding box center [1267, 648] width 427 height 32
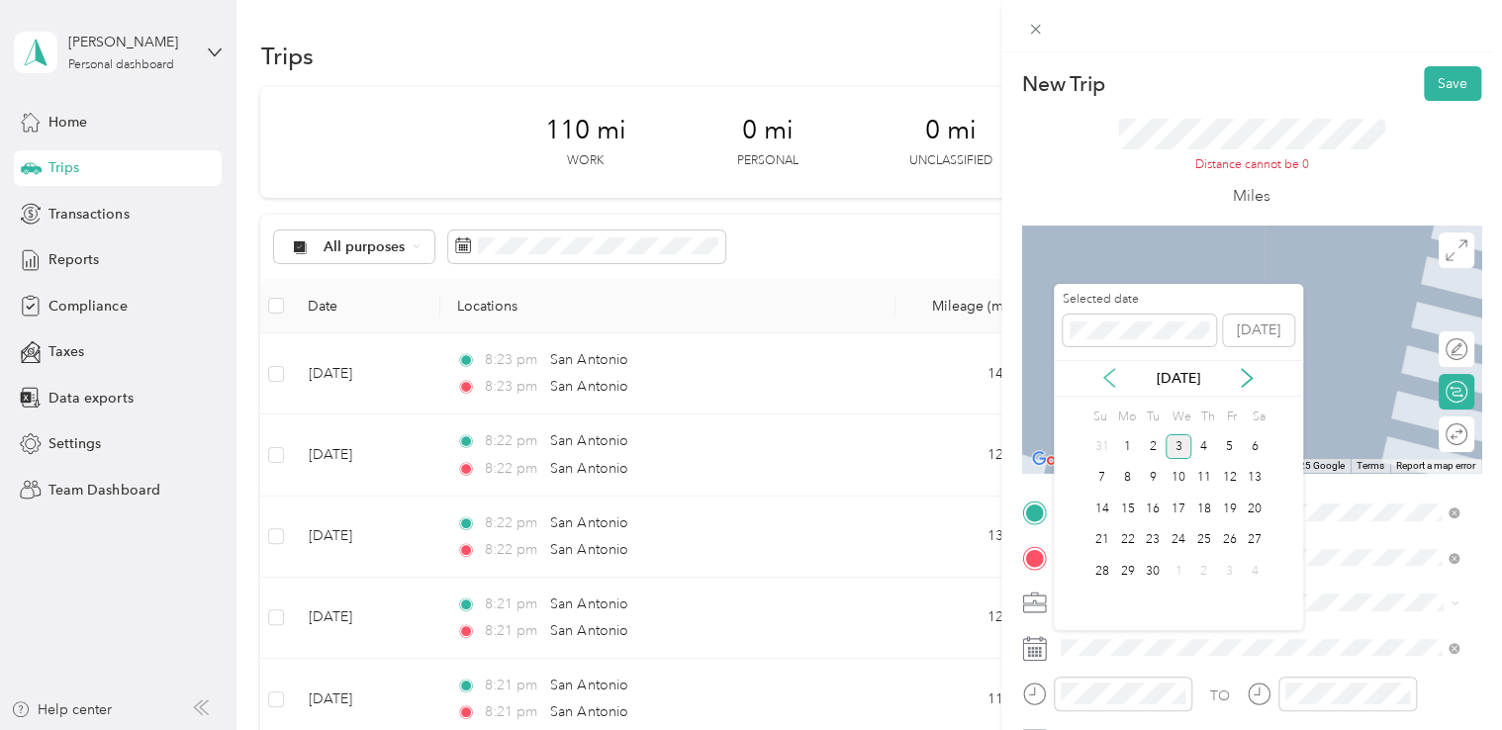
click at [1112, 374] on icon at bounding box center [1109, 378] width 20 height 20
click at [1179, 532] on div "20" at bounding box center [1178, 540] width 26 height 25
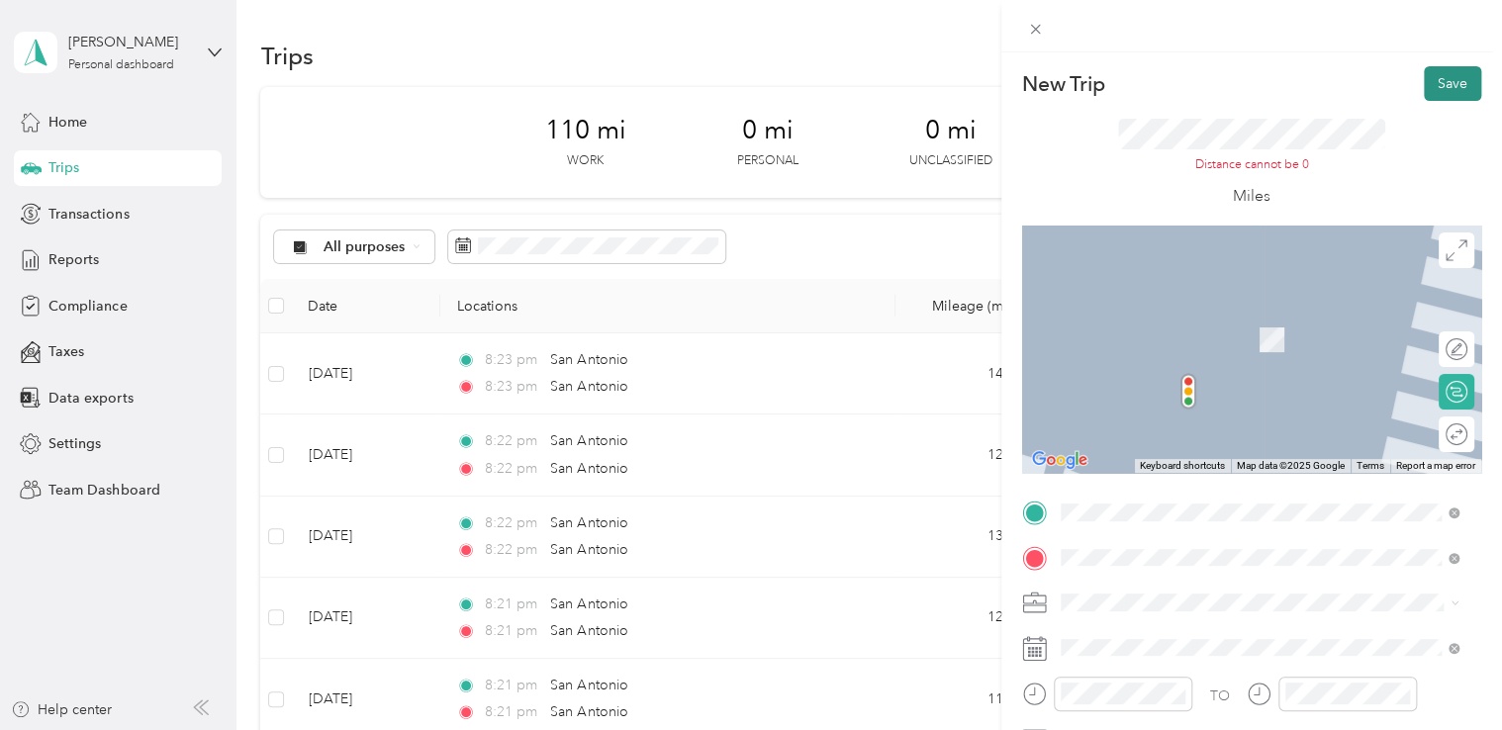
click at [1435, 81] on button "Save" at bounding box center [1452, 83] width 57 height 35
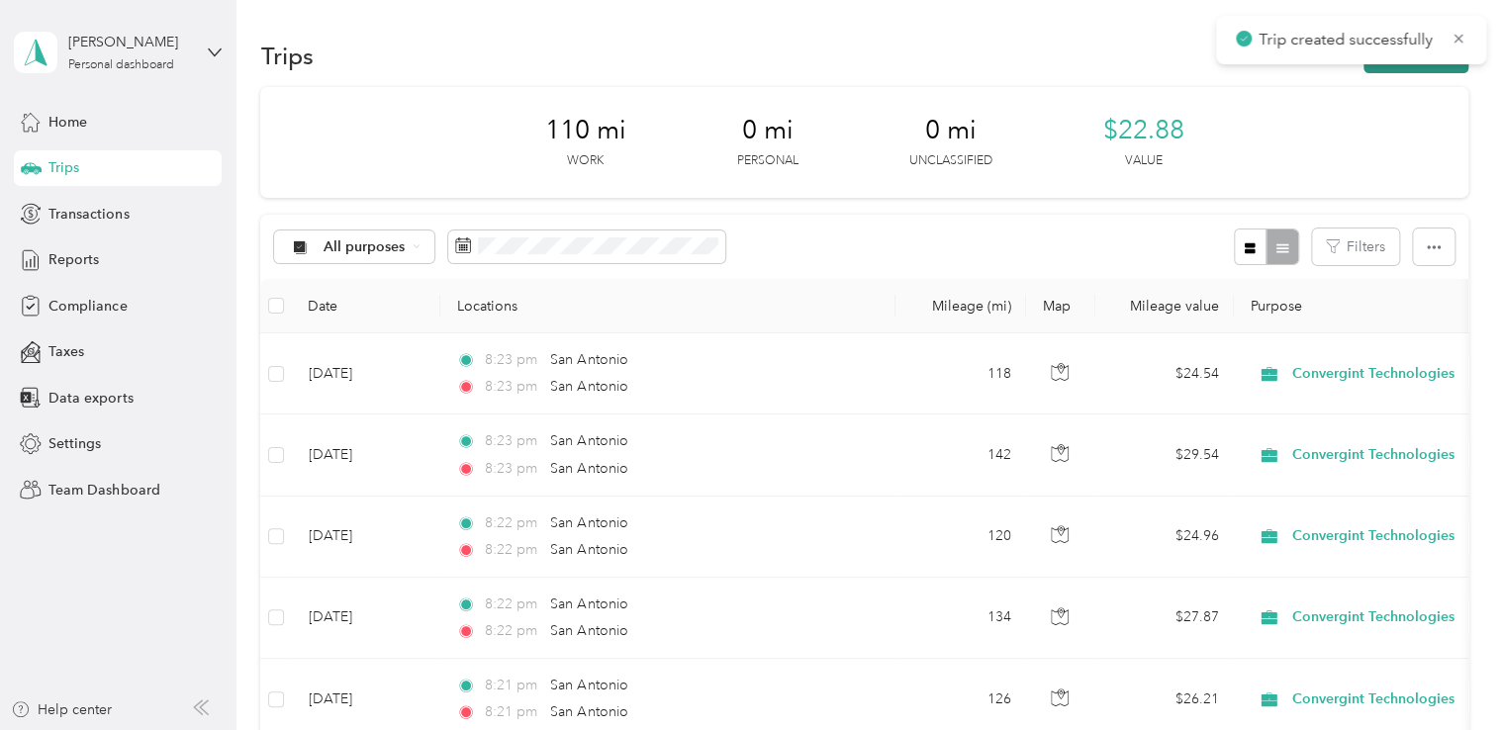
click at [1405, 70] on button "New trip" at bounding box center [1415, 56] width 105 height 35
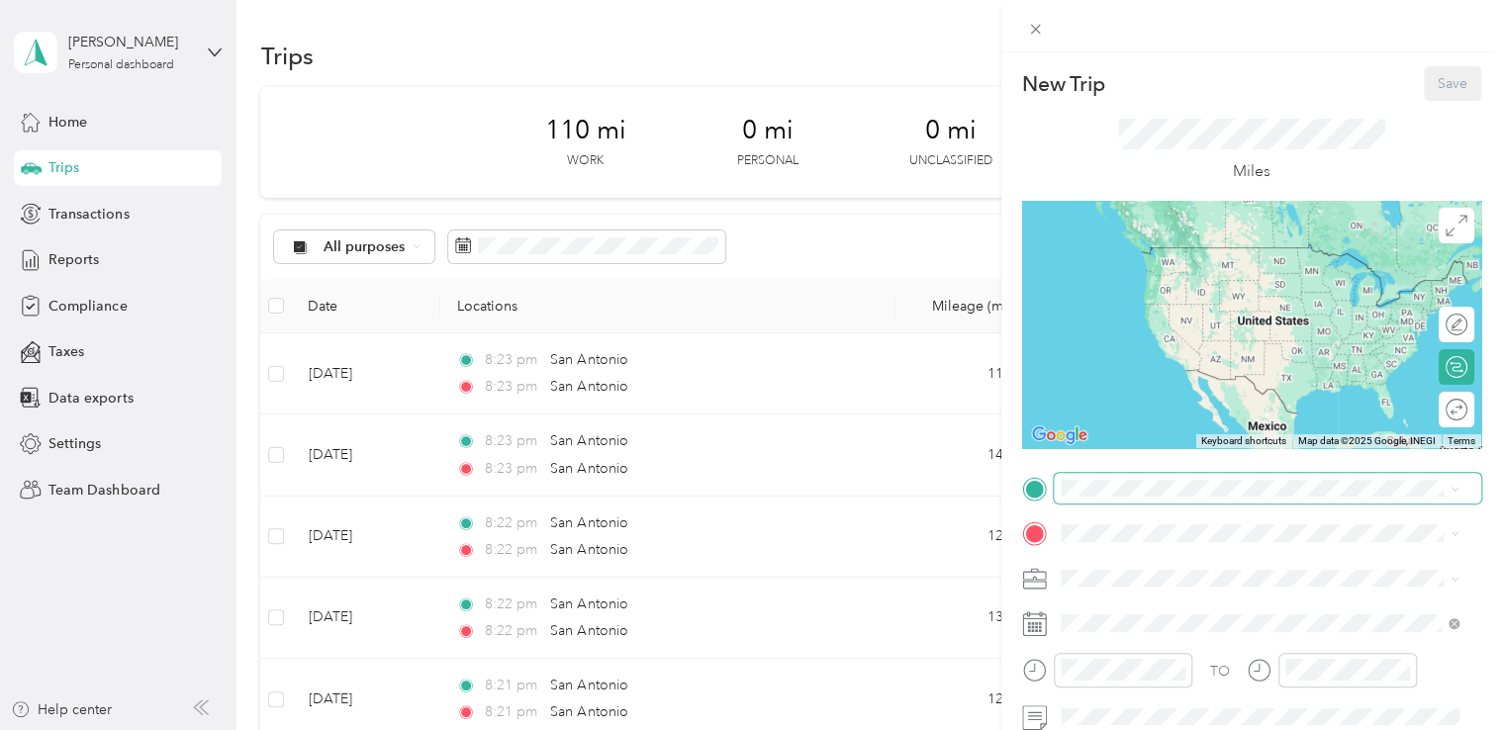
click at [1105, 497] on span at bounding box center [1267, 489] width 427 height 32
click at [1104, 497] on span at bounding box center [1267, 489] width 427 height 32
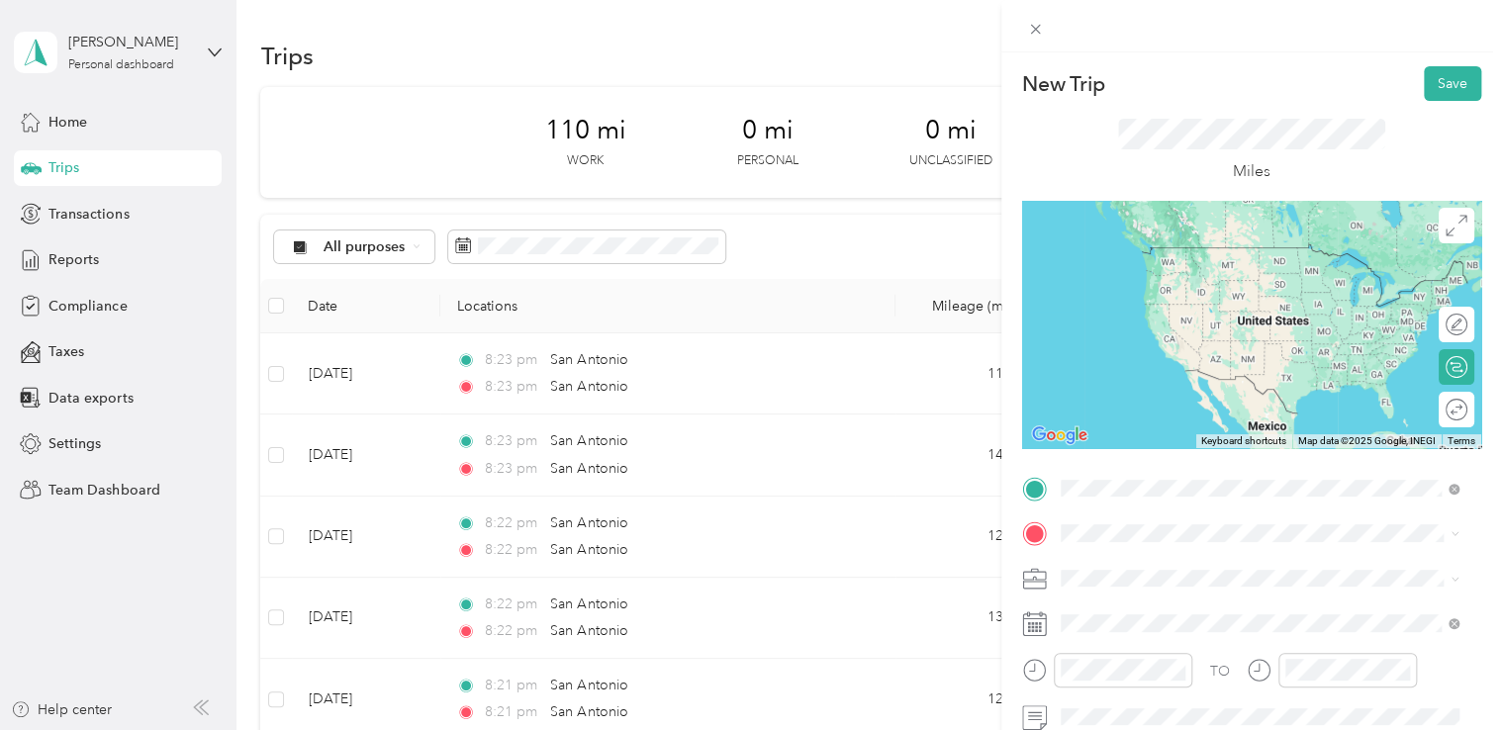
click at [1152, 247] on span "San Antonio Texas, United States" at bounding box center [1208, 255] width 223 height 35
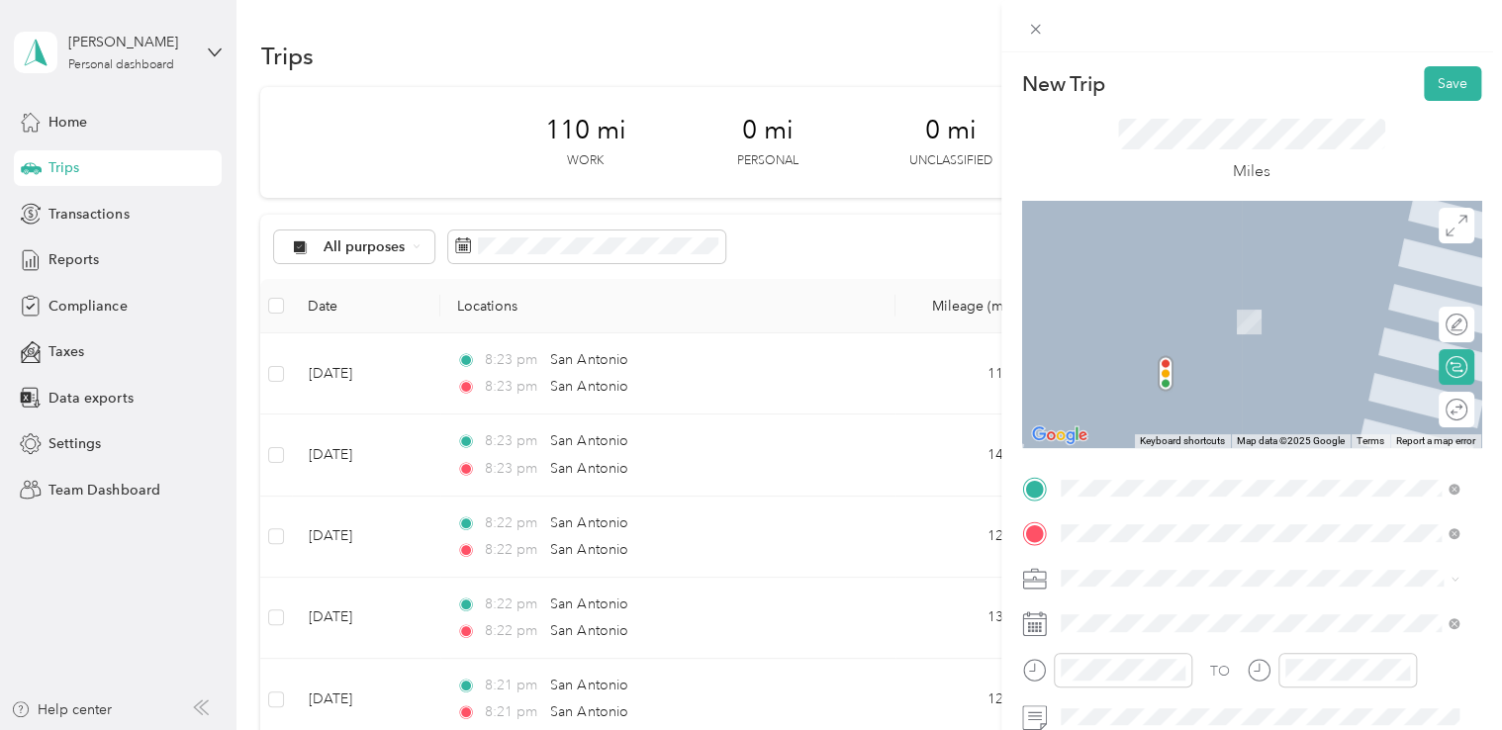
click at [1150, 299] on span "San Antonio Texas, United States" at bounding box center [1208, 301] width 223 height 35
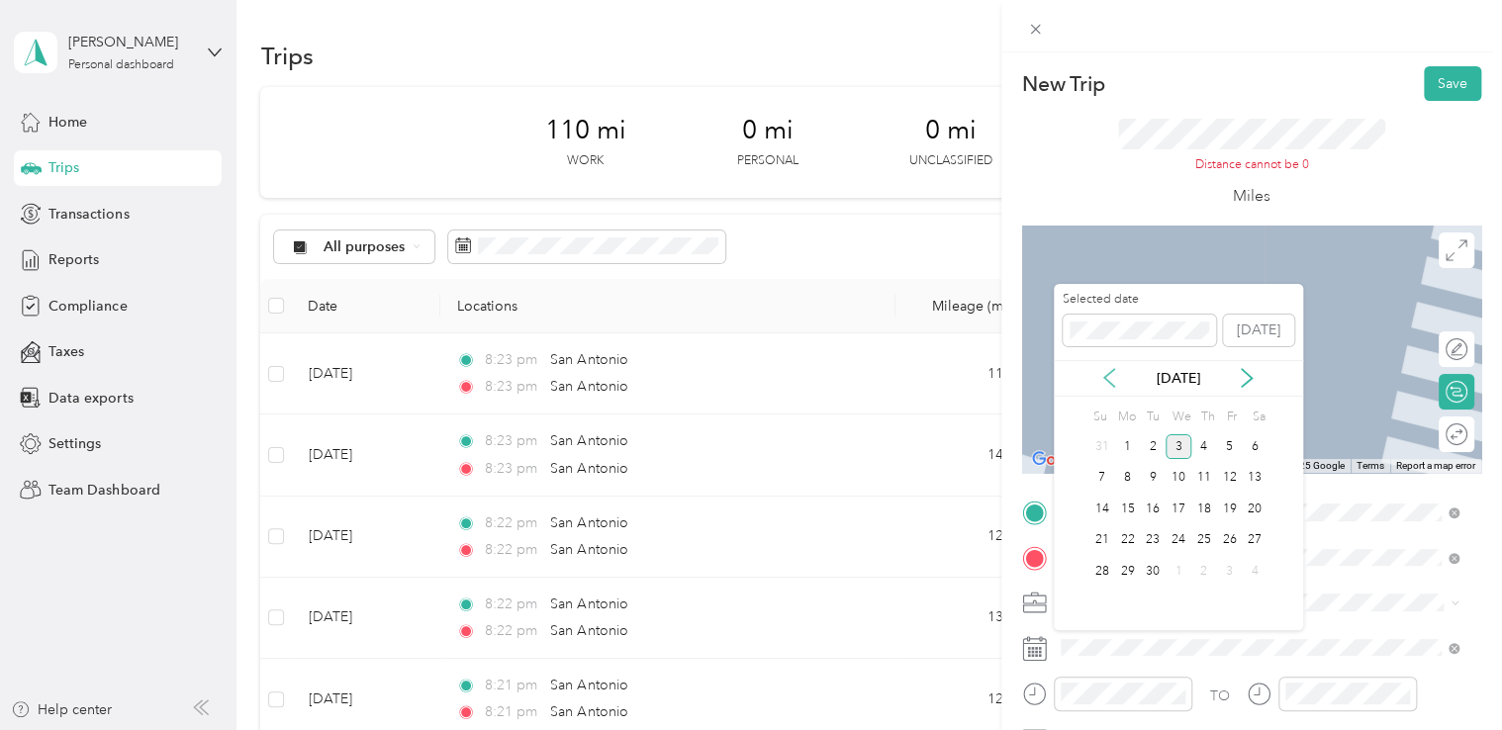
click at [1109, 382] on icon at bounding box center [1109, 378] width 10 height 18
click at [1197, 533] on div "21" at bounding box center [1204, 540] width 26 height 25
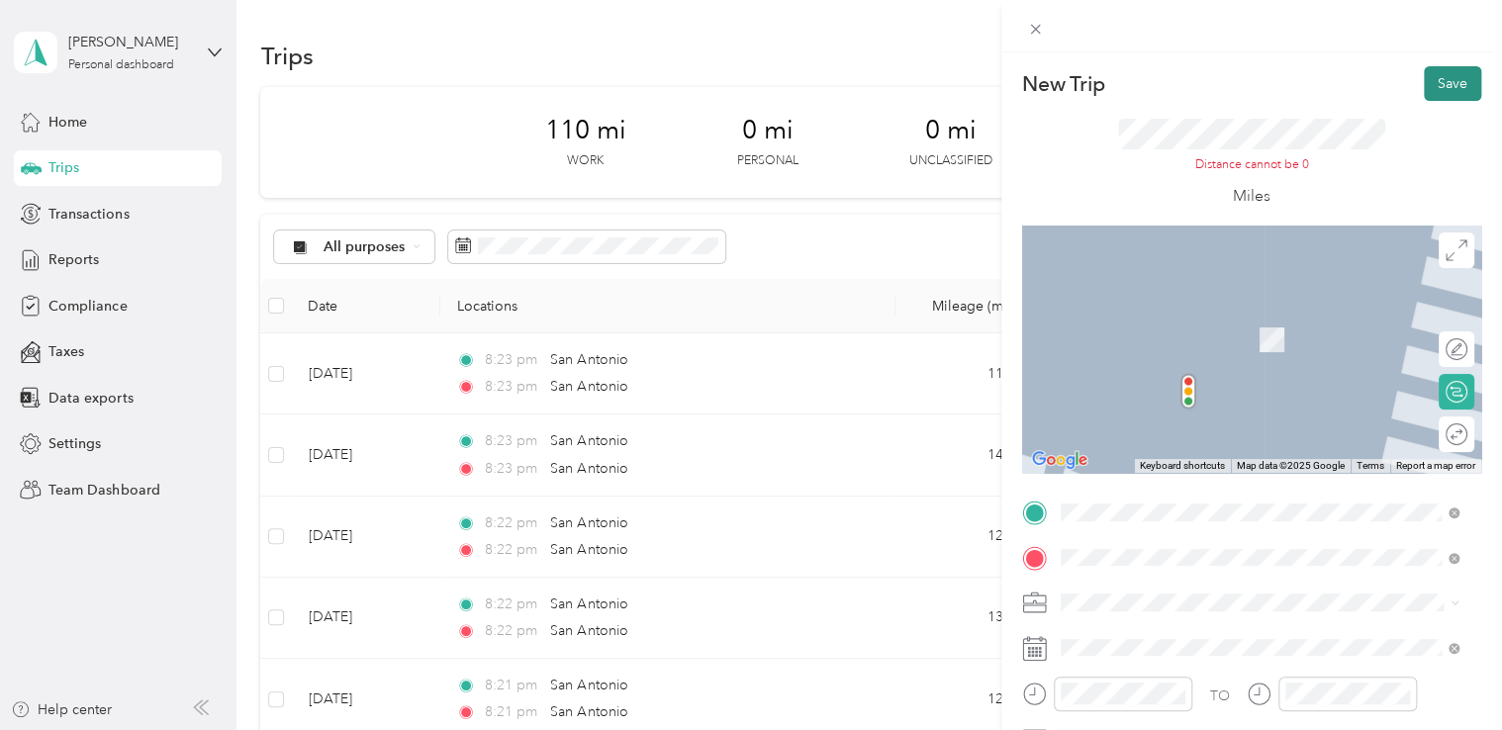
click at [1441, 82] on button "Save" at bounding box center [1452, 83] width 57 height 35
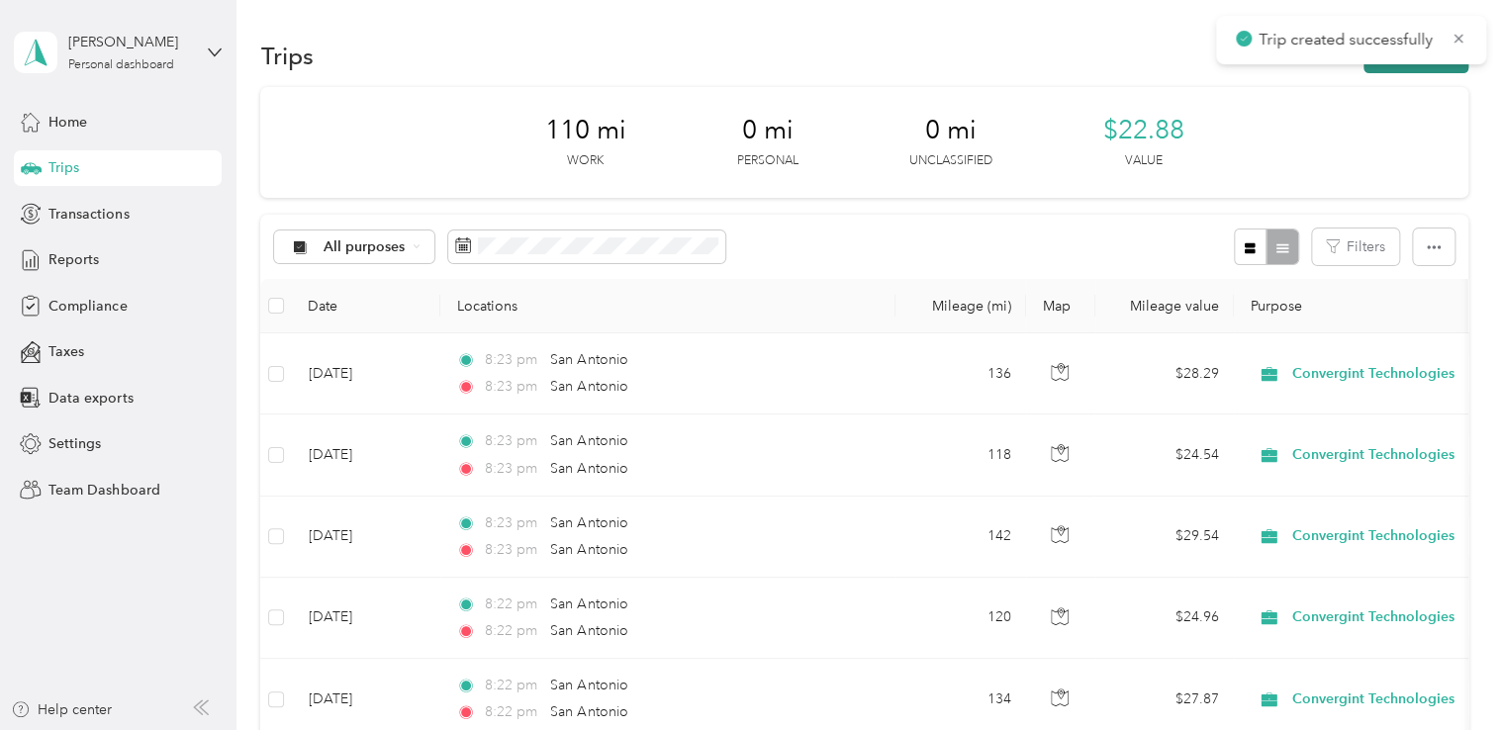
click at [1417, 64] on button "New trip" at bounding box center [1415, 56] width 105 height 35
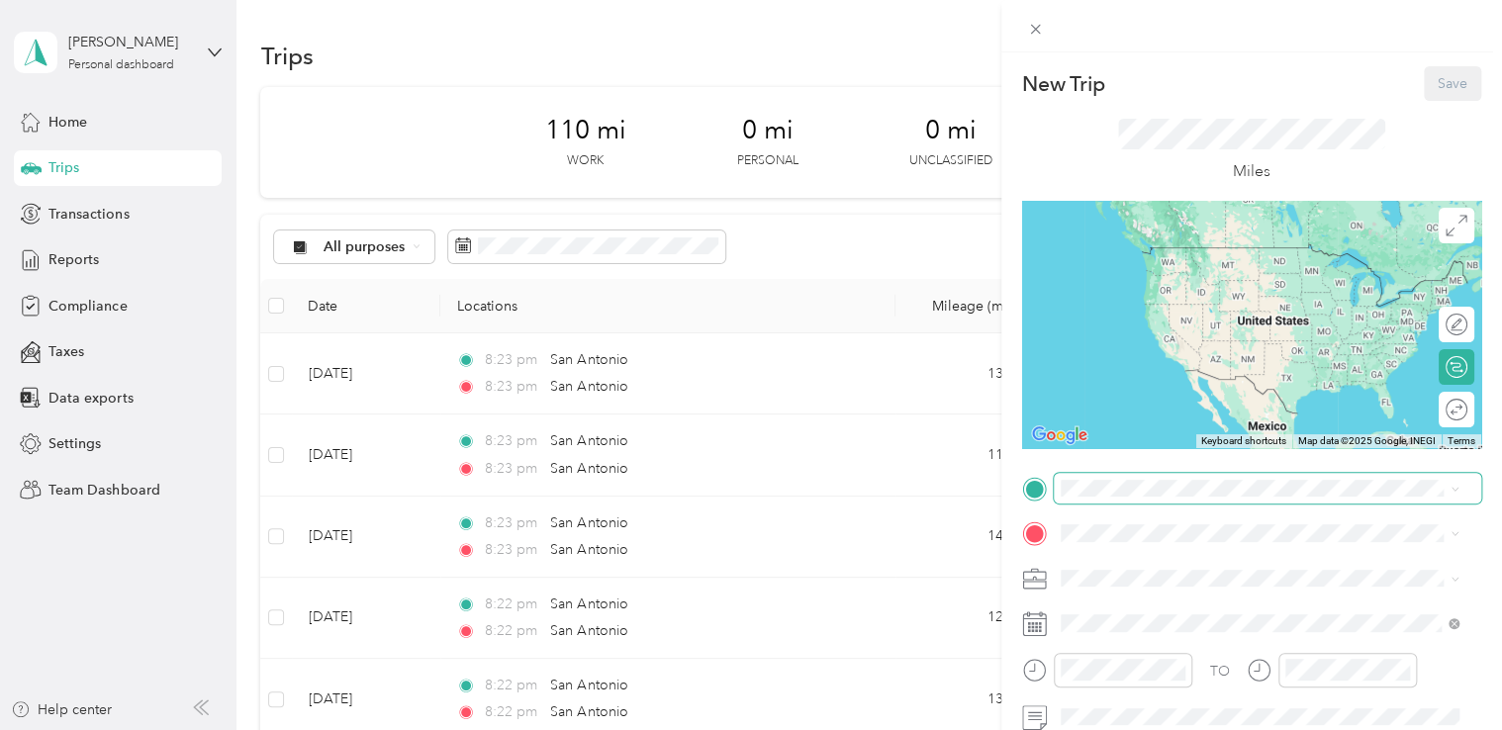
click at [1103, 498] on span at bounding box center [1267, 489] width 427 height 32
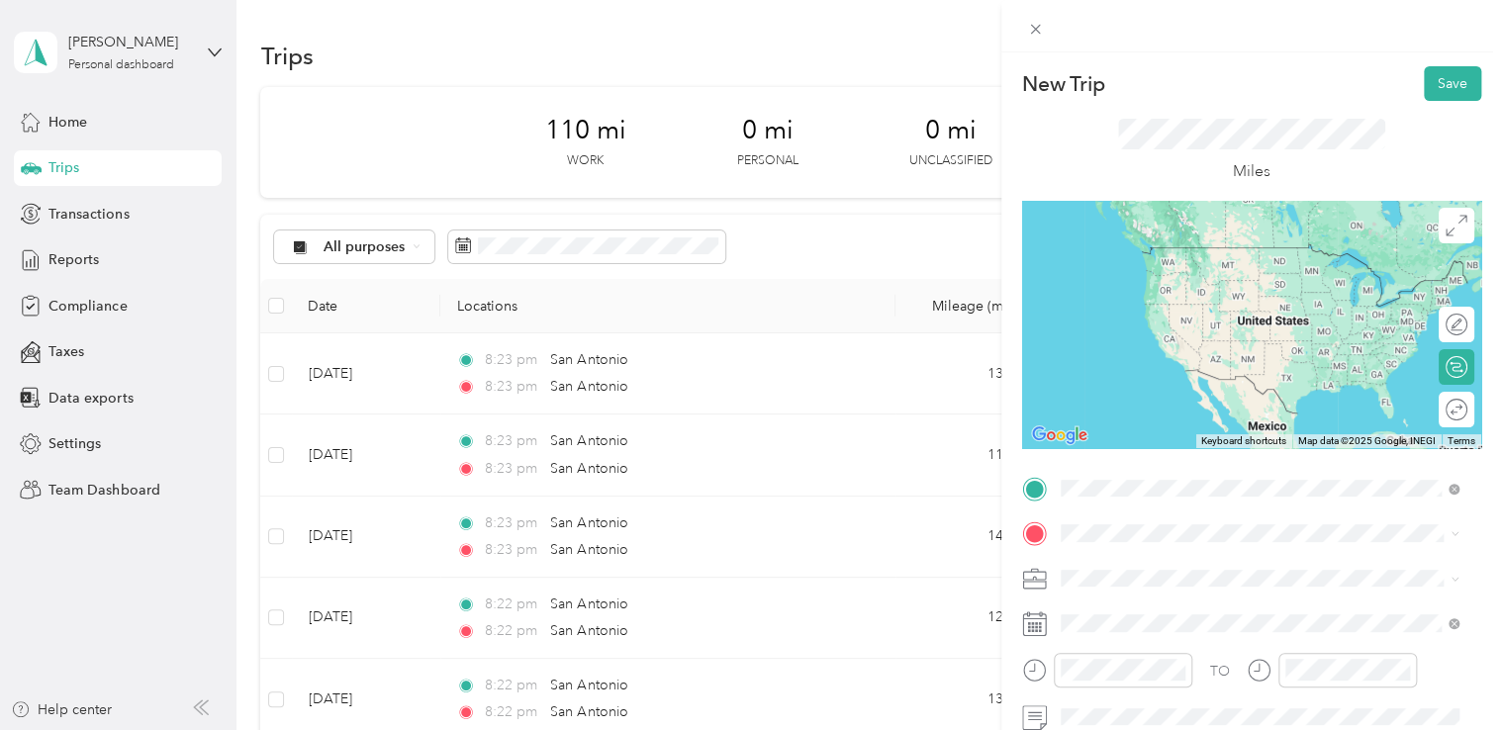
click at [1136, 261] on span "San Antonio Texas, United States" at bounding box center [1208, 255] width 223 height 35
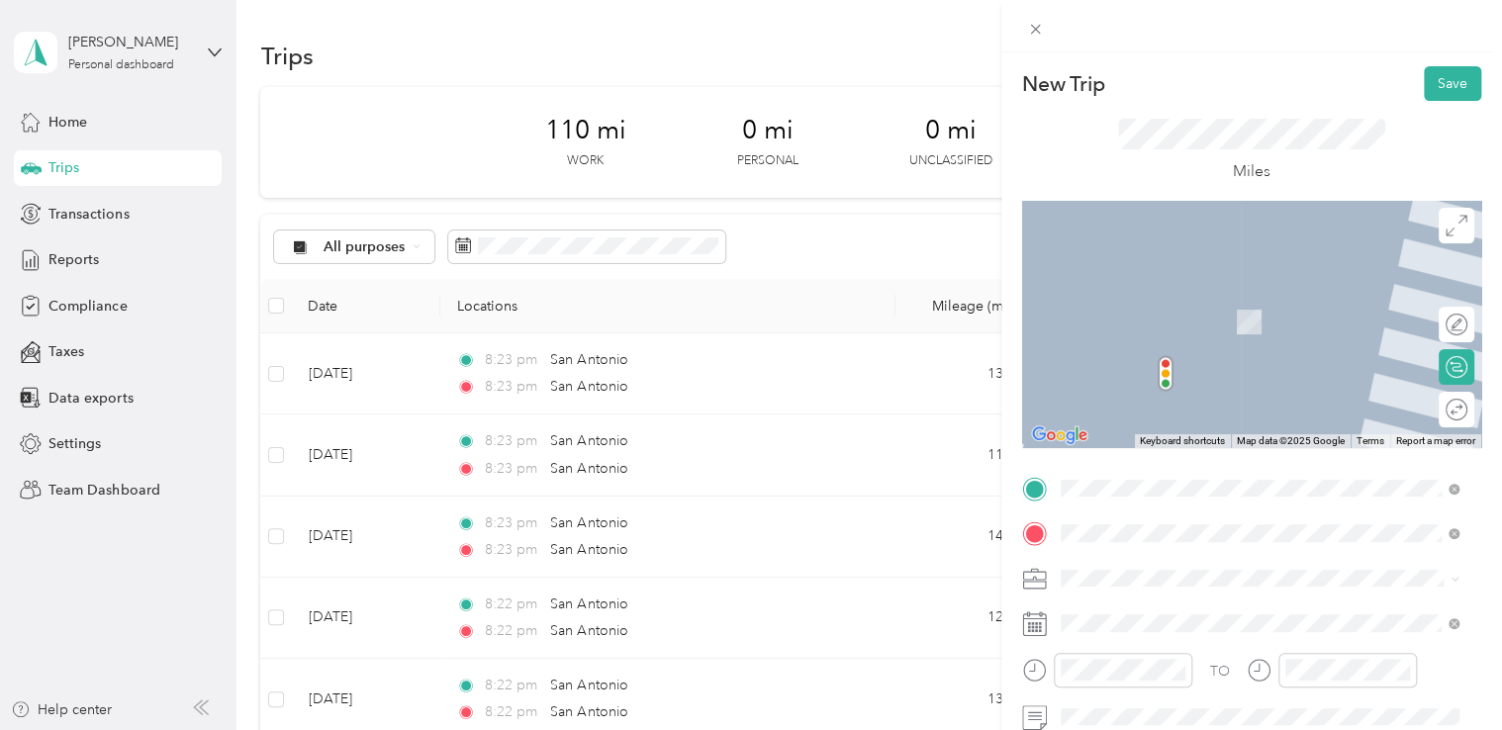
click at [1143, 293] on span "San Antonio Texas, United States" at bounding box center [1208, 301] width 223 height 35
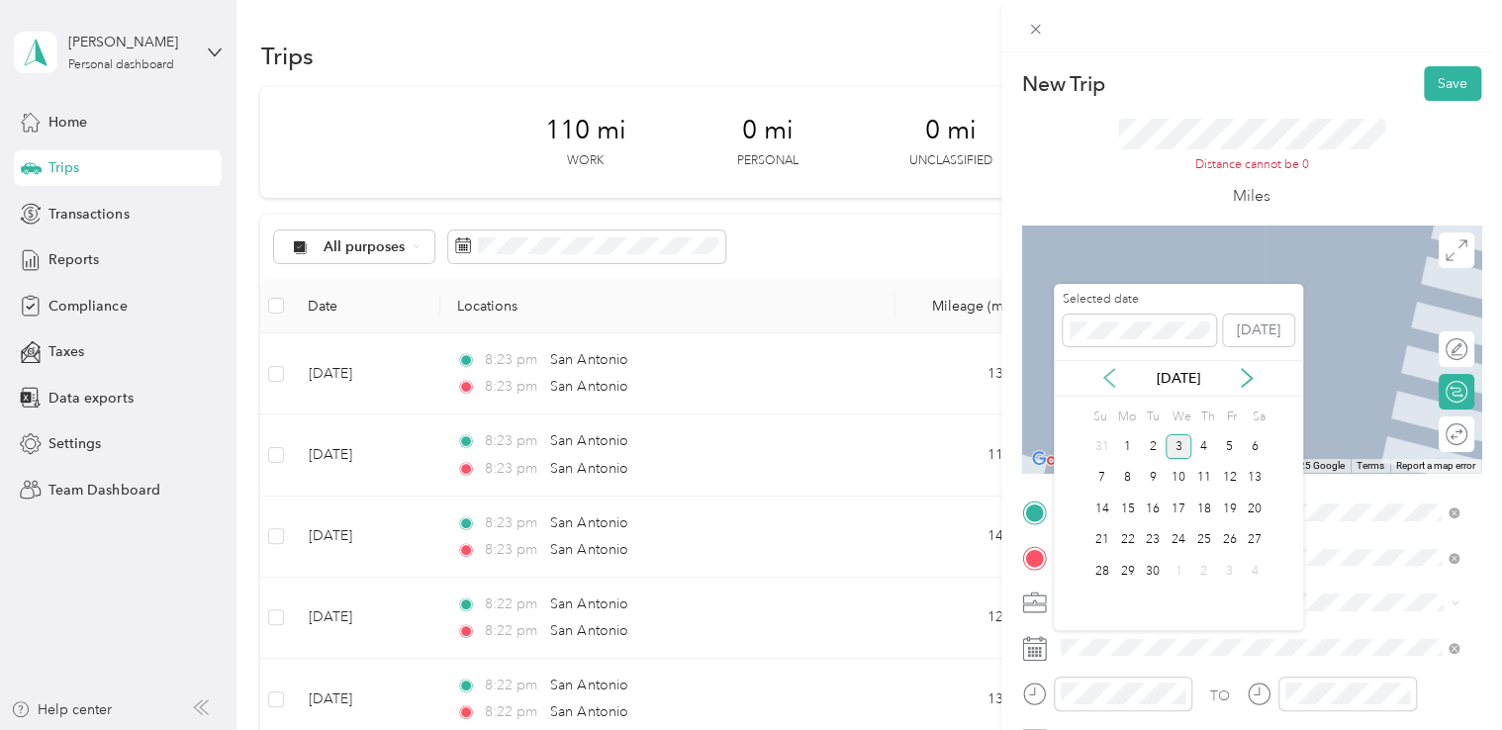
click at [1116, 369] on icon at bounding box center [1109, 378] width 20 height 20
click at [1150, 567] on div "26" at bounding box center [1153, 571] width 26 height 25
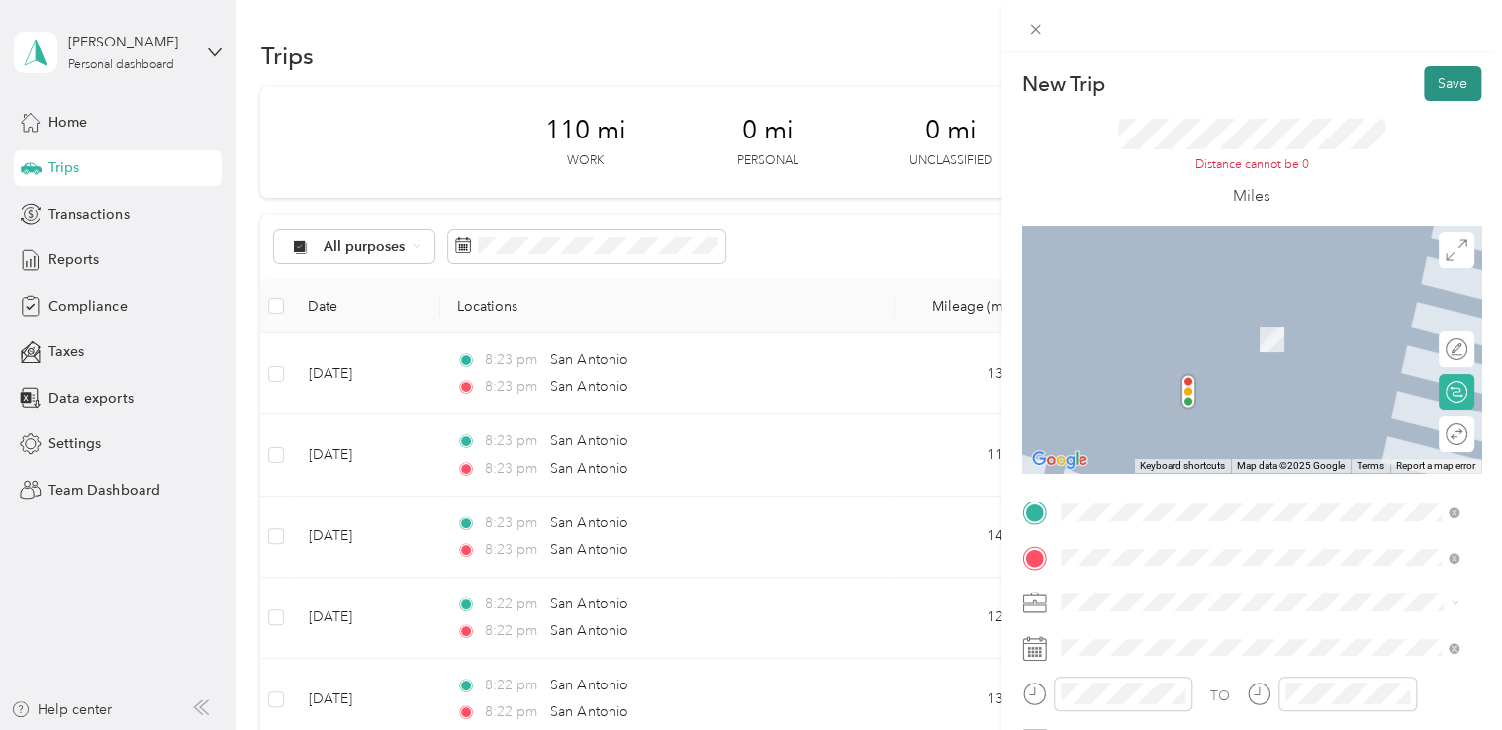
click at [1436, 77] on button "Save" at bounding box center [1452, 83] width 57 height 35
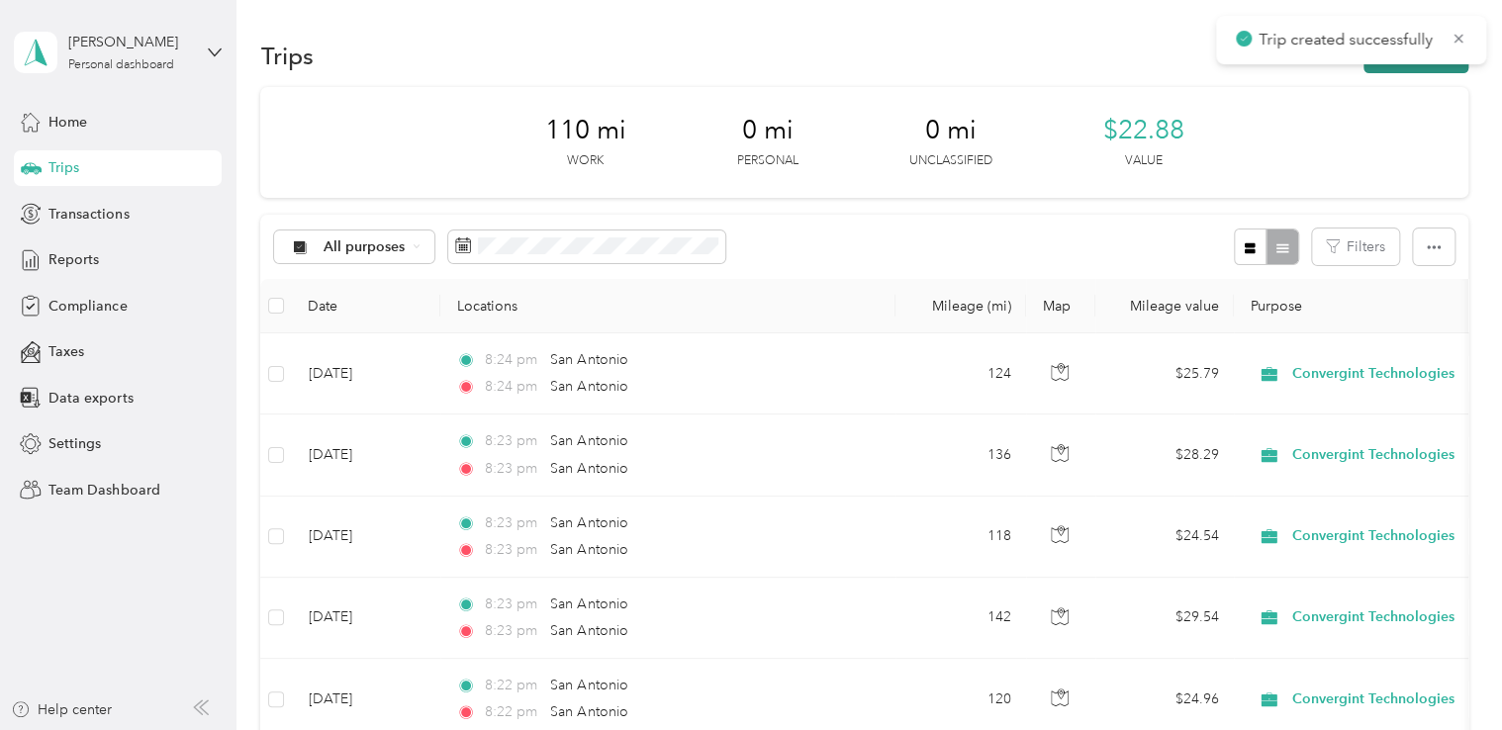
click at [1409, 66] on button "New trip" at bounding box center [1415, 56] width 105 height 35
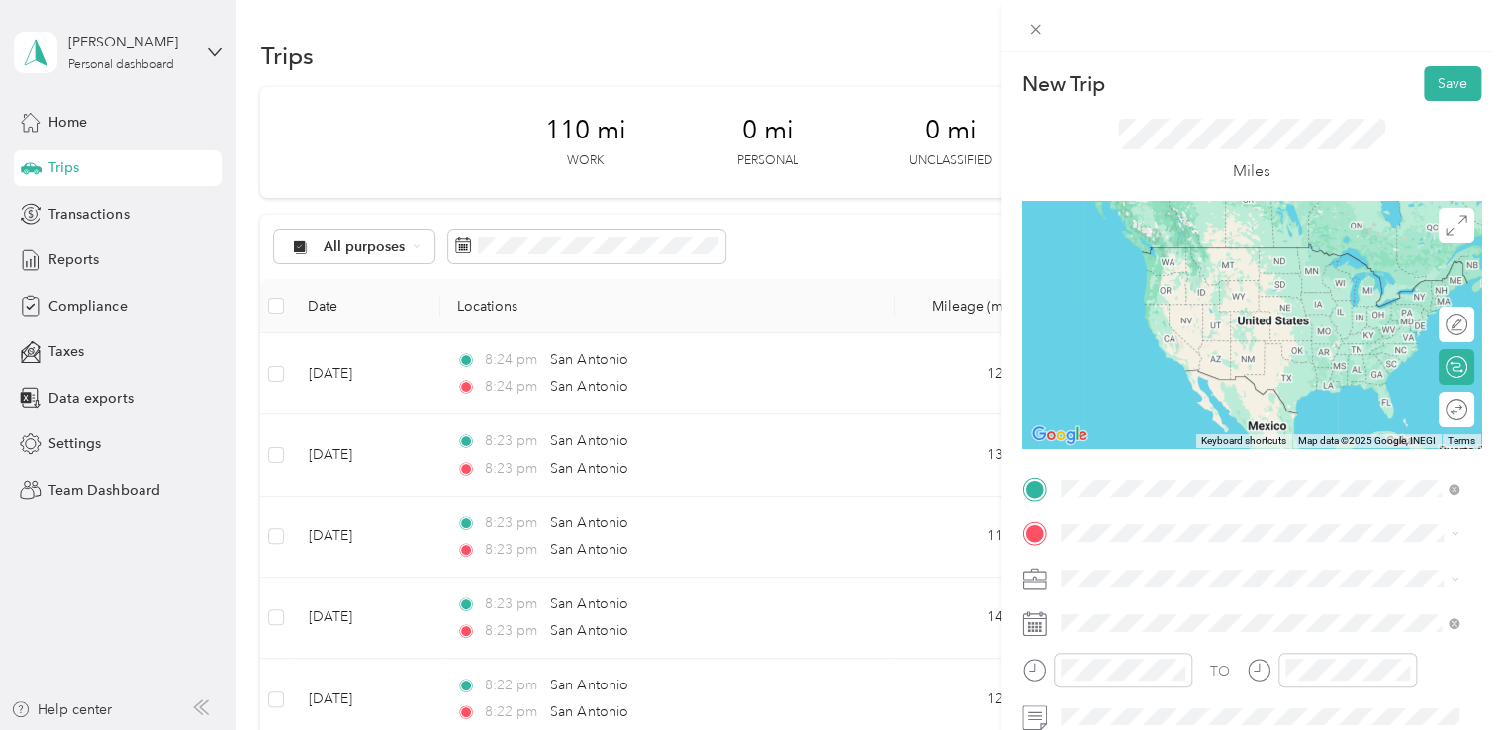
click at [1183, 259] on span "San Antonio Texas, United States" at bounding box center [1208, 255] width 223 height 35
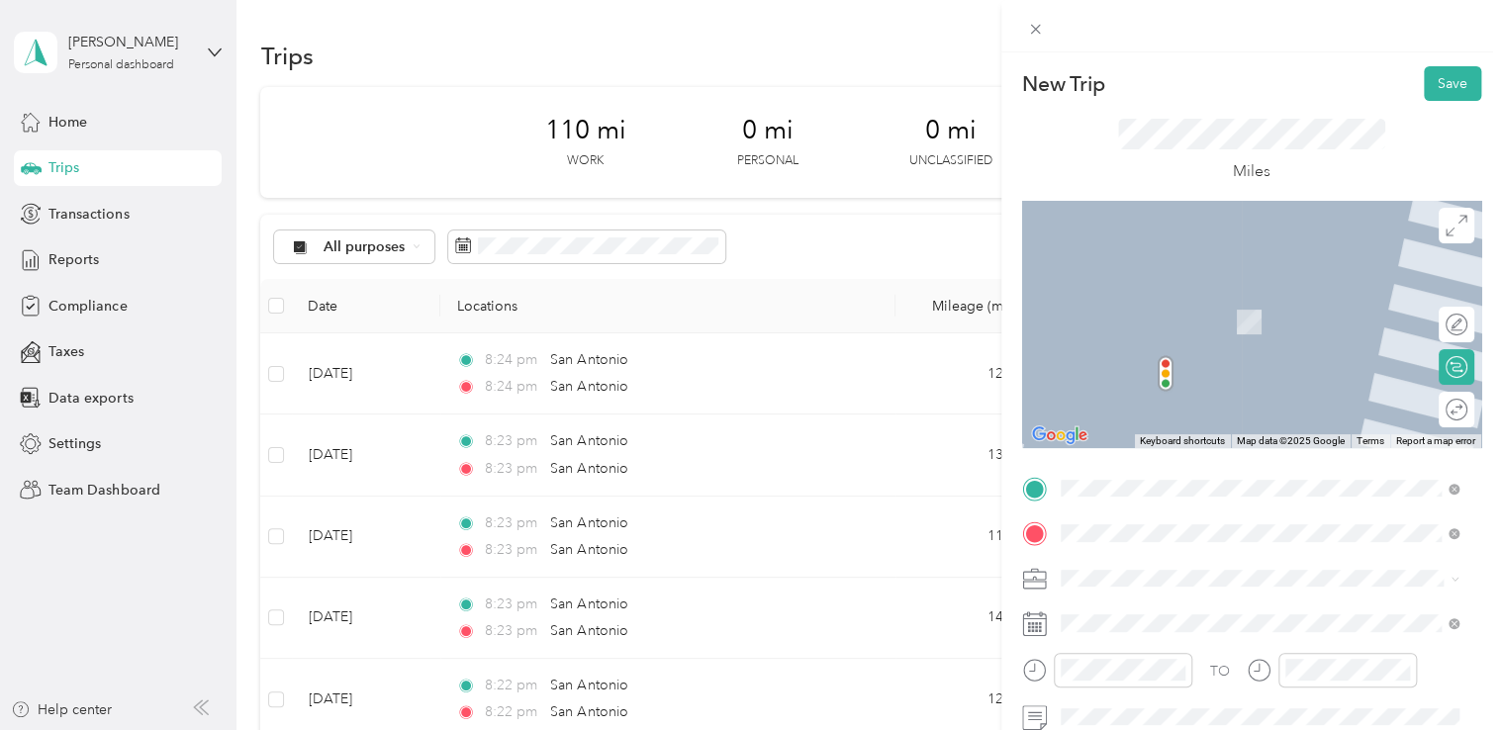
click at [1215, 307] on span "San Antonio Texas, United States" at bounding box center [1208, 301] width 223 height 35
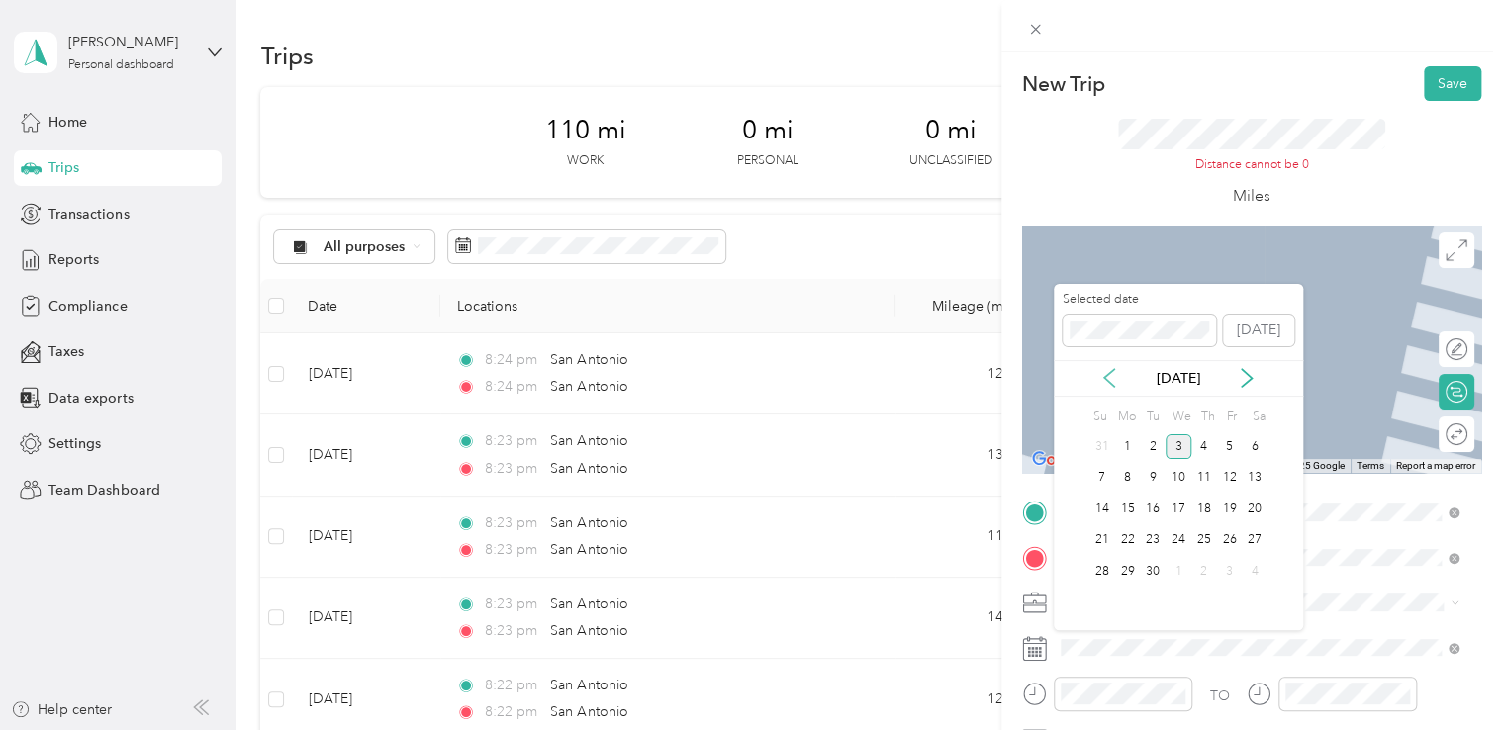
click at [1108, 378] on icon at bounding box center [1109, 378] width 20 height 20
click at [1178, 568] on div "27" at bounding box center [1178, 571] width 26 height 25
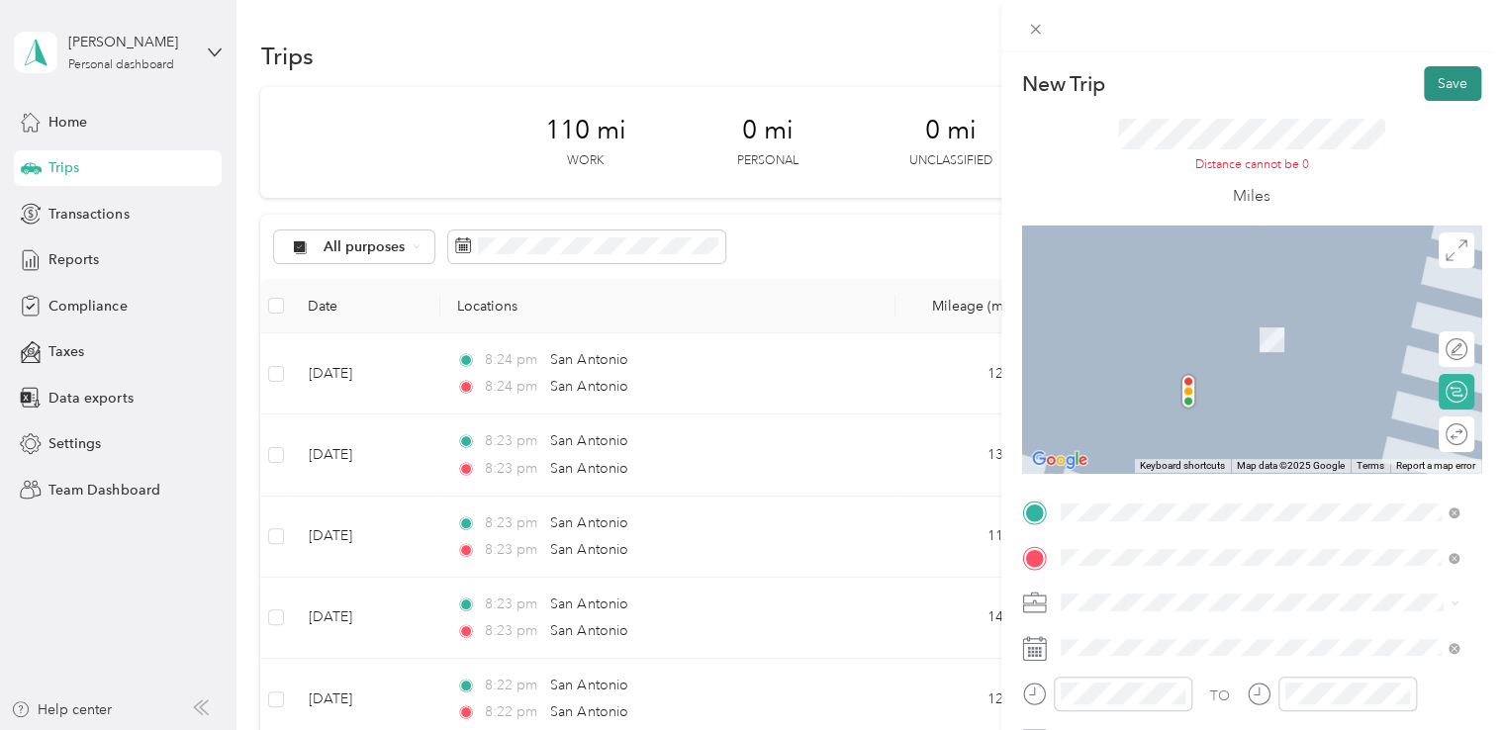
click at [1424, 84] on button "Save" at bounding box center [1452, 83] width 57 height 35
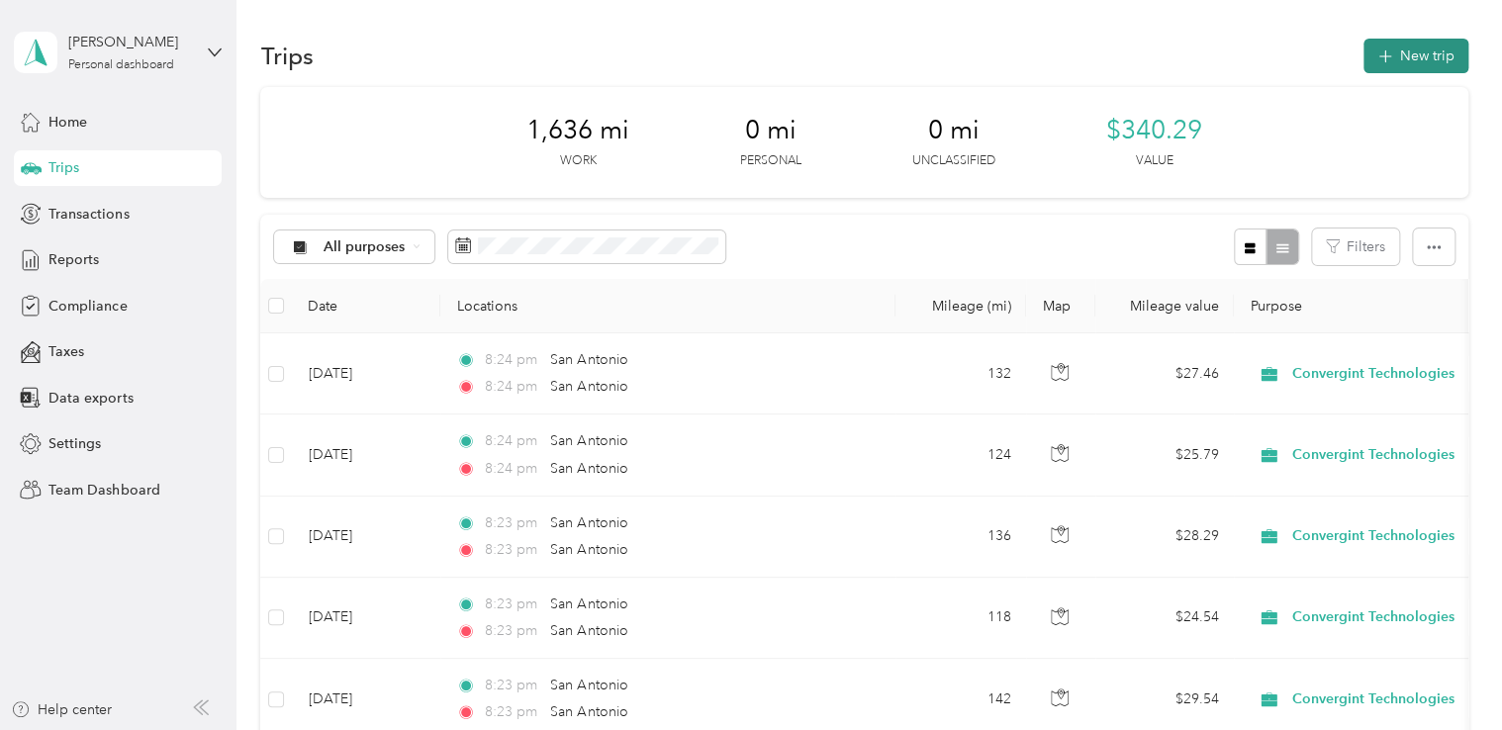
click at [1388, 50] on button "New trip" at bounding box center [1415, 56] width 105 height 35
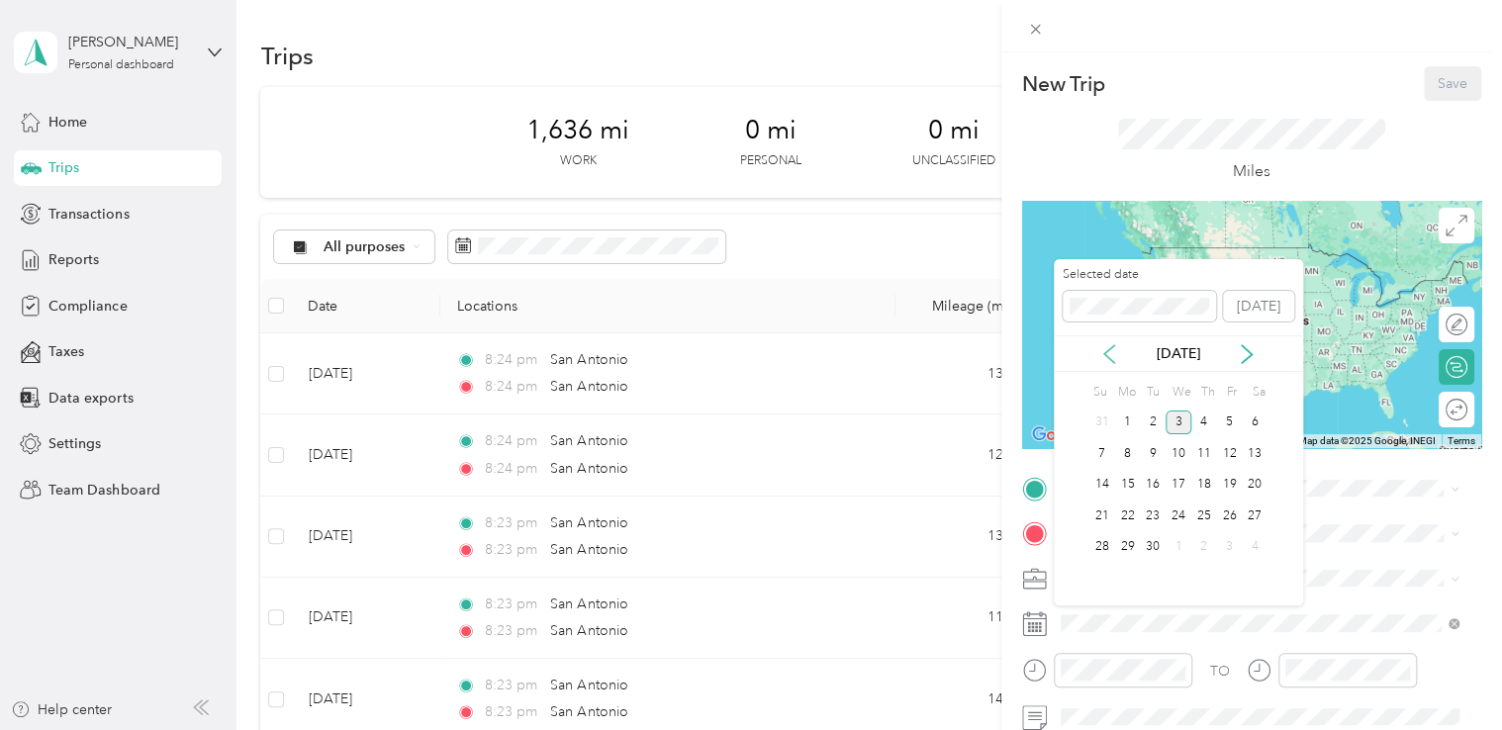
click at [1110, 354] on icon at bounding box center [1109, 354] width 20 height 20
click at [1203, 548] on div "28" at bounding box center [1204, 547] width 26 height 25
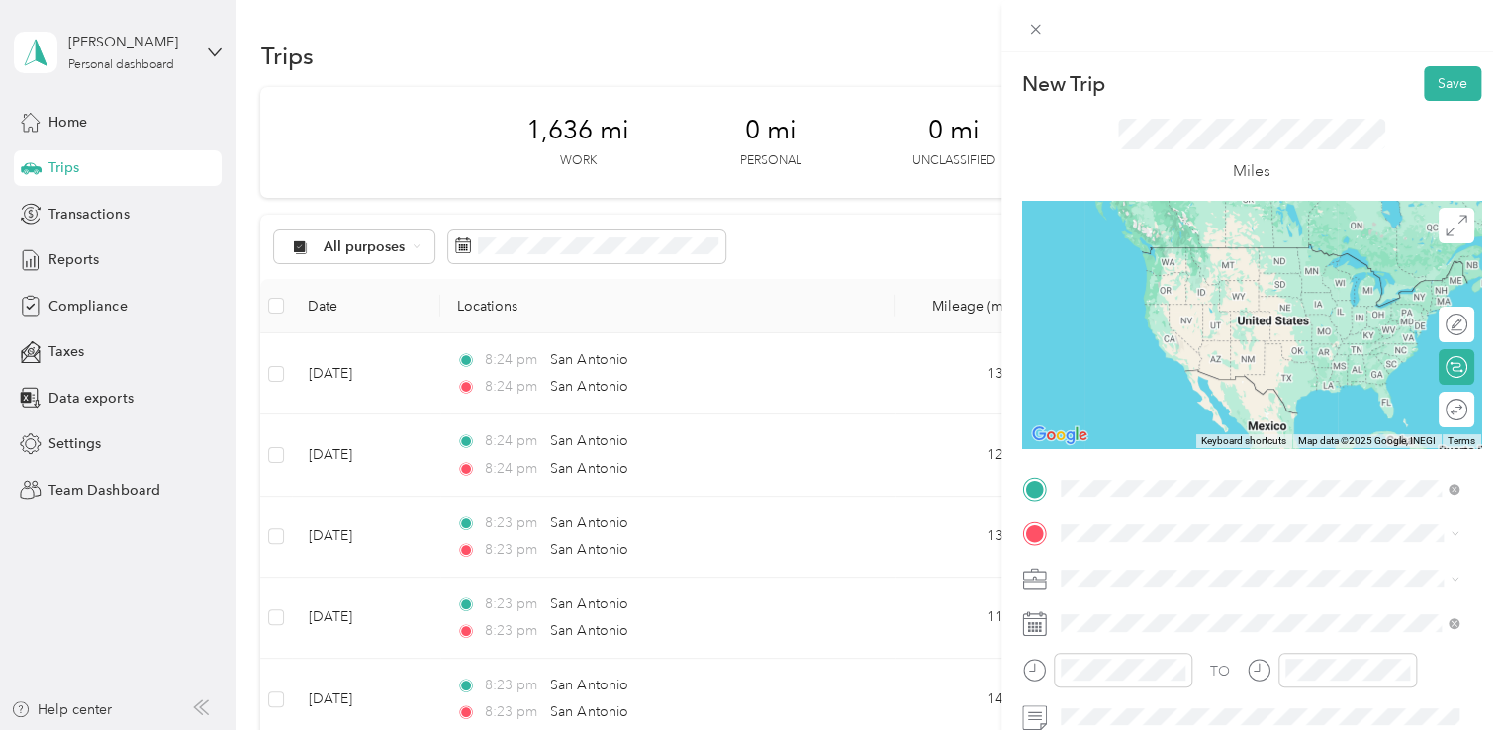
click at [1149, 266] on span "[GEOGRAPHIC_DATA] [US_STATE], [GEOGRAPHIC_DATA]" at bounding box center [1208, 255] width 223 height 35
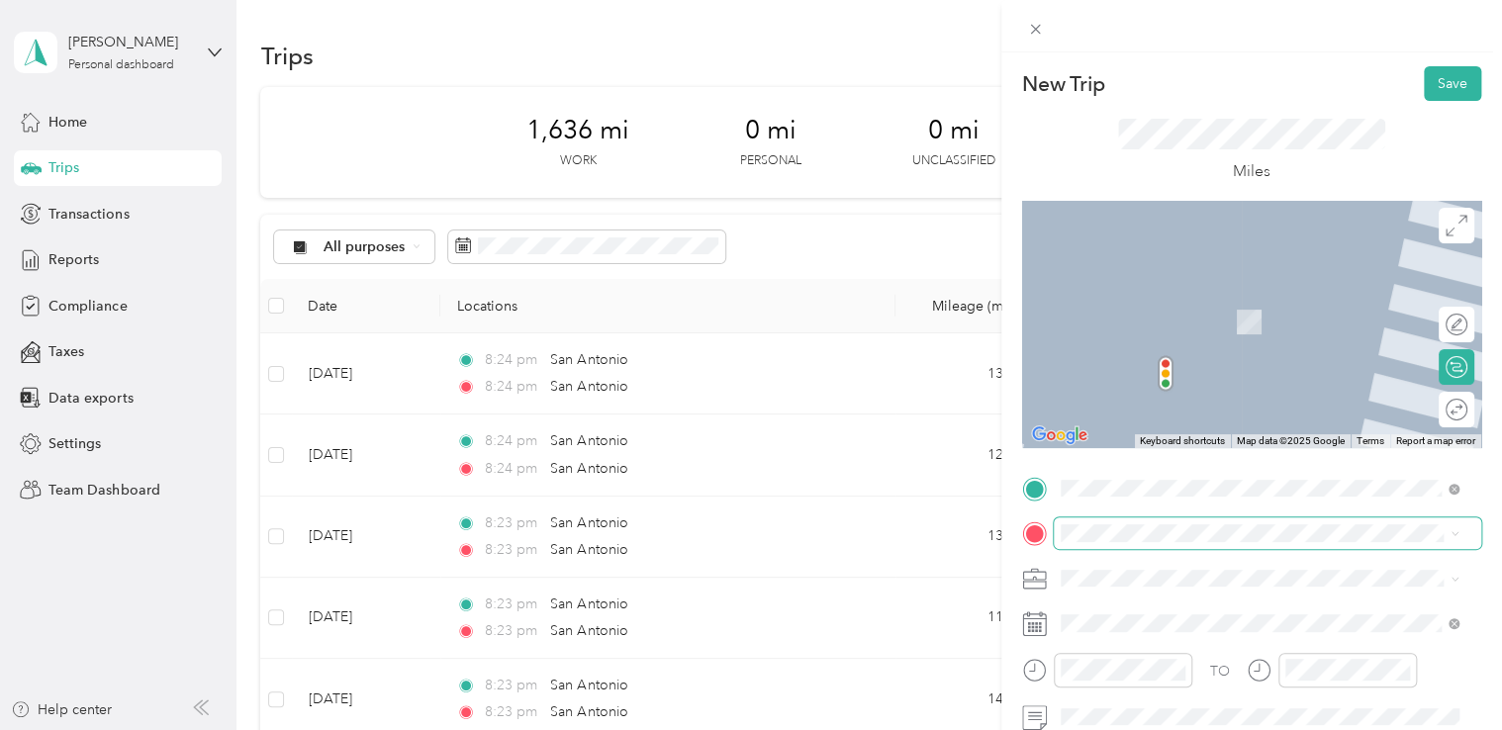
click at [1133, 521] on span at bounding box center [1267, 533] width 427 height 32
click at [1168, 287] on span "[GEOGRAPHIC_DATA] [US_STATE], [GEOGRAPHIC_DATA]" at bounding box center [1208, 301] width 223 height 35
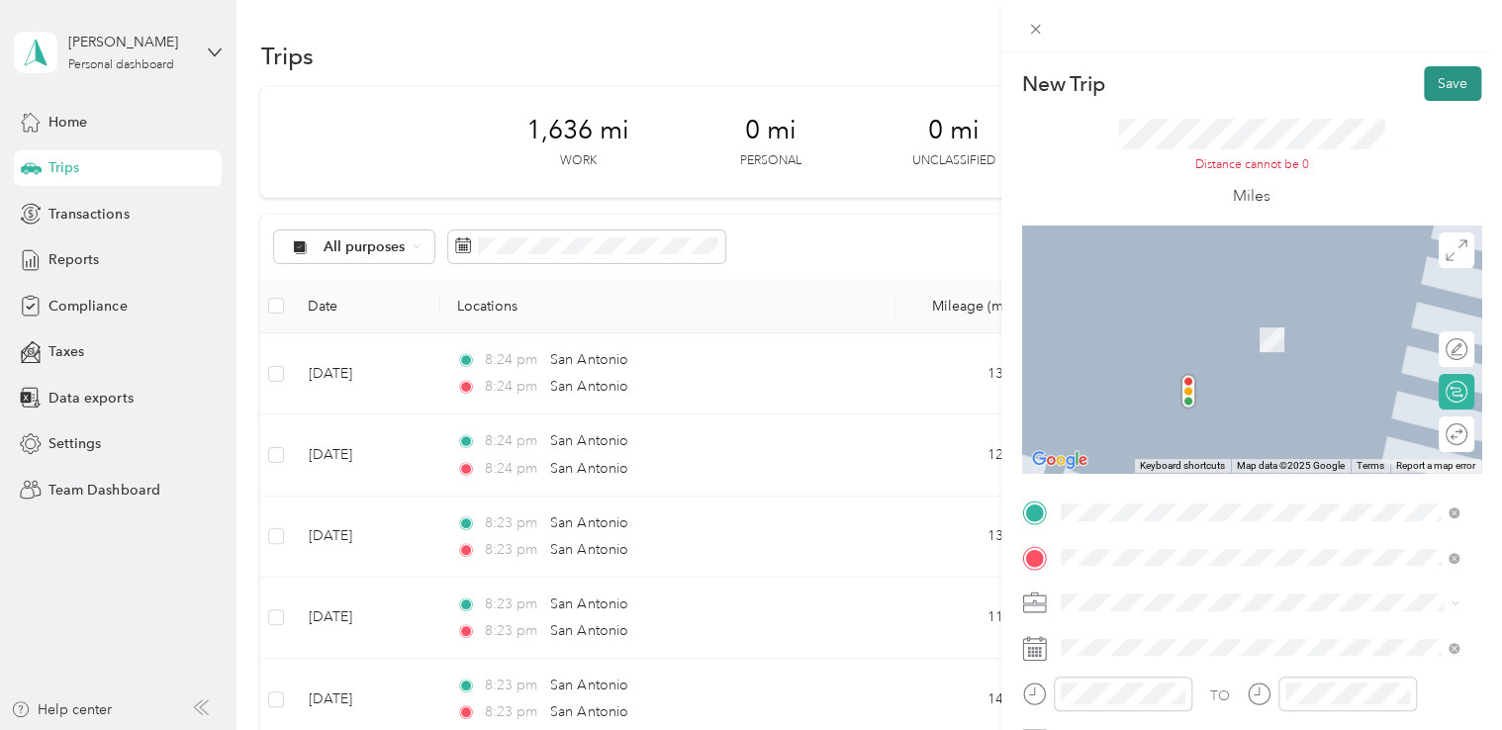
click at [1432, 73] on button "Save" at bounding box center [1452, 83] width 57 height 35
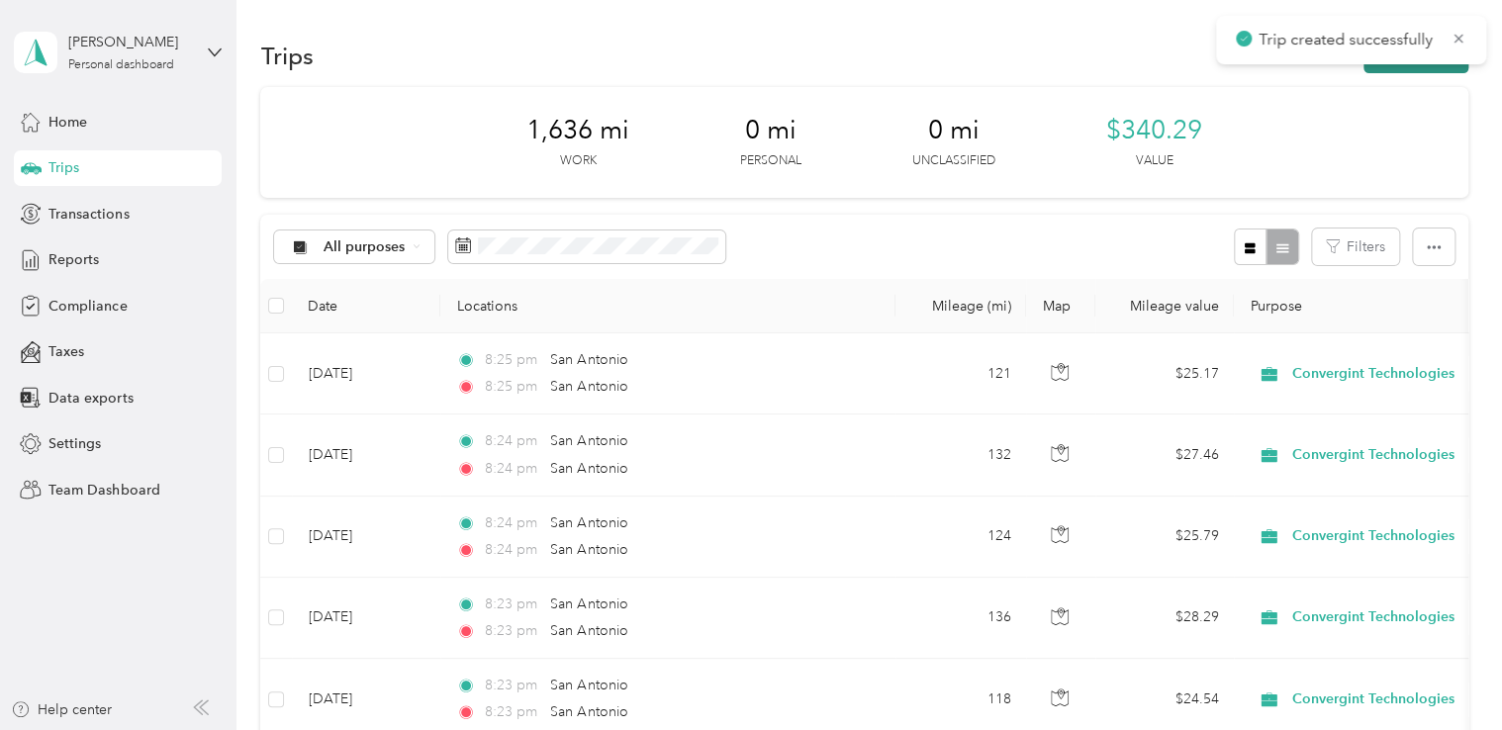
click at [1363, 69] on button "New trip" at bounding box center [1415, 56] width 105 height 35
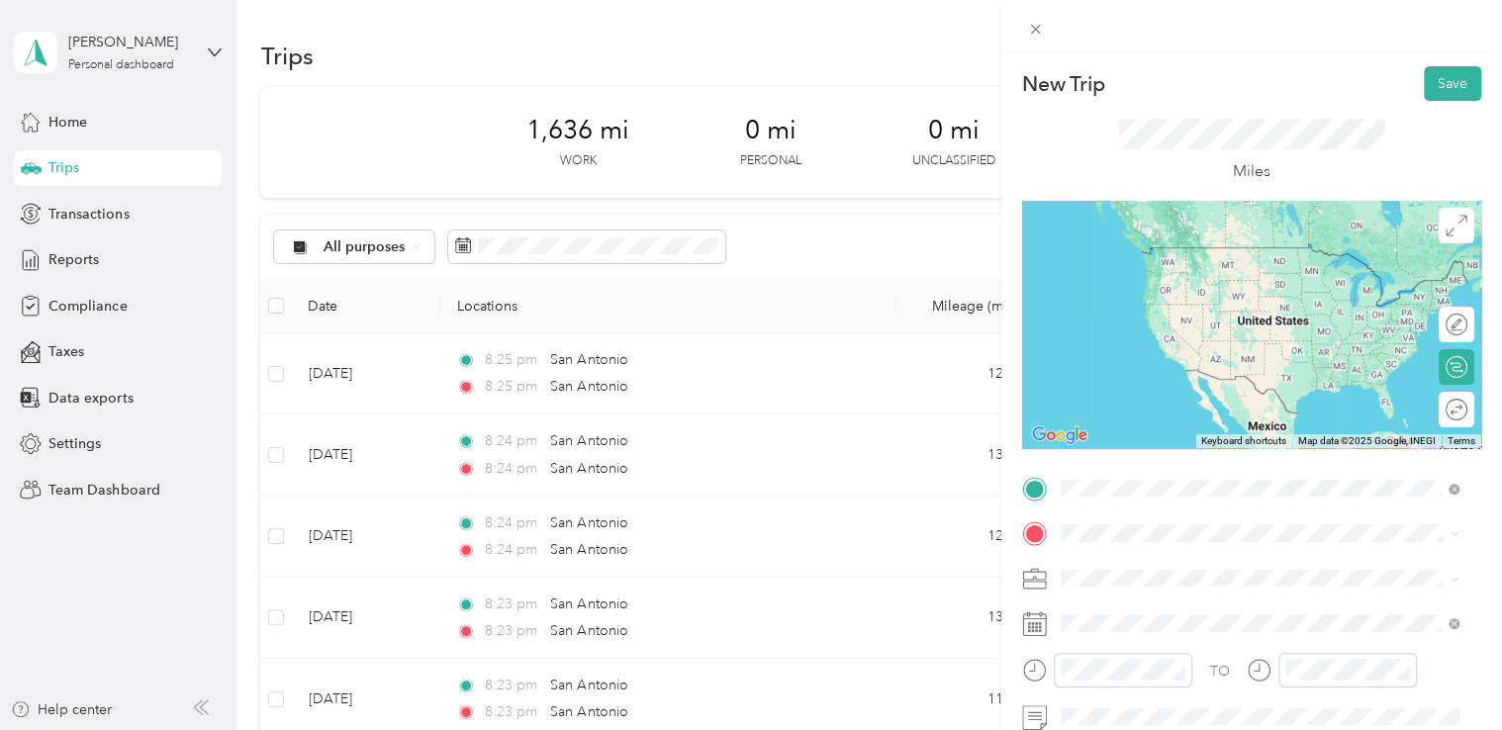
click at [1175, 251] on span "[GEOGRAPHIC_DATA] [US_STATE], [GEOGRAPHIC_DATA]" at bounding box center [1208, 255] width 223 height 35
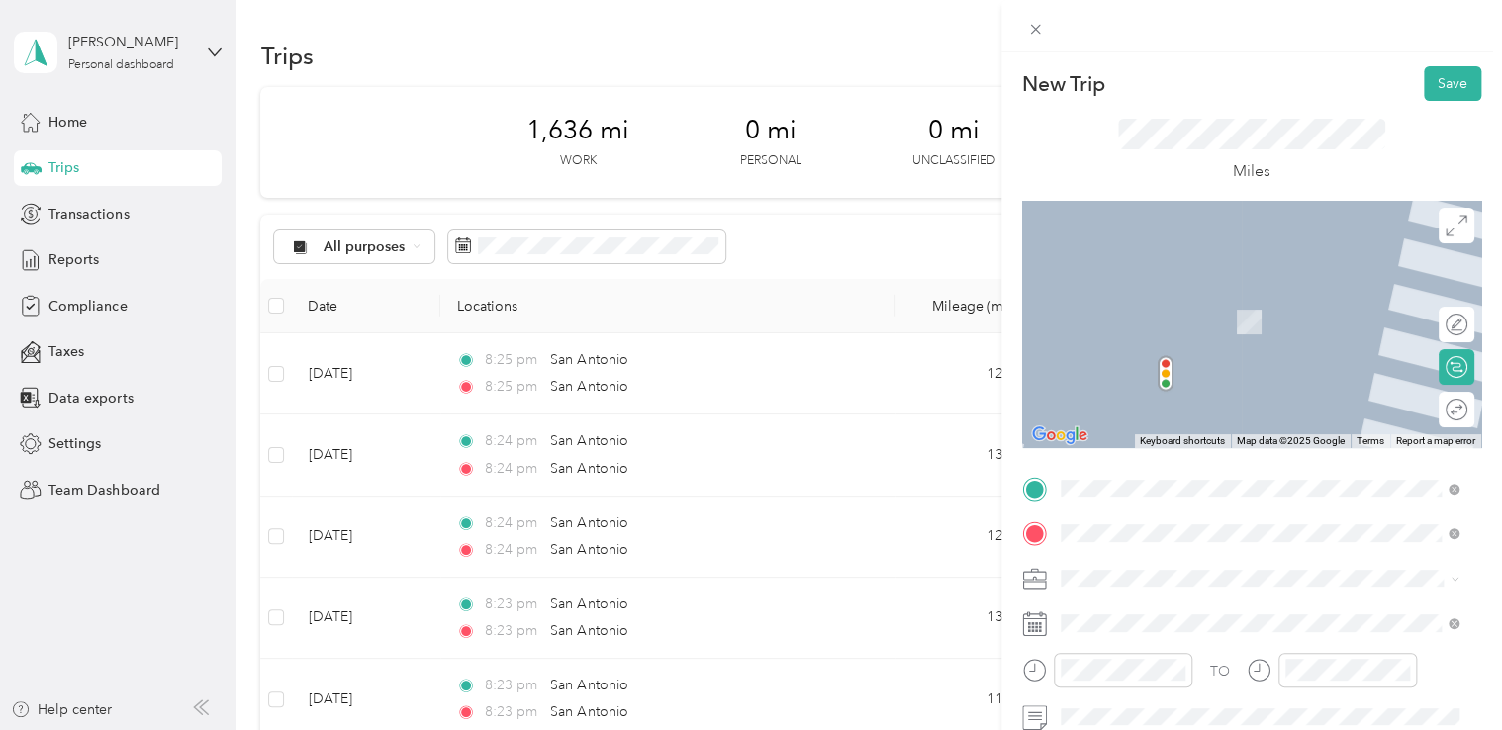
click at [1186, 299] on span "[GEOGRAPHIC_DATA] [US_STATE], [GEOGRAPHIC_DATA]" at bounding box center [1208, 301] width 223 height 35
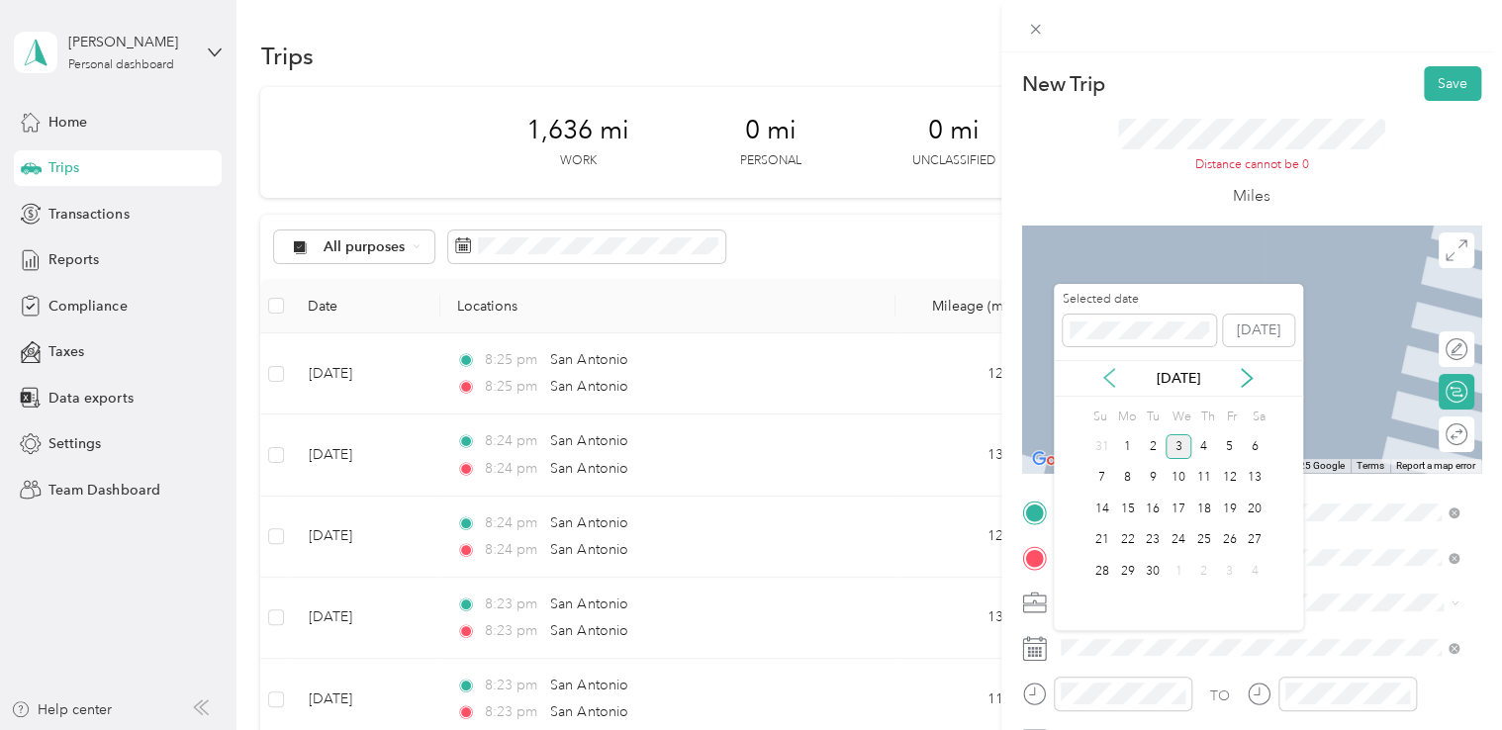
click at [1119, 386] on icon at bounding box center [1109, 378] width 20 height 20
click at [1221, 571] on div "29" at bounding box center [1229, 571] width 26 height 25
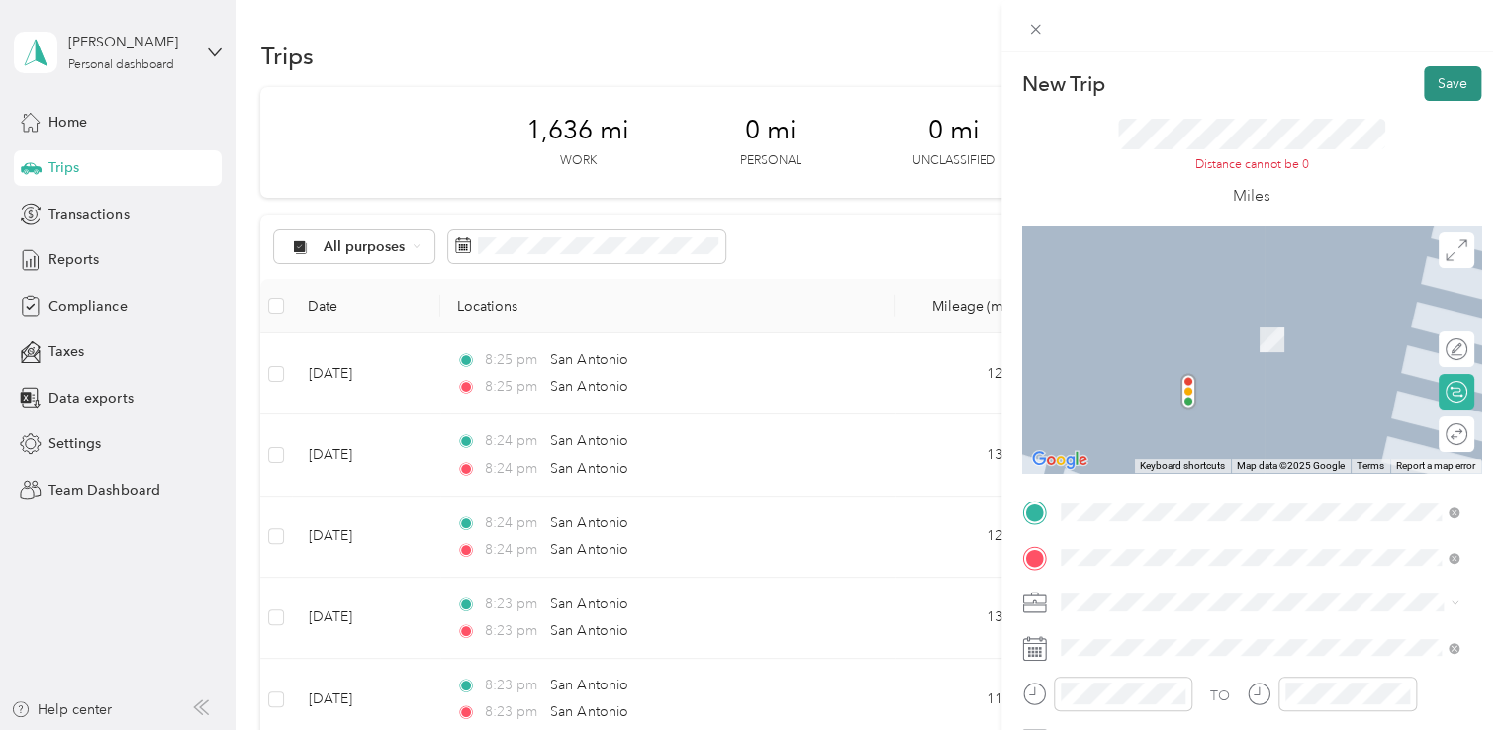
click at [1441, 84] on button "Save" at bounding box center [1452, 83] width 57 height 35
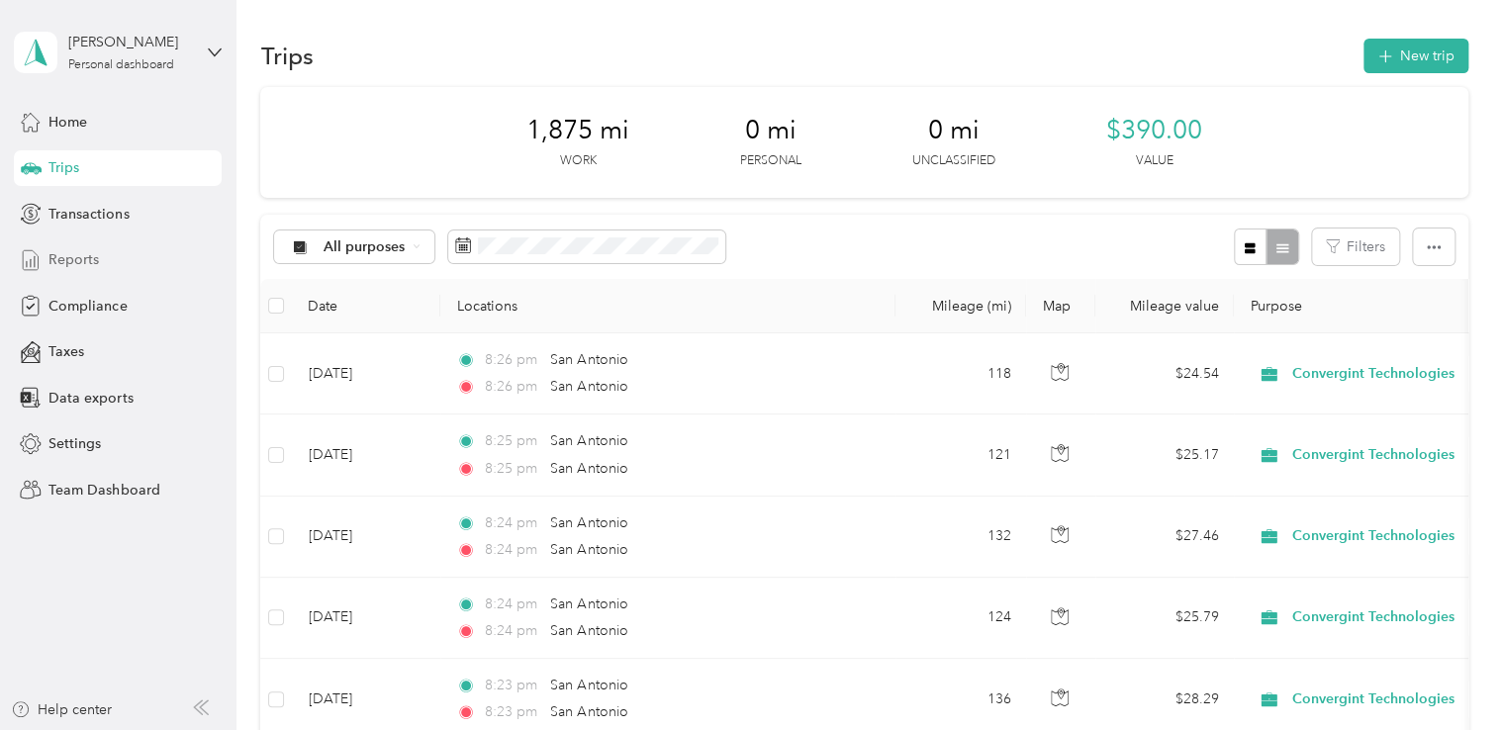
click at [81, 252] on span "Reports" at bounding box center [73, 259] width 50 height 21
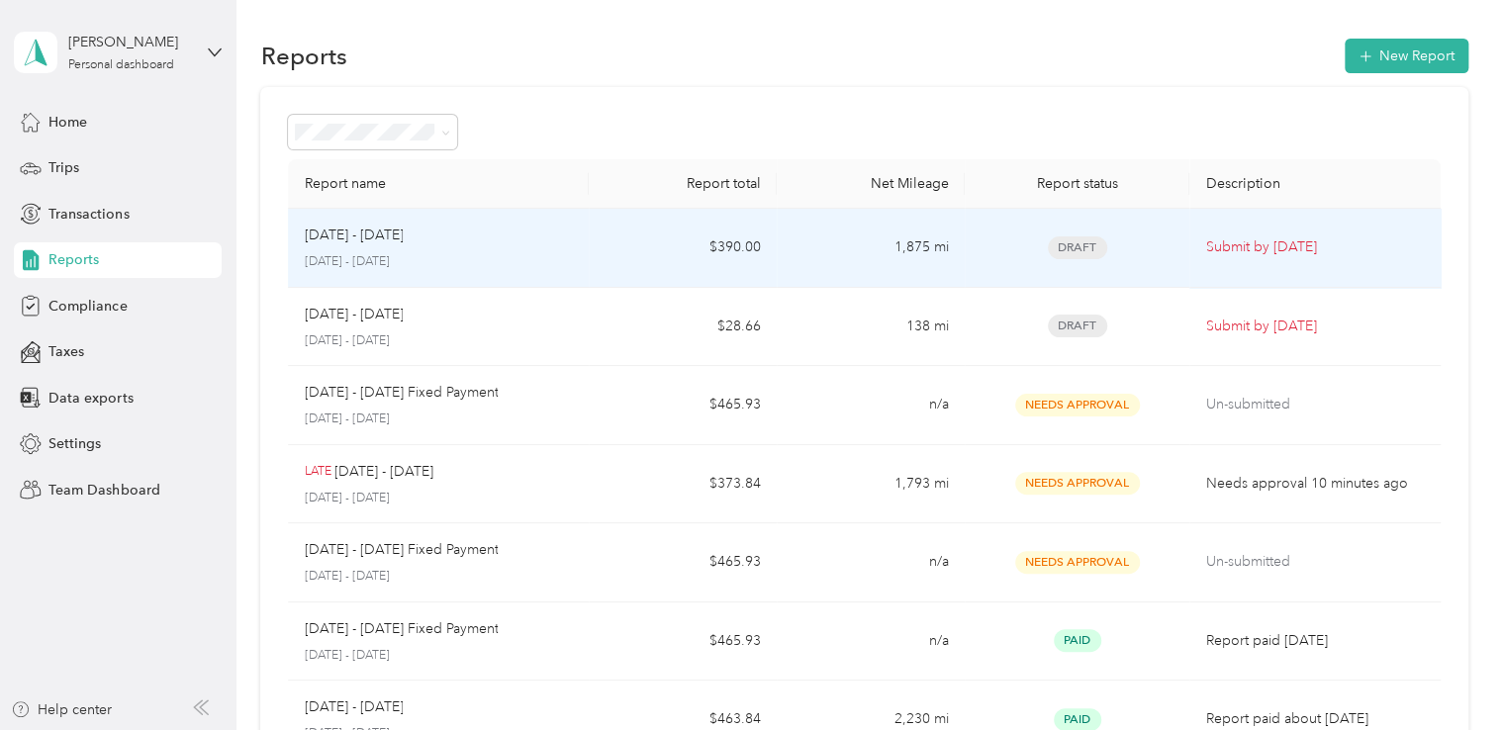
click at [980, 243] on div "Draft" at bounding box center [1077, 247] width 194 height 23
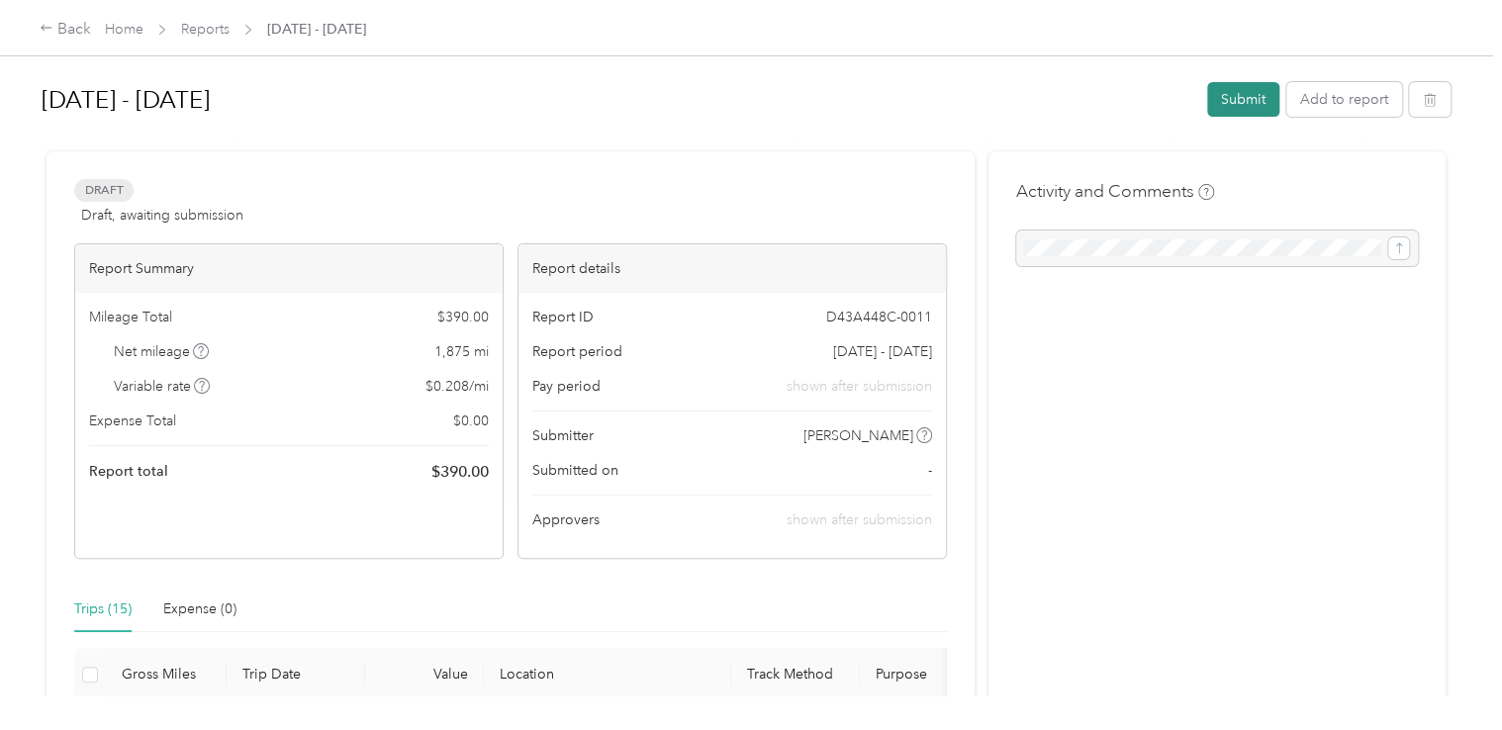
click at [1227, 97] on button "Submit" at bounding box center [1243, 99] width 72 height 35
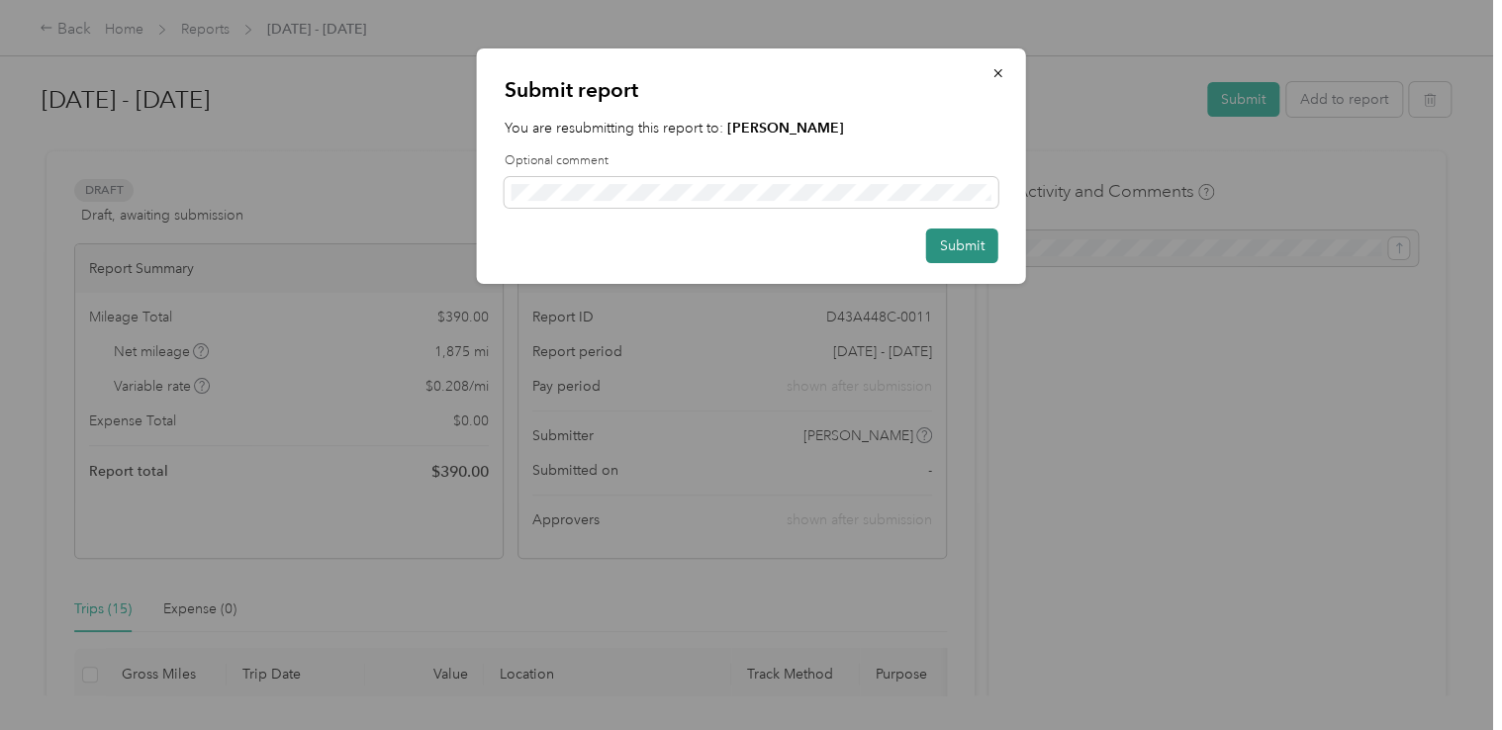
click at [962, 250] on button "Submit" at bounding box center [962, 246] width 72 height 35
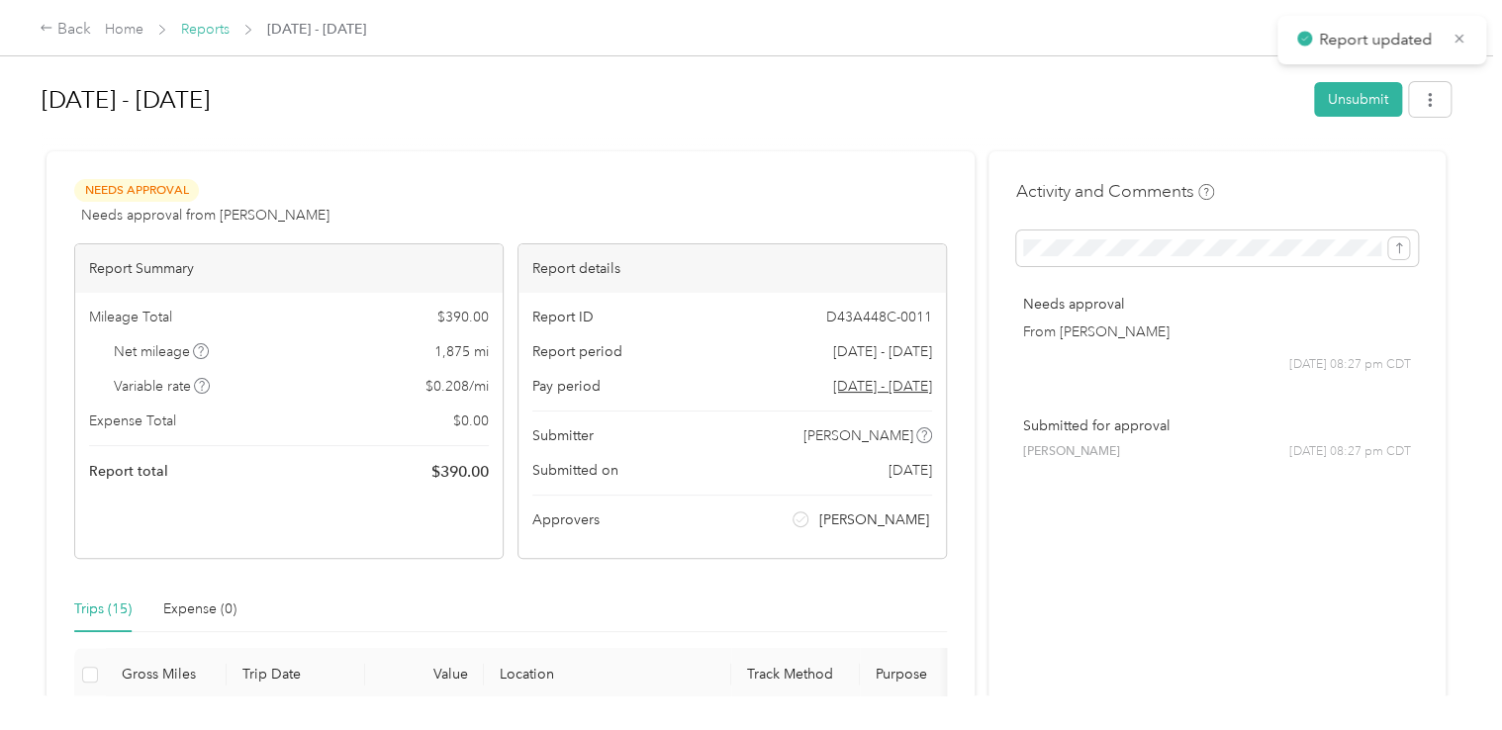
click at [196, 21] on link "Reports" at bounding box center [205, 29] width 48 height 17
